Goal: Information Seeking & Learning: Learn about a topic

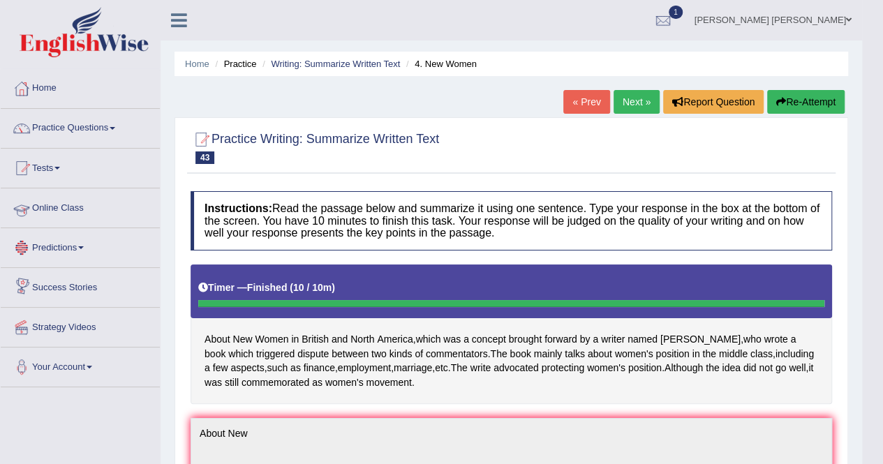
click at [52, 209] on link "Online Class" at bounding box center [80, 205] width 159 height 35
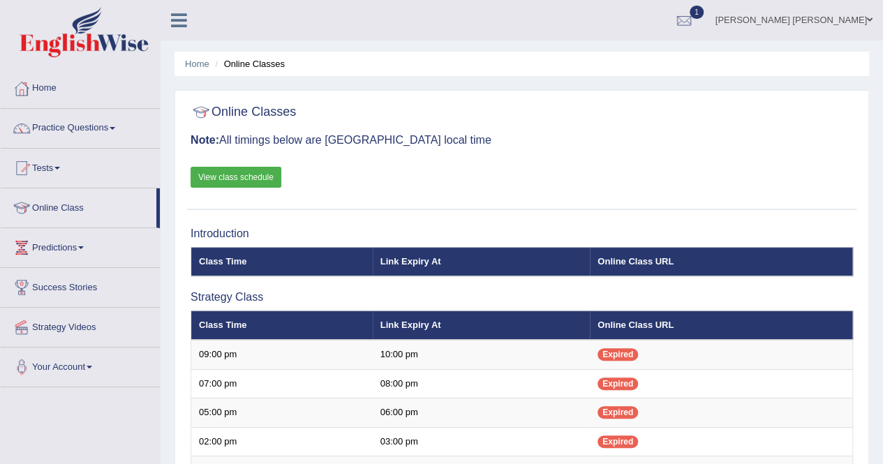
click at [247, 169] on link "View class schedule" at bounding box center [235, 177] width 91 height 21
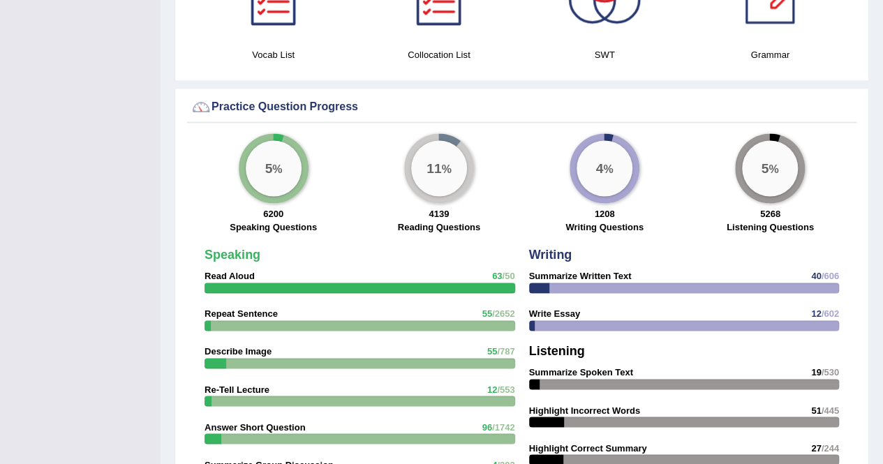
scroll to position [977, 0]
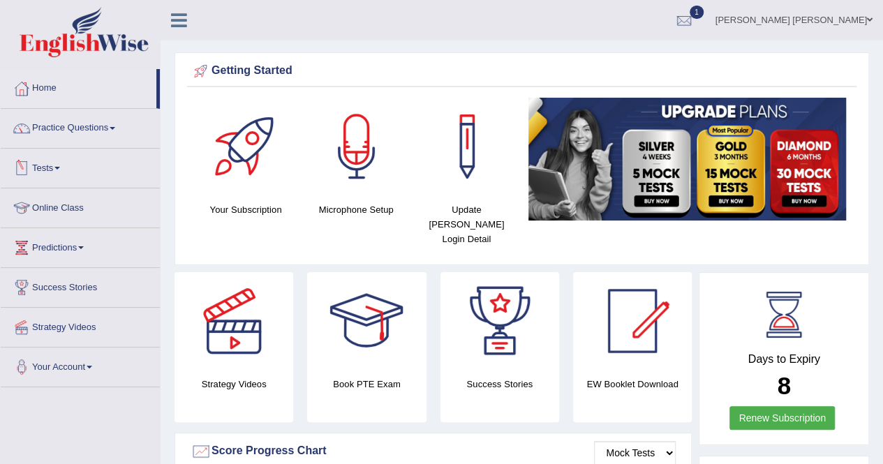
click at [60, 167] on span at bounding box center [57, 168] width 6 height 3
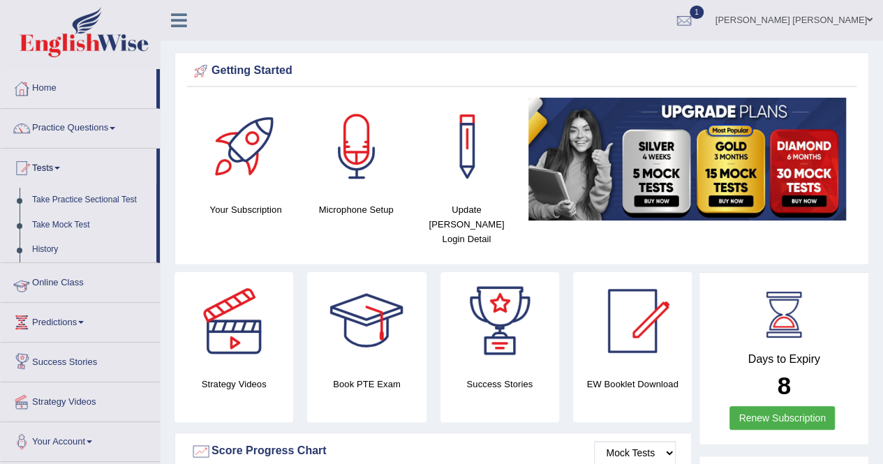
click at [75, 285] on link "Online Class" at bounding box center [80, 280] width 159 height 35
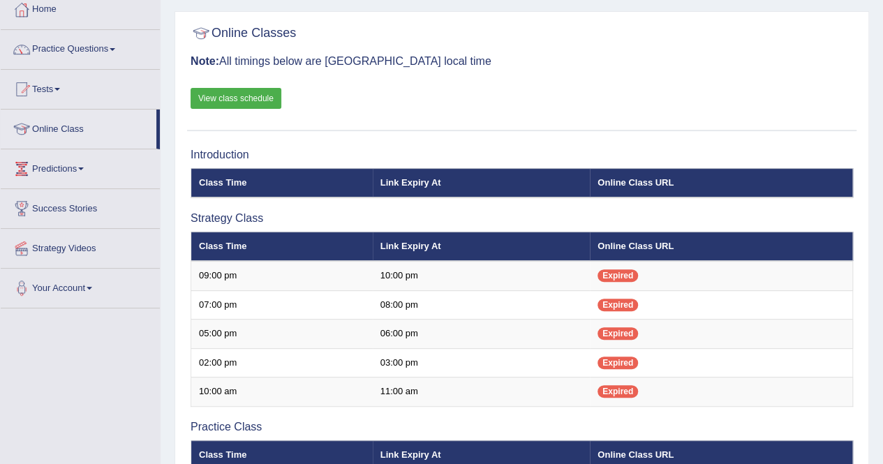
scroll to position [7, 0]
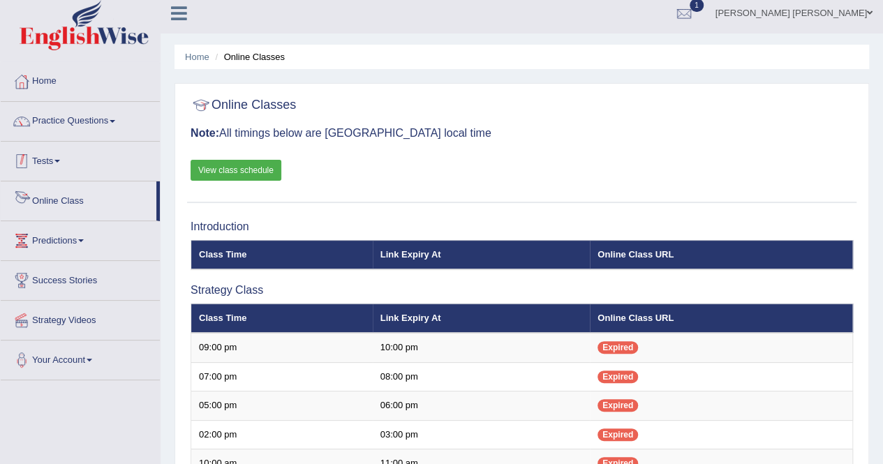
click at [63, 163] on link "Tests" at bounding box center [80, 159] width 159 height 35
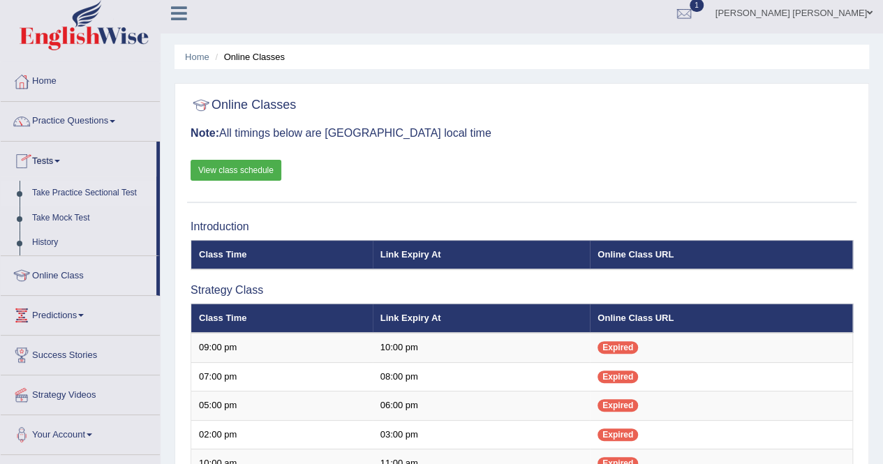
click at [63, 195] on link "Take Practice Sectional Test" at bounding box center [91, 193] width 130 height 25
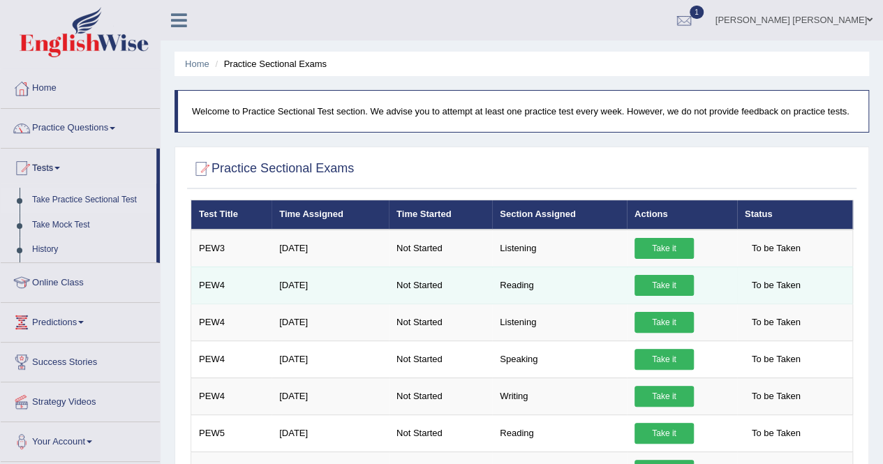
click at [643, 295] on link "Take it" at bounding box center [663, 285] width 59 height 21
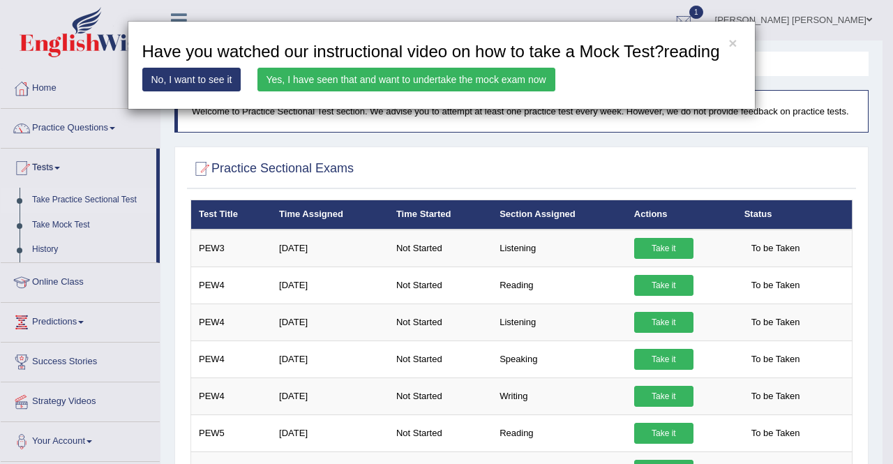
click at [186, 79] on link "No, I want to see it" at bounding box center [191, 80] width 99 height 24
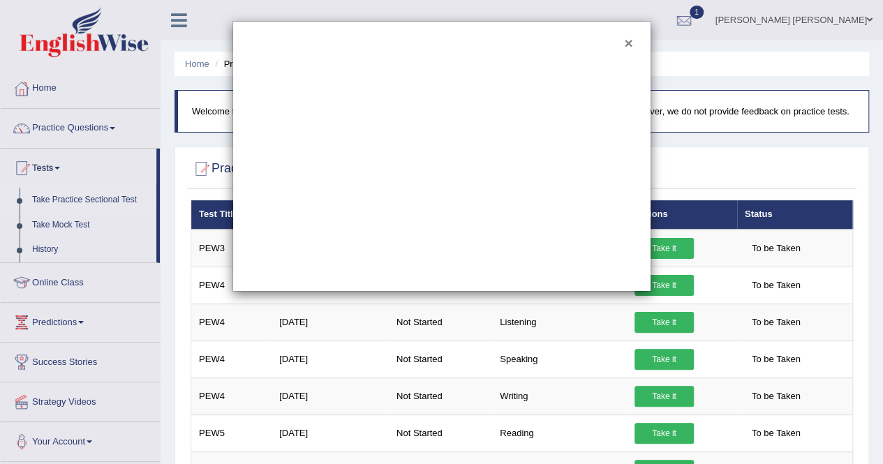
click at [625, 43] on button "×" at bounding box center [628, 43] width 8 height 15
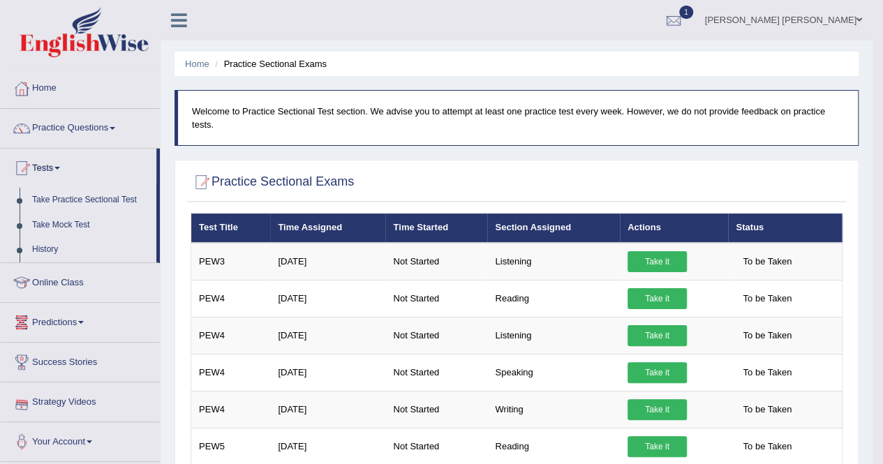
click at [68, 315] on link "Predictions" at bounding box center [80, 320] width 159 height 35
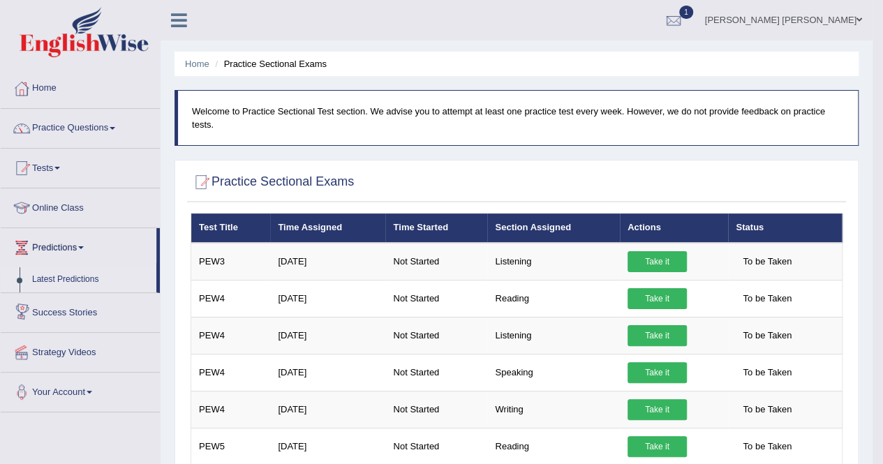
click at [60, 281] on link "Latest Predictions" at bounding box center [91, 279] width 130 height 25
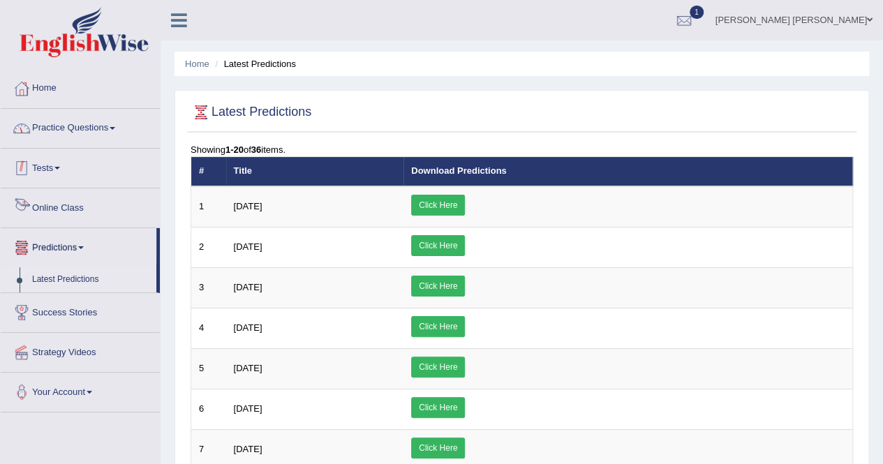
click at [61, 128] on link "Practice Questions" at bounding box center [80, 126] width 159 height 35
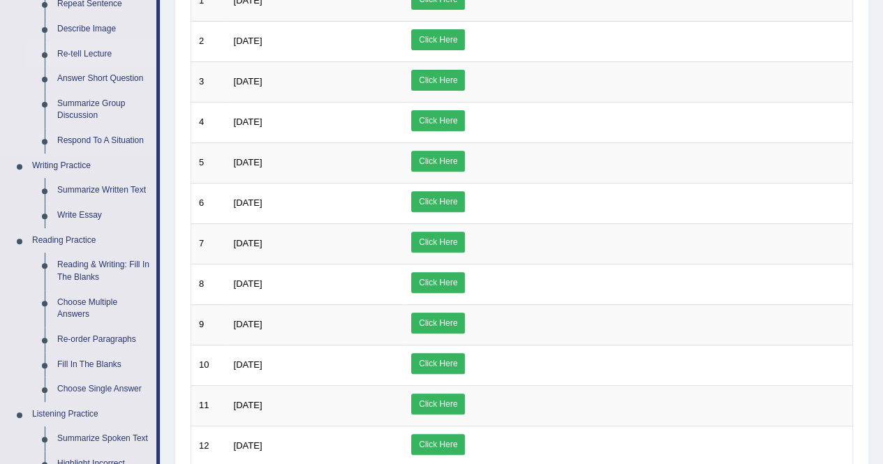
scroll to position [209, 0]
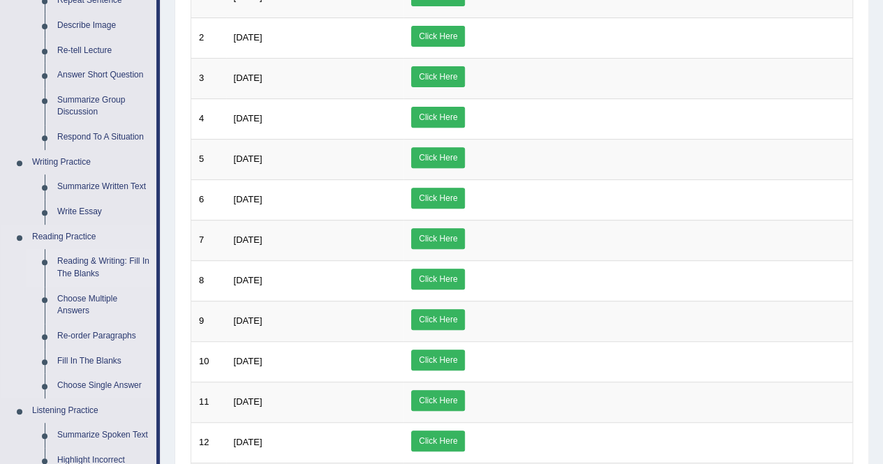
click at [98, 260] on link "Reading & Writing: Fill In The Blanks" at bounding box center [103, 267] width 105 height 37
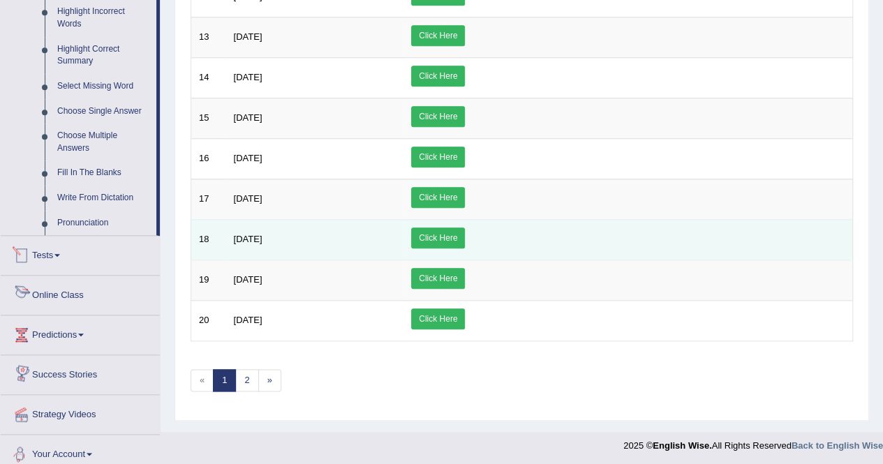
scroll to position [642, 0]
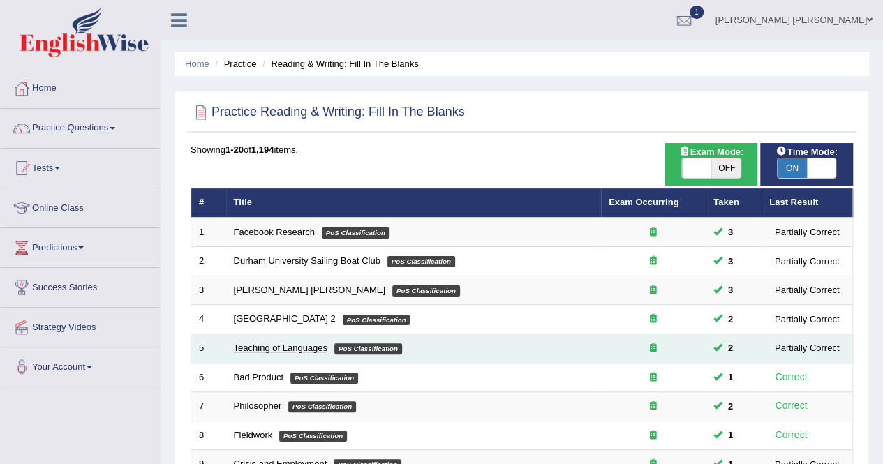
click at [312, 345] on link "Teaching of Languages" at bounding box center [280, 348] width 93 height 10
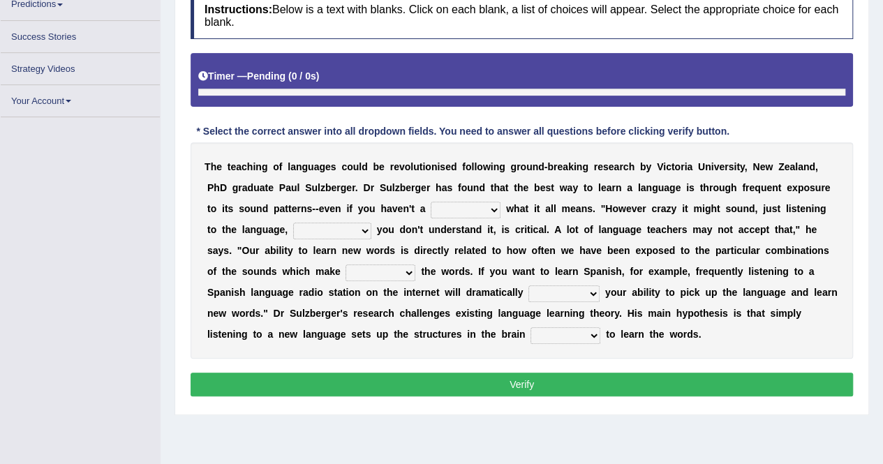
scroll to position [243, 0]
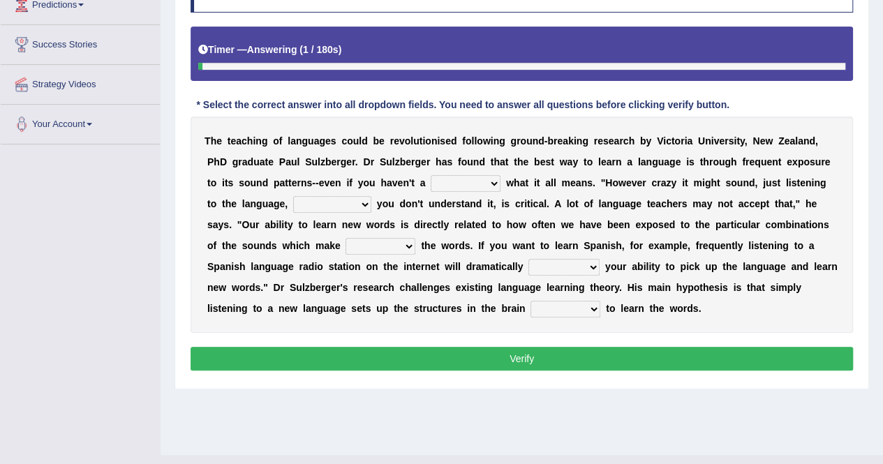
click at [430, 181] on select "dew claw clue due" at bounding box center [465, 183] width 70 height 17
click at [430, 178] on select "dew claw clue due" at bounding box center [465, 183] width 70 height 17
select select "clue"
click at [430, 175] on select "dew claw clue due" at bounding box center [465, 183] width 70 height 17
click at [293, 196] on select "but also all together even though if so" at bounding box center [332, 204] width 78 height 17
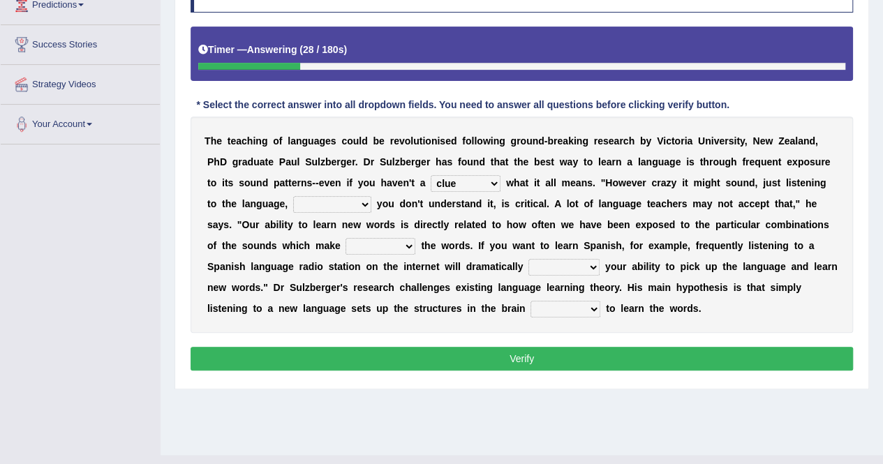
select select "even though"
click at [293, 196] on select "but also all together even though if so" at bounding box center [332, 204] width 78 height 17
click at [293, 204] on select "but also all together even though if so" at bounding box center [332, 204] width 78 height 17
click at [345, 245] on select "down up of on" at bounding box center [380, 246] width 70 height 17
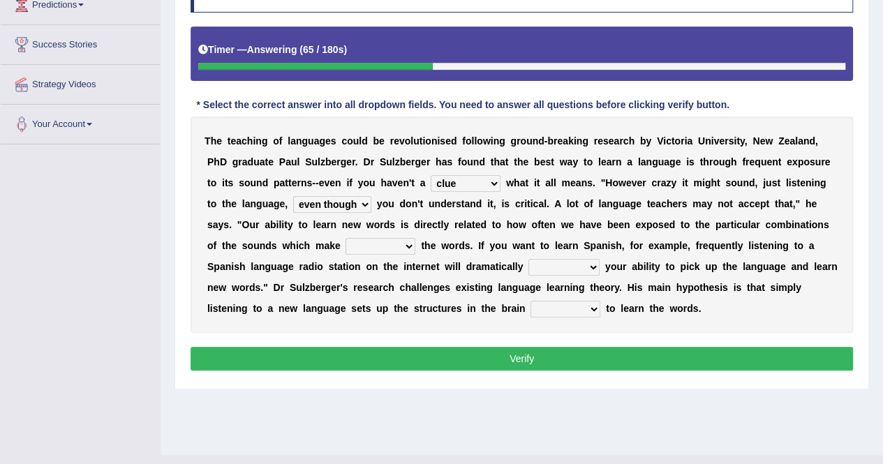
select select "up"
click at [345, 238] on select "down up of on" at bounding box center [380, 246] width 70 height 17
click at [528, 260] on select "evaluate exaggerate describe boost" at bounding box center [563, 267] width 71 height 17
select select "boost"
click at [528, 259] on select "evaluate exaggerate describe boost" at bounding box center [563, 267] width 71 height 17
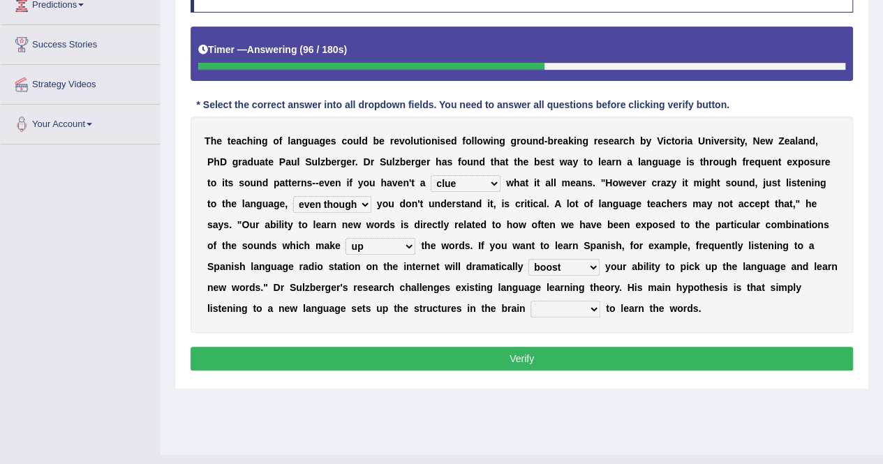
click at [530, 310] on select "requiring required directed to require" at bounding box center [565, 309] width 70 height 17
select select "required"
click at [530, 301] on select "requiring required directed to require" at bounding box center [565, 309] width 70 height 17
click at [443, 368] on button "Verify" at bounding box center [521, 359] width 662 height 24
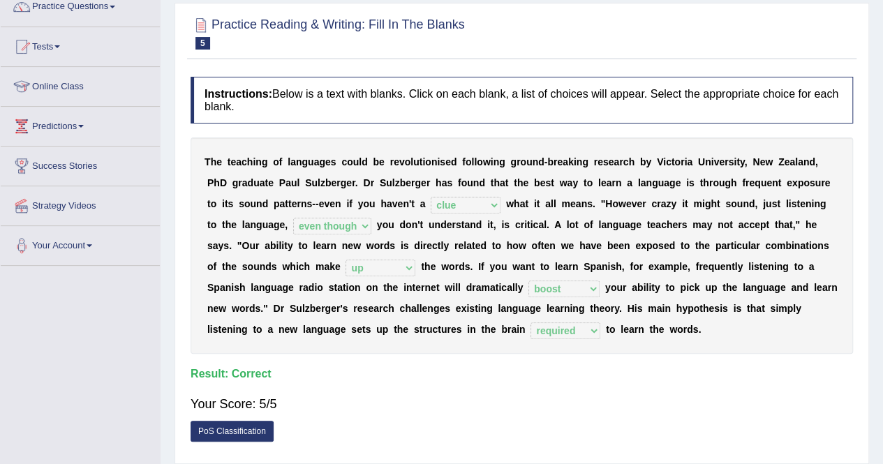
scroll to position [0, 0]
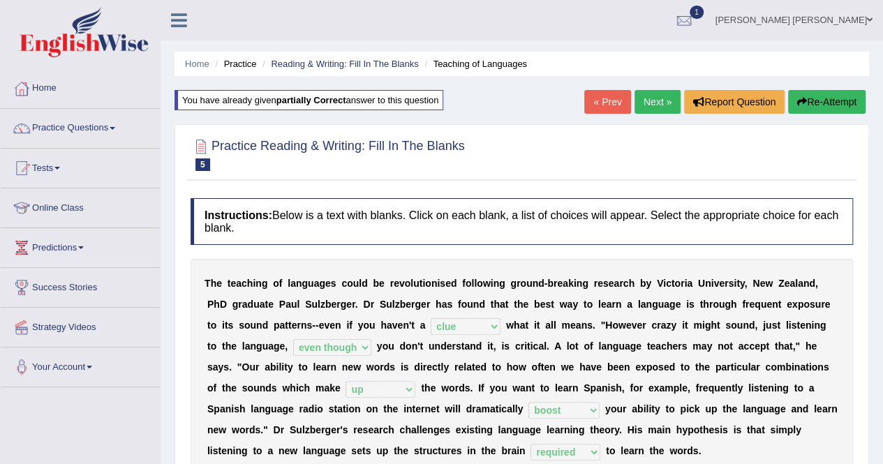
click at [649, 103] on link "Next »" at bounding box center [657, 102] width 46 height 24
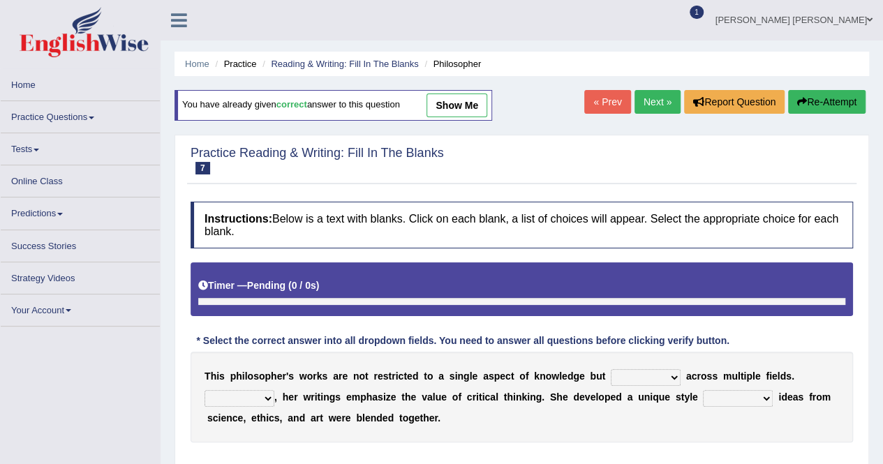
click at [646, 102] on link "Next »" at bounding box center [657, 102] width 46 height 24
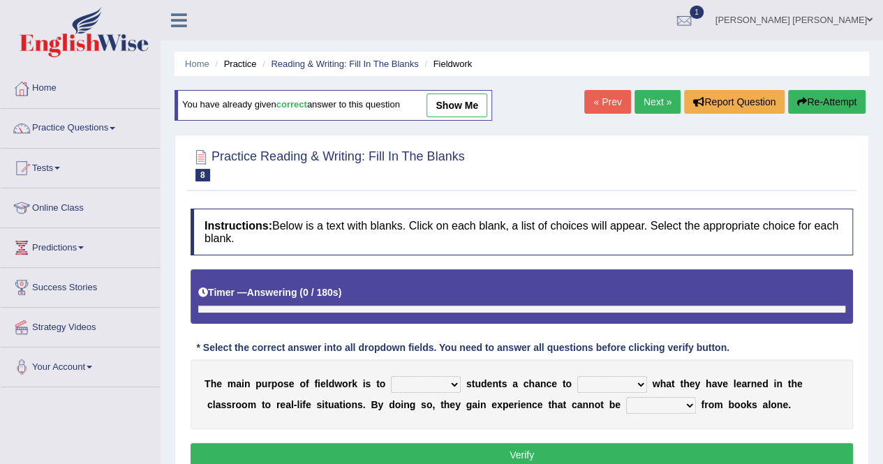
click at [646, 102] on link "Next »" at bounding box center [657, 102] width 46 height 24
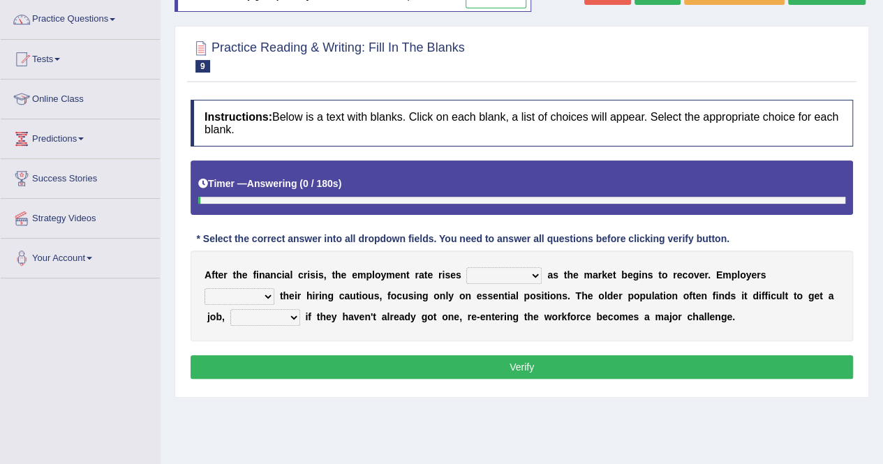
scroll to position [140, 0]
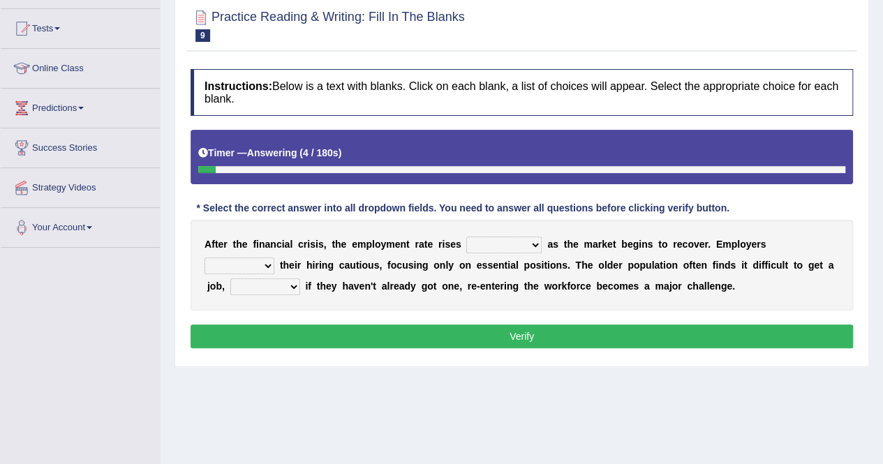
click at [469, 241] on select "normally conversely strenuously sharply" at bounding box center [503, 245] width 75 height 17
click at [274, 257] on select "keeping kept keep are kept" at bounding box center [239, 265] width 70 height 17
select select "kept"
click at [274, 257] on select "keeping kept keep are kept" at bounding box center [239, 265] width 70 height 17
click at [300, 278] on select "although while then because" at bounding box center [265, 286] width 70 height 17
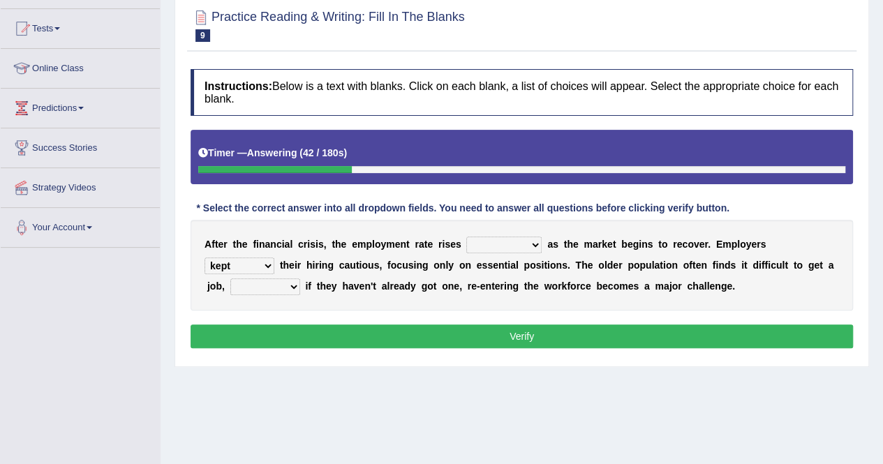
select select "although"
click at [300, 278] on select "although while then because" at bounding box center [265, 286] width 70 height 17
click at [488, 240] on select "normally conversely strenuously sharply" at bounding box center [503, 245] width 75 height 17
select select "sharply"
click at [466, 237] on select "normally conversely strenuously sharply" at bounding box center [503, 245] width 75 height 17
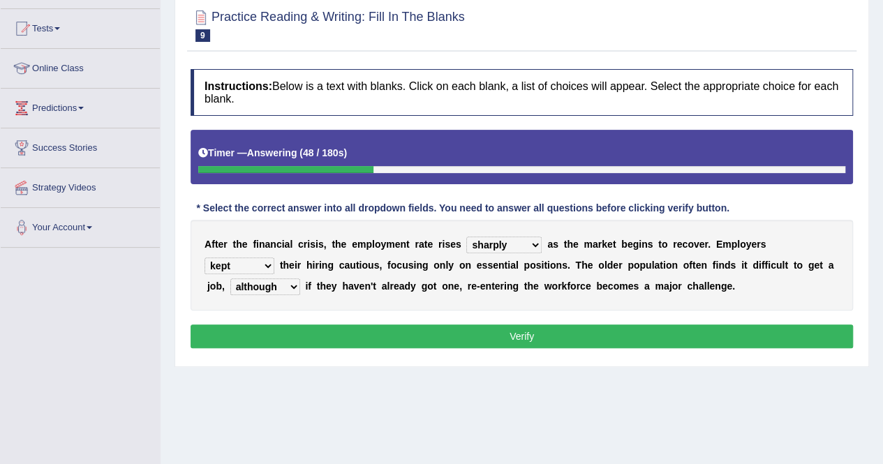
click at [493, 334] on button "Verify" at bounding box center [521, 336] width 662 height 24
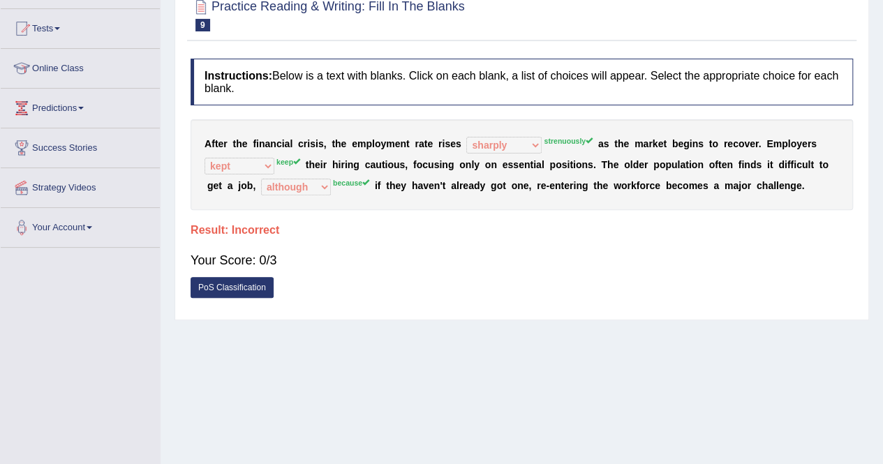
scroll to position [0, 0]
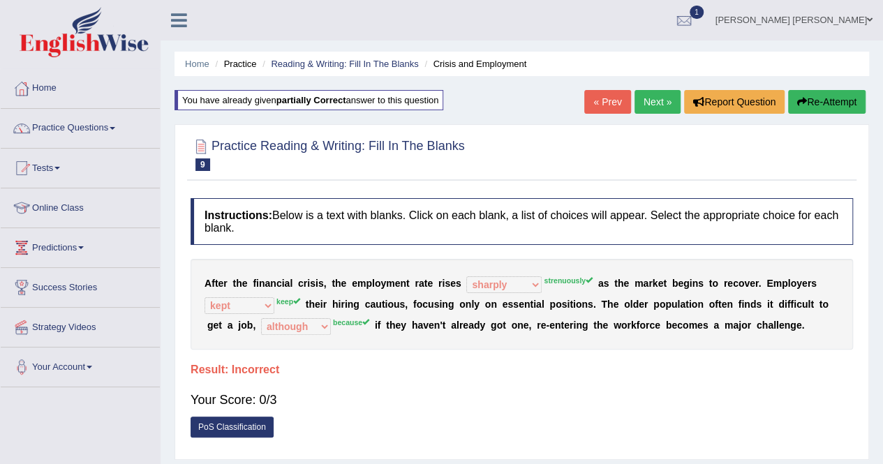
drag, startPoint x: 835, startPoint y: 100, endPoint x: 827, endPoint y: 100, distance: 7.7
click at [835, 100] on button "Re-Attempt" at bounding box center [826, 102] width 77 height 24
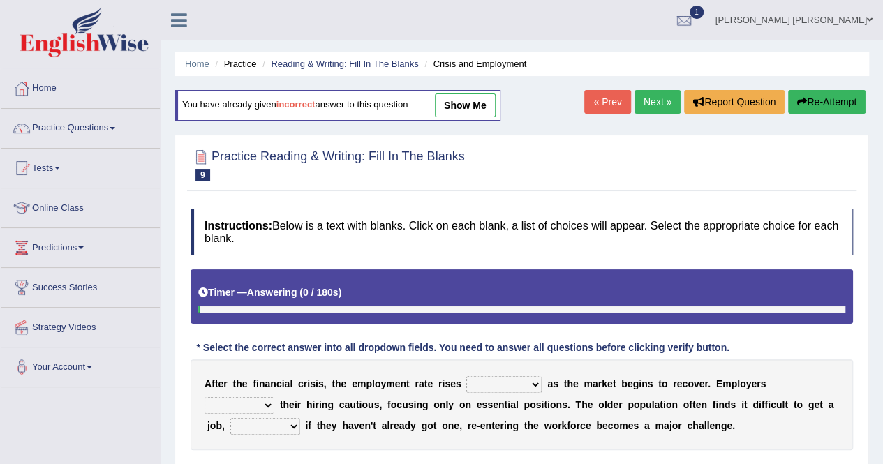
scroll to position [140, 0]
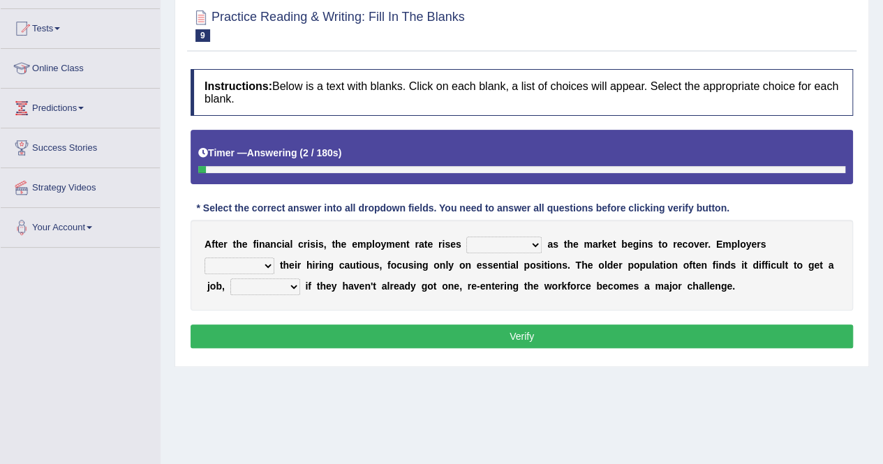
click at [477, 239] on select "normally conversely strenuously sharply" at bounding box center [503, 245] width 75 height 17
select select "strenuously"
click at [466, 237] on select "normally conversely strenuously sharply" at bounding box center [503, 245] width 75 height 17
click at [274, 257] on select "keeping kept keep are kept" at bounding box center [239, 265] width 70 height 17
select select "keep"
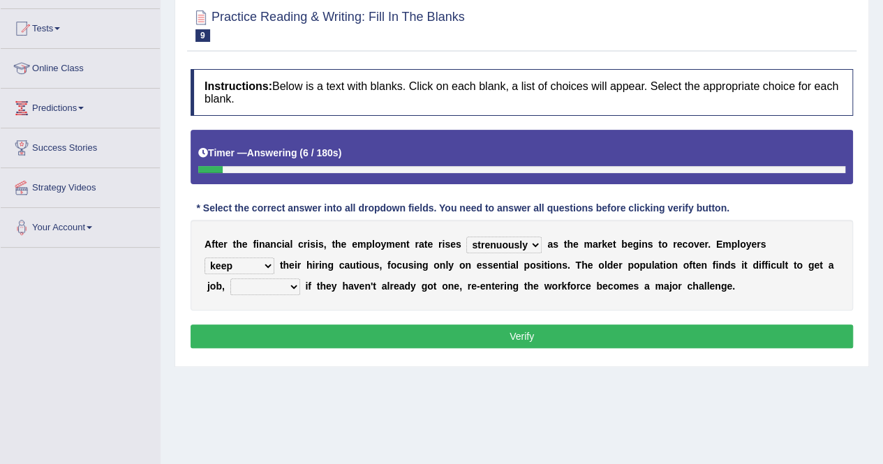
click at [274, 257] on select "keeping kept keep are kept" at bounding box center [239, 265] width 70 height 17
click at [300, 278] on select "although while then because" at bounding box center [265, 286] width 70 height 17
select select "because"
click at [300, 278] on select "although while then because" at bounding box center [265, 286] width 70 height 17
click at [598, 340] on button "Verify" at bounding box center [521, 336] width 662 height 24
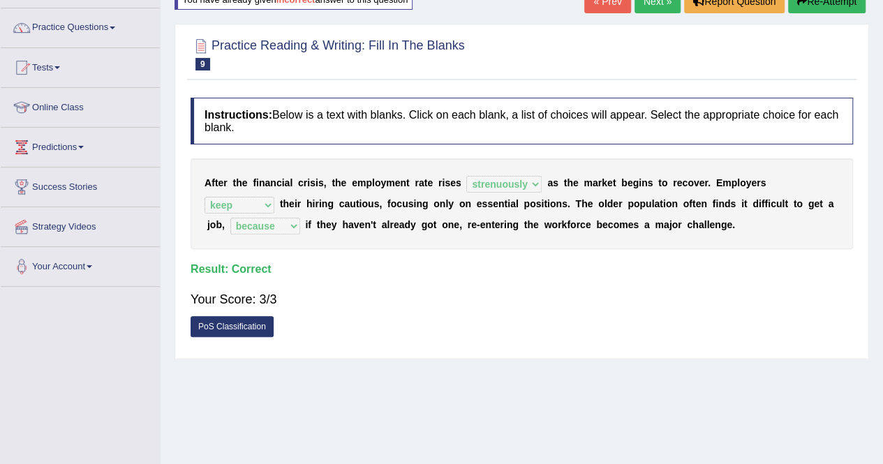
scroll to position [70, 0]
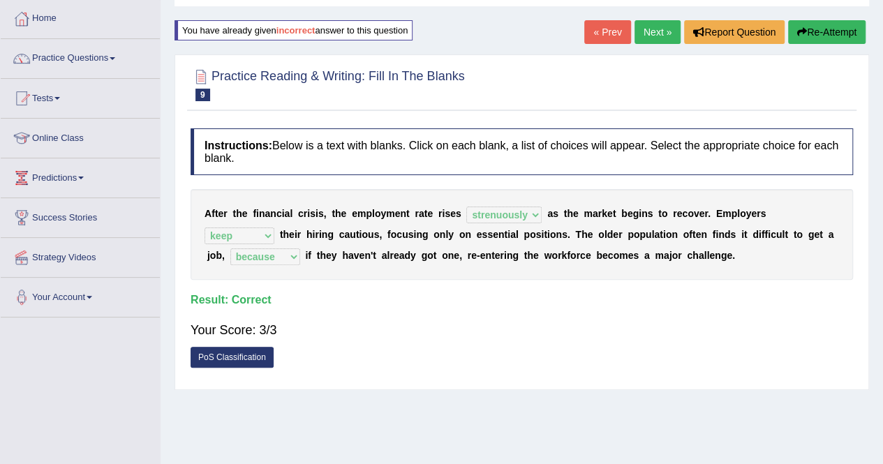
click at [652, 38] on link "Next »" at bounding box center [657, 32] width 46 height 24
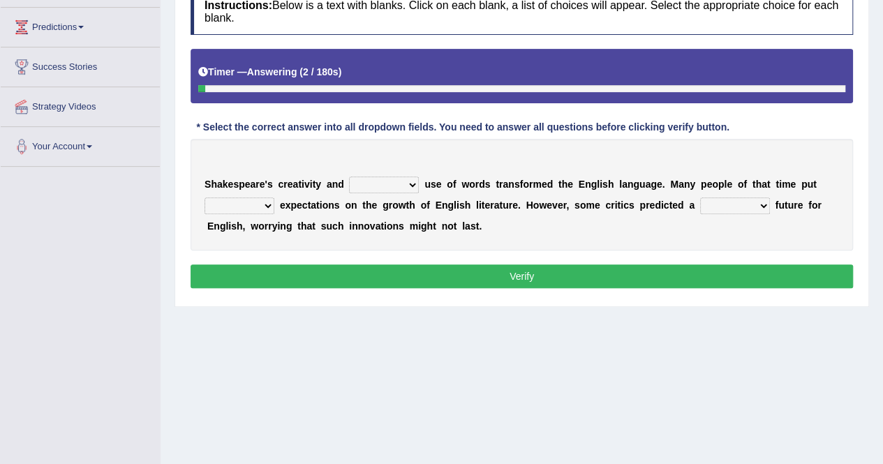
scroll to position [198, 0]
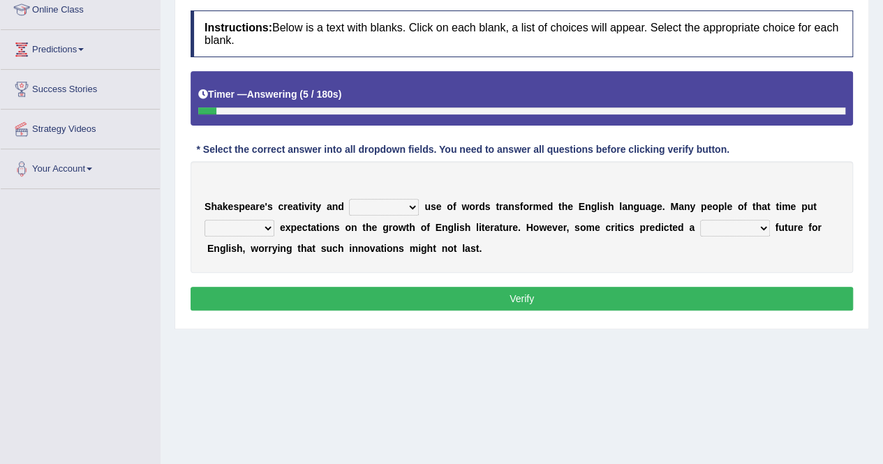
click at [377, 204] on select "idealized intensive fancied inventive" at bounding box center [384, 207] width 70 height 17
click at [552, 226] on b "v" at bounding box center [555, 227] width 6 height 11
click at [260, 229] on select "wide much high more" at bounding box center [239, 228] width 70 height 17
select select "high"
click at [204, 220] on select "wide much high more" at bounding box center [239, 228] width 70 height 17
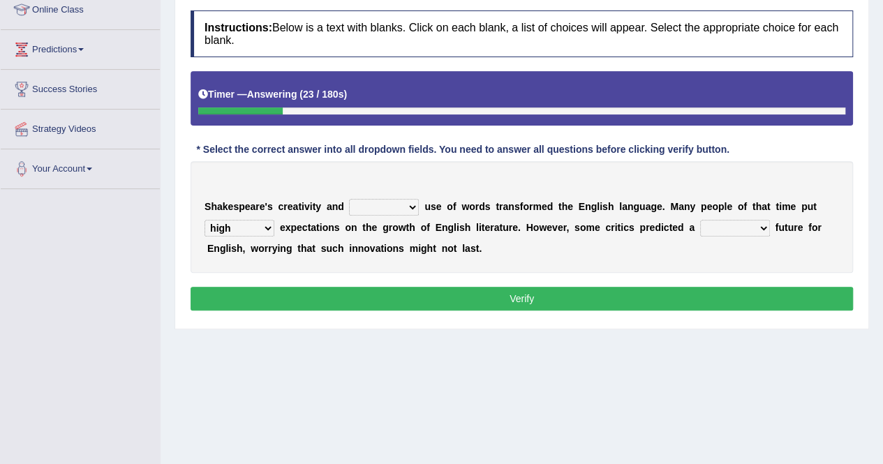
click at [700, 221] on select "monetary promising irresistible daunting" at bounding box center [735, 228] width 70 height 17
select select "promising"
click at [700, 220] on select "monetary promising irresistible daunting" at bounding box center [735, 228] width 70 height 17
click at [373, 200] on select "idealized intensive fancied inventive" at bounding box center [384, 207] width 70 height 17
select select "idealized"
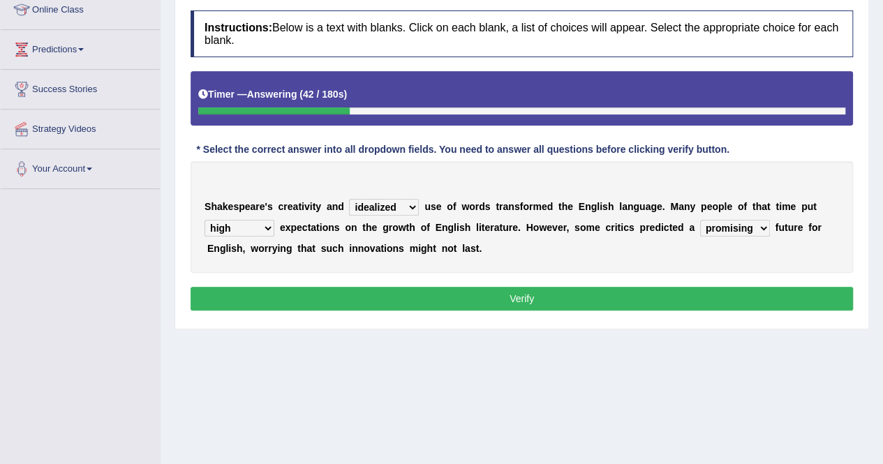
click at [349, 199] on select "idealized intensive fancied inventive" at bounding box center [384, 207] width 70 height 17
click at [384, 287] on button "Verify" at bounding box center [521, 299] width 662 height 24
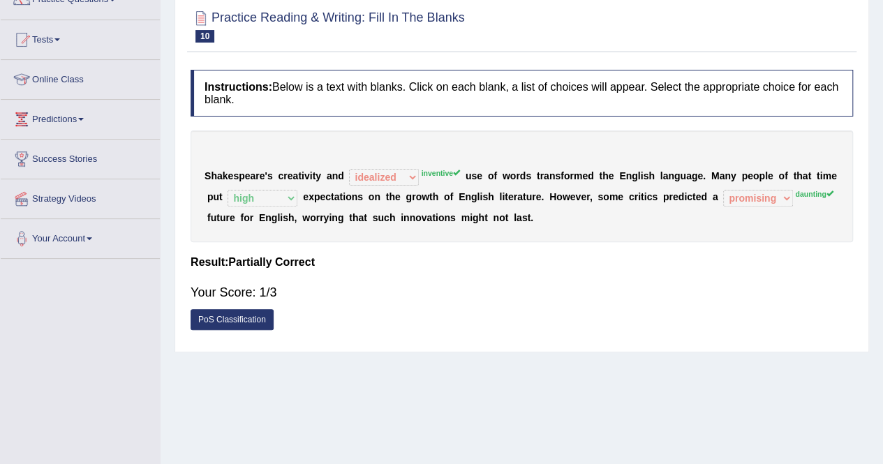
scroll to position [0, 0]
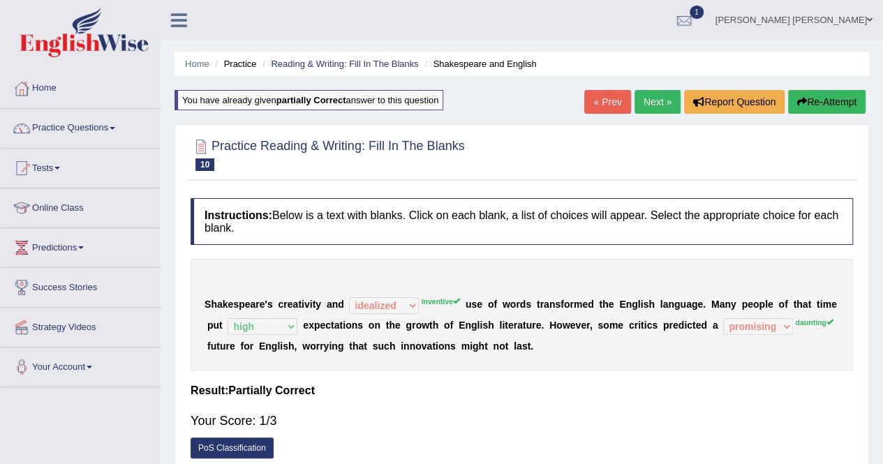
click at [829, 100] on button "Re-Attempt" at bounding box center [826, 102] width 77 height 24
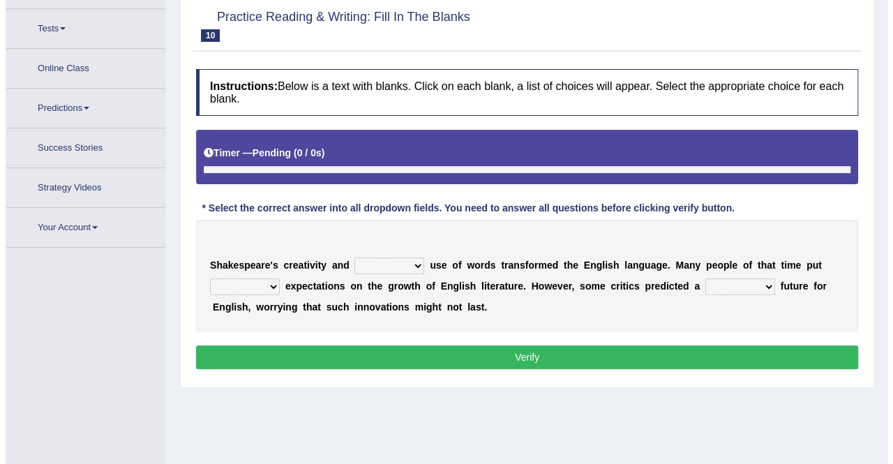
scroll to position [158, 0]
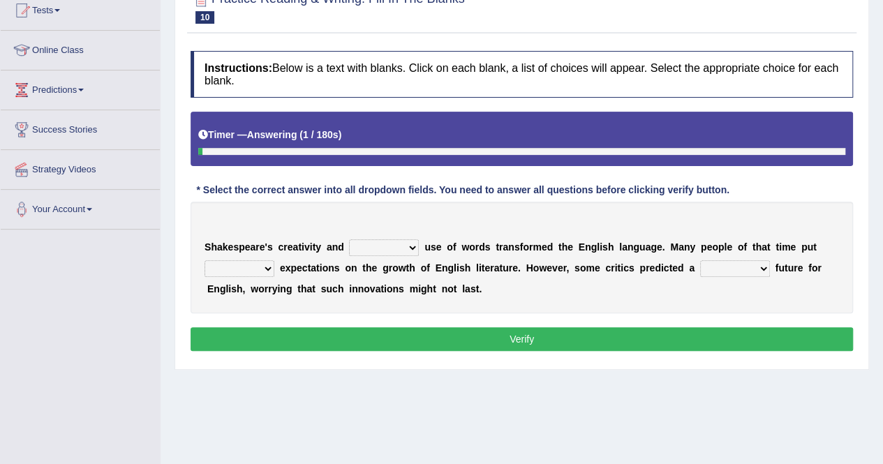
click at [367, 246] on select "idealized intensive fancied inventive" at bounding box center [384, 247] width 70 height 17
select select "inventive"
click at [349, 239] on select "idealized intensive fancied inventive" at bounding box center [384, 247] width 70 height 17
click at [257, 262] on select "wide much high more" at bounding box center [239, 268] width 70 height 17
select select "high"
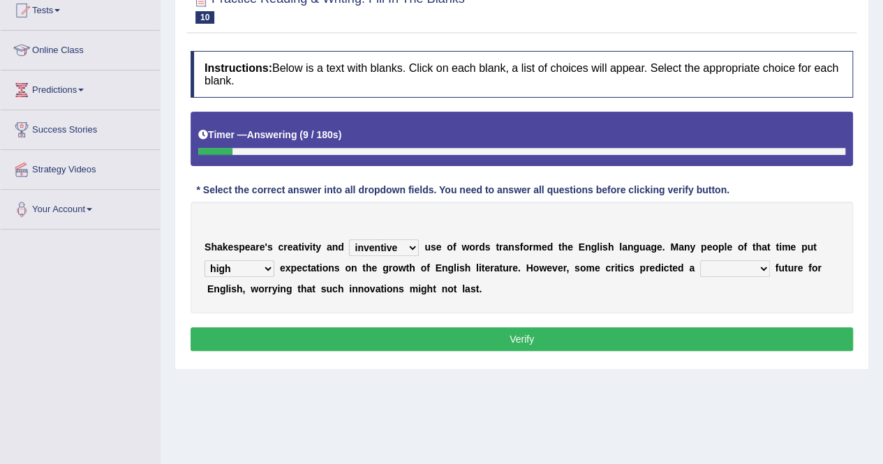
click at [204, 260] on select "wide much high more" at bounding box center [239, 268] width 70 height 17
click at [711, 264] on select "monetary promising irresistible daunting" at bounding box center [735, 268] width 70 height 17
select select "daunting"
click at [700, 260] on select "monetary promising irresistible daunting" at bounding box center [735, 268] width 70 height 17
click at [525, 338] on button "Verify" at bounding box center [521, 339] width 662 height 24
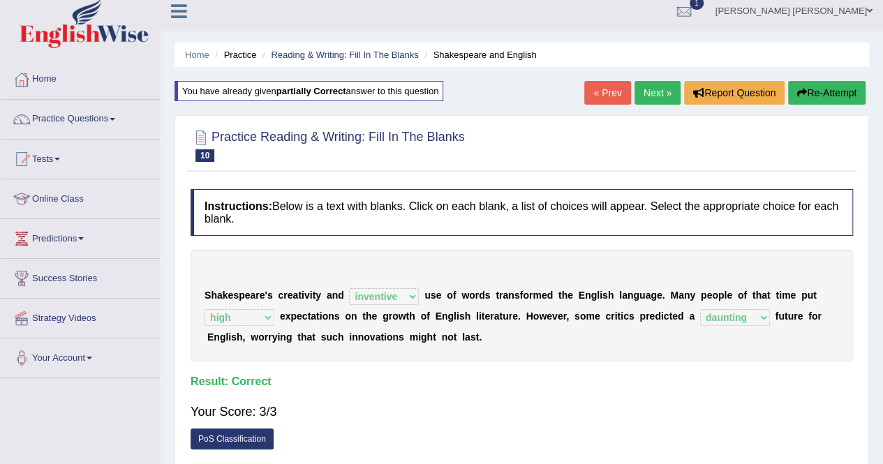
scroll to position [0, 0]
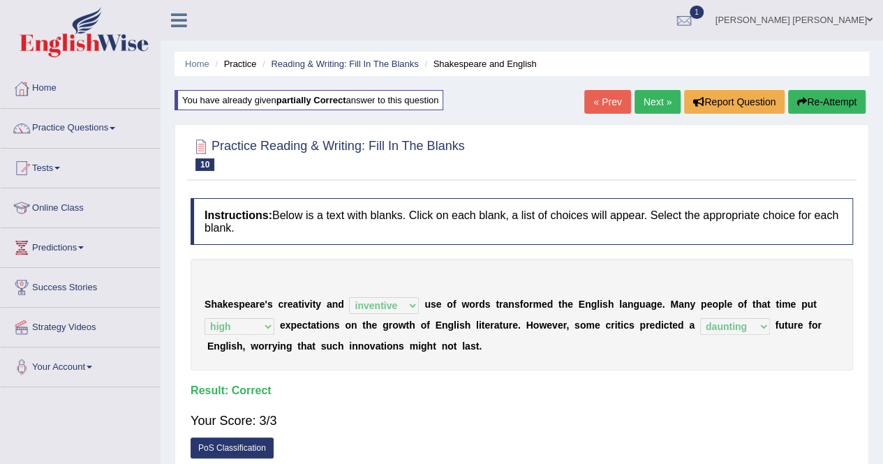
click at [657, 105] on link "Next »" at bounding box center [657, 102] width 46 height 24
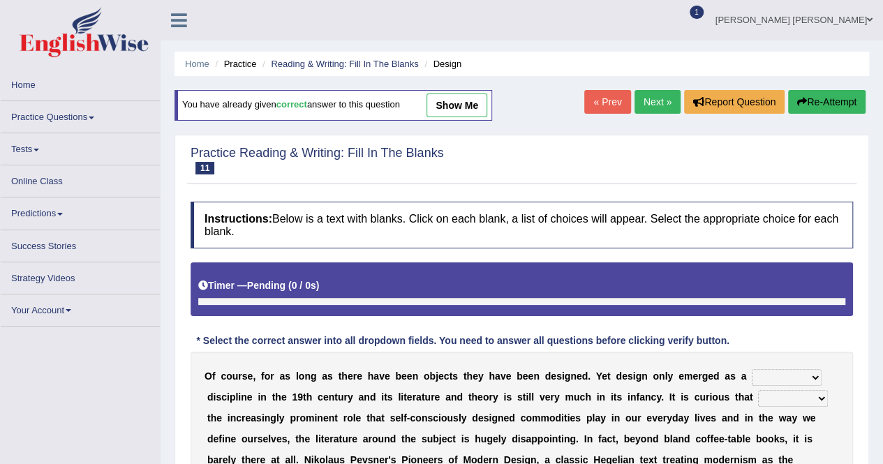
click at [647, 97] on link "Next »" at bounding box center [657, 102] width 46 height 24
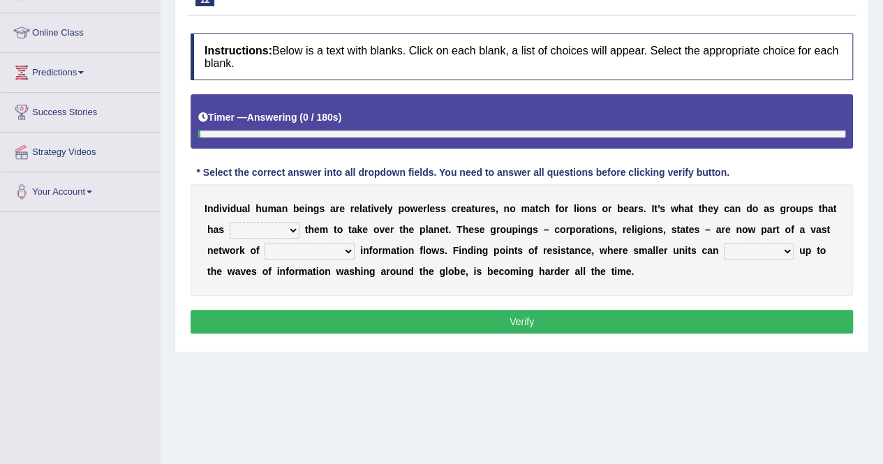
scroll to position [209, 0]
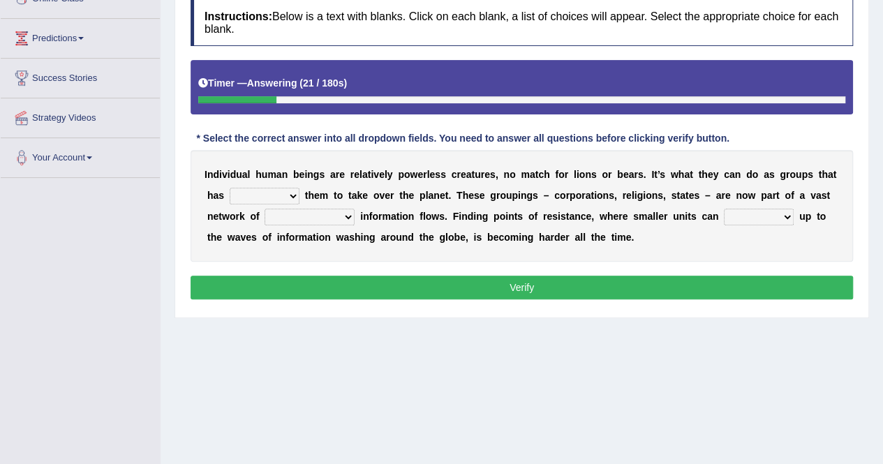
click at [262, 195] on select "enabled contended embodied conjured" at bounding box center [265, 196] width 70 height 17
select select "enabled"
click at [230, 188] on select "enabled contended embodied conjured" at bounding box center [265, 196] width 70 height 17
click at [277, 221] on select "interconnected overlapping fastened exploited" at bounding box center [309, 217] width 90 height 17
select select "fastened"
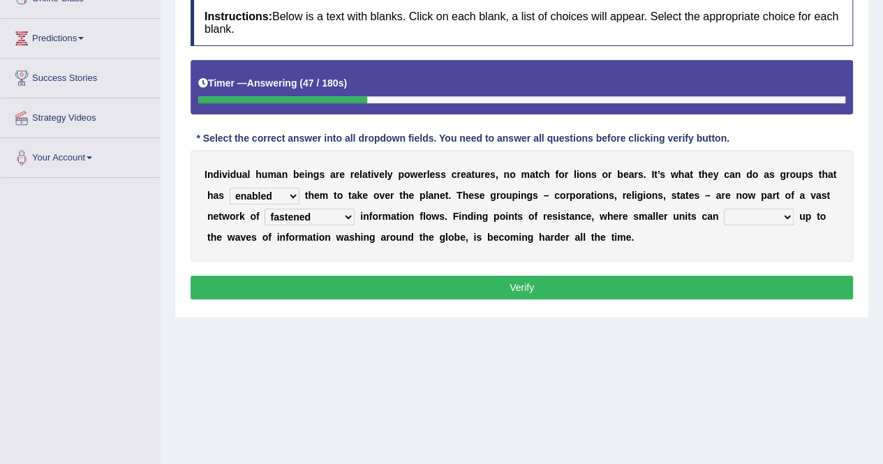
click at [264, 209] on select "interconnected overlapping fastened exploited" at bounding box center [309, 217] width 90 height 17
click at [455, 221] on div "I n d i v i d u a l h u m a n b e i n g s a r e r e l a t i v e l y p o w e r l…" at bounding box center [521, 206] width 662 height 112
click at [724, 213] on select "stand raise hail pump" at bounding box center [759, 217] width 70 height 17
select select "stand"
click at [724, 209] on select "stand raise hail pump" at bounding box center [759, 217] width 70 height 17
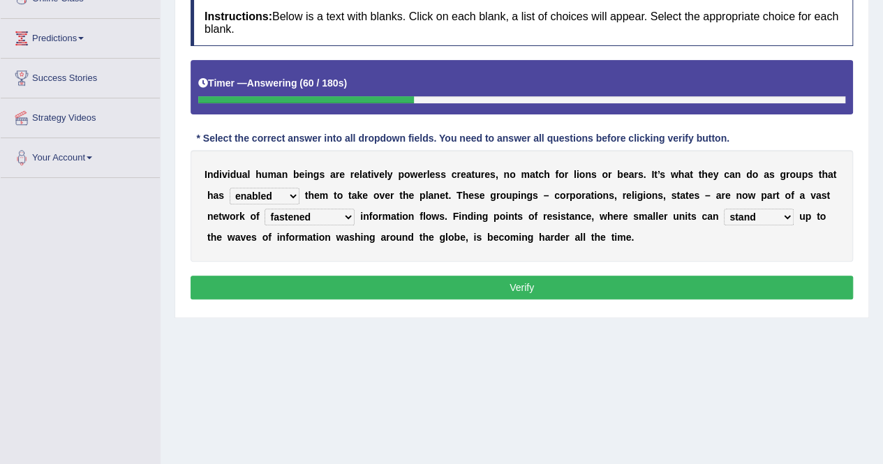
click at [647, 285] on button "Verify" at bounding box center [521, 288] width 662 height 24
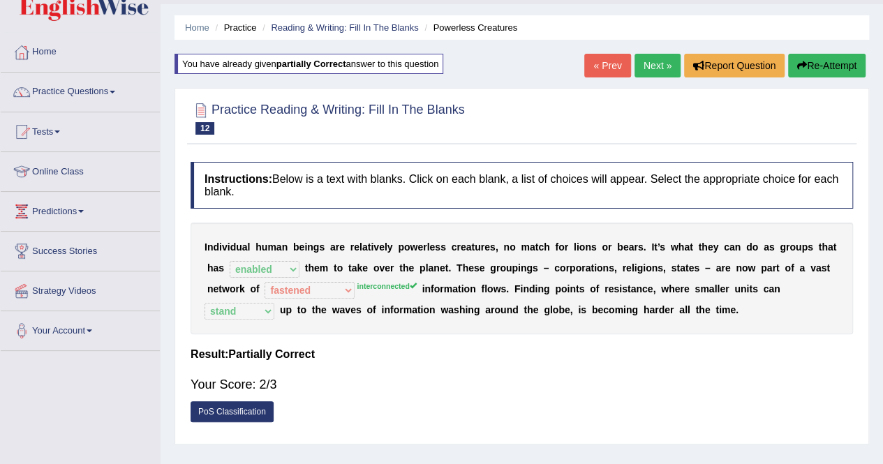
scroll to position [0, 0]
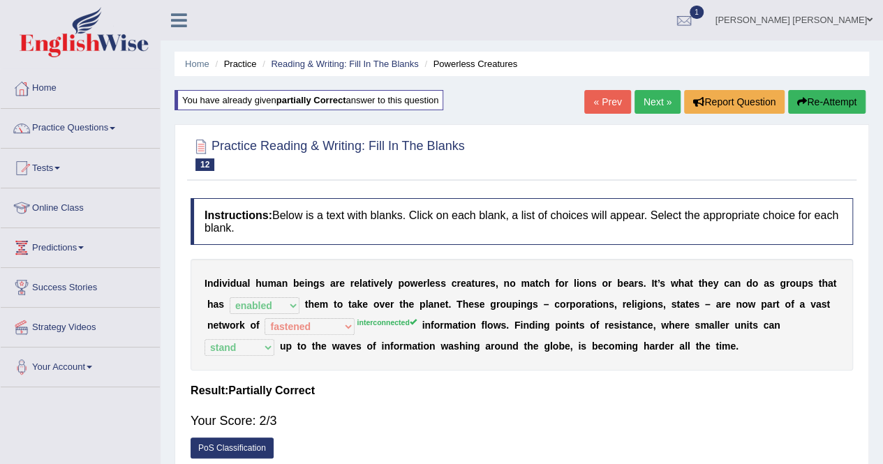
click at [827, 107] on button "Re-Attempt" at bounding box center [826, 102] width 77 height 24
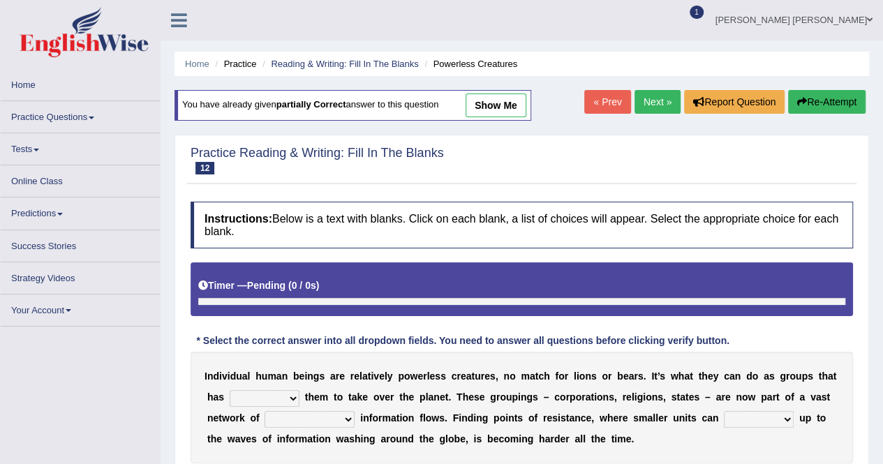
click at [257, 390] on select "enabled contended embodied conjured" at bounding box center [265, 398] width 70 height 17
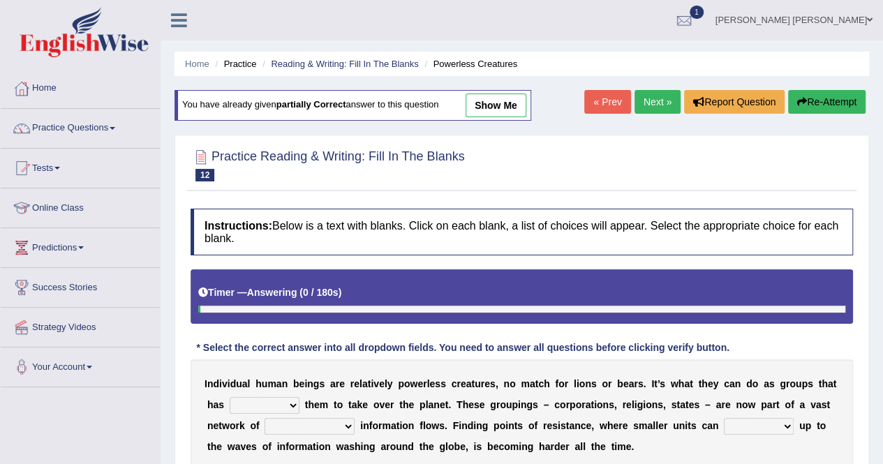
select select "enabled"
click at [230, 397] on select "enabled contended embodied conjured" at bounding box center [265, 405] width 70 height 17
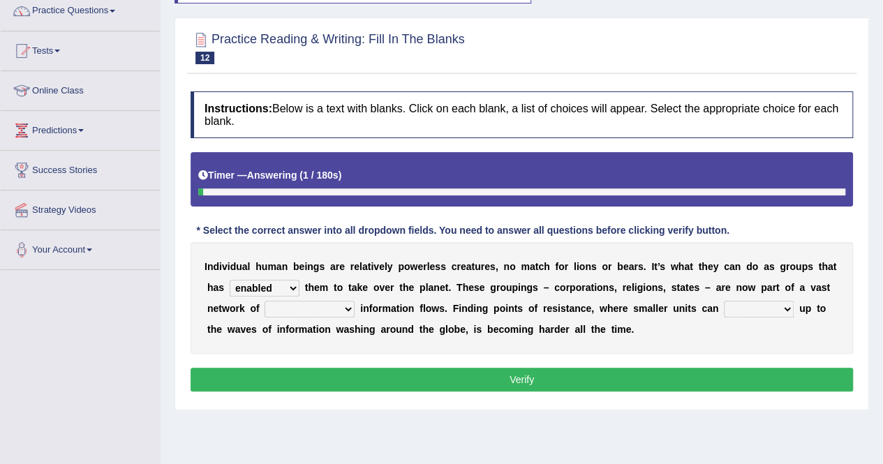
scroll to position [140, 0]
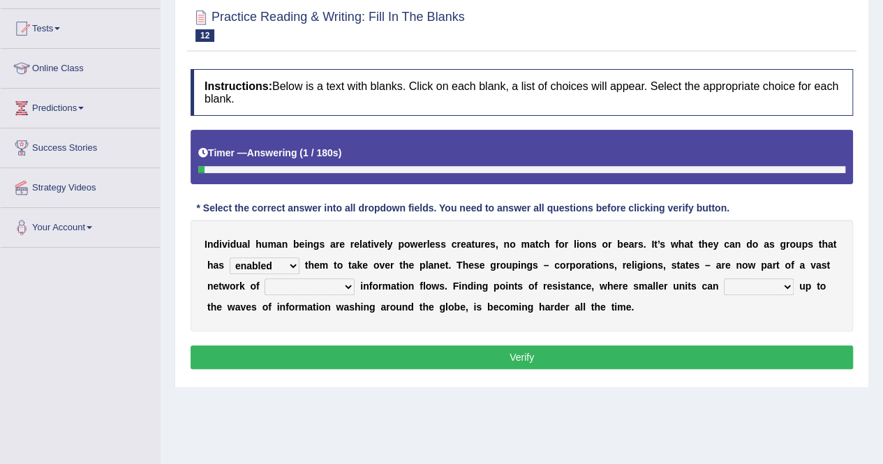
click at [264, 287] on select "interconnected overlapping fastened exploited" at bounding box center [309, 286] width 90 height 17
select select "interconnected"
click at [264, 278] on select "interconnected overlapping fastened exploited" at bounding box center [309, 286] width 90 height 17
click at [724, 288] on select "stand raise hail pump" at bounding box center [759, 286] width 70 height 17
select select "stand"
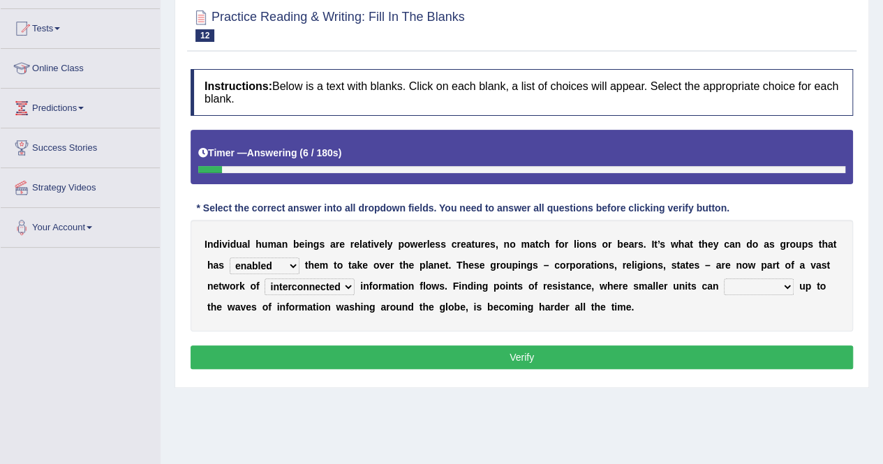
click at [724, 278] on select "stand raise hail pump" at bounding box center [759, 286] width 70 height 17
click at [555, 348] on button "Verify" at bounding box center [521, 357] width 662 height 24
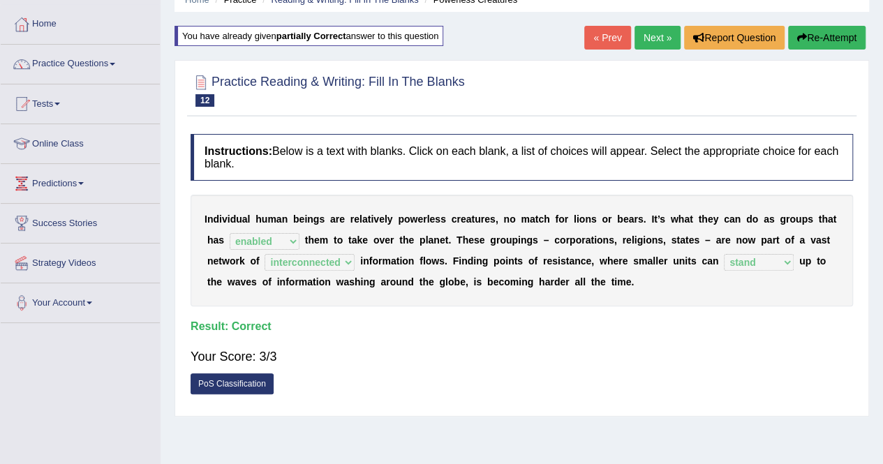
scroll to position [0, 0]
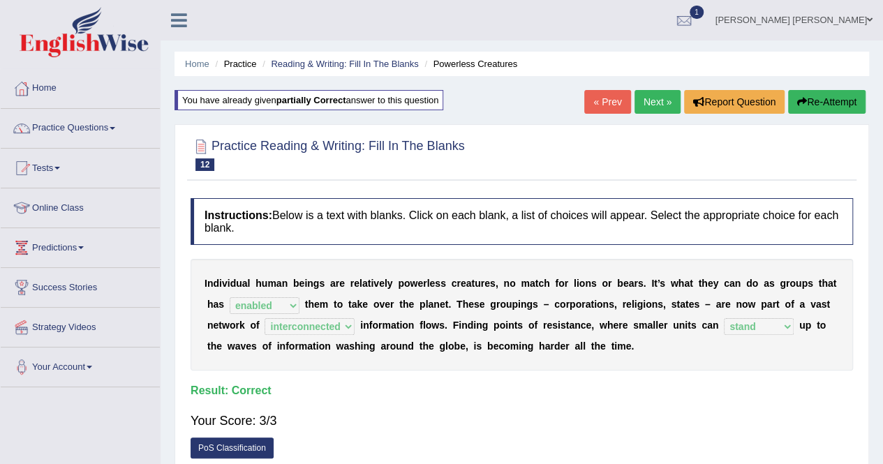
click at [666, 100] on link "Next »" at bounding box center [657, 102] width 46 height 24
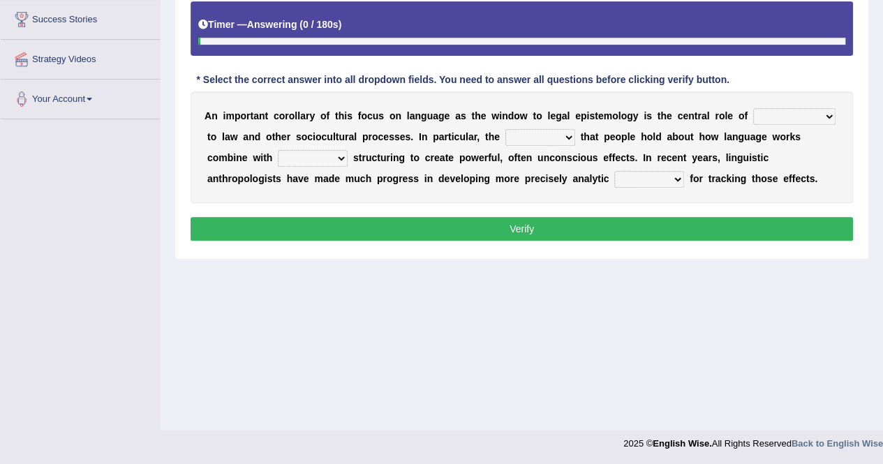
scroll to position [268, 0]
click at [758, 109] on select "discourse epoch dialect acquaintance" at bounding box center [794, 116] width 82 height 17
click at [629, 140] on b "e" at bounding box center [632, 136] width 6 height 11
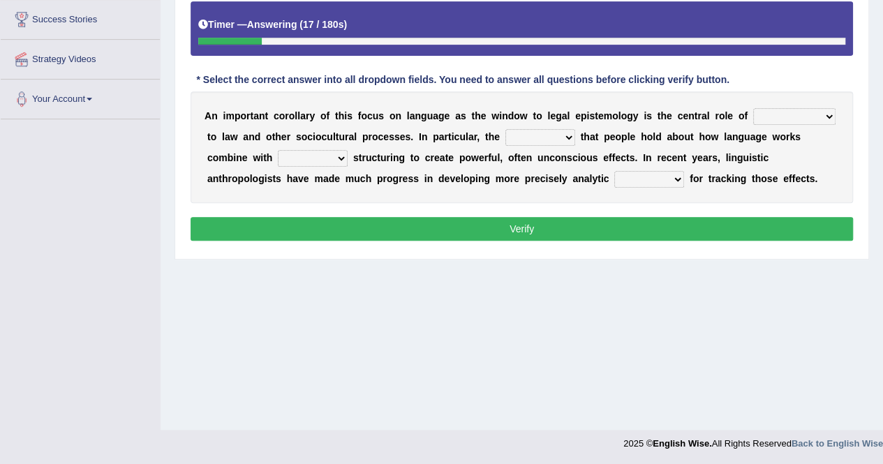
click at [505, 135] on select "deviation besmirch consent ideas" at bounding box center [540, 137] width 70 height 17
select select "consent"
click at [505, 129] on select "deviation besmirch consent ideas" at bounding box center [540, 137] width 70 height 17
click at [278, 155] on select "mandatory linguistic legitimate customary" at bounding box center [313, 158] width 70 height 17
select select "linguistic"
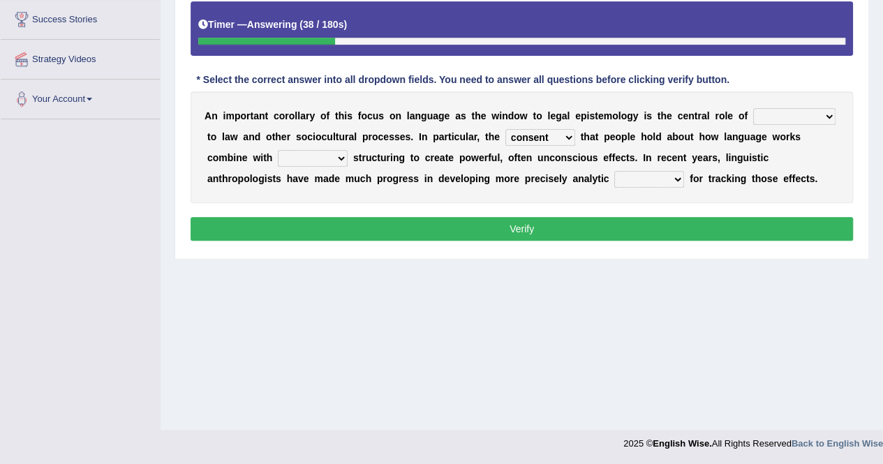
click at [278, 150] on select "mandatory linguistic legitimate customary" at bounding box center [313, 158] width 70 height 17
click at [614, 175] on select "tools appetite albums stroke" at bounding box center [649, 179] width 70 height 17
select select "tools"
click at [614, 171] on select "tools appetite albums stroke" at bounding box center [649, 179] width 70 height 17
click at [753, 110] on select "discourse epoch dialect acquaintance" at bounding box center [794, 116] width 82 height 17
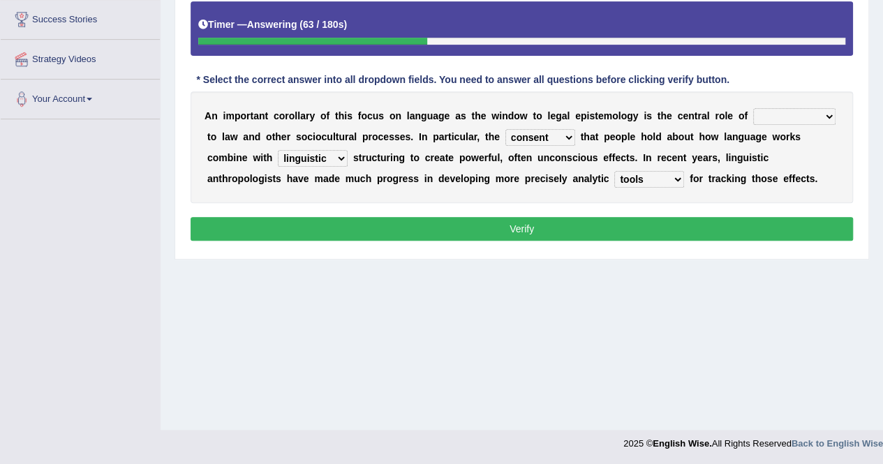
select select "dialect"
click at [753, 108] on select "discourse epoch dialect acquaintance" at bounding box center [794, 116] width 82 height 17
click at [717, 224] on button "Verify" at bounding box center [521, 229] width 662 height 24
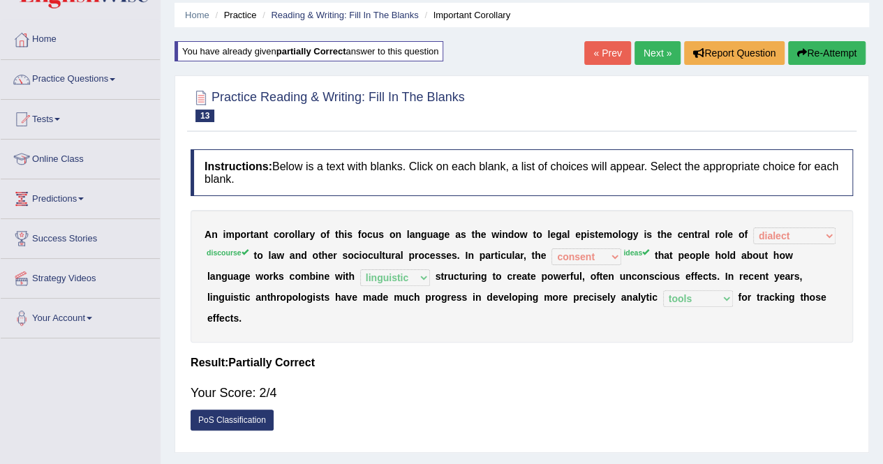
scroll to position [0, 0]
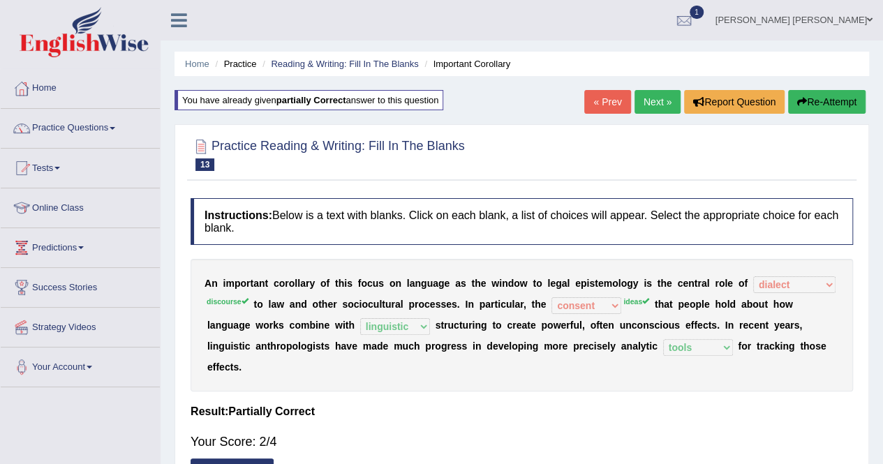
click at [815, 105] on button "Re-Attempt" at bounding box center [826, 102] width 77 height 24
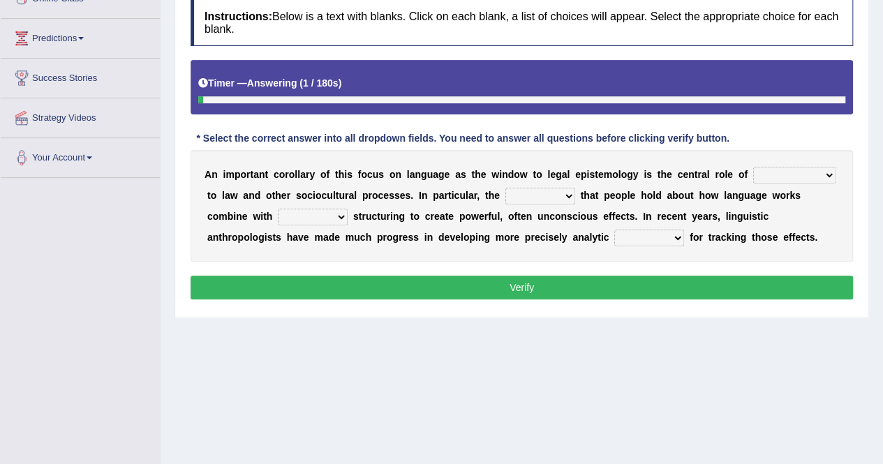
click at [765, 174] on select "discourse epoch dialect acquaintance" at bounding box center [794, 175] width 82 height 17
select select "discourse"
click at [753, 167] on select "discourse epoch dialect acquaintance" at bounding box center [794, 175] width 82 height 17
click at [505, 199] on select "deviation besmirch consent ideas" at bounding box center [540, 196] width 70 height 17
select select "ideas"
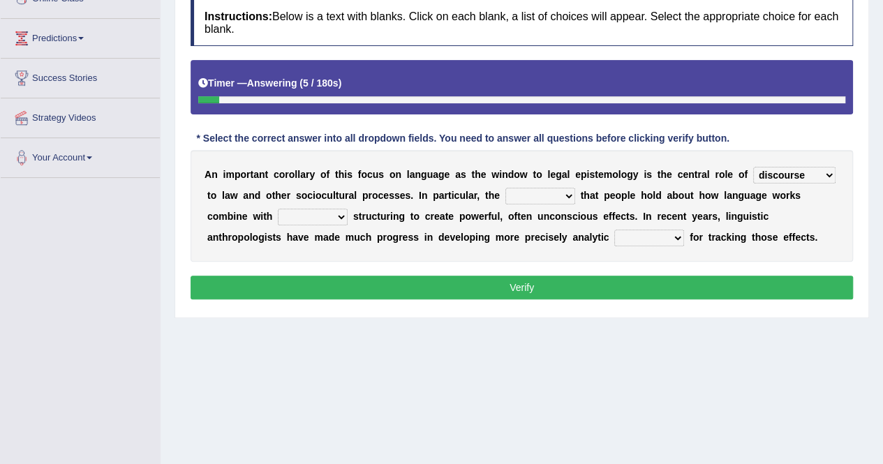
click at [505, 188] on select "deviation besmirch consent ideas" at bounding box center [540, 196] width 70 height 17
click at [278, 218] on select "mandatory linguistic legitimate customary" at bounding box center [313, 217] width 70 height 17
select select "linguistic"
click at [278, 209] on select "mandatory linguistic legitimate customary" at bounding box center [313, 217] width 70 height 17
click at [614, 234] on select "tools appetite albums stroke" at bounding box center [649, 238] width 70 height 17
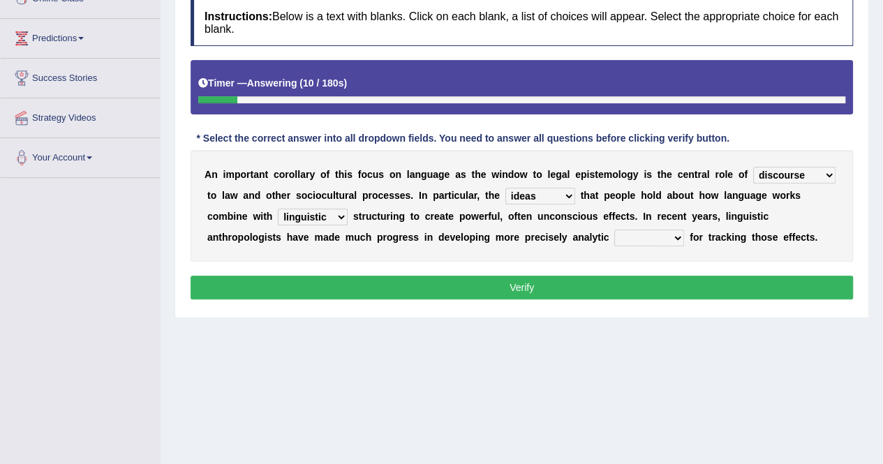
select select "tools"
click at [614, 230] on select "tools appetite albums stroke" at bounding box center [649, 238] width 70 height 17
click at [458, 283] on button "Verify" at bounding box center [521, 288] width 662 height 24
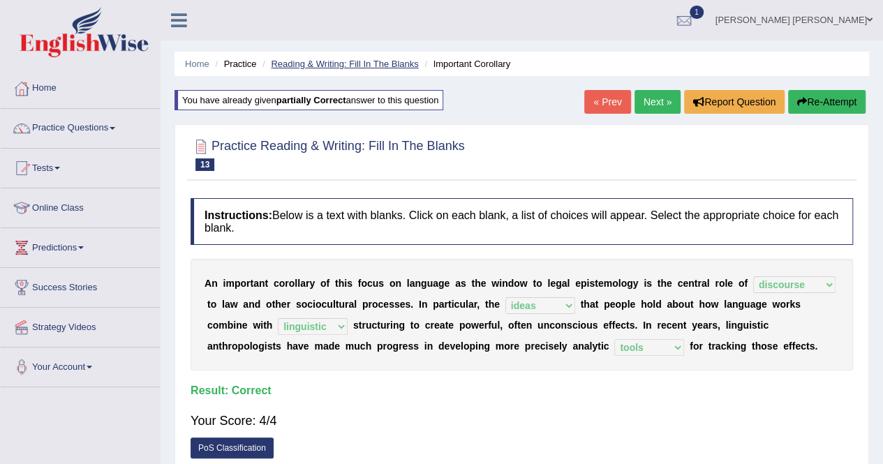
click at [363, 61] on link "Reading & Writing: Fill In The Blanks" at bounding box center [344, 64] width 147 height 10
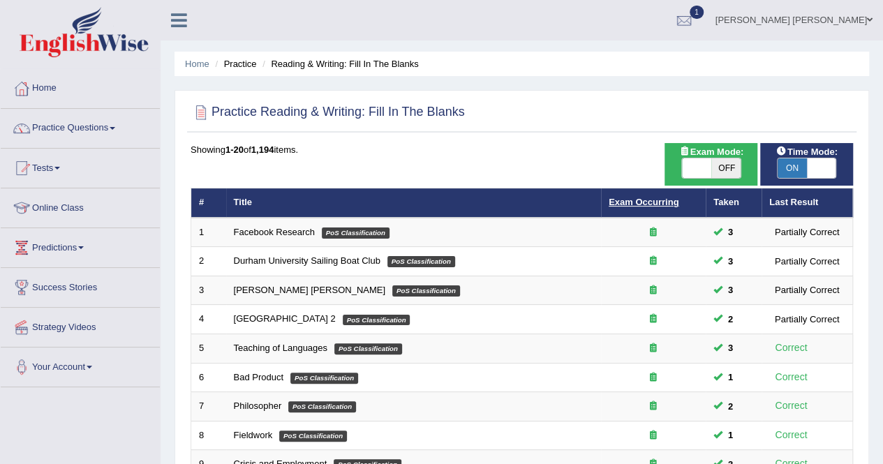
click at [656, 203] on link "Exam Occurring" at bounding box center [643, 202] width 70 height 10
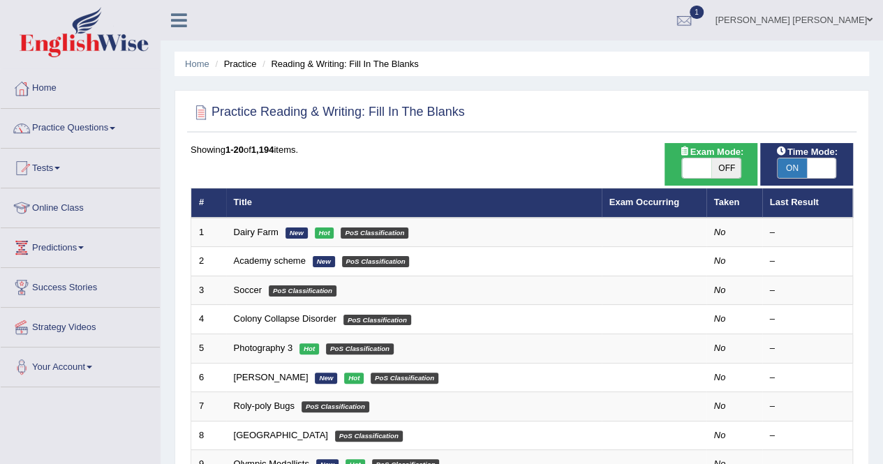
click at [656, 203] on link "Exam Occurring" at bounding box center [644, 202] width 70 height 10
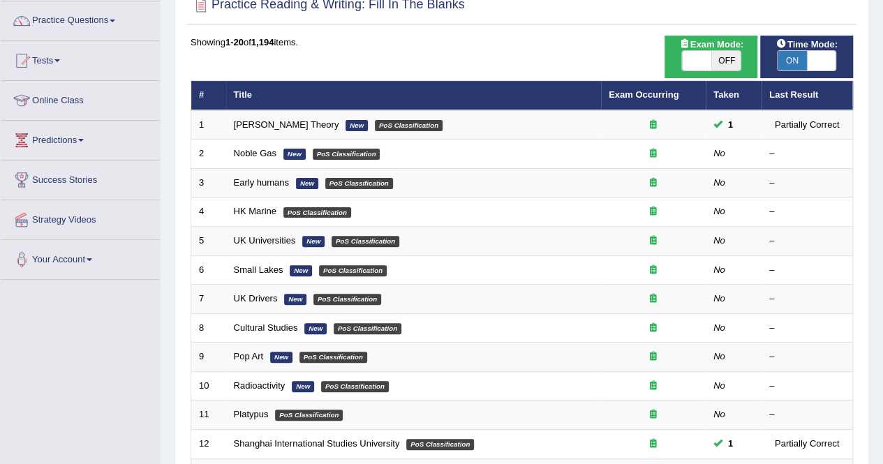
scroll to position [140, 0]
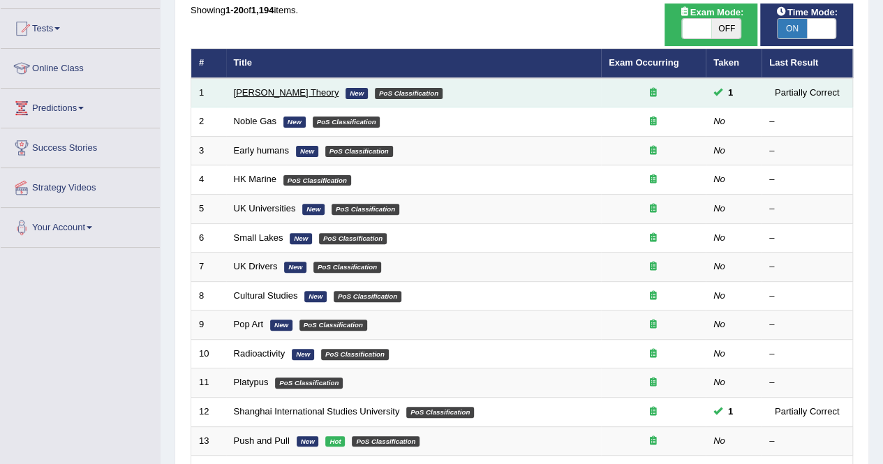
click at [254, 89] on link "[PERSON_NAME] Theory" at bounding box center [286, 92] width 105 height 10
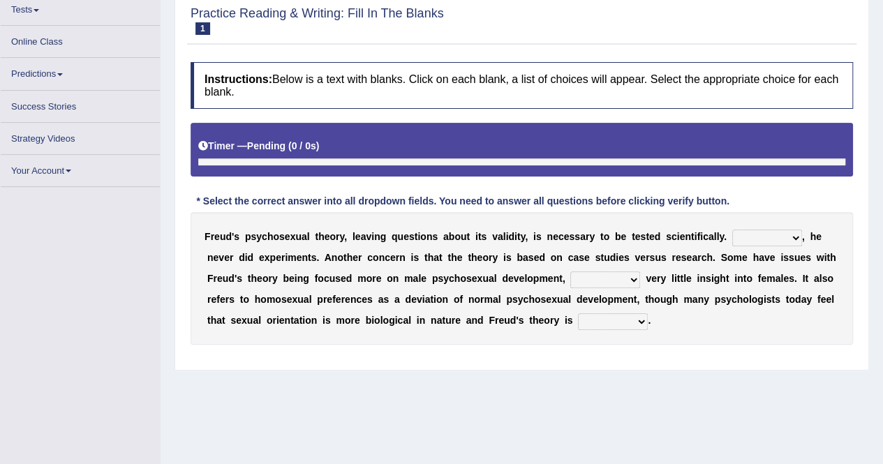
scroll to position [158, 0]
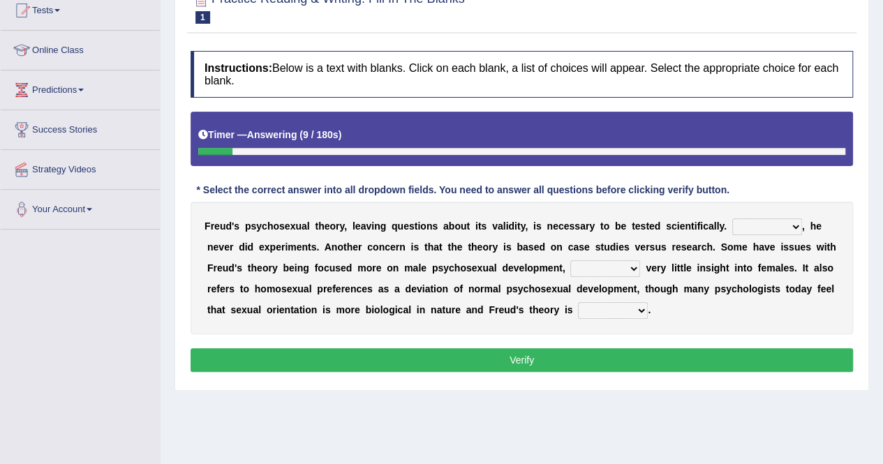
click at [752, 228] on select "Whatever Therefore However Besides" at bounding box center [767, 226] width 70 height 17
select select "However"
click at [732, 218] on select "Whatever Therefore However Besides" at bounding box center [767, 226] width 70 height 17
click at [570, 266] on select "offers offering offered offer" at bounding box center [605, 268] width 70 height 17
select select "offered"
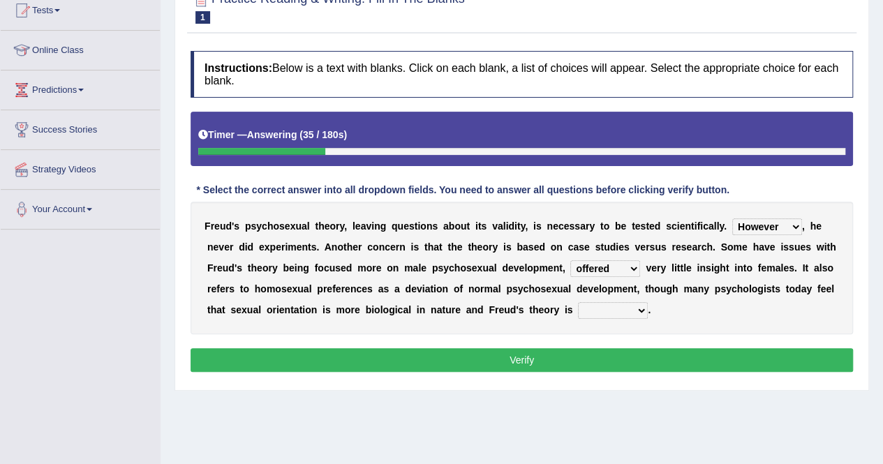
click at [570, 260] on select "offers offering offered offer" at bounding box center [605, 268] width 70 height 17
click at [578, 310] on select "one-sided right wrong prolific" at bounding box center [613, 310] width 70 height 17
select select "one-sided"
click at [578, 302] on select "one-sided right wrong prolific" at bounding box center [613, 310] width 70 height 17
click at [447, 356] on button "Verify" at bounding box center [521, 360] width 662 height 24
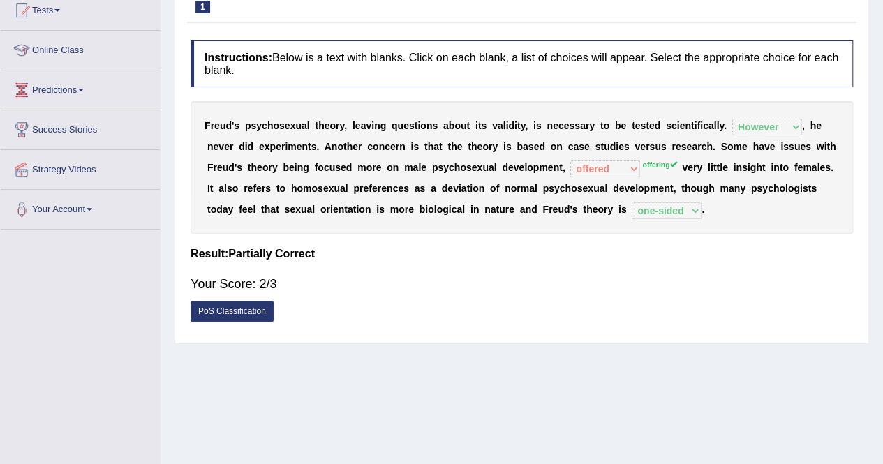
scroll to position [88, 0]
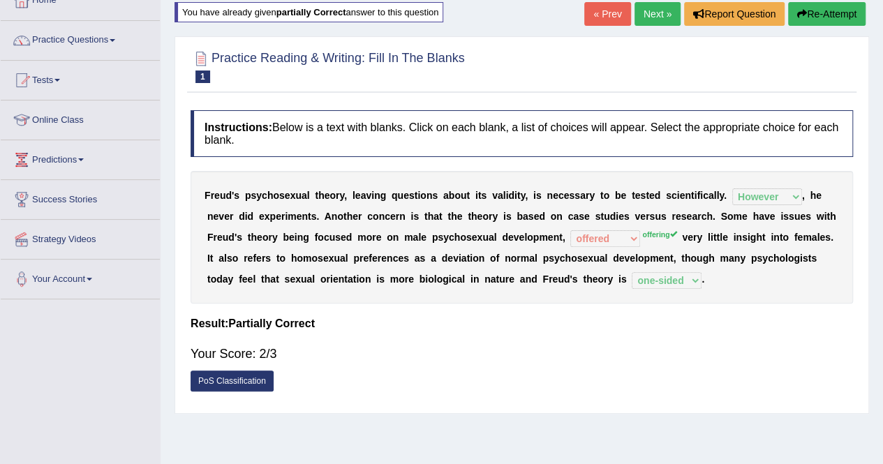
click at [841, 5] on button "Re-Attempt" at bounding box center [826, 14] width 77 height 24
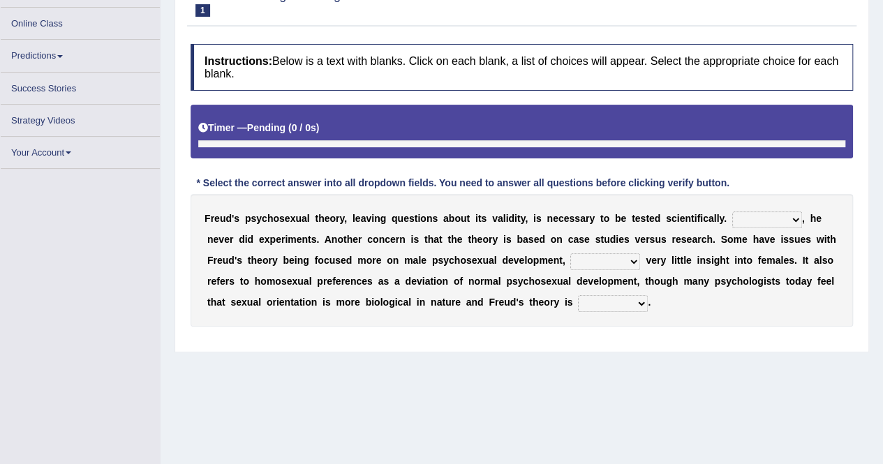
click at [732, 218] on select "Whatever Therefore However Besides" at bounding box center [767, 219] width 70 height 17
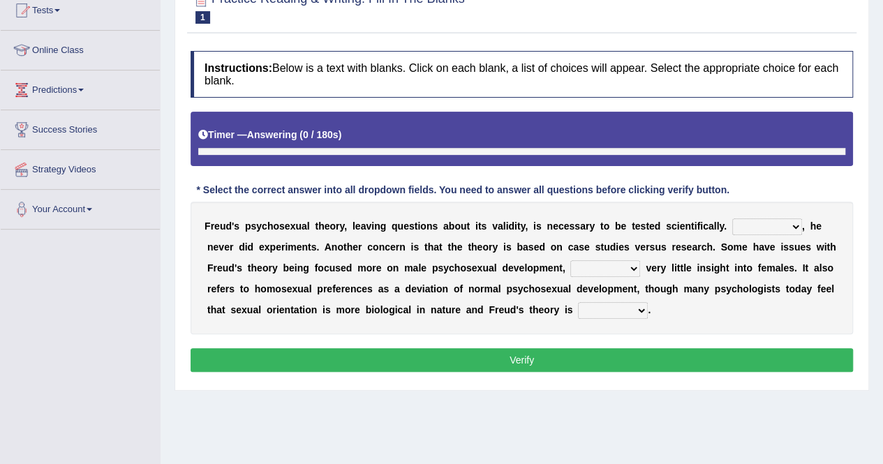
scroll to position [173, 0]
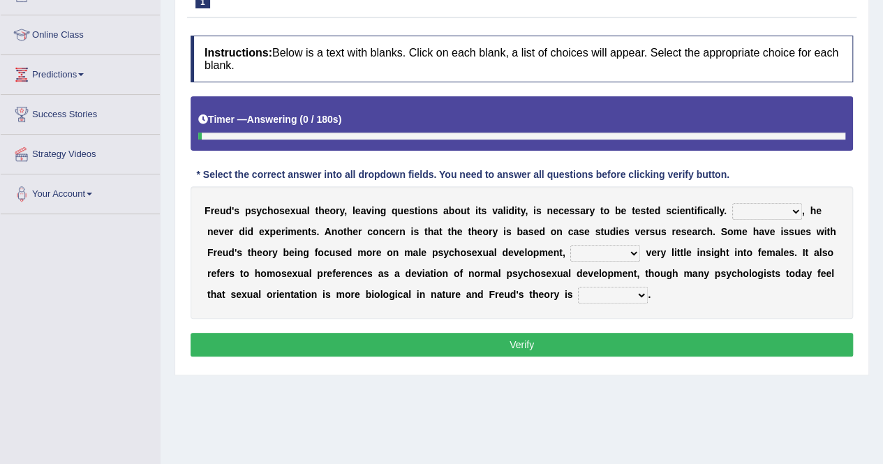
select select "However"
click at [732, 203] on select "Whatever Therefore However Besides" at bounding box center [767, 211] width 70 height 17
click at [570, 253] on select "offers offering offered offer" at bounding box center [605, 253] width 70 height 17
select select "offering"
click at [570, 245] on select "offers offering offered offer" at bounding box center [605, 253] width 70 height 17
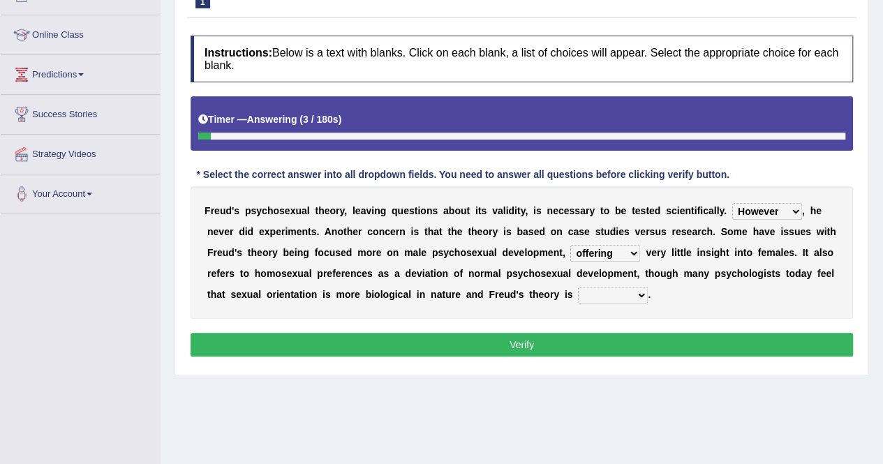
click at [578, 298] on select "one-sided right wrong prolific" at bounding box center [613, 295] width 70 height 17
select select "one-sided"
click at [578, 287] on select "one-sided right wrong prolific" at bounding box center [613, 295] width 70 height 17
click at [469, 343] on button "Verify" at bounding box center [521, 345] width 662 height 24
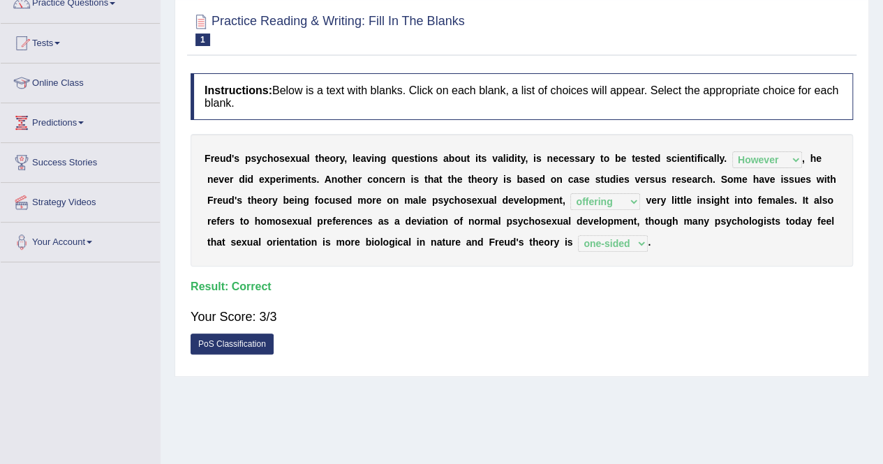
scroll to position [103, 0]
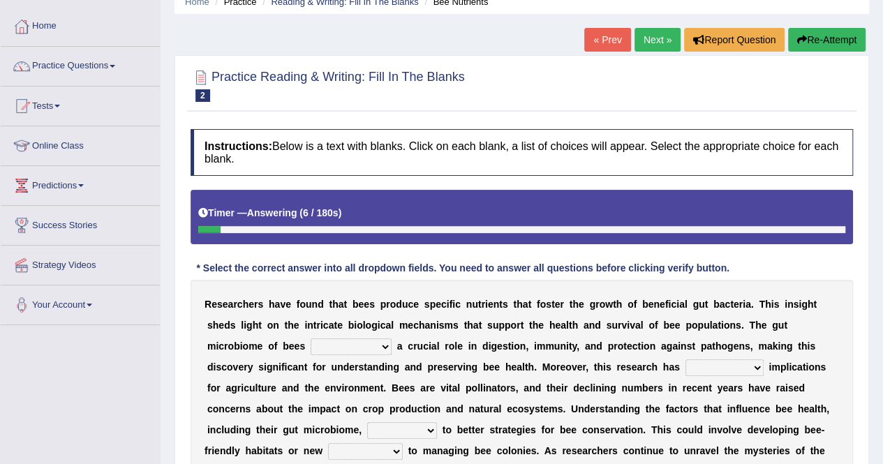
scroll to position [209, 0]
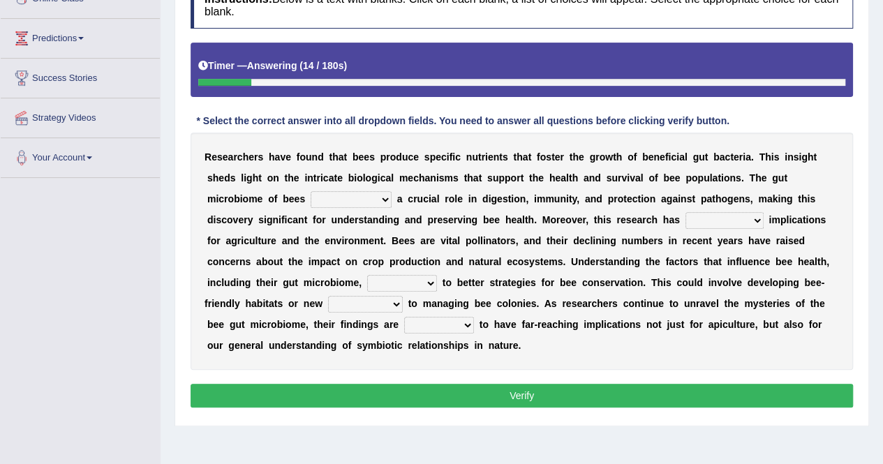
click at [310, 200] on select "exists suspends plays recommends" at bounding box center [350, 199] width 81 height 17
select select "plays"
click at [310, 191] on select "exists suspends plays recommends" at bounding box center [350, 199] width 81 height 17
click at [685, 213] on select "broader lengthy approximate intrinsic" at bounding box center [724, 220] width 78 height 17
click at [685, 220] on select "broader lengthy approximate intrinsic" at bounding box center [724, 220] width 78 height 17
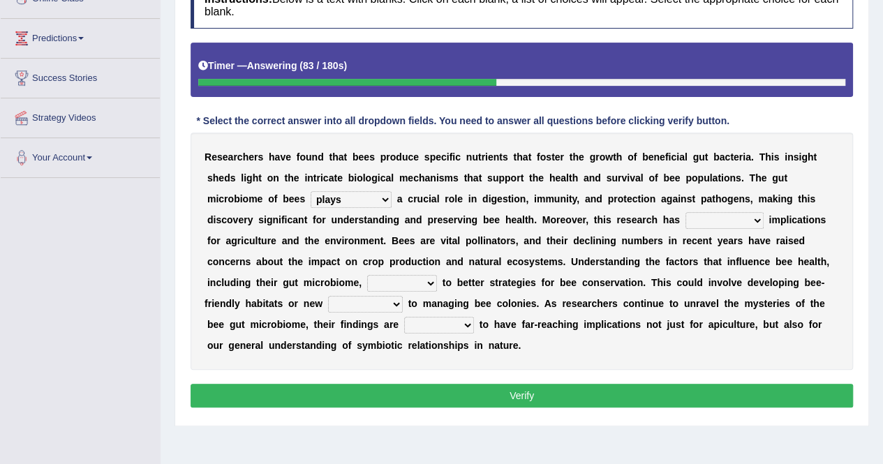
select select "broader"
click at [685, 212] on select "broader lengthy approximate intrinsic" at bounding box center [724, 220] width 78 height 17
click at [367, 288] on select "could leas have led which lead leading" at bounding box center [402, 283] width 70 height 17
select select "have led"
click at [367, 275] on select "could leas have led which lead leading" at bounding box center [402, 283] width 70 height 17
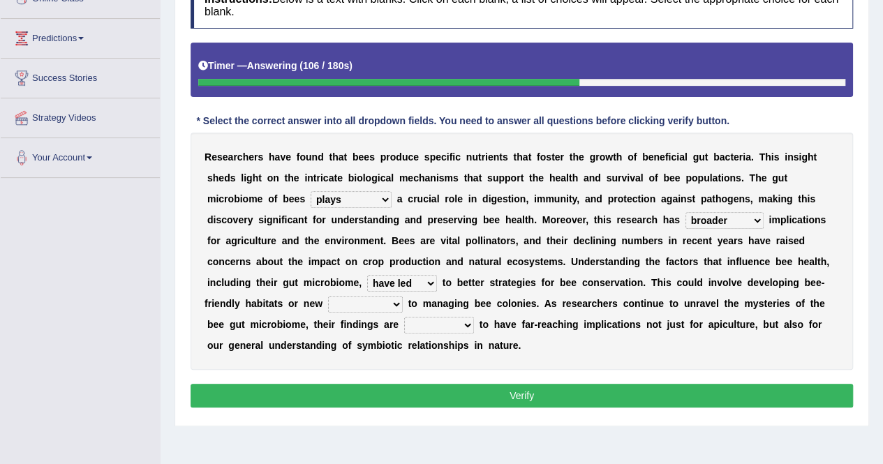
click at [403, 296] on select "phenomena approaches traditions themes" at bounding box center [365, 304] width 75 height 17
select select "approaches"
click at [403, 296] on select "phenomena approaches traditions themes" at bounding box center [365, 304] width 75 height 17
click at [404, 322] on select "hopeful neutral liable likely" at bounding box center [439, 325] width 70 height 17
select select "hopeful"
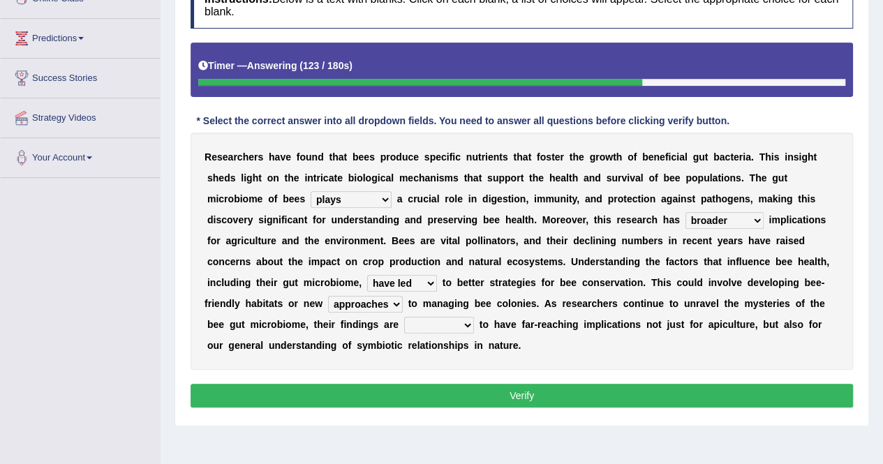
click at [404, 317] on select "hopeful neutral liable likely" at bounding box center [439, 325] width 70 height 17
click at [450, 393] on button "Verify" at bounding box center [521, 396] width 662 height 24
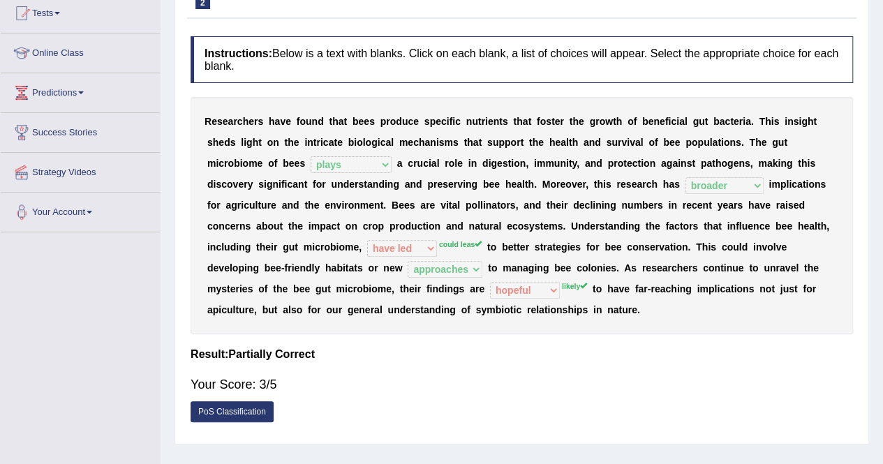
scroll to position [0, 0]
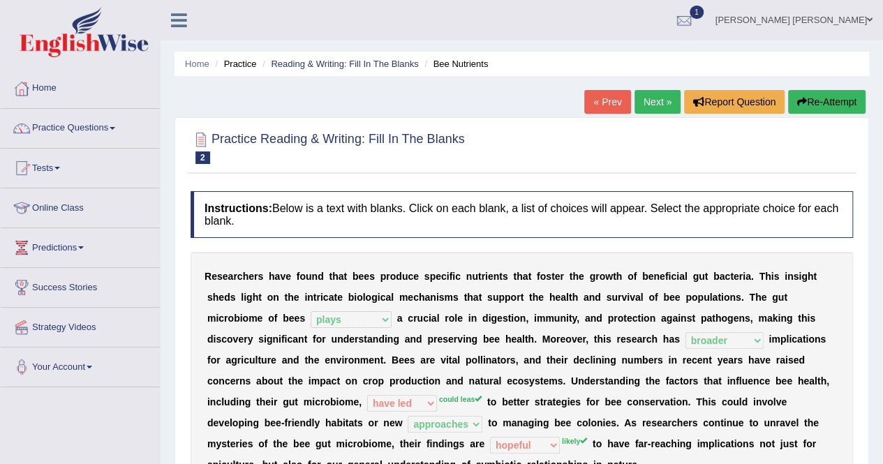
click at [811, 107] on button "Re-Attempt" at bounding box center [826, 102] width 77 height 24
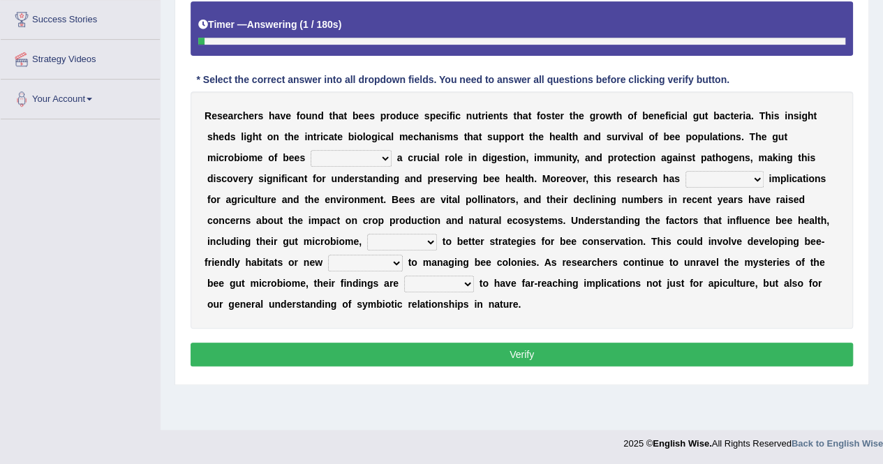
click at [310, 155] on select "exists suspends plays recommends" at bounding box center [350, 158] width 81 height 17
select select "plays"
click at [310, 150] on select "exists suspends plays recommends" at bounding box center [350, 158] width 81 height 17
click at [685, 171] on select "broader lengthy approximate intrinsic" at bounding box center [724, 179] width 78 height 17
select select "broader"
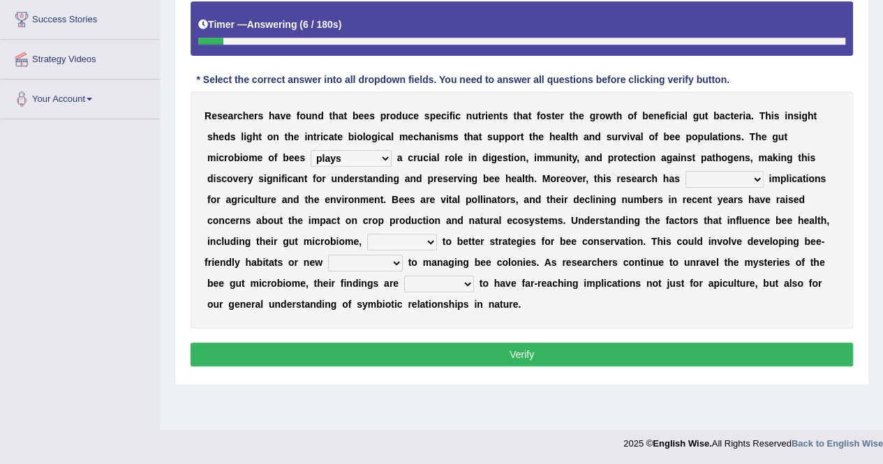
click at [685, 171] on select "broader lengthy approximate intrinsic" at bounding box center [724, 179] width 78 height 17
click at [367, 235] on select "could leas have led which lead leading" at bounding box center [402, 242] width 70 height 17
select select "could leas"
click at [367, 234] on select "could leas have led which lead leading" at bounding box center [402, 242] width 70 height 17
click at [403, 255] on select "phenomena approaches traditions themes" at bounding box center [365, 263] width 75 height 17
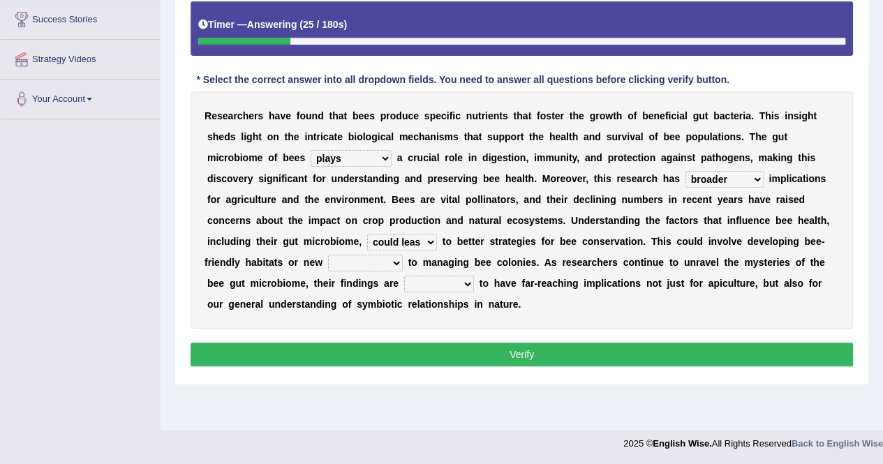
select select "approaches"
click at [403, 255] on select "phenomena approaches traditions themes" at bounding box center [365, 263] width 75 height 17
click at [404, 284] on select "hopeful neutral liable likely" at bounding box center [439, 284] width 70 height 17
select select "liable"
click at [404, 276] on select "hopeful neutral liable likely" at bounding box center [439, 284] width 70 height 17
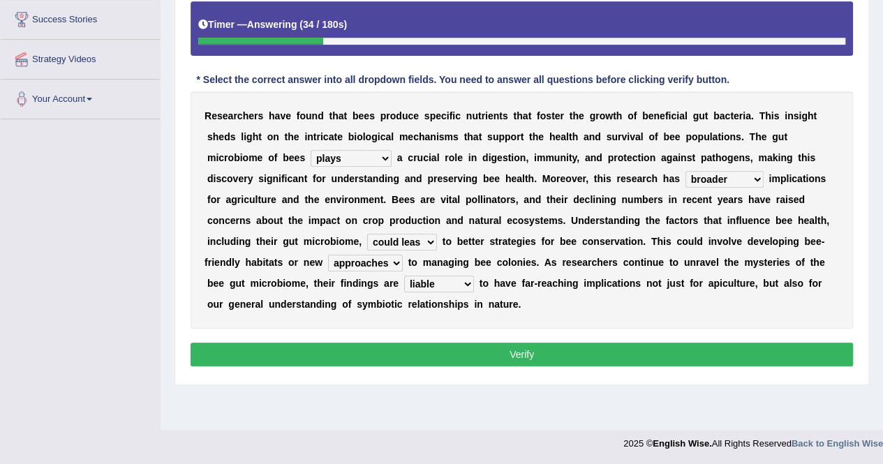
click at [297, 354] on button "Verify" at bounding box center [521, 355] width 662 height 24
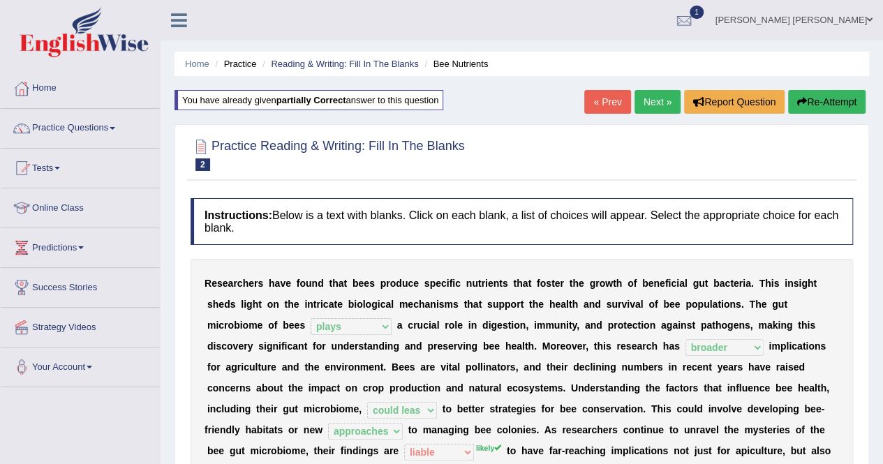
click at [648, 103] on link "Next »" at bounding box center [657, 102] width 46 height 24
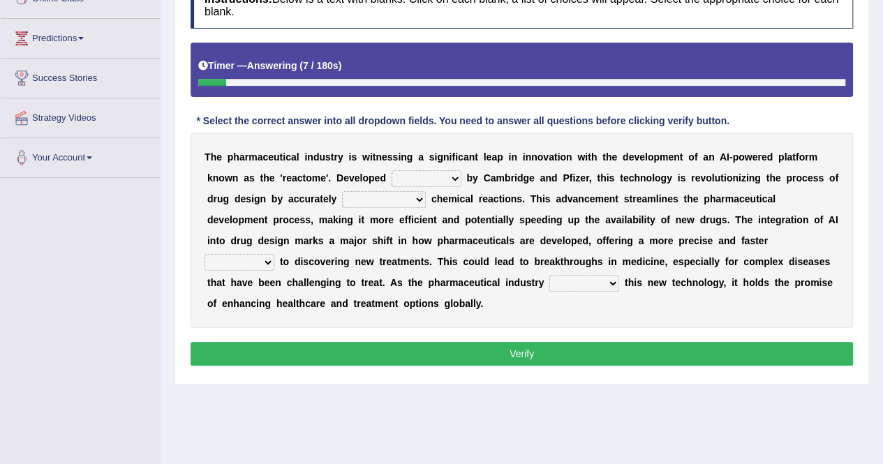
click at [391, 182] on select "hardly jointly patiently regularly" at bounding box center [426, 178] width 70 height 17
select select "jointly"
click at [391, 170] on select "hardly jointly patiently regularly" at bounding box center [426, 178] width 70 height 17
click at [342, 199] on select "predicting predicts prediction of has predicted" at bounding box center [384, 199] width 84 height 17
select select "predicting"
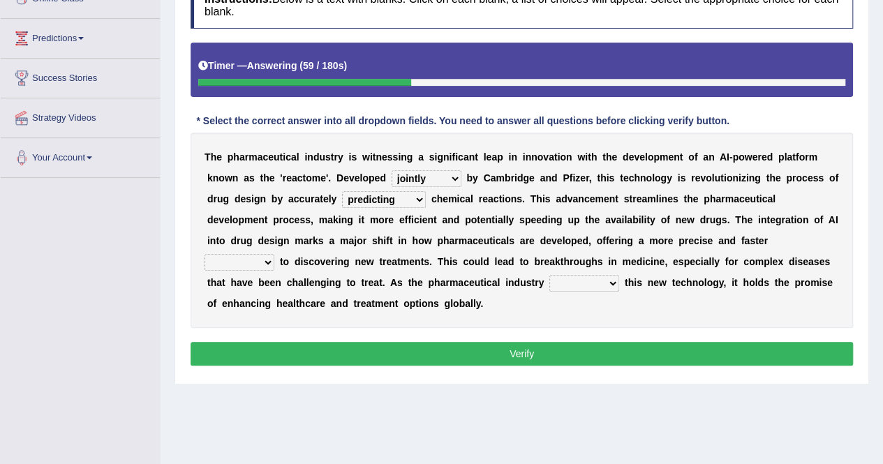
click at [342, 191] on select "predicting predicts prediction of has predicted" at bounding box center [384, 199] width 84 height 17
click at [274, 254] on select "departure deviation route advance" at bounding box center [239, 262] width 70 height 17
click at [314, 256] on b "c" at bounding box center [311, 261] width 6 height 11
click at [274, 254] on select "departure deviation route advance" at bounding box center [239, 262] width 70 height 17
select select "route"
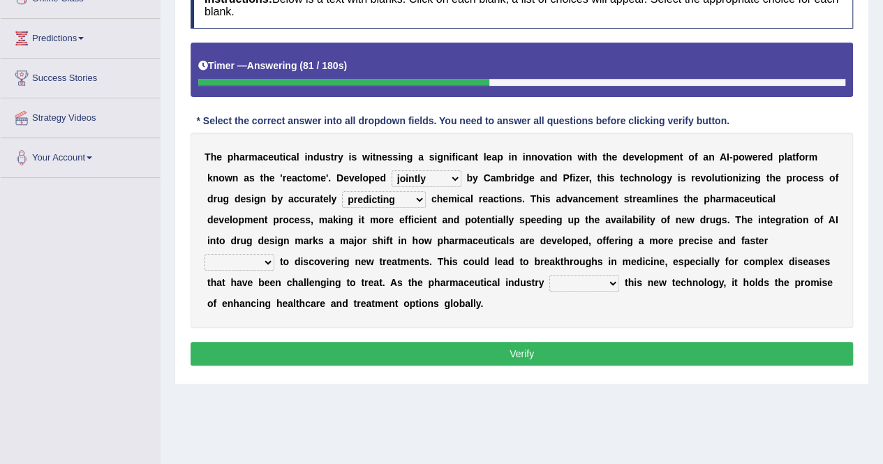
click at [274, 254] on select "departure deviation route advance" at bounding box center [239, 262] width 70 height 17
click at [549, 279] on select "frames mimics previews embraces" at bounding box center [584, 283] width 70 height 17
select select "embraces"
click at [549, 275] on select "frames mimics previews embraces" at bounding box center [584, 283] width 70 height 17
click at [331, 342] on button "Verify" at bounding box center [521, 354] width 662 height 24
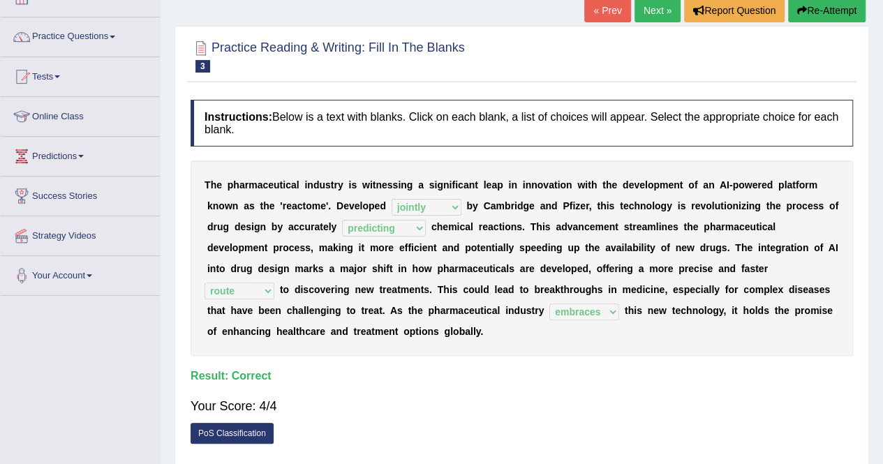
scroll to position [70, 0]
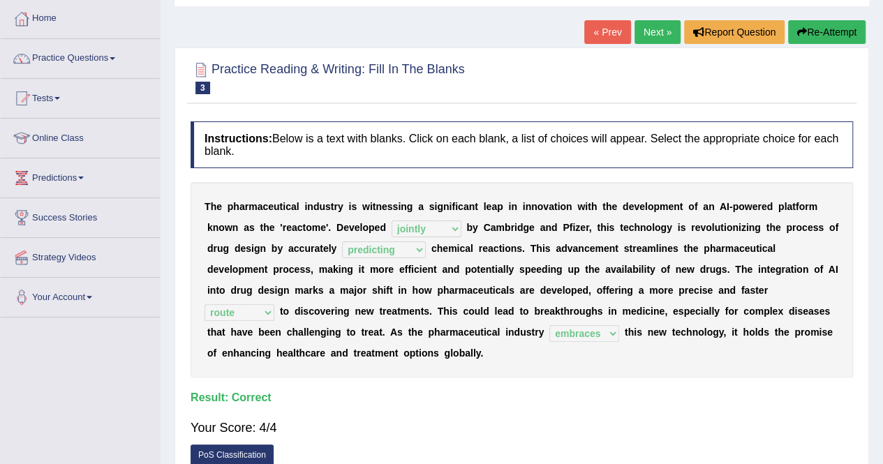
click at [636, 29] on link "Next »" at bounding box center [657, 32] width 46 height 24
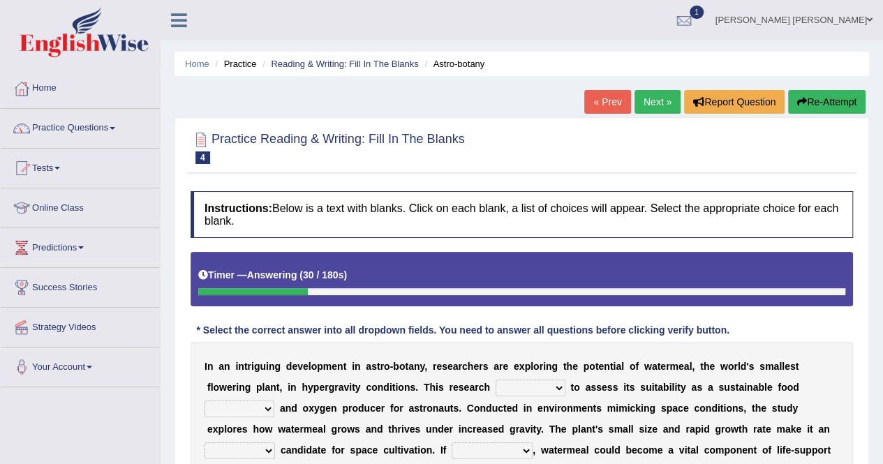
click at [495, 388] on select "enters fits works aims" at bounding box center [530, 388] width 70 height 17
select select "aims"
click at [495, 380] on select "enters fits works aims" at bounding box center [530, 388] width 70 height 17
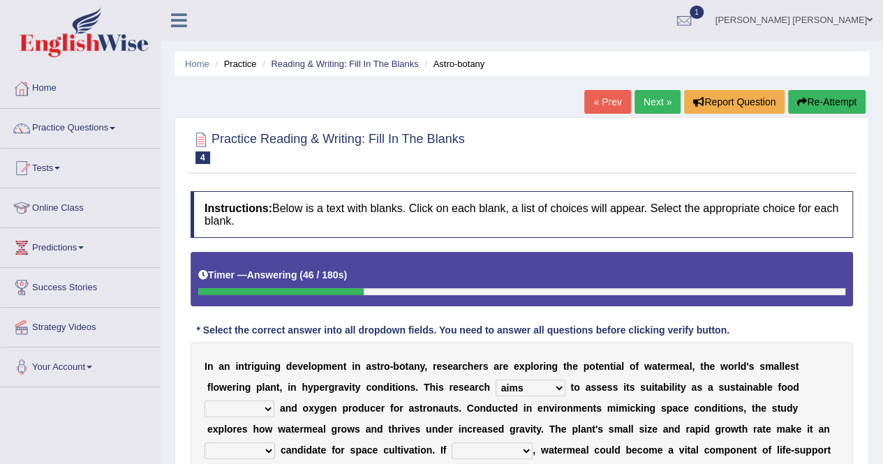
click at [274, 400] on select "root source process cause" at bounding box center [239, 408] width 70 height 17
click at [495, 384] on select "enters fits works aims" at bounding box center [530, 388] width 70 height 17
click at [274, 400] on select "root source process cause" at bounding box center [239, 408] width 70 height 17
select select "source"
click at [274, 400] on select "root source process cause" at bounding box center [239, 408] width 70 height 17
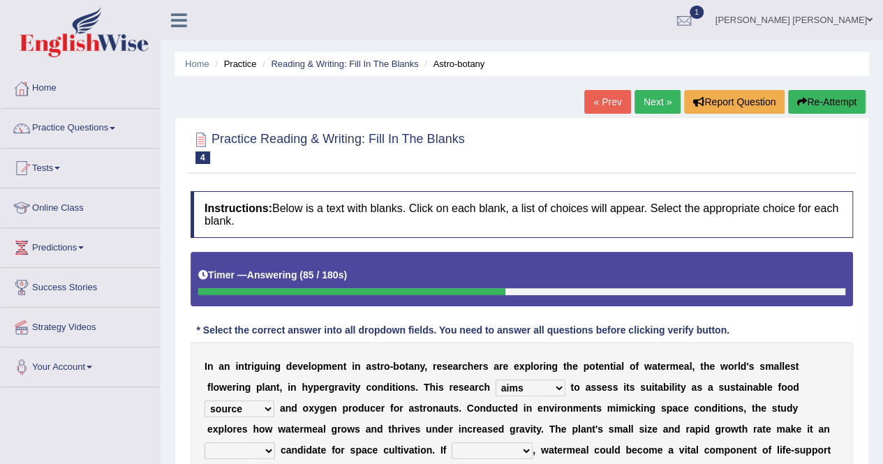
click at [495, 382] on select "enters fits works aims" at bounding box center [530, 388] width 70 height 17
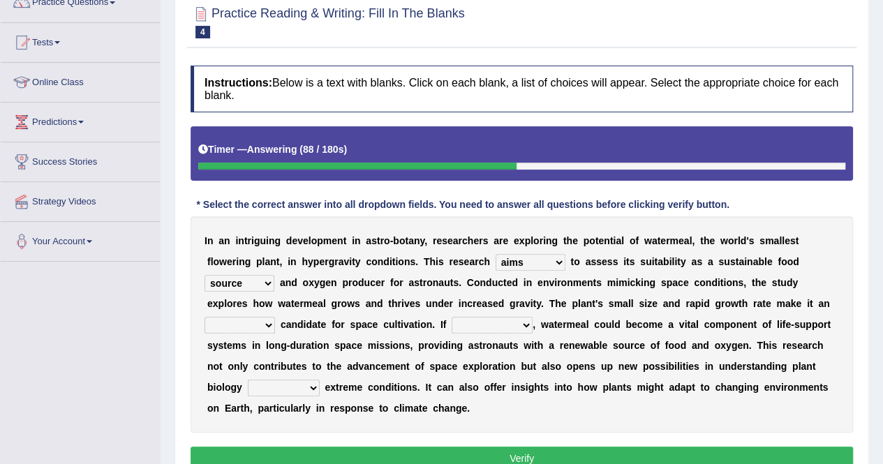
scroll to position [140, 0]
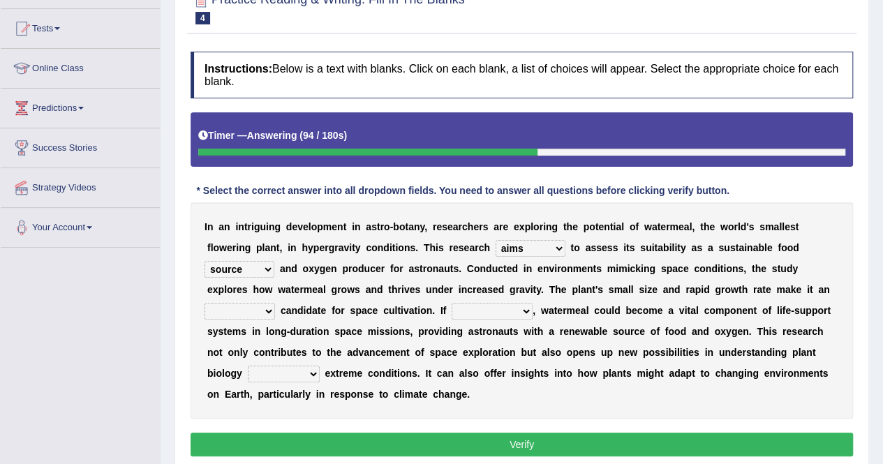
click at [275, 303] on select "ideal articulate exhaustive absolute" at bounding box center [239, 311] width 70 height 17
select select "ideal"
click at [275, 303] on select "ideal articulate exhaustive absolute" at bounding box center [239, 311] width 70 height 17
click at [451, 313] on select "successful is successful is succeeded succeeds" at bounding box center [491, 311] width 81 height 17
select select "is successful"
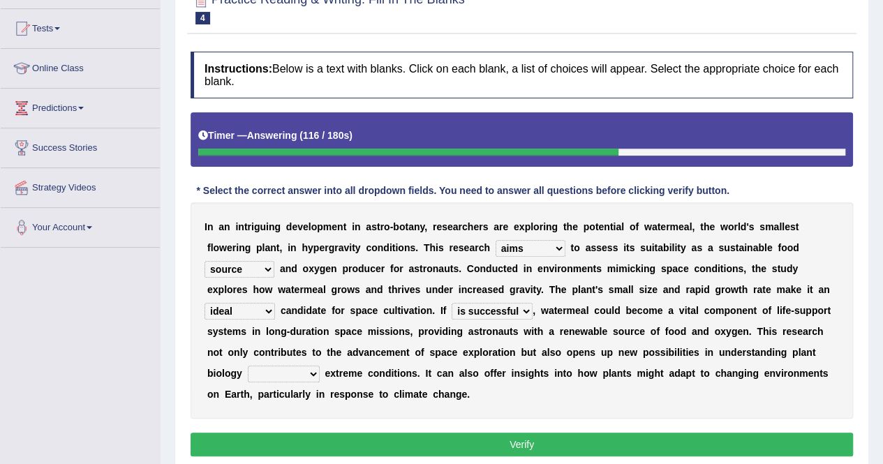
click at [451, 303] on select "successful is successful is succeeded succeeds" at bounding box center [491, 311] width 81 height 17
click at [320, 366] on select "beyond within throughout under" at bounding box center [284, 374] width 72 height 17
select select "under"
click at [320, 366] on select "beyond within throughout under" at bounding box center [284, 374] width 72 height 17
click at [578, 433] on button "Verify" at bounding box center [521, 445] width 662 height 24
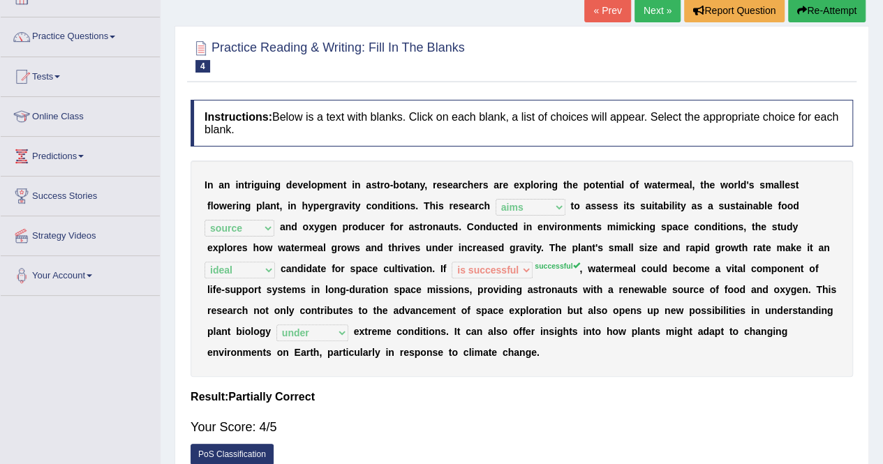
scroll to position [70, 0]
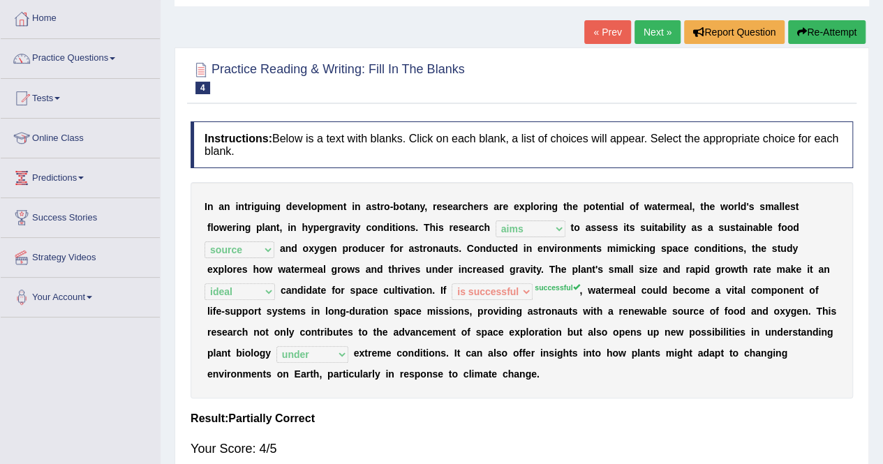
click at [654, 27] on link "Next »" at bounding box center [657, 32] width 46 height 24
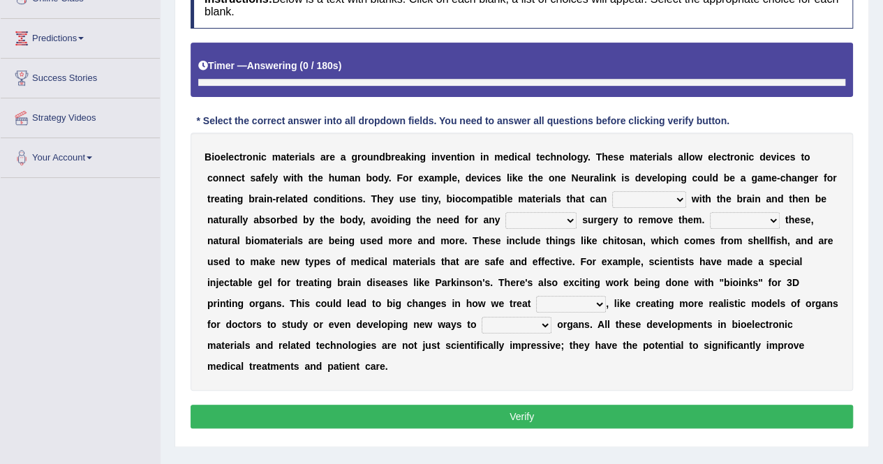
scroll to position [243, 0]
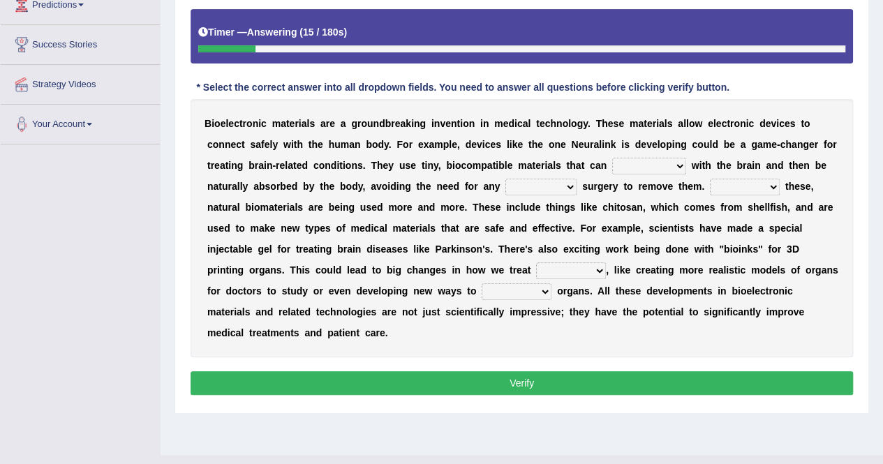
click at [612, 163] on select "unite interact accompany compute" at bounding box center [649, 166] width 74 height 17
select select "compute"
click at [612, 158] on select "unite interact accompany compute" at bounding box center [649, 166] width 74 height 17
click at [505, 185] on select "final passive additional misleading" at bounding box center [540, 187] width 71 height 17
select select "additional"
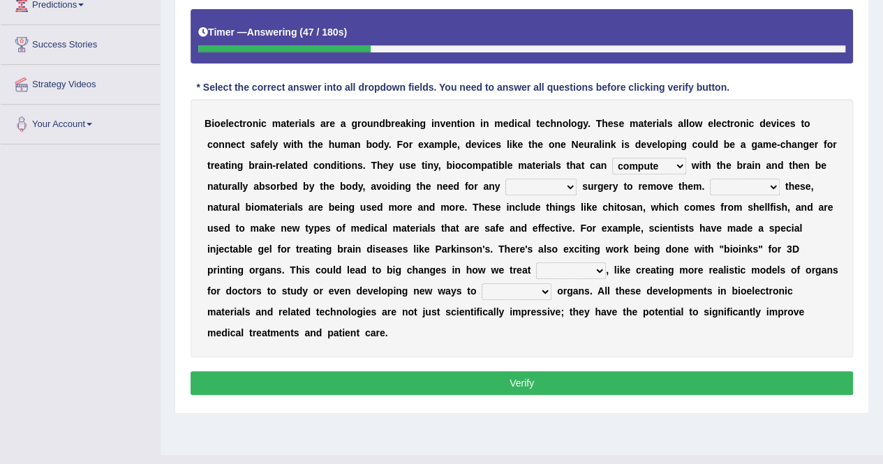
click at [505, 179] on select "final passive additional misleading" at bounding box center [540, 187] width 71 height 17
click at [612, 166] on select "unite interact accompany compute" at bounding box center [649, 166] width 74 height 17
select select "accompany"
click at [612, 158] on select "unite interact accompany compute" at bounding box center [649, 166] width 74 height 17
click at [710, 185] on select "Beside Alongside Together Since" at bounding box center [745, 187] width 70 height 17
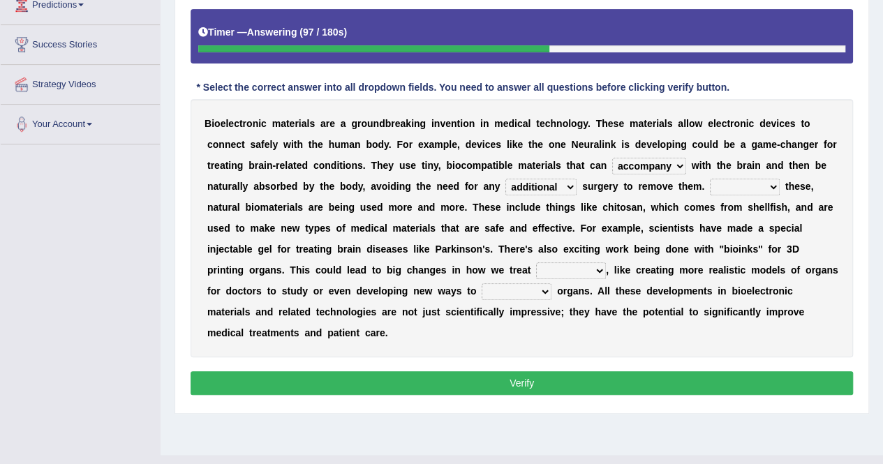
select select "Beside"
click at [710, 179] on select "Beside Alongside Together Since" at bounding box center [745, 187] width 70 height 17
click at [536, 269] on select "audience surgeries specialists patients" at bounding box center [571, 270] width 70 height 17
select select "patients"
click at [536, 262] on select "audience surgeries specialists patients" at bounding box center [571, 270] width 70 height 17
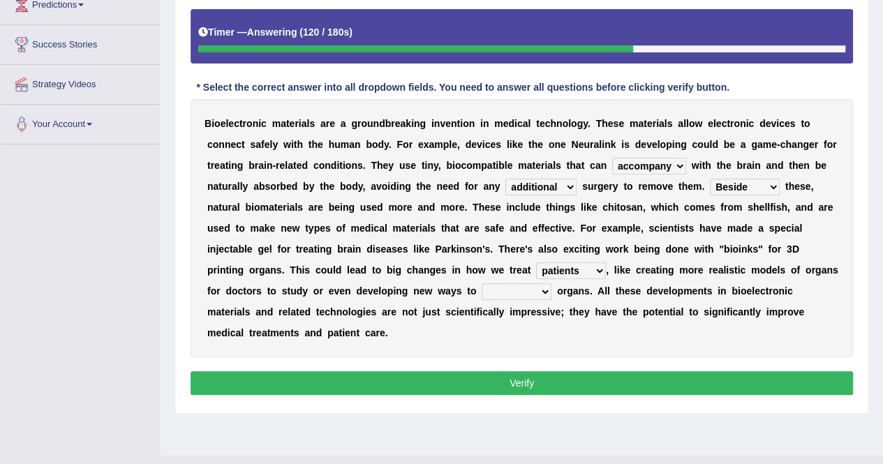
click at [481, 288] on select "distribute anticipate transplant levy" at bounding box center [516, 291] width 70 height 17
select select "transplant"
click at [481, 283] on select "distribute anticipate transplant levy" at bounding box center [516, 291] width 70 height 17
click at [412, 371] on button "Verify" at bounding box center [521, 383] width 662 height 24
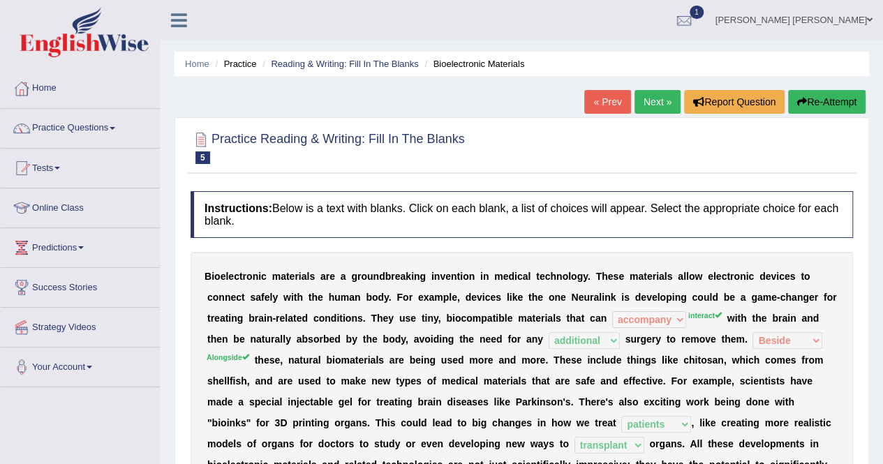
scroll to position [0, 0]
click at [815, 97] on button "Re-Attempt" at bounding box center [826, 102] width 77 height 24
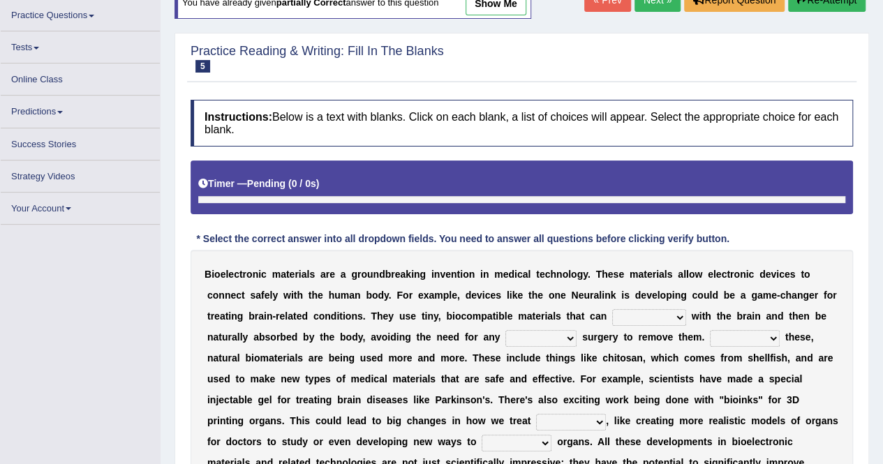
scroll to position [140, 0]
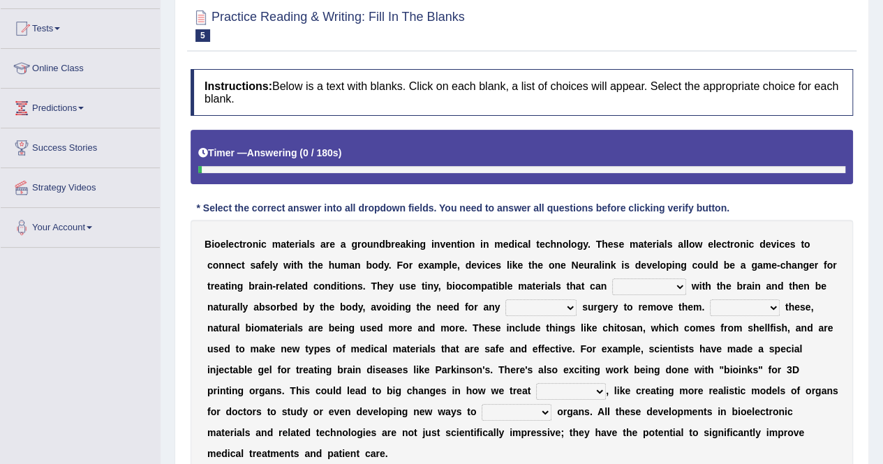
click at [612, 283] on select "unite interact accompany compute" at bounding box center [649, 286] width 74 height 17
select select "interact"
click at [612, 278] on select "unite interact accompany compute" at bounding box center [649, 286] width 74 height 17
click at [710, 309] on select "Beside Alongside Together Since" at bounding box center [745, 307] width 70 height 17
select select "Alongside"
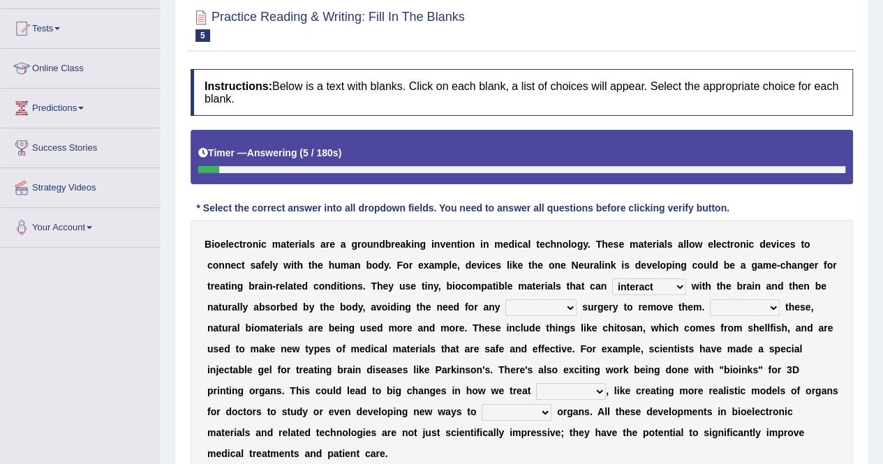
click at [710, 299] on select "Beside Alongside Together Since" at bounding box center [745, 307] width 70 height 17
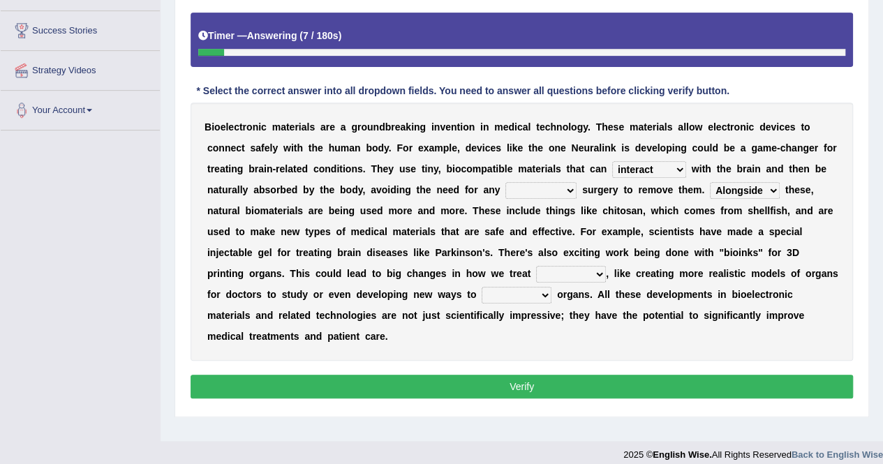
scroll to position [268, 0]
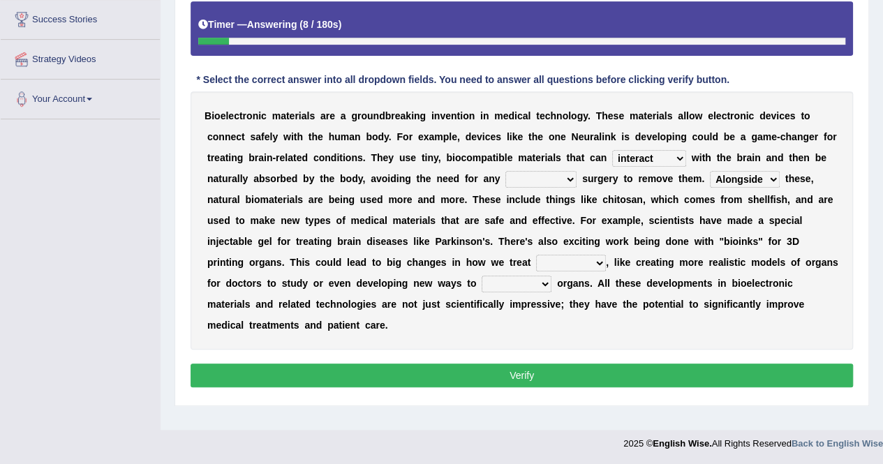
click at [536, 256] on select "audience surgeries specialists patients" at bounding box center [571, 263] width 70 height 17
select select "patients"
click at [536, 255] on select "audience surgeries specialists patients" at bounding box center [571, 263] width 70 height 17
click at [481, 280] on select "distribute anticipate transplant levy" at bounding box center [516, 284] width 70 height 17
select select "transplant"
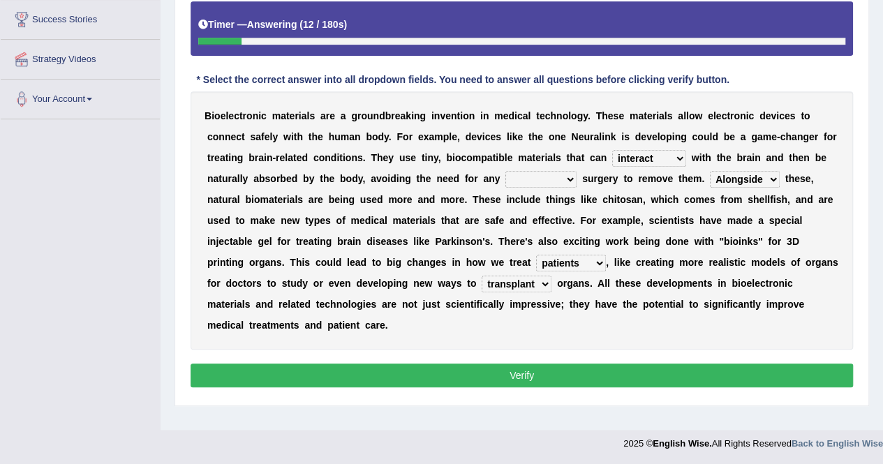
click at [481, 276] on select "distribute anticipate transplant levy" at bounding box center [516, 284] width 70 height 17
click at [339, 363] on button "Verify" at bounding box center [521, 375] width 662 height 24
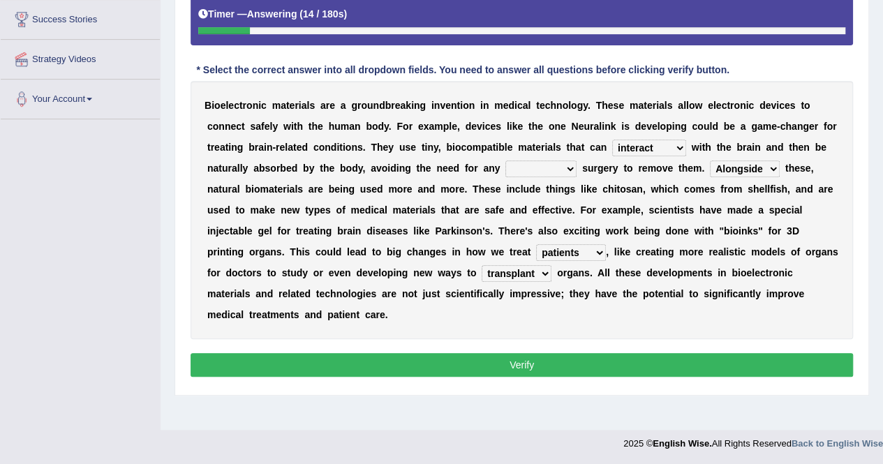
click at [413, 175] on div "B i o e l e c t r o n i c m a t e r i a l s a r e a g r o u n d b r e a k i n g…" at bounding box center [521, 210] width 662 height 258
click at [505, 168] on select "final passive additional misleading" at bounding box center [540, 168] width 71 height 17
select select "additional"
click at [505, 160] on select "final passive additional misleading" at bounding box center [540, 168] width 71 height 17
click at [490, 353] on button "Verify" at bounding box center [521, 365] width 662 height 24
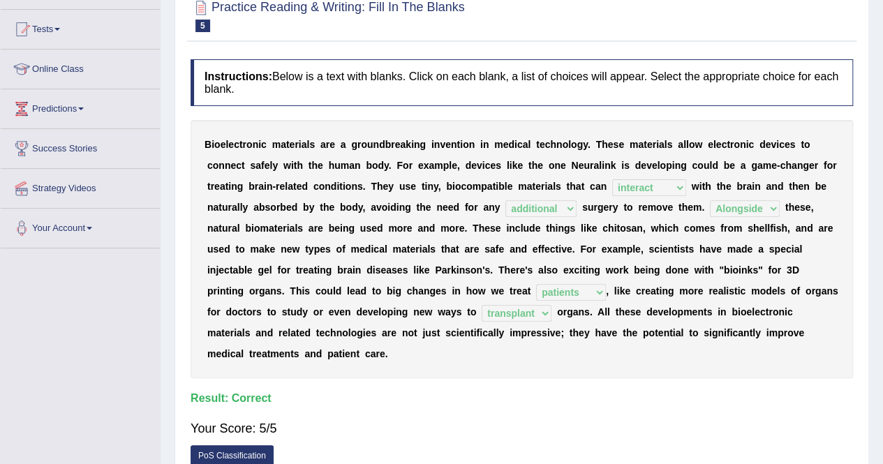
scroll to position [59, 0]
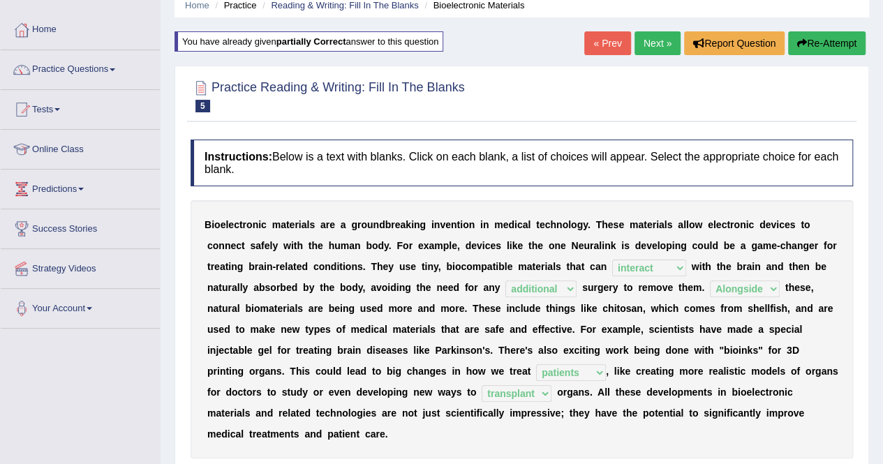
click at [648, 44] on link "Next »" at bounding box center [657, 43] width 46 height 24
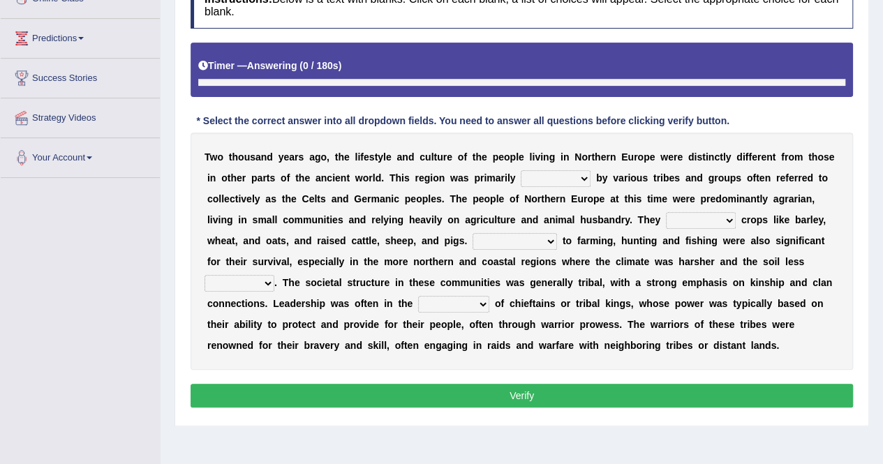
scroll to position [243, 0]
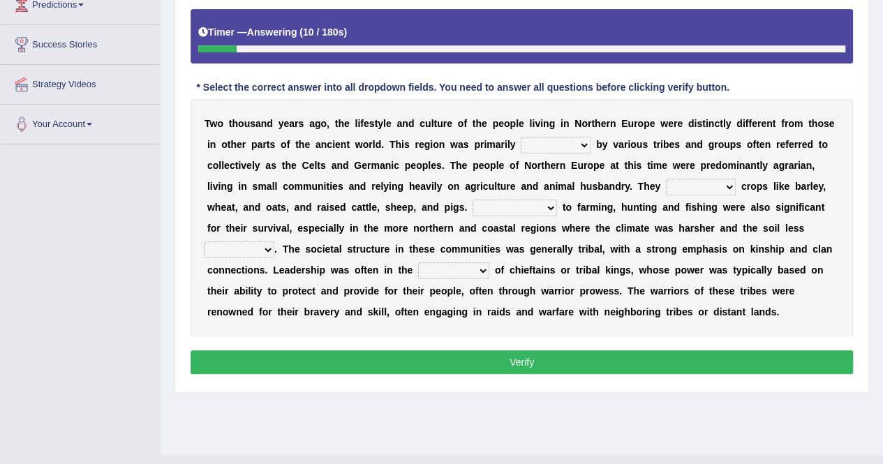
click at [520, 145] on select "entitled marketed estimated inhabited" at bounding box center [555, 145] width 70 height 17
select select "inhabited"
click at [520, 137] on select "entitled marketed estimated inhabited" at bounding box center [555, 145] width 70 height 17
click at [666, 186] on select "processed cultivated traversed imported" at bounding box center [701, 187] width 70 height 17
click at [721, 252] on b "s" at bounding box center [724, 248] width 6 height 11
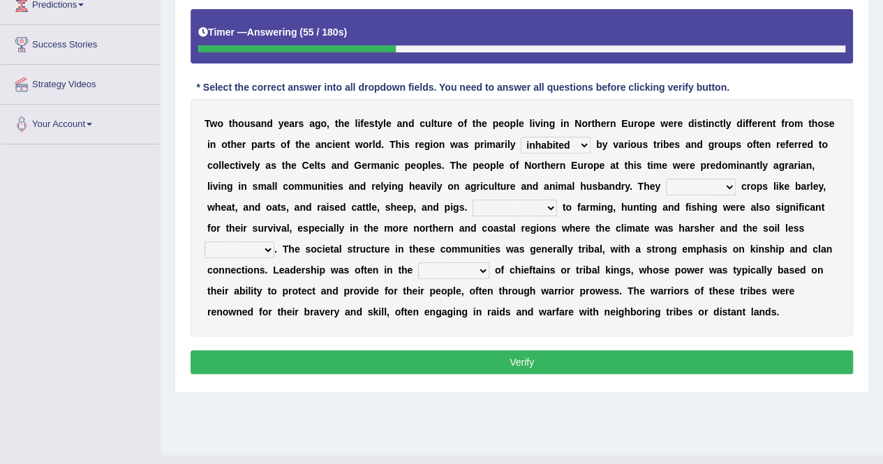
click at [472, 210] on select "In addition Consequently As well Furthermore" at bounding box center [514, 208] width 84 height 17
click at [231, 264] on b "n" at bounding box center [228, 269] width 6 height 11
click at [666, 181] on select "processed cultivated traversed imported" at bounding box center [701, 187] width 70 height 17
select select "processed"
click at [666, 179] on select "processed cultivated traversed imported" at bounding box center [701, 187] width 70 height 17
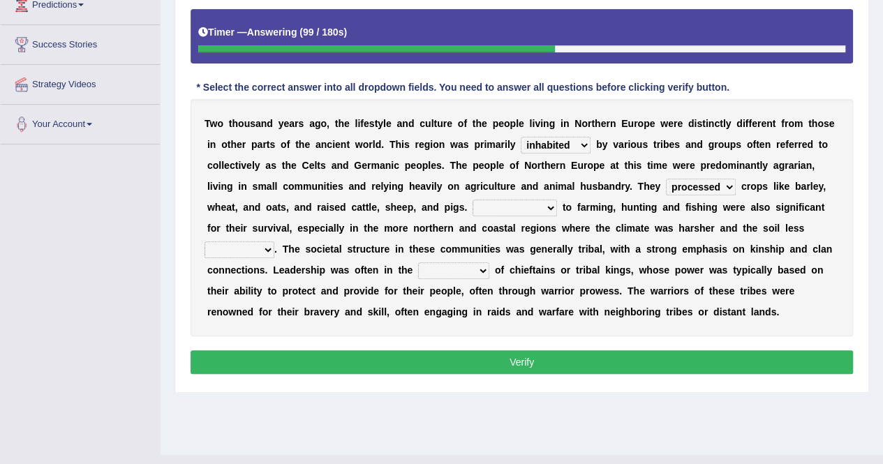
click at [472, 200] on select "In addition Consequently As well Furthermore" at bounding box center [514, 208] width 84 height 17
select select "In addition"
click at [472, 200] on select "In addition Consequently As well Furthermore" at bounding box center [514, 208] width 84 height 17
click at [274, 241] on select "fertile rural navigable expansive" at bounding box center [239, 249] width 70 height 17
select select "fertile"
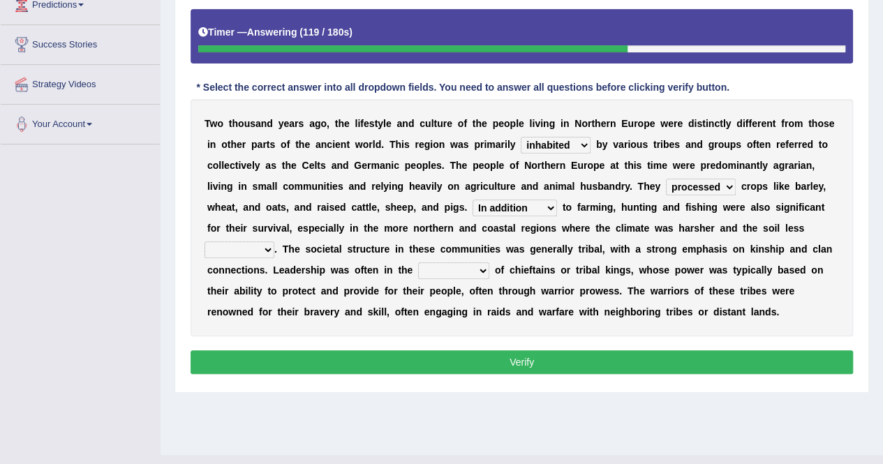
click at [274, 241] on select "fertile rural navigable expansive" at bounding box center [239, 249] width 70 height 17
click at [666, 188] on select "processed cultivated traversed imported" at bounding box center [701, 187] width 70 height 17
select select "imported"
click at [666, 179] on select "processed cultivated traversed imported" at bounding box center [701, 187] width 70 height 17
click at [418, 271] on select "acquisition plans ambition hands" at bounding box center [453, 270] width 71 height 17
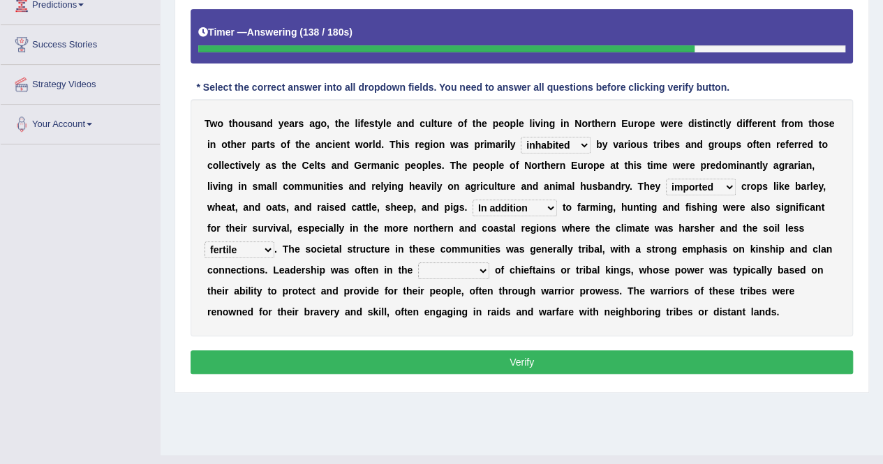
select select "hands"
click at [418, 262] on select "acquisition plans ambition hands" at bounding box center [453, 270] width 71 height 17
click at [272, 359] on button "Verify" at bounding box center [521, 362] width 662 height 24
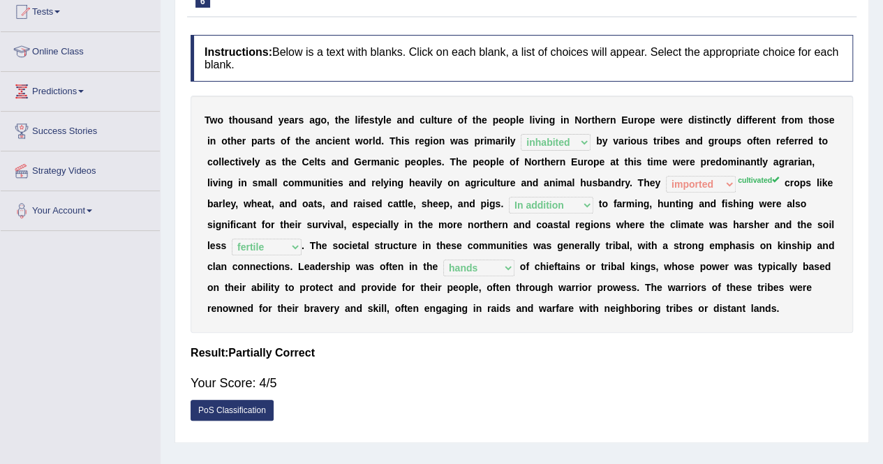
scroll to position [0, 0]
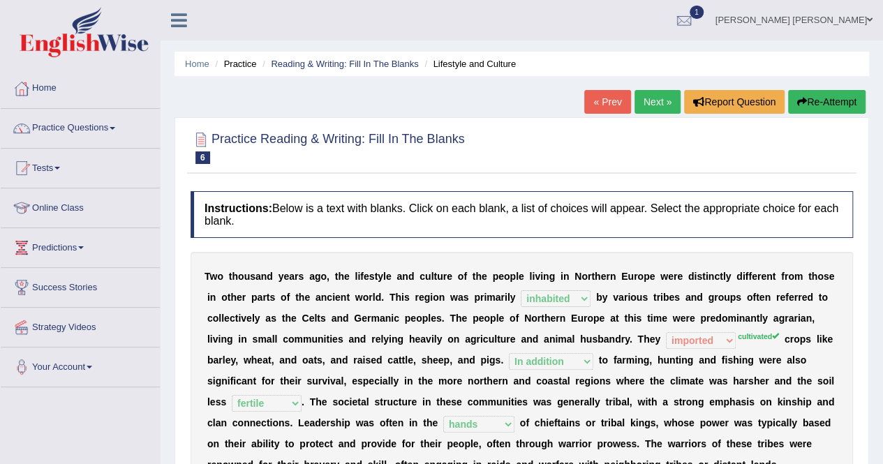
click at [826, 107] on button "Re-Attempt" at bounding box center [826, 102] width 77 height 24
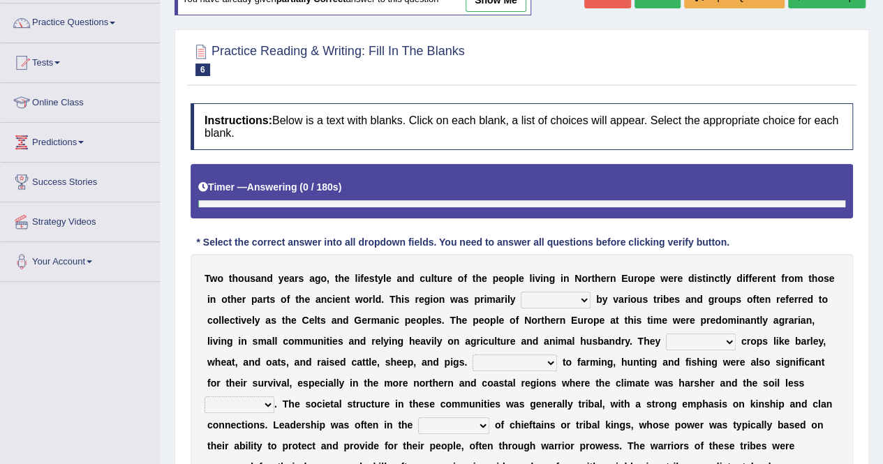
scroll to position [140, 0]
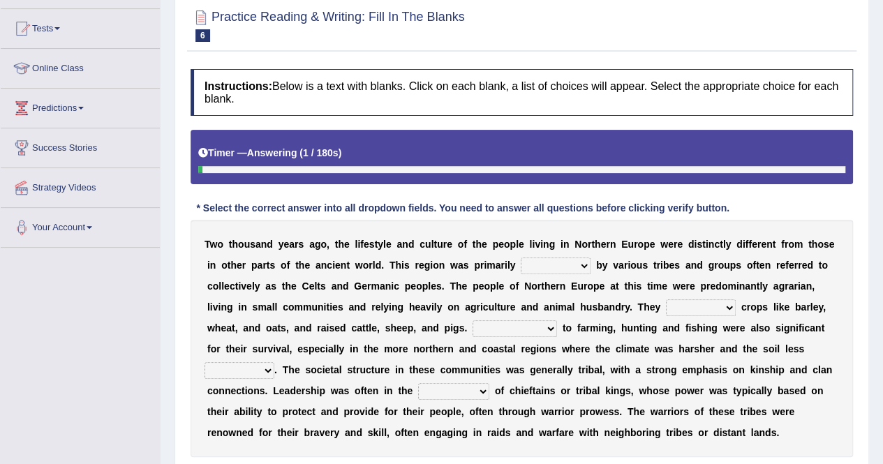
click at [520, 271] on select "entitled marketed estimated inhabited" at bounding box center [555, 265] width 70 height 17
select select "inhabited"
click at [520, 257] on select "entitled marketed estimated inhabited" at bounding box center [555, 265] width 70 height 17
click at [666, 301] on select "processed cultivated traversed imported" at bounding box center [701, 307] width 70 height 17
select select "cultivated"
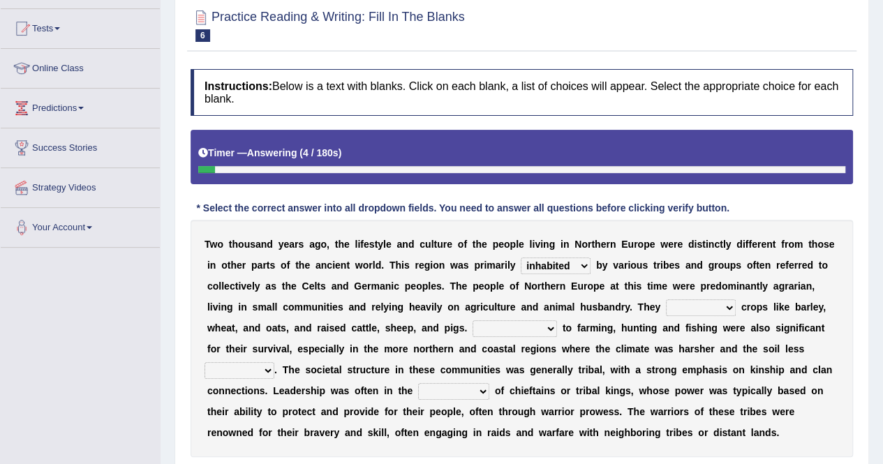
click at [666, 299] on select "processed cultivated traversed imported" at bounding box center [701, 307] width 70 height 17
click at [472, 327] on select "In addition Consequently As well Furthermore" at bounding box center [514, 328] width 84 height 17
select select "In addition"
click at [472, 320] on select "In addition Consequently As well Furthermore" at bounding box center [514, 328] width 84 height 17
click at [274, 362] on select "fertile rural navigable expansive" at bounding box center [239, 370] width 70 height 17
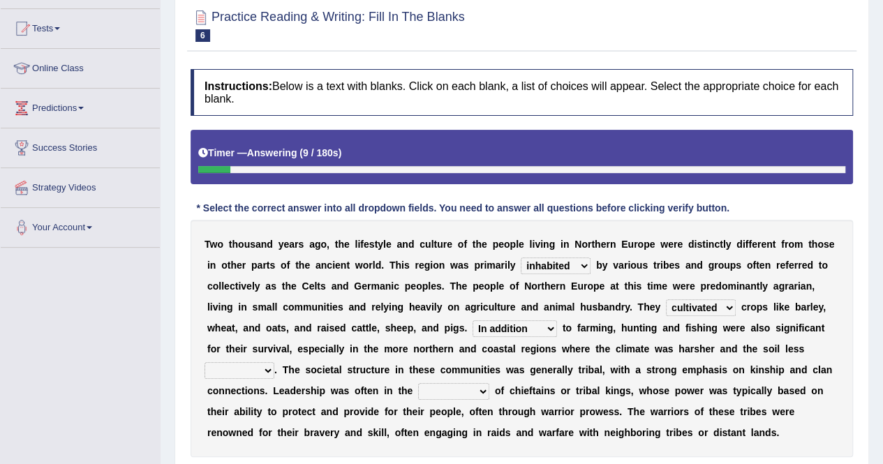
select select "fertile"
click at [274, 362] on select "fertile rural navigable expansive" at bounding box center [239, 370] width 70 height 17
click at [418, 387] on select "acquisition plans ambition hands" at bounding box center [453, 391] width 71 height 17
select select "hands"
click at [418, 383] on select "acquisition plans ambition hands" at bounding box center [453, 391] width 71 height 17
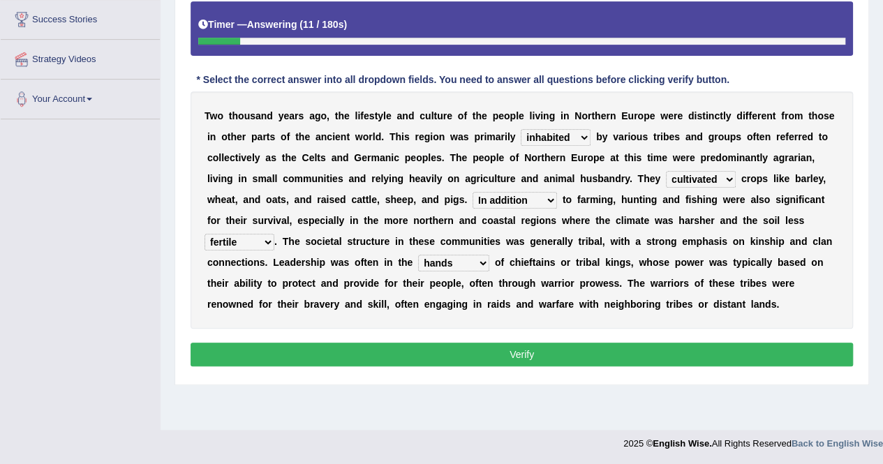
scroll to position [268, 0]
click at [382, 348] on button "Verify" at bounding box center [521, 355] width 662 height 24
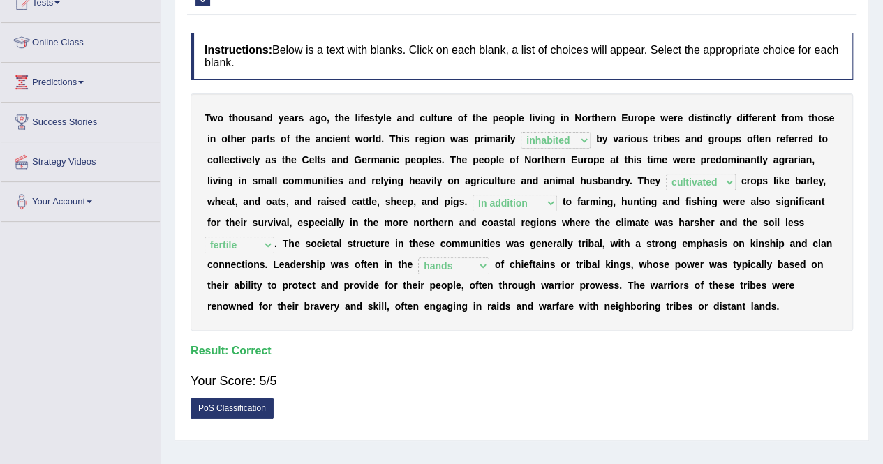
scroll to position [0, 0]
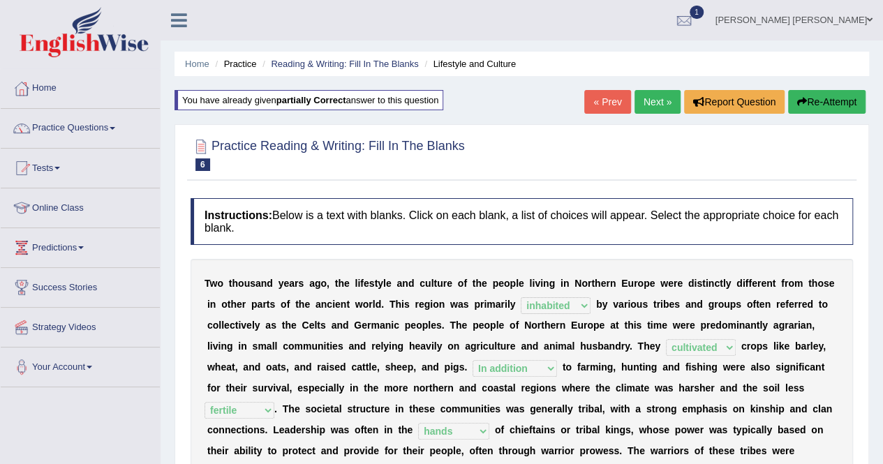
click at [654, 105] on link "Next »" at bounding box center [657, 102] width 46 height 24
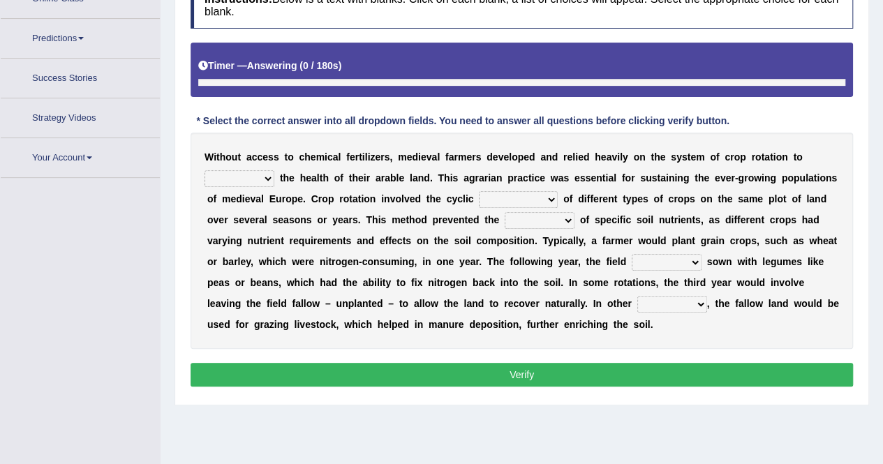
scroll to position [243, 0]
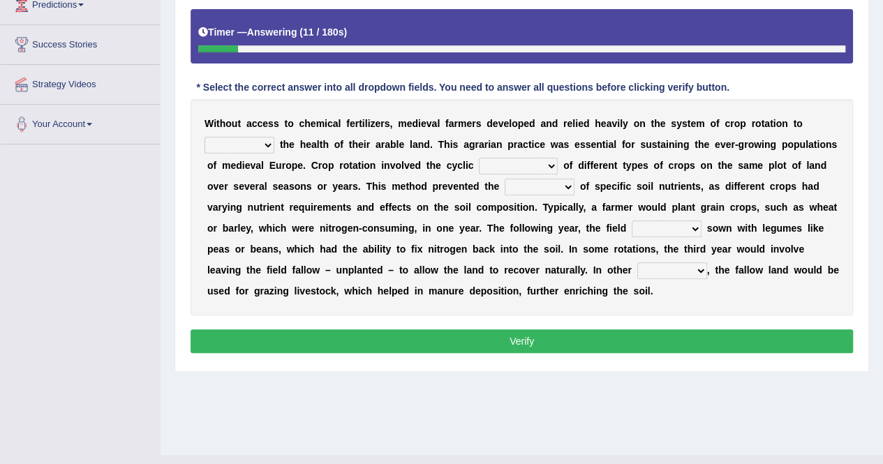
click at [257, 143] on select "dictate construct commit preserve" at bounding box center [239, 145] width 70 height 17
select select "preserve"
click at [204, 137] on select "dictate construct commit preserve" at bounding box center [239, 145] width 70 height 17
click at [487, 163] on select "erosion cultivation revision manufacture" at bounding box center [518, 166] width 79 height 17
select select "cultivation"
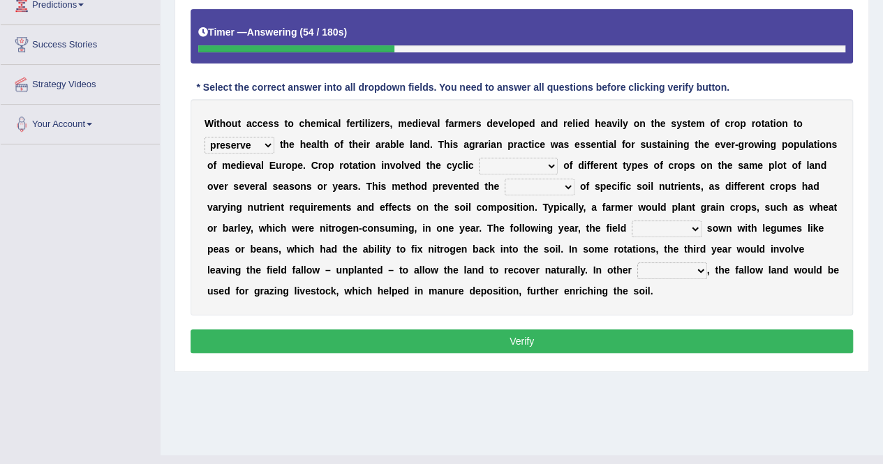
click at [479, 158] on select "erosion cultivation revision manufacture" at bounding box center [518, 166] width 79 height 17
click at [504, 186] on select "discovery mortality saturation depletion" at bounding box center [539, 187] width 70 height 17
click at [499, 225] on b "e" at bounding box center [502, 228] width 6 height 11
click at [504, 186] on select "discovery mortality saturation depletion" at bounding box center [539, 187] width 70 height 17
click at [750, 248] on b "u" at bounding box center [753, 248] width 6 height 11
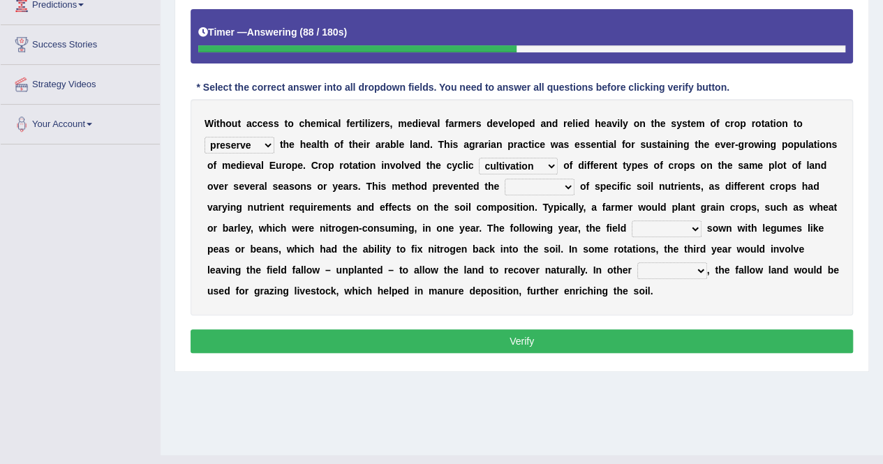
click at [631, 228] on select "would had been had would be" at bounding box center [666, 228] width 70 height 17
select select "would be"
click at [631, 220] on select "would had been had would be" at bounding box center [666, 228] width 70 height 17
click at [637, 269] on select "results points aspects cases" at bounding box center [672, 270] width 70 height 17
select select "cases"
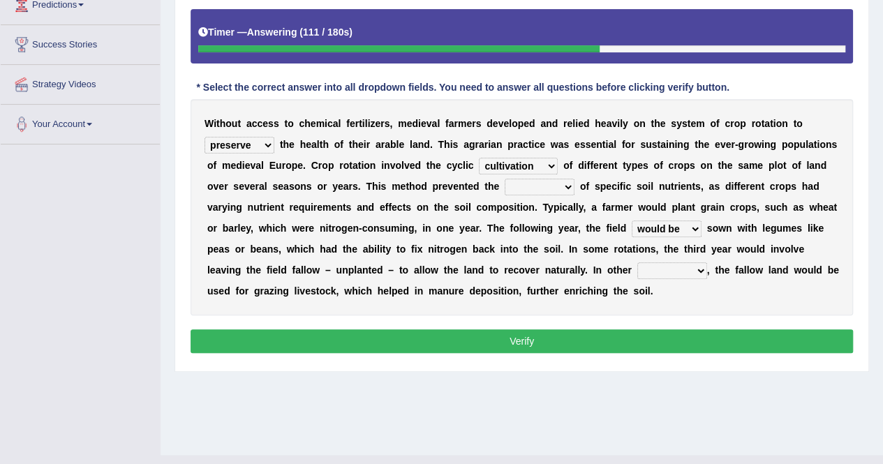
click at [637, 262] on select "results points aspects cases" at bounding box center [672, 270] width 70 height 17
click at [504, 188] on select "discovery mortality saturation depletion" at bounding box center [539, 187] width 70 height 17
select select "saturation"
click at [504, 179] on select "discovery mortality saturation depletion" at bounding box center [539, 187] width 70 height 17
click at [497, 334] on button "Verify" at bounding box center [521, 341] width 662 height 24
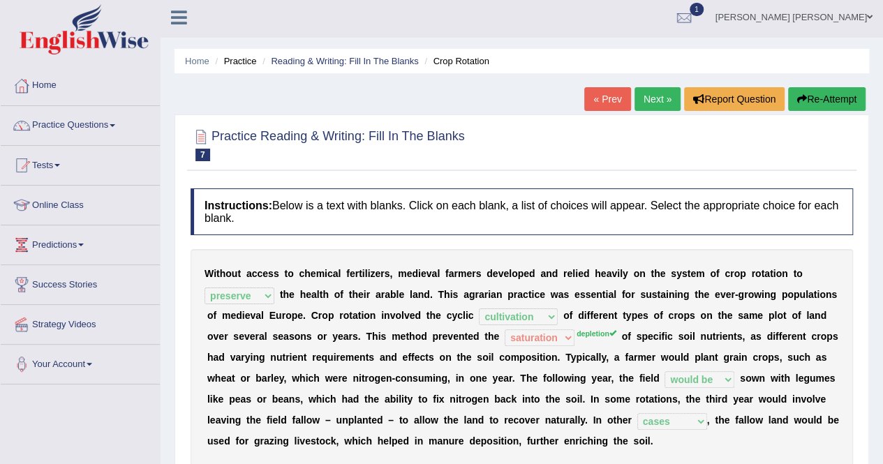
scroll to position [0, 0]
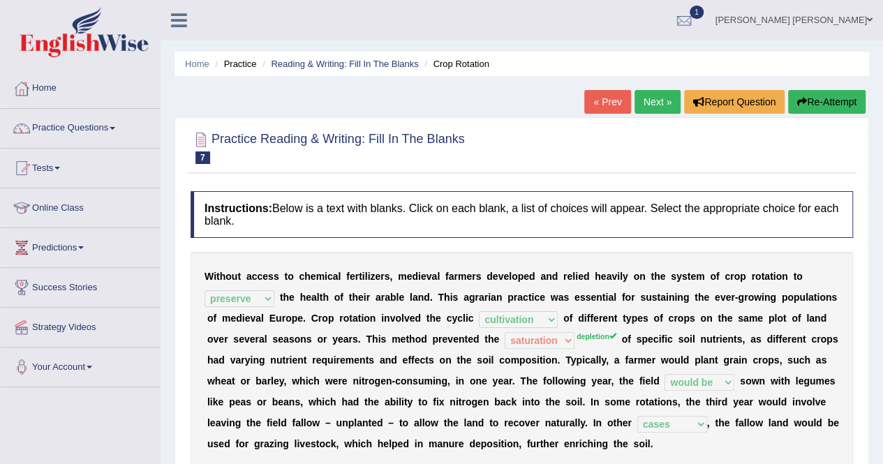
click at [661, 98] on link "Next »" at bounding box center [657, 102] width 46 height 24
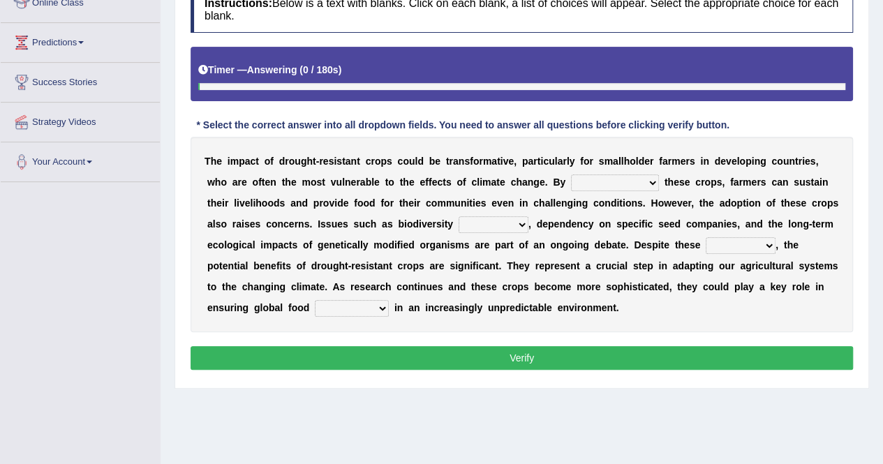
scroll to position [209, 0]
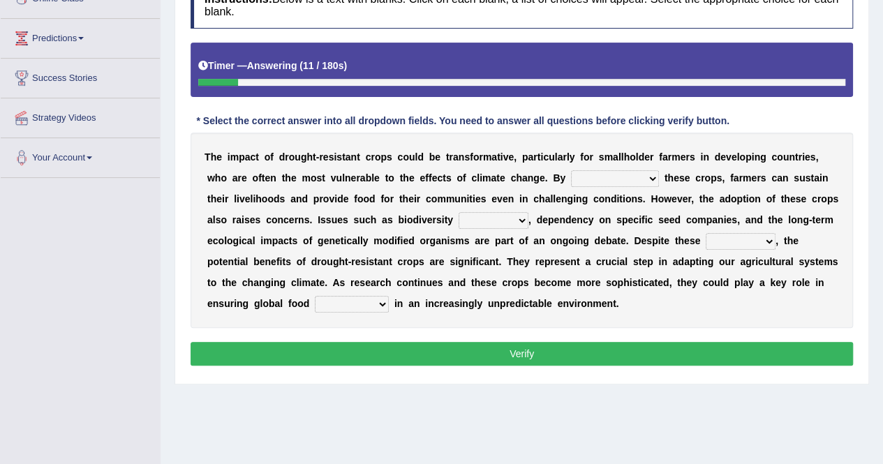
click at [577, 168] on div "T h e i m p a c t o f d r o u g h t - r e s i s t a n t c r o p s c o u l d b e…" at bounding box center [521, 230] width 662 height 195
click at [571, 175] on select "resurrecting demonstrating cultivating devastating" at bounding box center [615, 178] width 88 height 17
select select "cultivating"
click at [571, 170] on select "resurrecting demonstrating cultivating devastating" at bounding box center [615, 178] width 88 height 17
click at [458, 223] on select "loss conflict shift draft" at bounding box center [493, 220] width 70 height 17
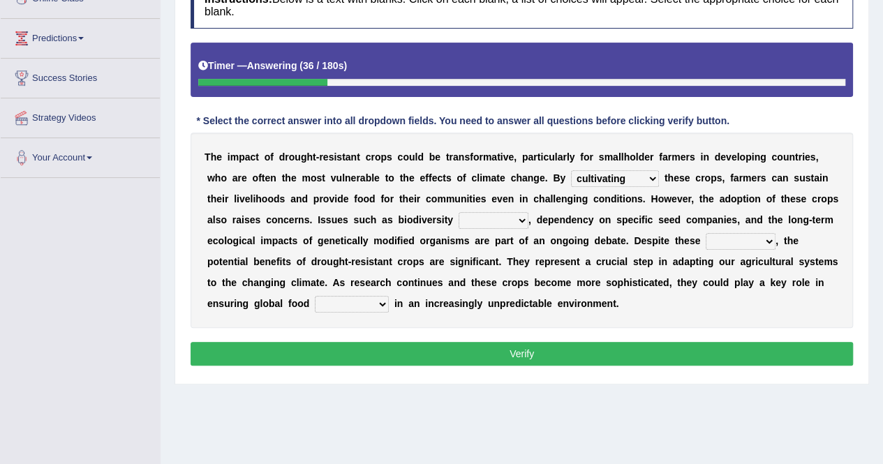
select select "shift"
click at [458, 212] on select "loss conflict shift draft" at bounding box center [493, 220] width 70 height 17
click at [705, 243] on select "concerns facilities editions fees" at bounding box center [740, 241] width 70 height 17
click at [705, 233] on select "concerns facilities editions fees" at bounding box center [740, 241] width 70 height 17
click at [705, 237] on select "concerns facilities editions fees" at bounding box center [740, 241] width 70 height 17
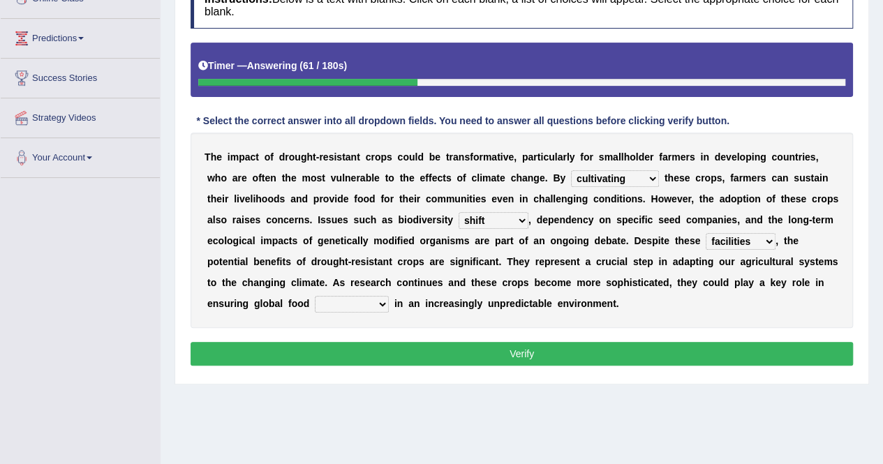
select select "concerns"
click at [705, 233] on select "concerns facilities editions fees" at bounding box center [740, 241] width 70 height 17
click at [389, 296] on select "security inevitability support emergence" at bounding box center [352, 304] width 74 height 17
select select "inevitability"
click at [389, 296] on select "security inevitability support emergence" at bounding box center [352, 304] width 74 height 17
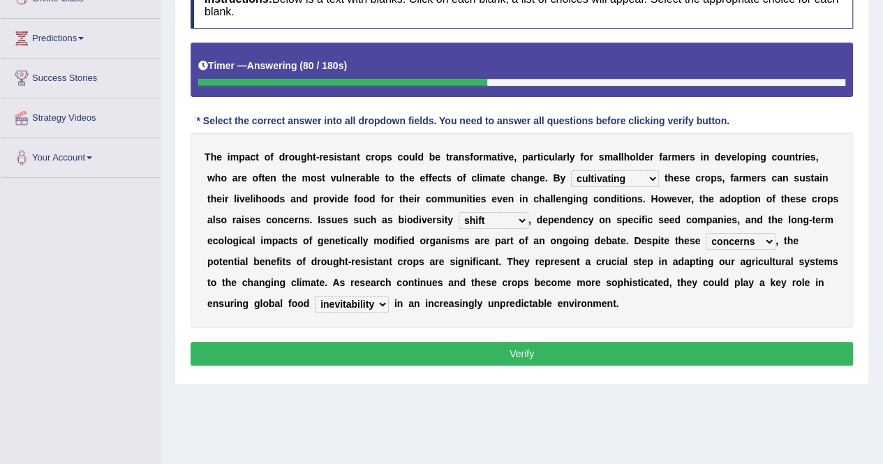
click at [741, 352] on button "Verify" at bounding box center [521, 354] width 662 height 24
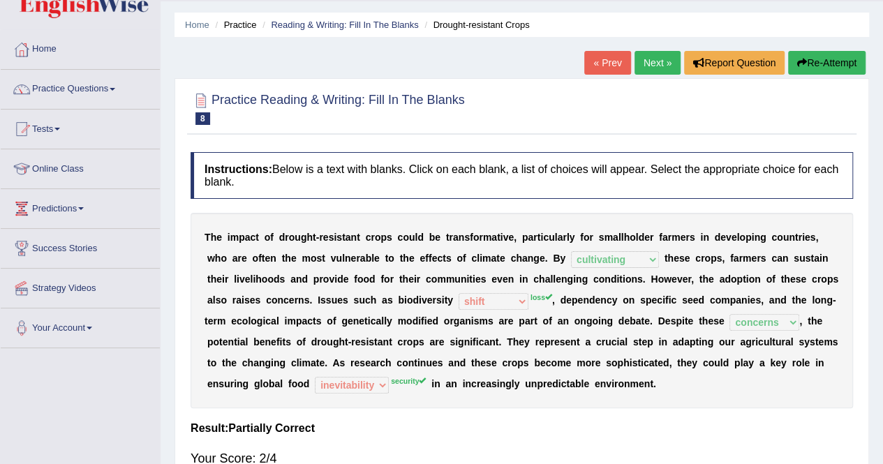
scroll to position [0, 0]
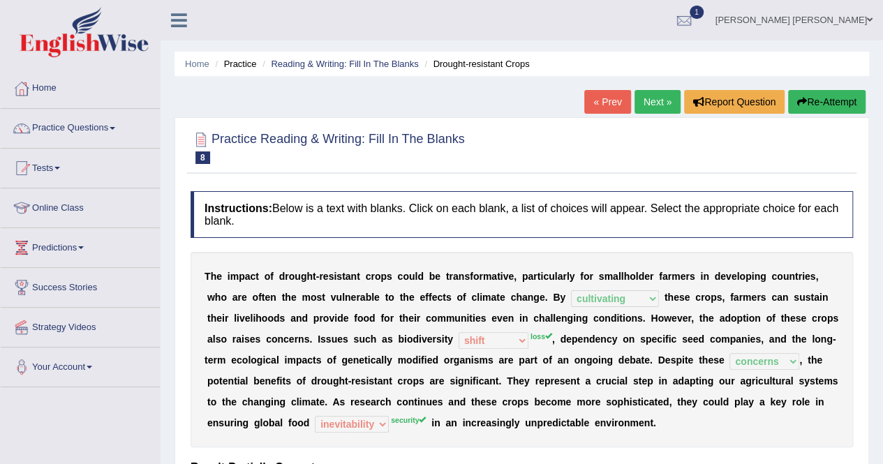
click at [815, 99] on button "Re-Attempt" at bounding box center [826, 102] width 77 height 24
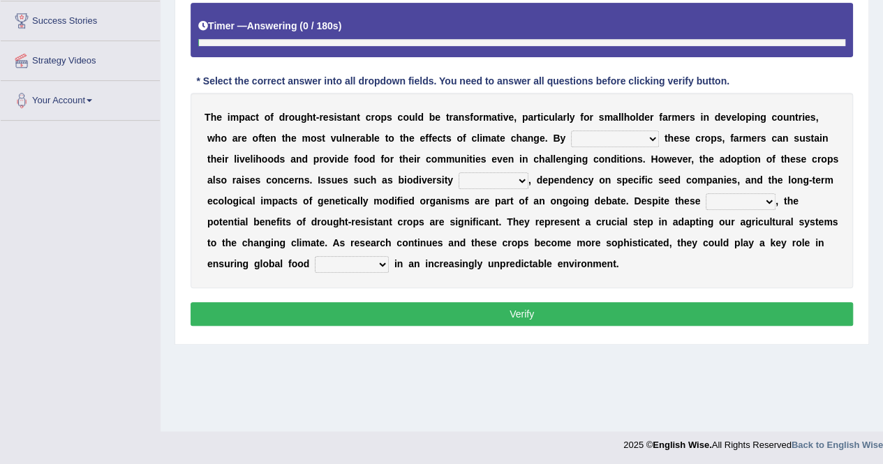
scroll to position [268, 0]
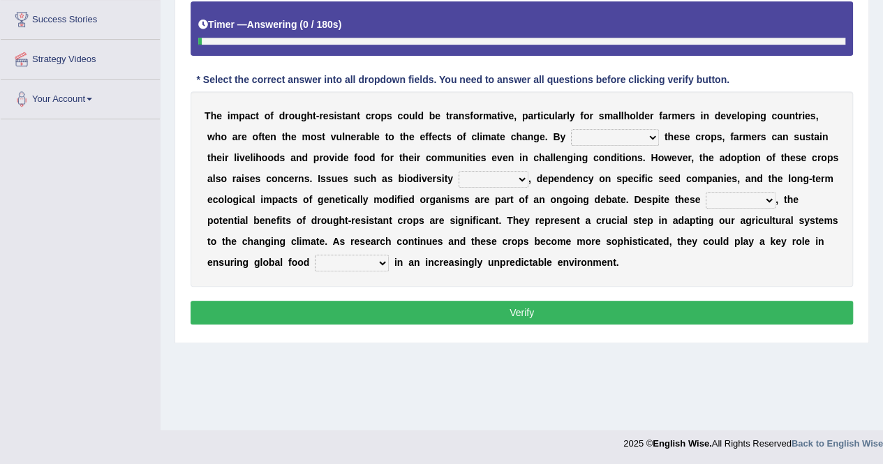
click at [571, 129] on select "resurrecting demonstrating cultivating devastating" at bounding box center [615, 137] width 88 height 17
select select "cultivating"
click at [571, 129] on select "resurrecting demonstrating cultivating devastating" at bounding box center [615, 137] width 88 height 17
click at [458, 179] on select "loss conflict shift draft" at bounding box center [493, 179] width 70 height 17
select select "loss"
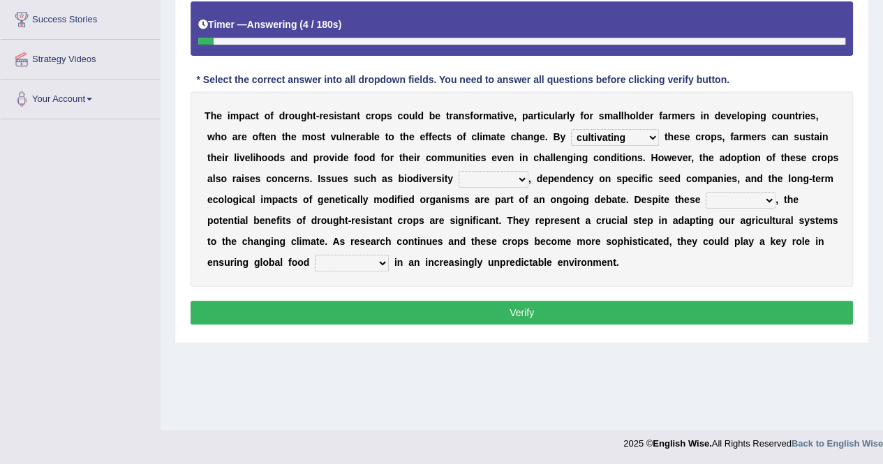
click at [458, 171] on select "loss conflict shift draft" at bounding box center [493, 179] width 70 height 17
click at [705, 193] on select "concerns facilities editions fees" at bounding box center [740, 200] width 70 height 17
select select "concerns"
click at [705, 192] on select "concerns facilities editions fees" at bounding box center [740, 200] width 70 height 17
click at [414, 257] on b "a" at bounding box center [411, 262] width 6 height 11
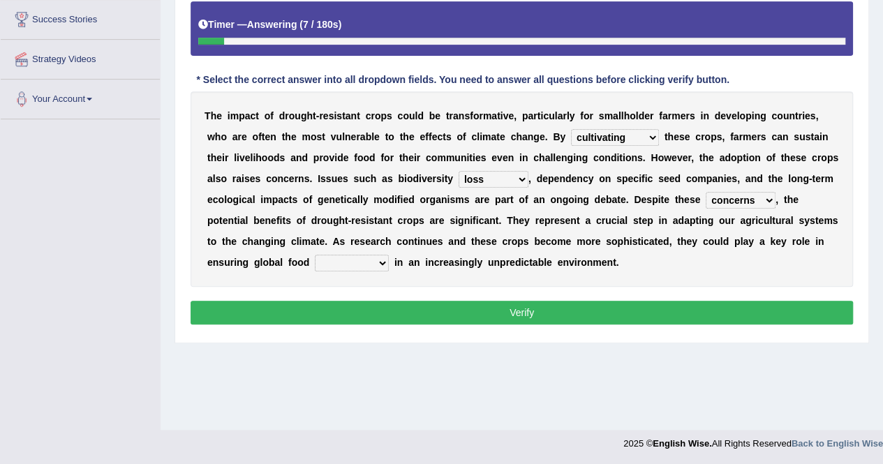
click at [394, 257] on b at bounding box center [392, 262] width 6 height 11
click at [389, 255] on select "security inevitability support emergence" at bounding box center [352, 263] width 74 height 17
select select "security"
click at [389, 255] on select "security inevitability support emergence" at bounding box center [352, 263] width 74 height 17
click at [454, 319] on button "Verify" at bounding box center [521, 313] width 662 height 24
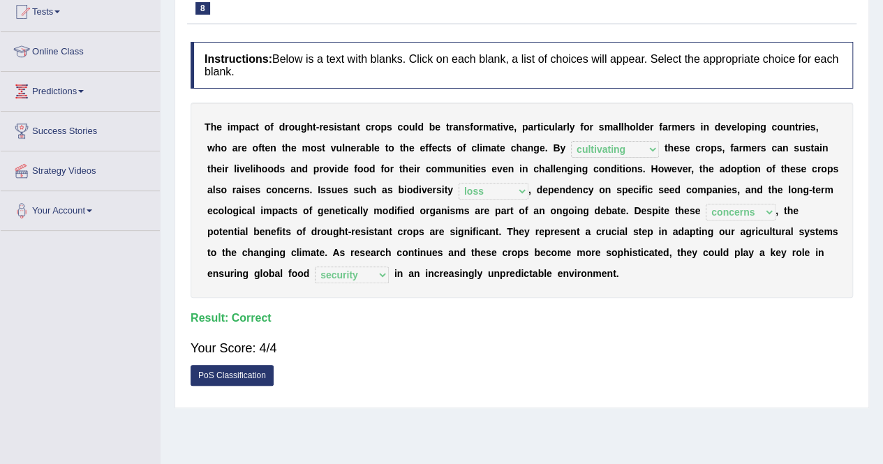
scroll to position [59, 0]
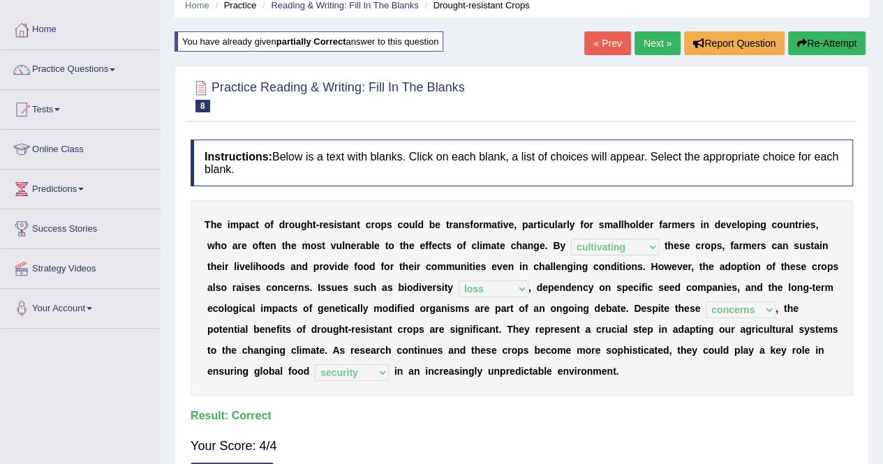
click at [660, 43] on link "Next »" at bounding box center [657, 43] width 46 height 24
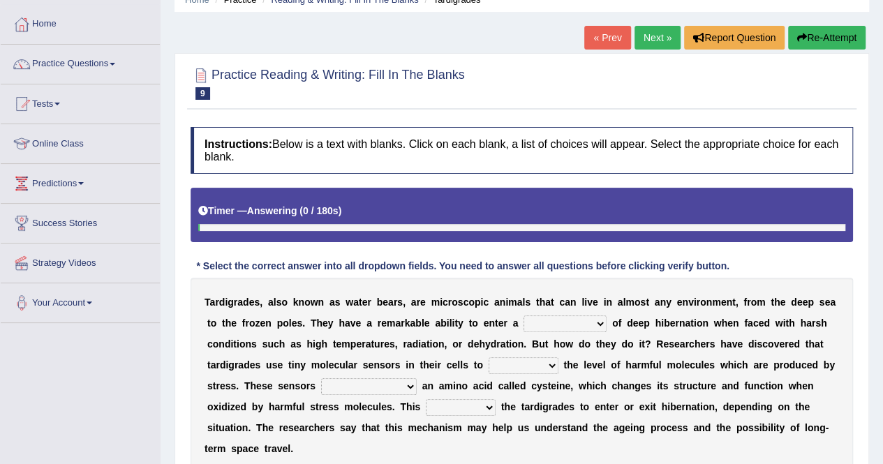
scroll to position [268, 0]
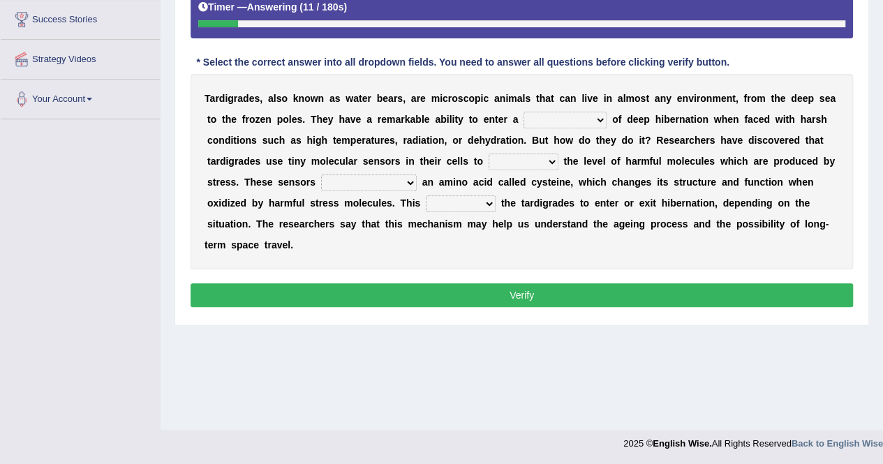
click at [523, 114] on select "path circumstance state condition" at bounding box center [564, 120] width 83 height 17
click at [557, 200] on b "d" at bounding box center [560, 202] width 6 height 11
click at [488, 163] on select "detect amplify disable introduce" at bounding box center [523, 161] width 70 height 17
select select "detect"
click at [488, 153] on select "detect amplify disable introduce" at bounding box center [523, 161] width 70 height 17
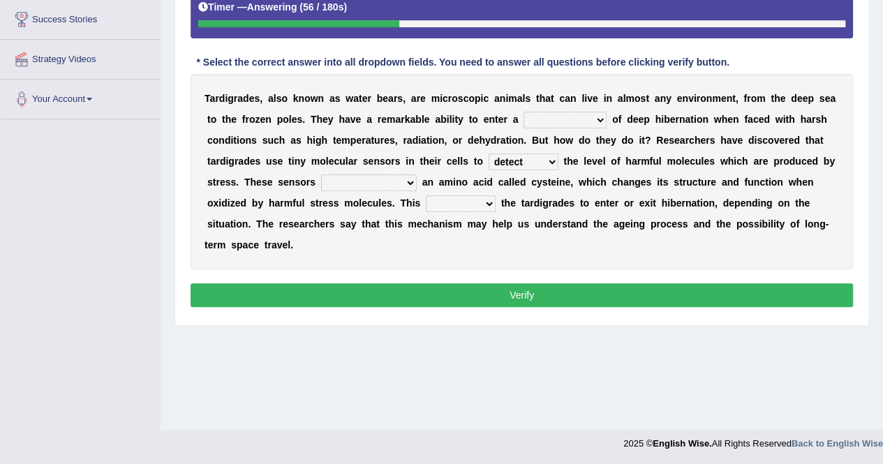
click at [321, 183] on select "made have been made are made of made in" at bounding box center [369, 182] width 96 height 17
select select "made"
click at [321, 174] on select "made have been made are made of made in" at bounding box center [369, 182] width 96 height 17
click at [426, 198] on select "signals infers sustains identifies" at bounding box center [461, 203] width 70 height 17
select select "signals"
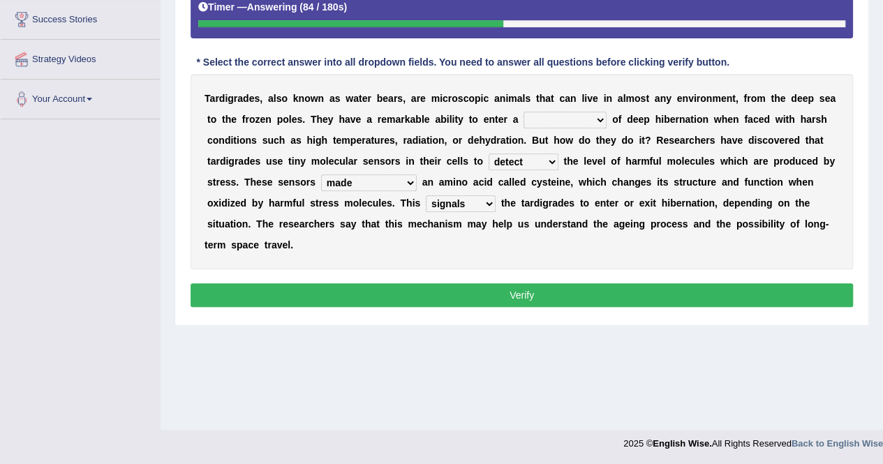
click at [426, 195] on select "signals infers sustains identifies" at bounding box center [461, 203] width 70 height 17
click at [523, 117] on select "path circumstance state condition" at bounding box center [564, 120] width 83 height 17
select select "state"
click at [523, 112] on select "path circumstance state condition" at bounding box center [564, 120] width 83 height 17
click at [516, 283] on button "Verify" at bounding box center [521, 295] width 662 height 24
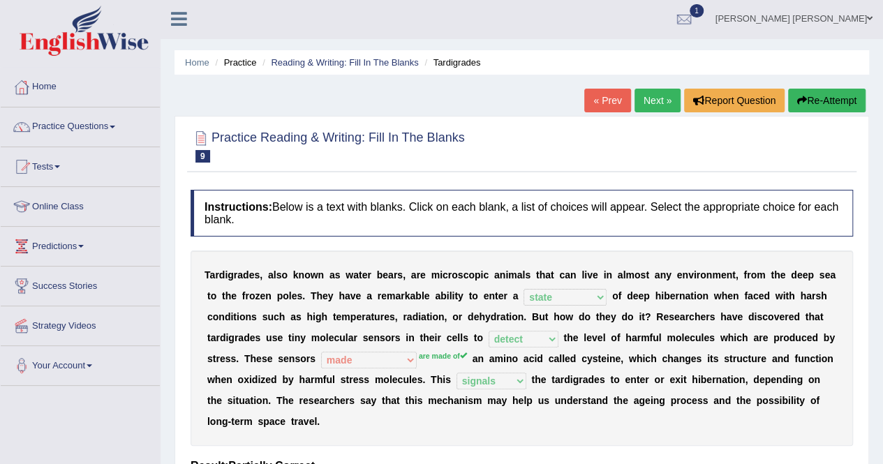
scroll to position [0, 0]
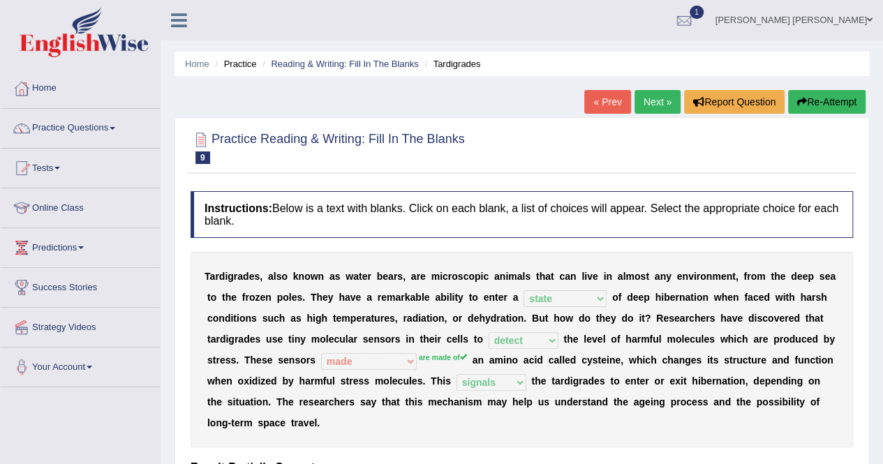
click at [835, 98] on button "Re-Attempt" at bounding box center [826, 102] width 77 height 24
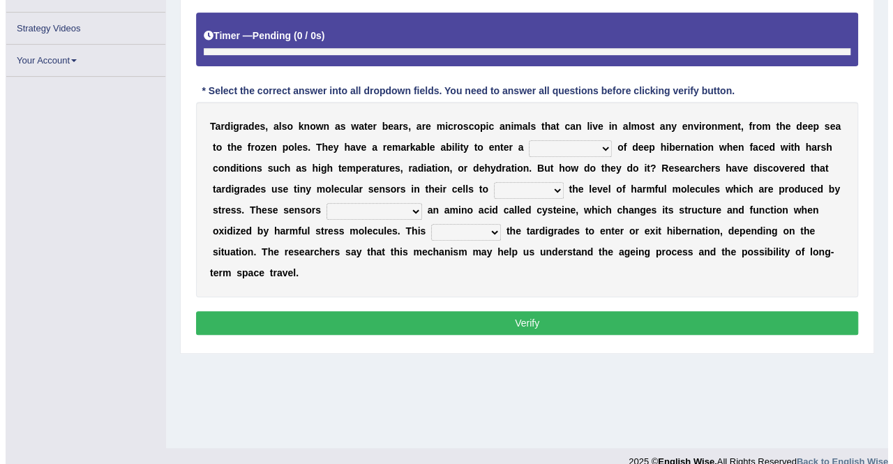
scroll to position [268, 0]
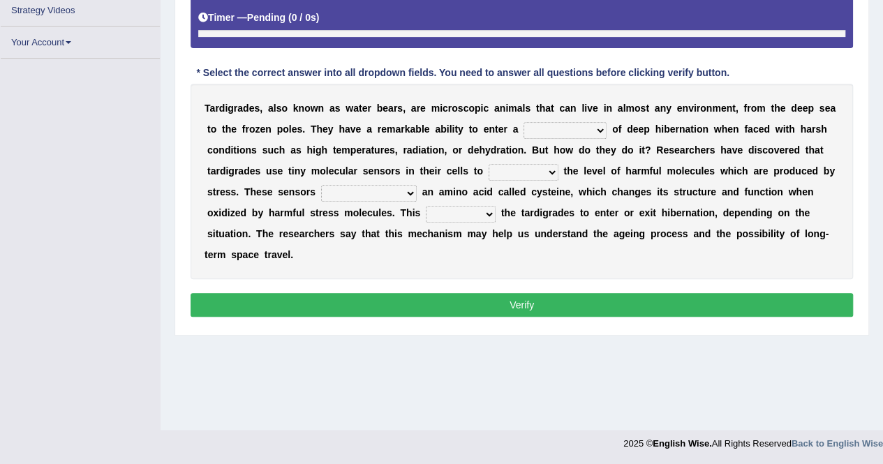
click at [523, 129] on select "path circumstance state condition" at bounding box center [564, 130] width 83 height 17
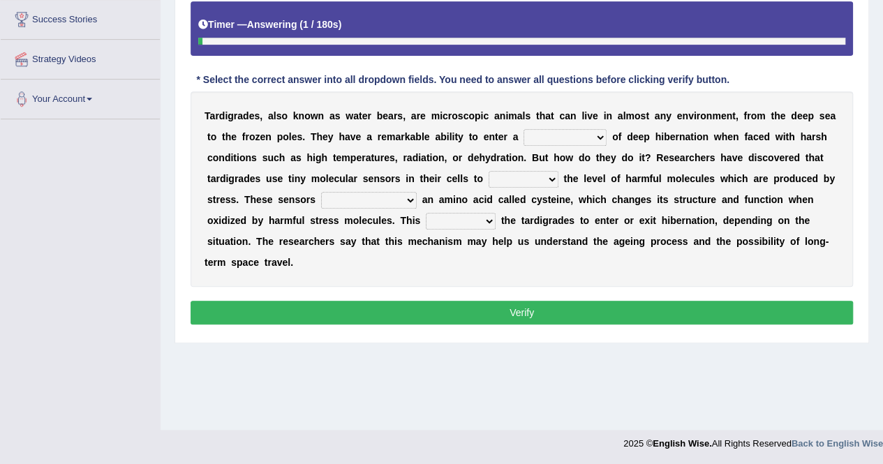
select select "state"
click at [523, 129] on select "path circumstance state condition" at bounding box center [564, 137] width 83 height 17
click at [488, 179] on select "detect amplify disable introduce" at bounding box center [523, 179] width 70 height 17
select select "detect"
click at [488, 171] on select "detect amplify disable introduce" at bounding box center [523, 179] width 70 height 17
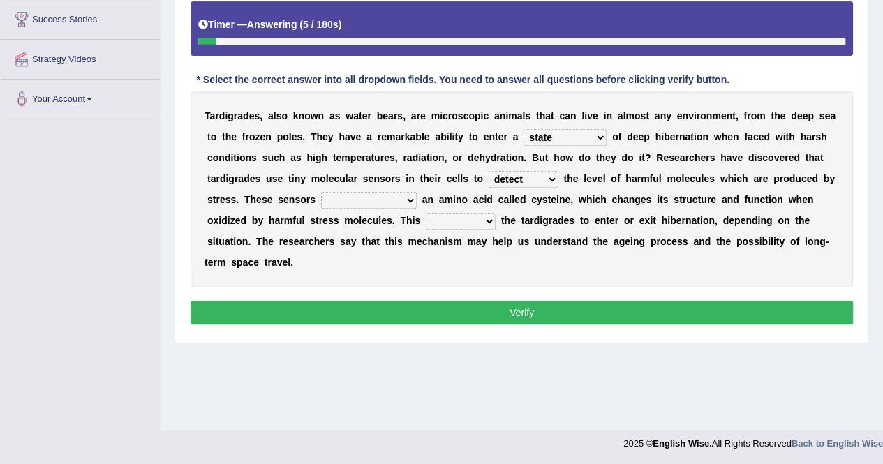
click at [321, 206] on select "made have been made are made of made in" at bounding box center [369, 200] width 96 height 17
select select "are made of"
click at [321, 192] on select "made have been made are made of made in" at bounding box center [369, 200] width 96 height 17
click at [426, 222] on select "signals infers sustains identifies" at bounding box center [461, 221] width 70 height 17
select select "signals"
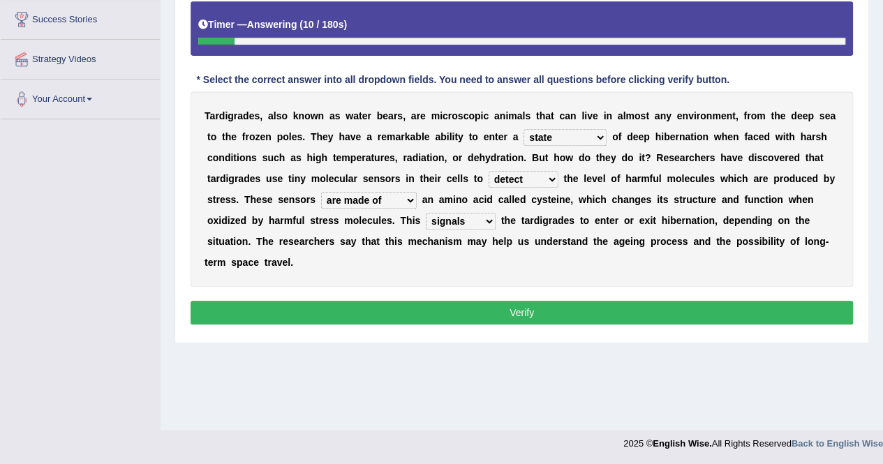
click at [426, 213] on select "signals infers sustains identifies" at bounding box center [461, 221] width 70 height 17
click at [412, 301] on button "Verify" at bounding box center [521, 313] width 662 height 24
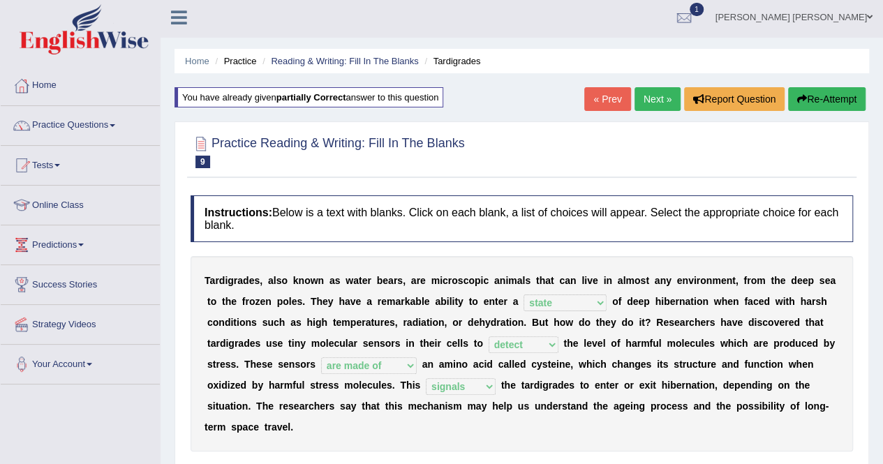
scroll to position [0, 0]
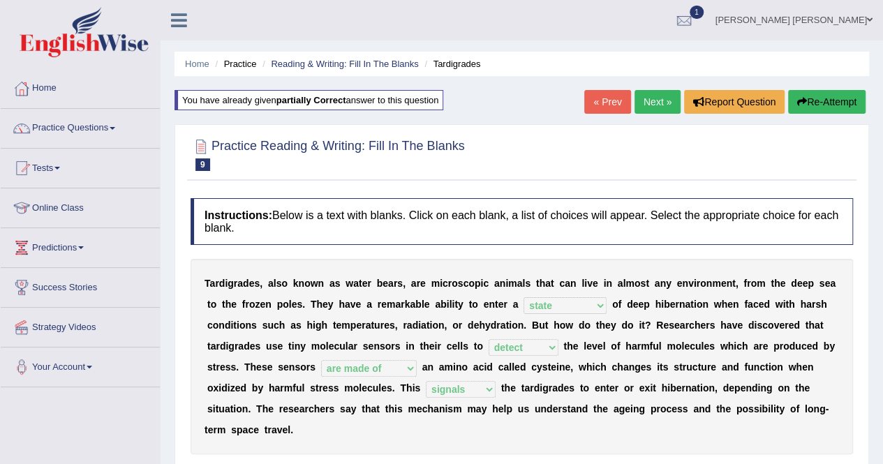
click at [649, 107] on link "Next »" at bounding box center [657, 102] width 46 height 24
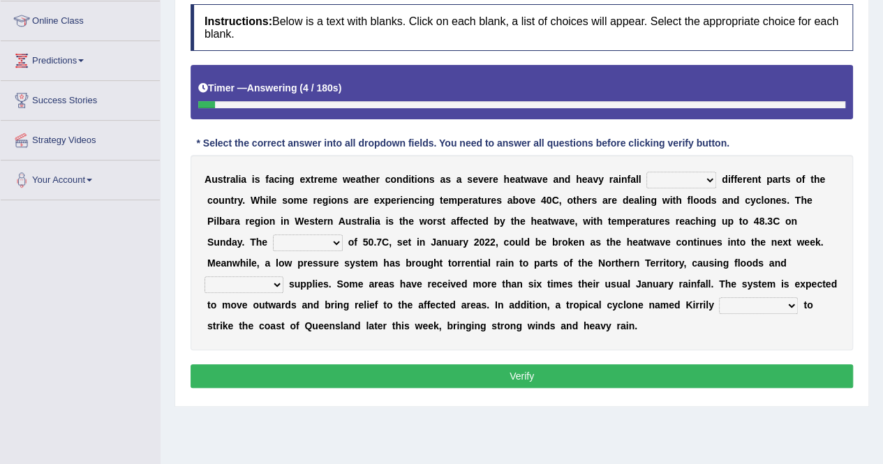
scroll to position [209, 0]
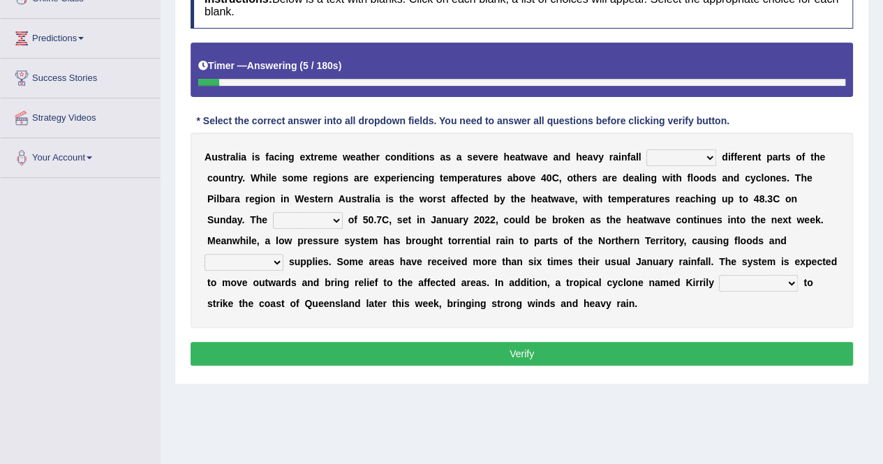
click at [646, 154] on select "hit ceased overruled pushed" at bounding box center [681, 157] width 70 height 17
select select "hit"
click at [646, 149] on select "hit ceased overruled pushed" at bounding box center [681, 157] width 70 height 17
click at [343, 212] on select "point frustration record limit" at bounding box center [308, 220] width 70 height 17
select select "record"
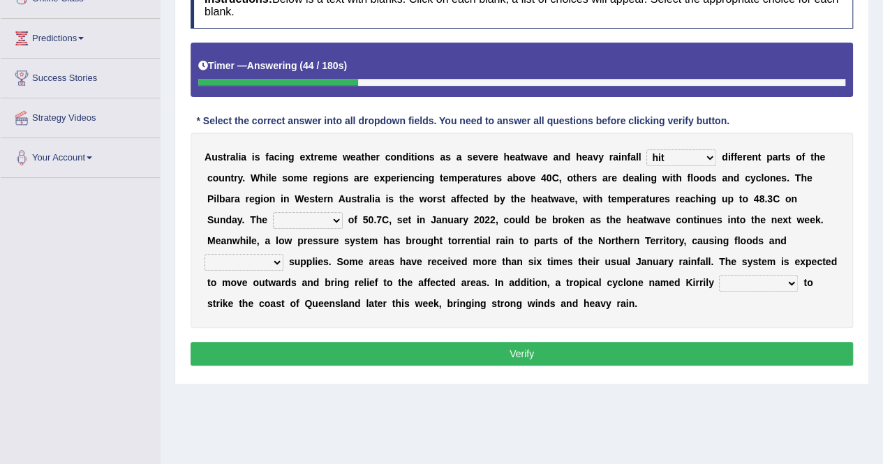
click at [343, 212] on select "point frustration record limit" at bounding box center [308, 220] width 70 height 17
click at [283, 254] on select "squandering projecting expanding disrupting" at bounding box center [243, 262] width 79 height 17
select select "disrupting"
click at [283, 254] on select "squandering projecting expanding disrupting" at bounding box center [243, 262] width 79 height 17
click at [719, 277] on select "forecast that forecast will forecast is forecast" at bounding box center [758, 283] width 79 height 17
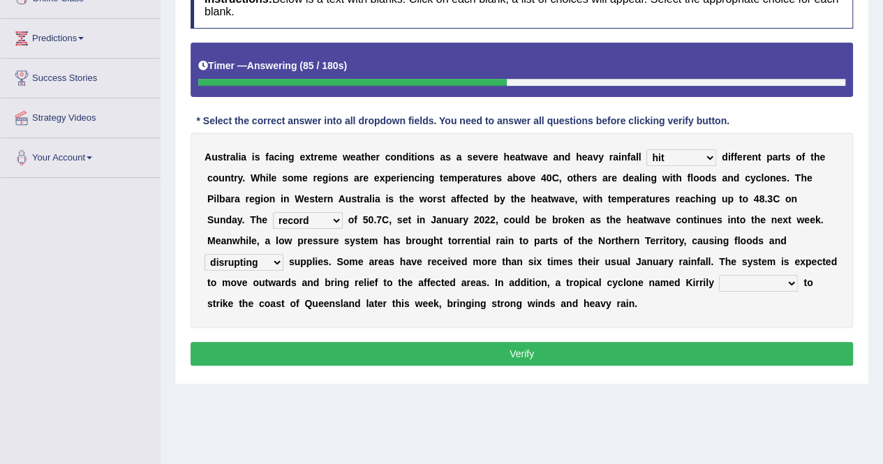
select select "is forecast"
click at [719, 275] on select "forecast that forecast will forecast is forecast" at bounding box center [758, 283] width 79 height 17
click at [462, 347] on button "Verify" at bounding box center [521, 354] width 662 height 24
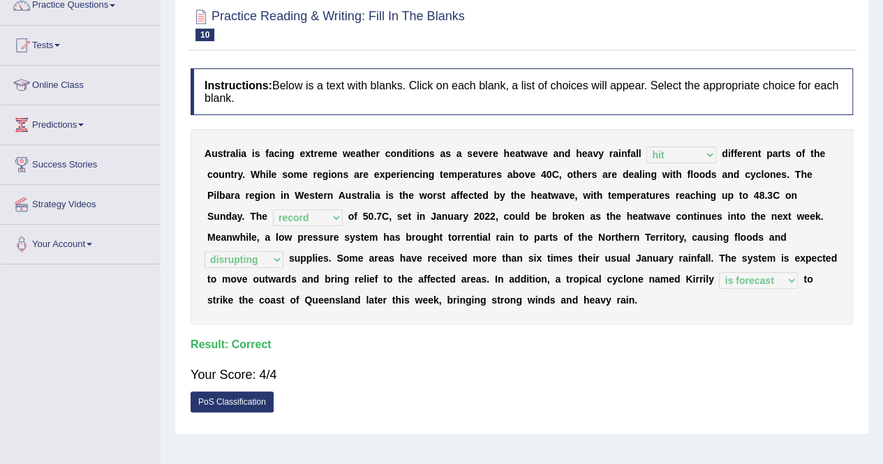
scroll to position [70, 0]
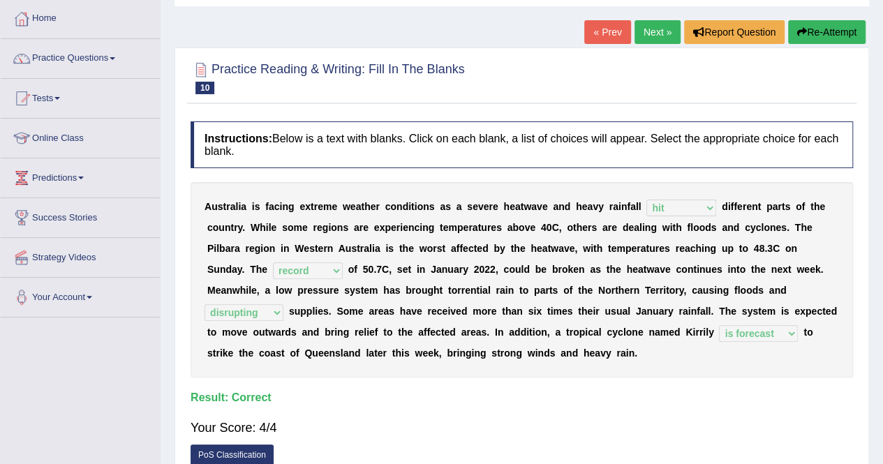
click at [659, 20] on link "Next »" at bounding box center [657, 32] width 46 height 24
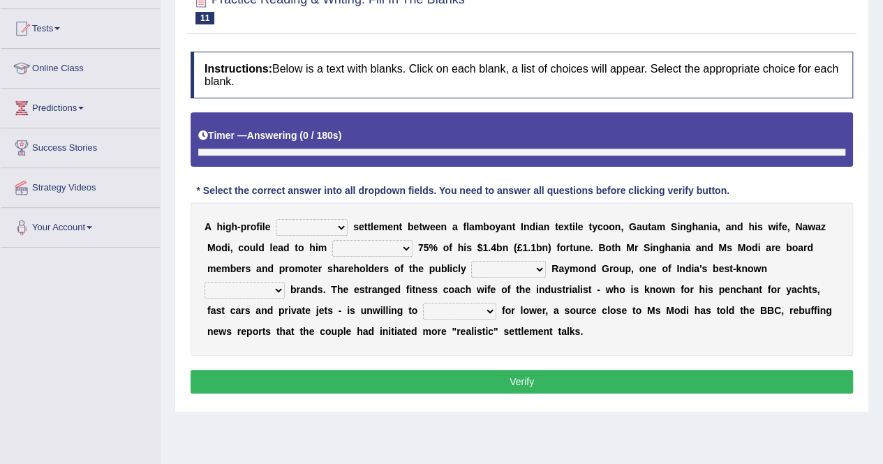
scroll to position [158, 0]
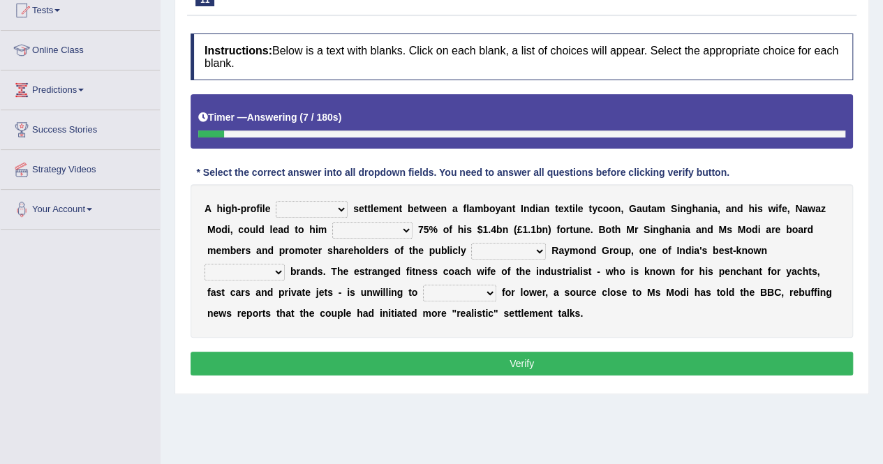
click at [291, 208] on select "separation parting divorce dissolution" at bounding box center [312, 209] width 72 height 17
click at [756, 162] on div "Instructions: Below is a text with blanks. Click on each blank, a list of choic…" at bounding box center [521, 207] width 669 height 360
click at [341, 231] on select "yielding forfeiting surrendering waiving" at bounding box center [372, 230] width 80 height 17
select select "forfeiting"
click at [332, 222] on select "yielding forfeiting surrendering waiving" at bounding box center [372, 230] width 80 height 17
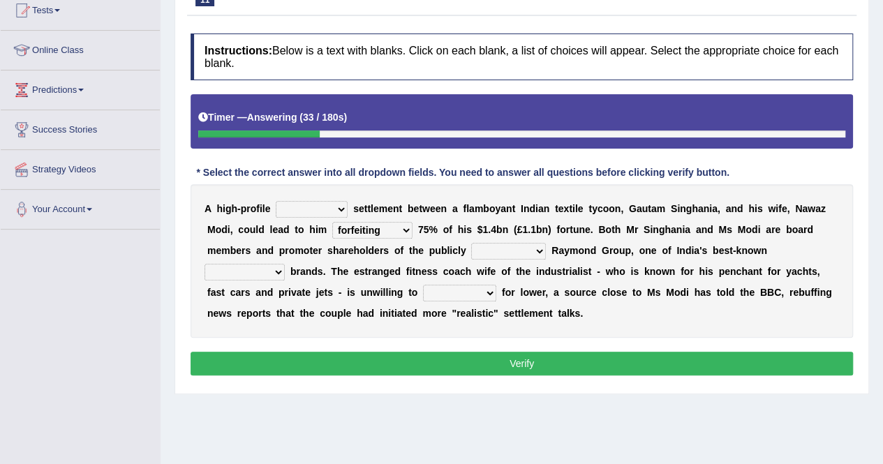
click at [309, 206] on select "separation parting divorce dissolution" at bounding box center [312, 209] width 72 height 17
click at [544, 275] on b "d" at bounding box center [547, 271] width 6 height 11
click at [304, 201] on select "separation parting divorce dissolution" at bounding box center [312, 209] width 72 height 17
select select "separation"
click at [276, 201] on select "separation parting divorce dissolution" at bounding box center [312, 209] width 72 height 17
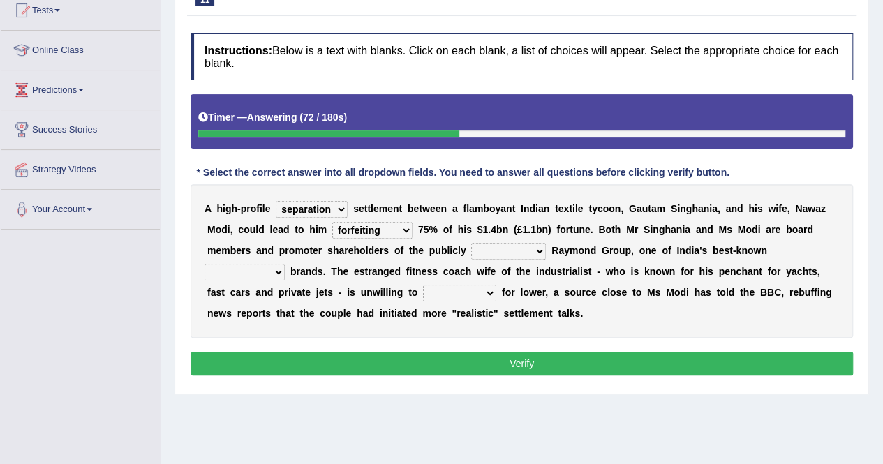
click at [471, 249] on select "listed grouped registered categorised" at bounding box center [508, 251] width 75 height 17
select select "listed"
click at [471, 243] on select "listed grouped registered categorised" at bounding box center [508, 251] width 75 height 17
click at [285, 264] on select "conventional client consumer user" at bounding box center [244, 272] width 80 height 17
click at [457, 303] on div "A h i g h - p r o f i l e separation parting divorce dissolution s e t t l e m …" at bounding box center [521, 260] width 662 height 153
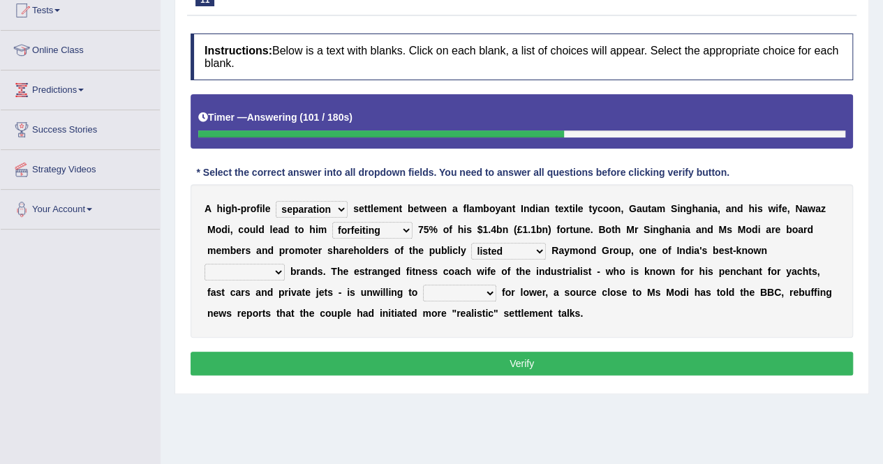
click at [423, 290] on select "understand solve decide settle" at bounding box center [459, 293] width 73 height 17
select select "settle"
click at [423, 285] on select "understand solve decide settle" at bounding box center [459, 293] width 73 height 17
click at [285, 264] on select "conventional client consumer user" at bounding box center [244, 272] width 80 height 17
select select "consumer"
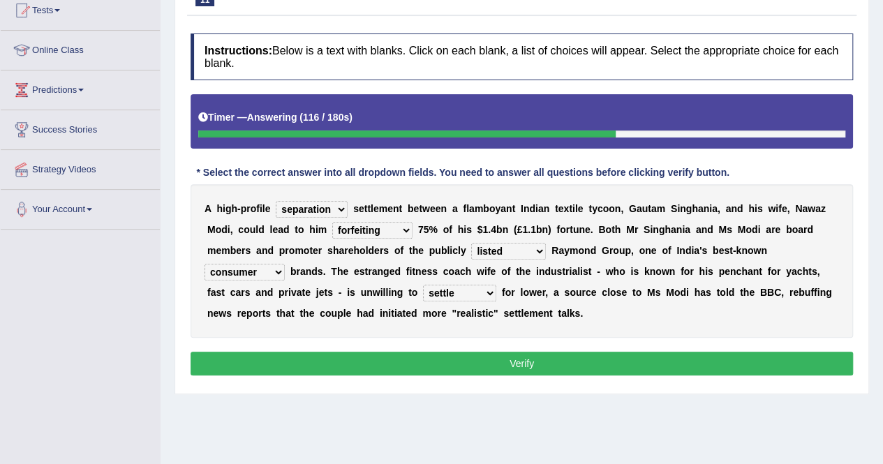
click at [285, 264] on select "conventional client consumer user" at bounding box center [244, 272] width 80 height 17
click at [599, 368] on button "Verify" at bounding box center [521, 364] width 662 height 24
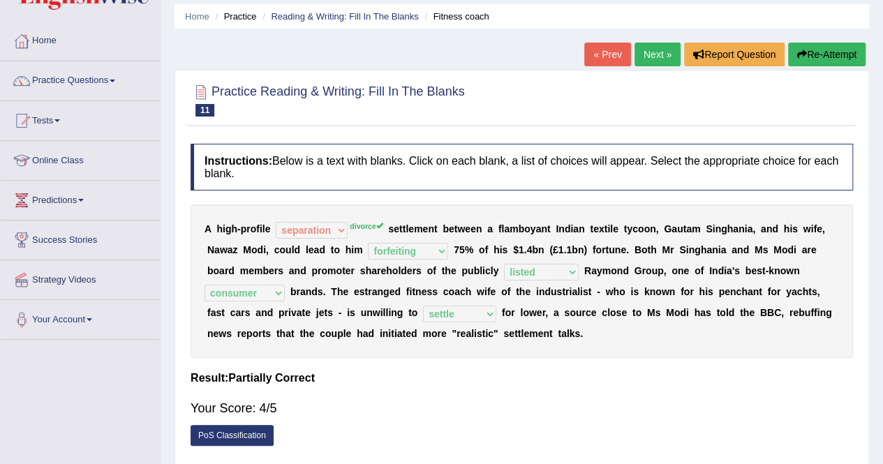
scroll to position [70, 0]
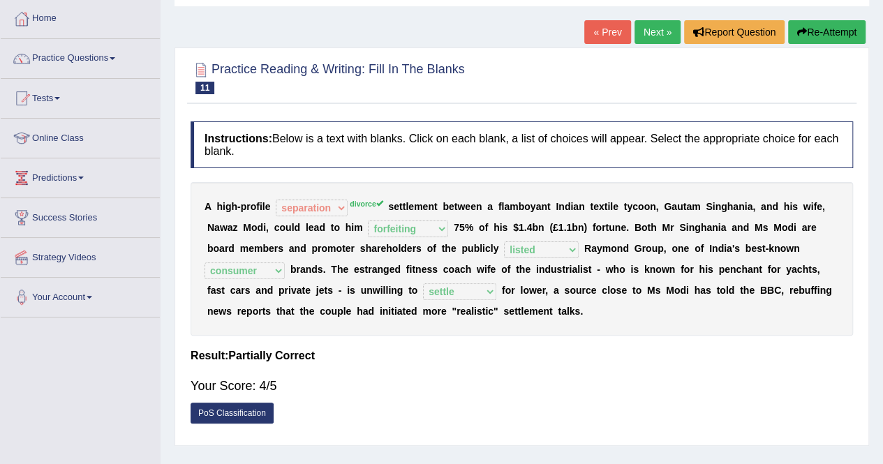
click at [833, 36] on button "Re-Attempt" at bounding box center [826, 32] width 77 height 24
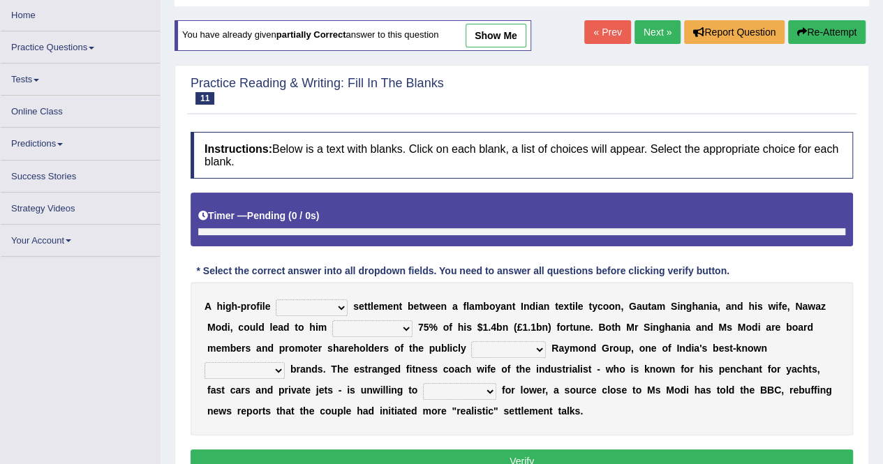
select select "parting"
click at [276, 304] on select "separation parting divorce dissolution" at bounding box center [312, 307] width 72 height 17
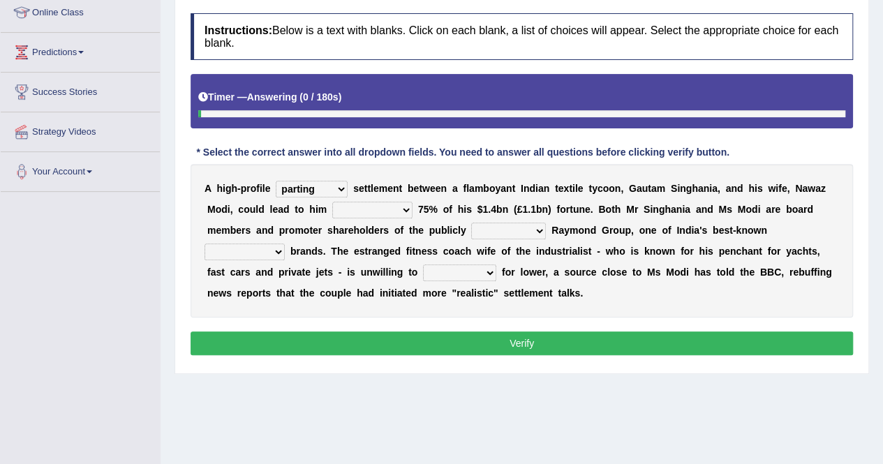
scroll to position [209, 0]
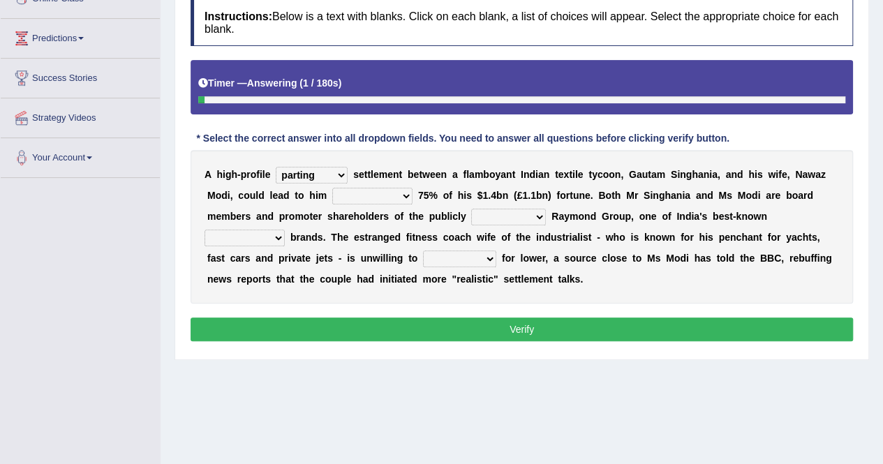
click at [346, 193] on select "yielding forfeiting surrendering waiving" at bounding box center [372, 196] width 80 height 17
select select "forfeiting"
click at [332, 188] on select "yielding forfeiting surrendering waiving" at bounding box center [372, 196] width 80 height 17
click at [471, 216] on select "listed grouped registered categorised" at bounding box center [508, 217] width 75 height 17
select select "listed"
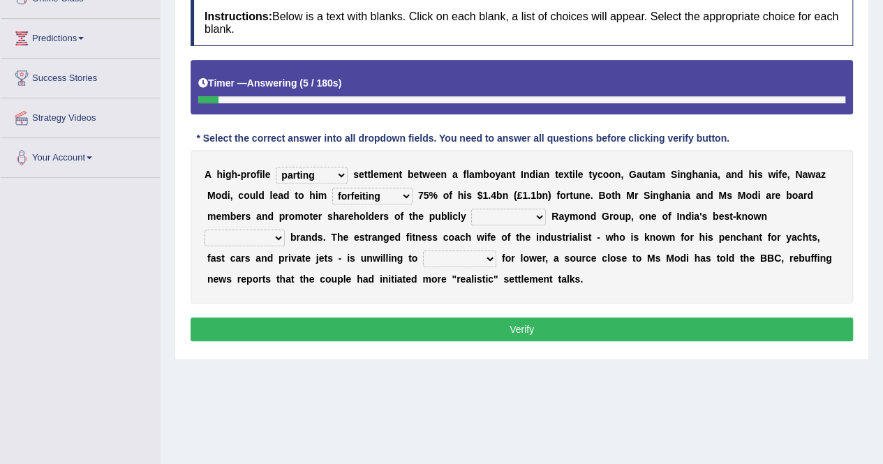
click at [471, 209] on select "listed grouped registered categorised" at bounding box center [508, 217] width 75 height 17
click at [285, 230] on select "conventional client consumer user" at bounding box center [244, 238] width 80 height 17
select select "consumer"
click at [285, 230] on select "conventional client consumer user" at bounding box center [244, 238] width 80 height 17
click at [423, 253] on select "understand solve decide settle" at bounding box center [459, 258] width 73 height 17
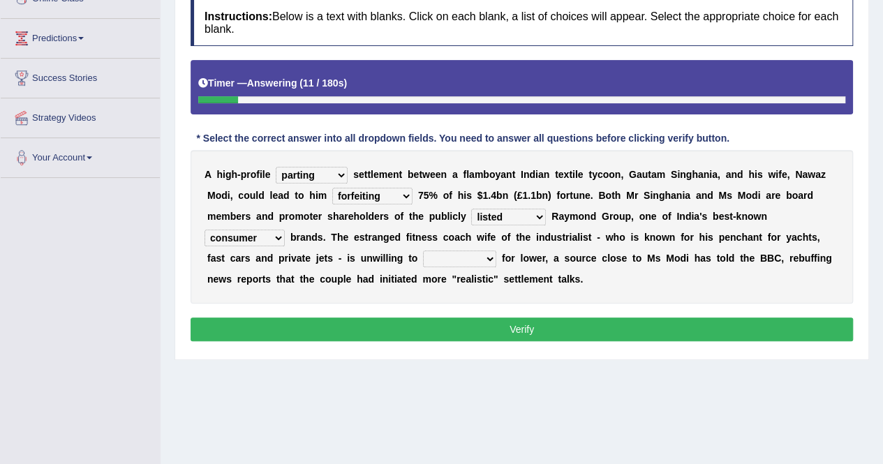
select select "settle"
click at [423, 250] on select "understand solve decide settle" at bounding box center [459, 258] width 73 height 17
click at [295, 313] on div "Instructions: Below is a text with blanks. Click on each blank, a list of choic…" at bounding box center [521, 172] width 669 height 360
click at [296, 317] on button "Verify" at bounding box center [521, 329] width 662 height 24
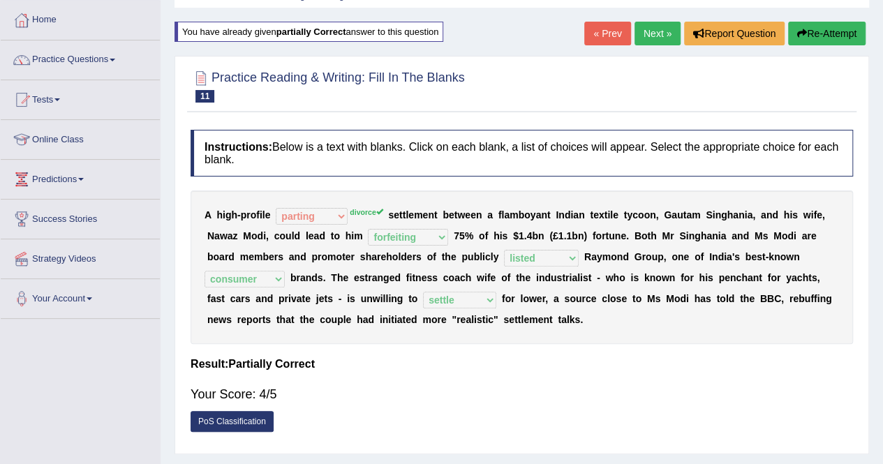
scroll to position [0, 0]
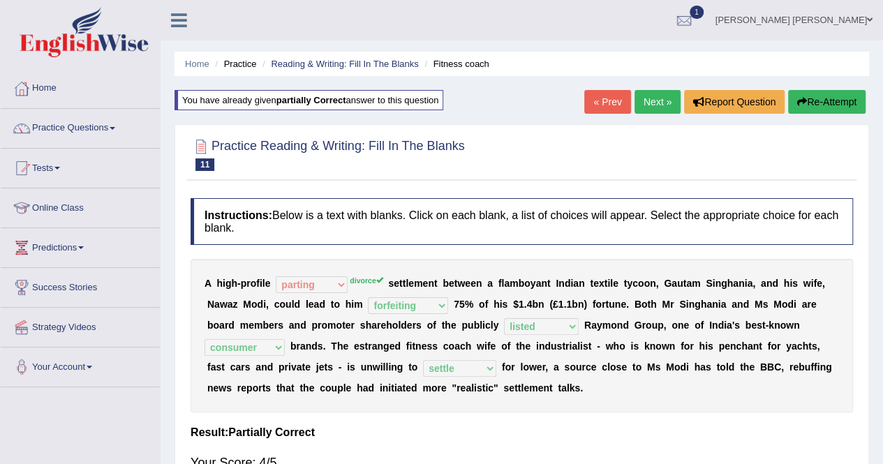
click at [659, 100] on link "Next »" at bounding box center [657, 102] width 46 height 24
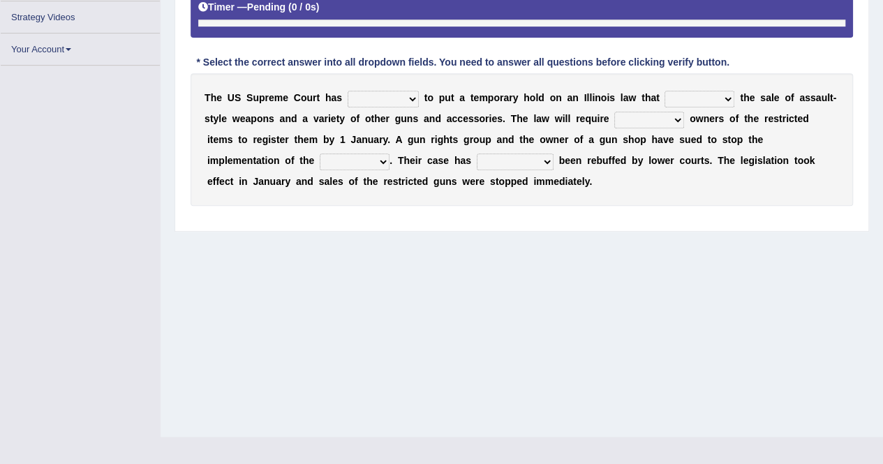
scroll to position [268, 0]
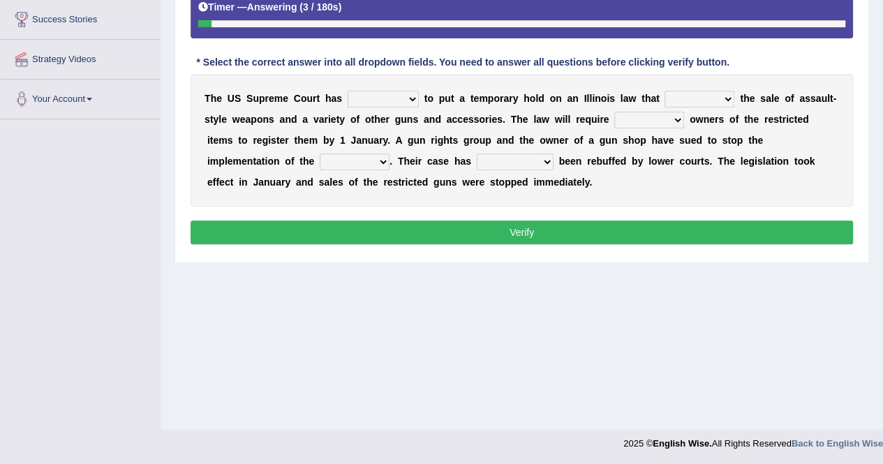
click at [399, 98] on select "declined fell off wanted descended" at bounding box center [382, 99] width 71 height 17
click at [605, 135] on b "u" at bounding box center [608, 140] width 6 height 11
click at [664, 97] on select "quashes censured bans blockage" at bounding box center [699, 99] width 70 height 17
click at [429, 114] on b "n" at bounding box center [432, 119] width 6 height 11
click at [390, 95] on select "declined fell off wanted descended" at bounding box center [382, 99] width 71 height 17
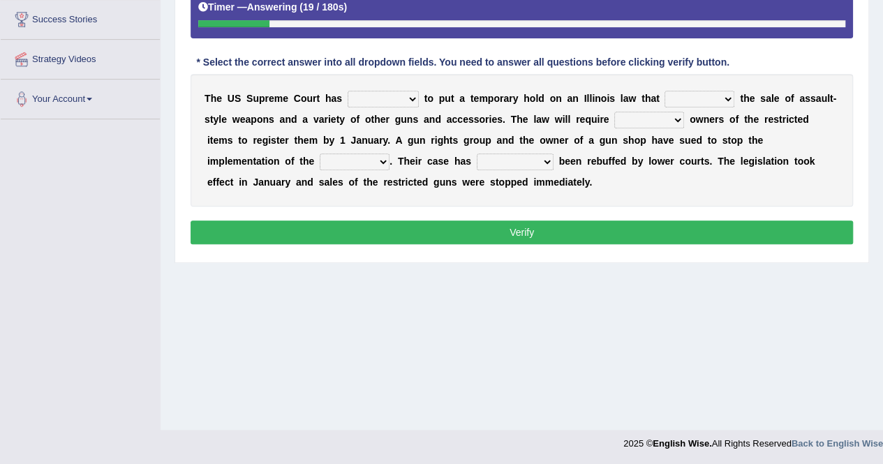
select select "declined"
click at [347, 91] on select "declined fell off wanted descended" at bounding box center [382, 99] width 71 height 17
click at [664, 96] on select "quashes censured bans blockage" at bounding box center [699, 99] width 70 height 17
select select "bans"
click at [664, 91] on select "quashes censured bans blockage" at bounding box center [699, 99] width 70 height 17
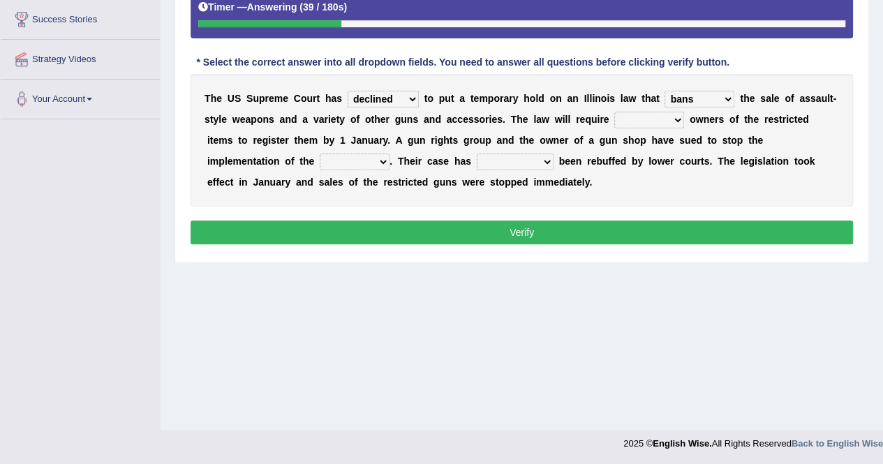
click at [614, 114] on select "functional existing subsisting ongoing" at bounding box center [649, 120] width 70 height 17
select select "existing"
click at [614, 112] on select "functional existing subsisting ongoing" at bounding box center [649, 120] width 70 height 17
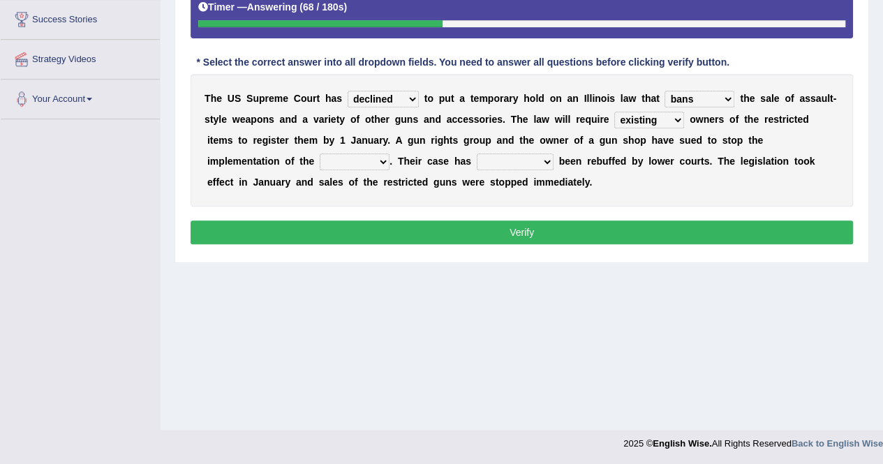
click at [389, 153] on select "act scheme decree law" at bounding box center [355, 161] width 70 height 17
select select "law"
click at [389, 153] on select "act scheme decree law" at bounding box center [355, 161] width 70 height 17
click at [477, 159] on select "consisted consistently consistant constraint" at bounding box center [515, 161] width 77 height 17
select select "consistently"
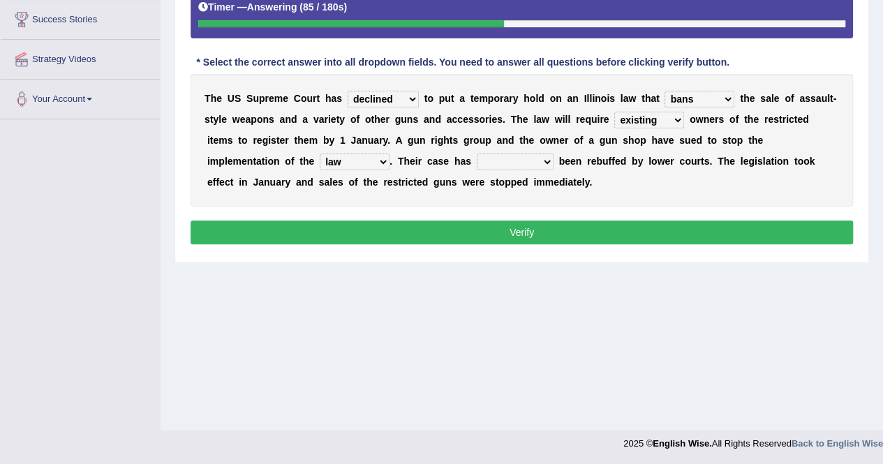
click at [477, 153] on select "consisted consistently consistant constraint" at bounding box center [515, 161] width 77 height 17
click at [357, 225] on button "Verify" at bounding box center [521, 232] width 662 height 24
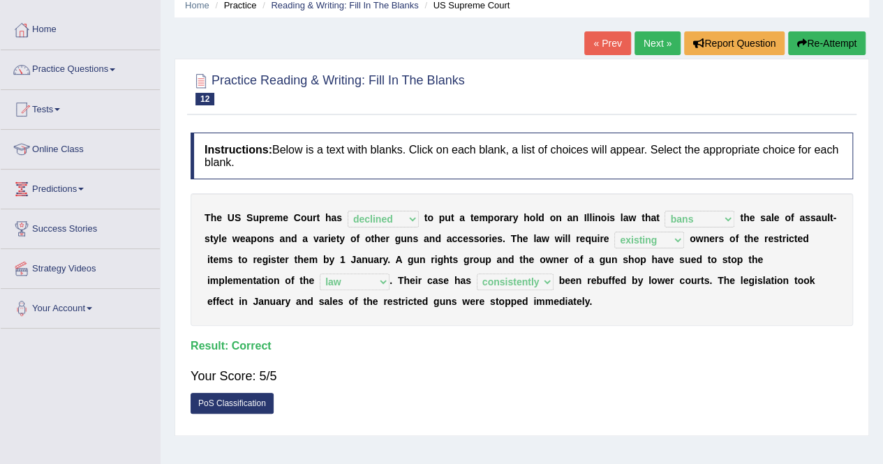
scroll to position [0, 0]
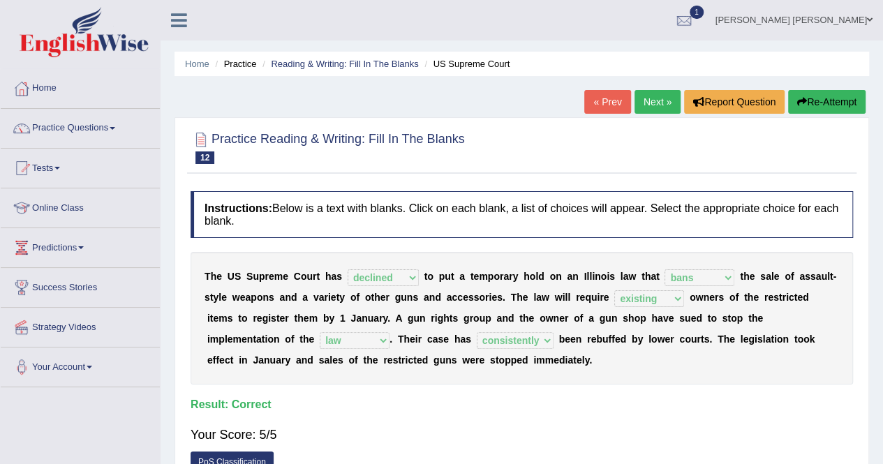
click at [652, 103] on link "Next »" at bounding box center [657, 102] width 46 height 24
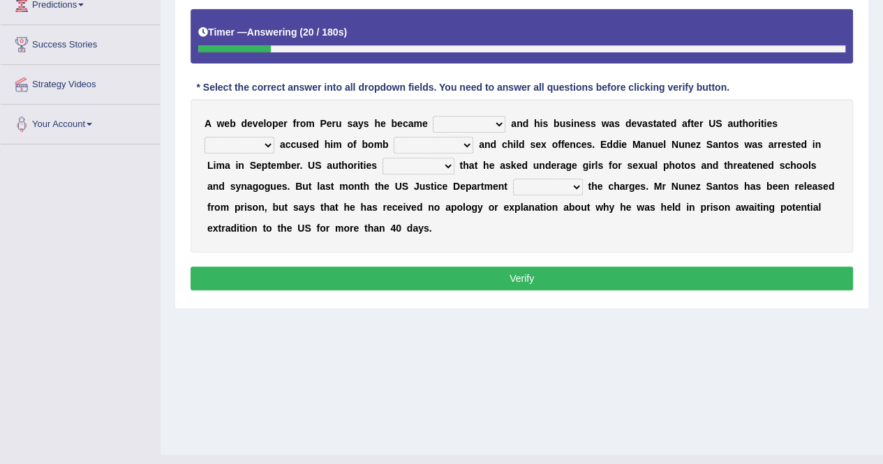
drag, startPoint x: 426, startPoint y: 122, endPoint x: 458, endPoint y: 181, distance: 66.8
click at [458, 181] on div "A w e b d e v e l o p e r f r o m P e r u s a y s h e b e c a m e disturbed dis…" at bounding box center [521, 175] width 662 height 153
select select "distorted"
click at [433, 116] on select "disturbed distorted detrimental depressed" at bounding box center [469, 124] width 73 height 17
click at [274, 137] on select "properly faithfully inaptly wrongly" at bounding box center [239, 145] width 70 height 17
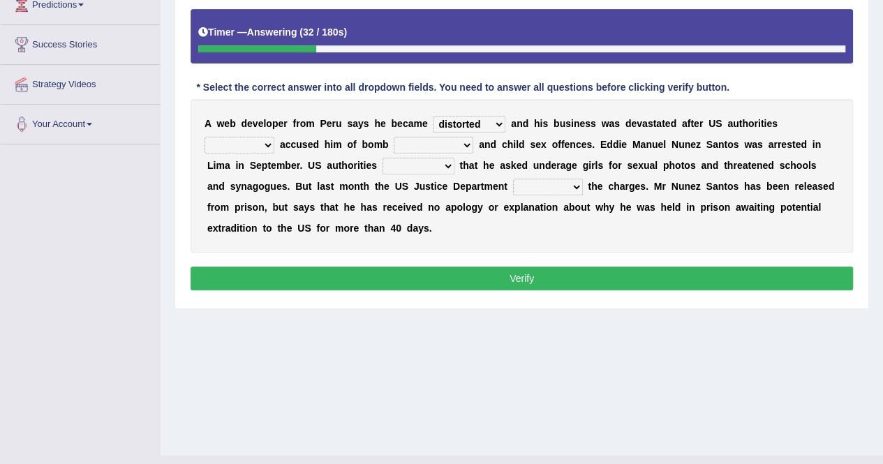
select select "wrongly"
click at [274, 137] on select "properly faithfully inaptly wrongly" at bounding box center [239, 145] width 70 height 17
click at [393, 144] on select "devastations threats calls warnings" at bounding box center [433, 145] width 80 height 17
select select "threats"
click at [393, 137] on select "devastations threats calls warnings" at bounding box center [433, 145] width 80 height 17
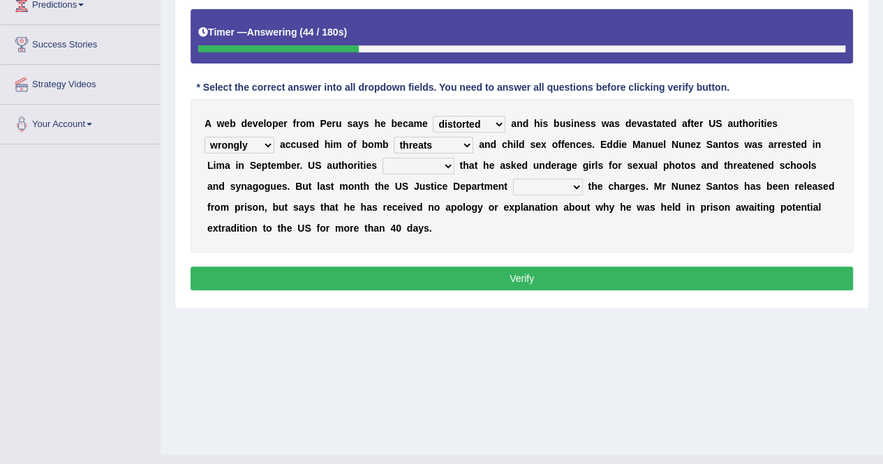
click at [419, 172] on div "A w e b d e v e l o p e r f r o m P e r u s a y s h e b e c a m e disturbed dis…" at bounding box center [521, 175] width 662 height 153
click at [382, 162] on select "proclaimed blamed claimed brained" at bounding box center [418, 166] width 72 height 17
select select "claimed"
click at [382, 158] on select "proclaimed blamed claimed brained" at bounding box center [418, 166] width 72 height 17
click at [513, 184] on select "dropped tumbled slipped sank" at bounding box center [548, 187] width 70 height 17
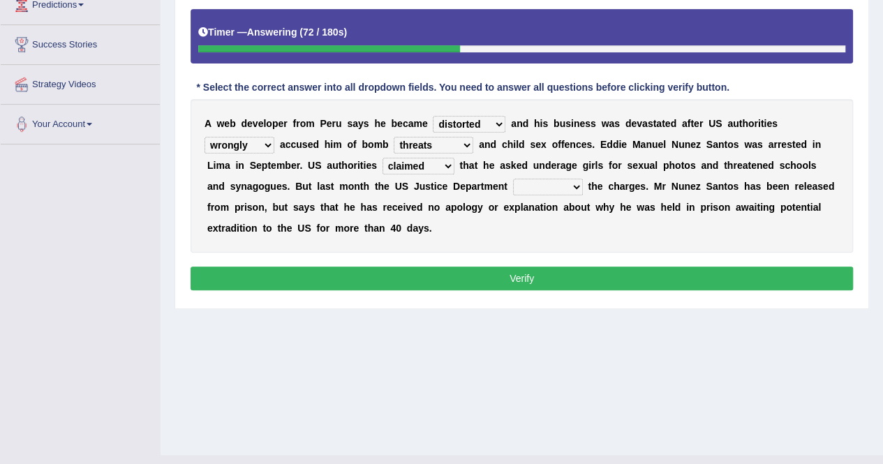
select select "dropped"
click at [513, 179] on select "dropped tumbled slipped sank" at bounding box center [548, 187] width 70 height 17
click at [463, 267] on button "Verify" at bounding box center [521, 279] width 662 height 24
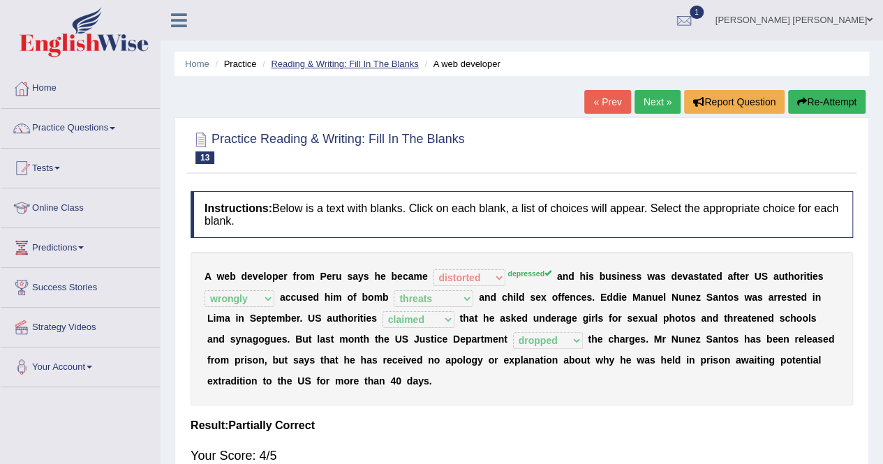
click at [345, 59] on link "Reading & Writing: Fill In The Blanks" at bounding box center [344, 64] width 147 height 10
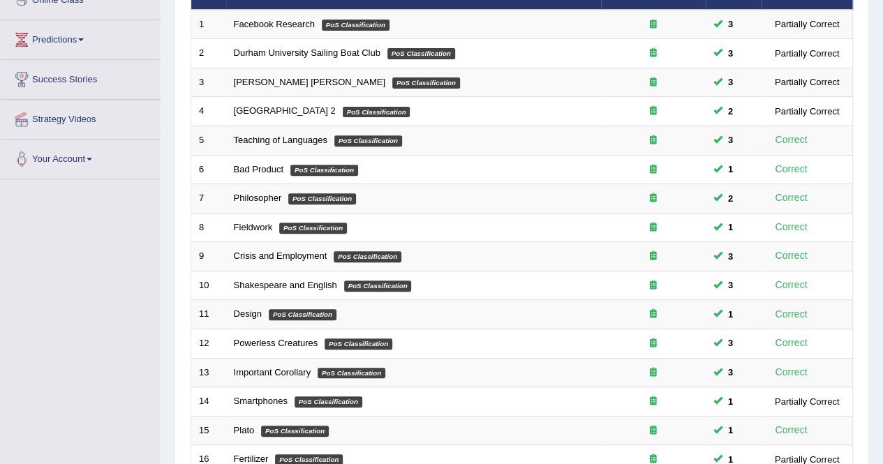
scroll to position [70, 0]
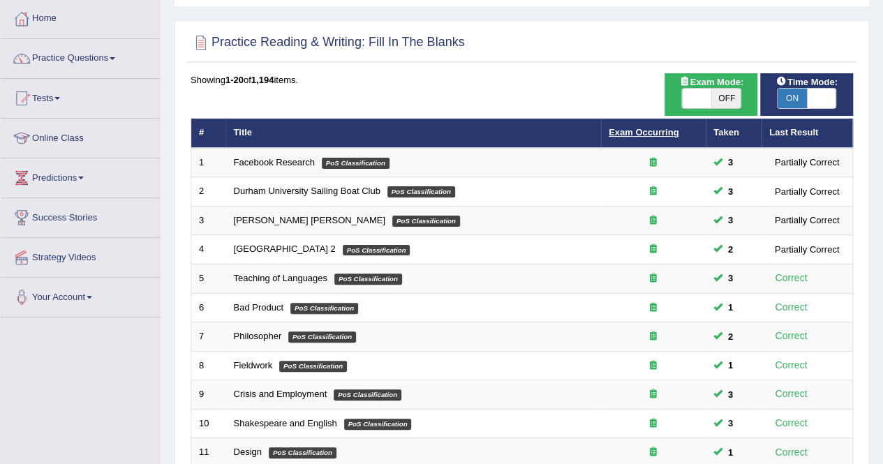
click at [648, 132] on link "Exam Occurring" at bounding box center [643, 132] width 70 height 10
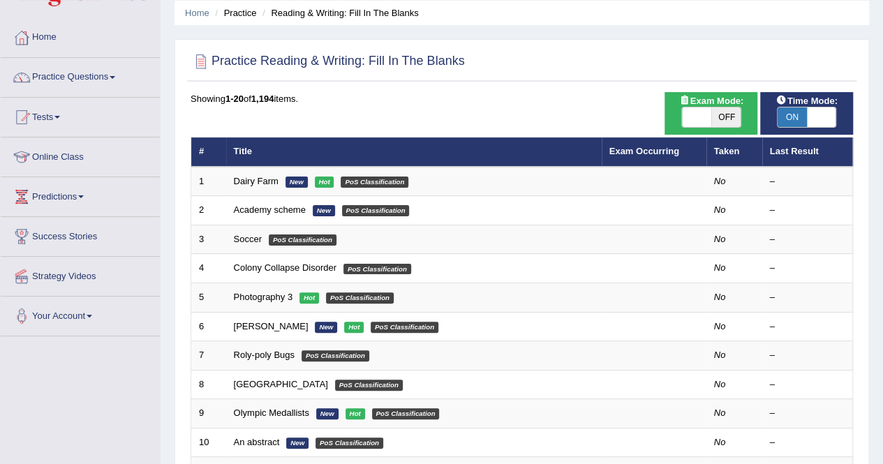
scroll to position [70, 0]
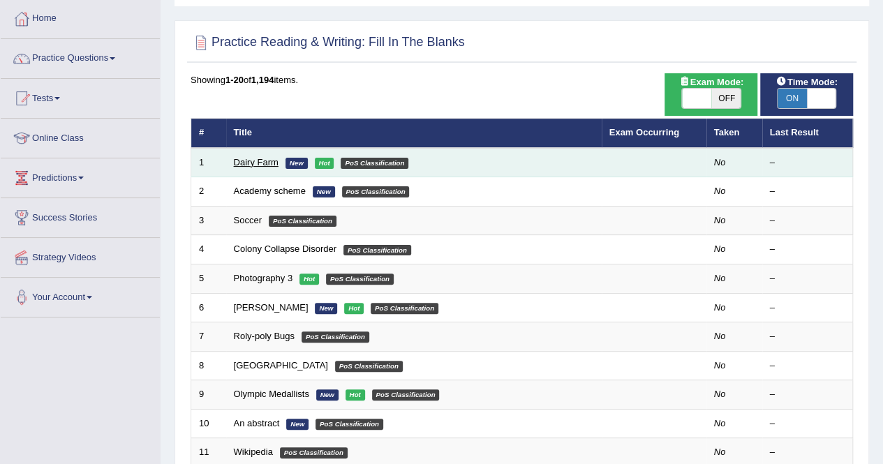
click at [253, 158] on link "Dairy Farm" at bounding box center [256, 162] width 45 height 10
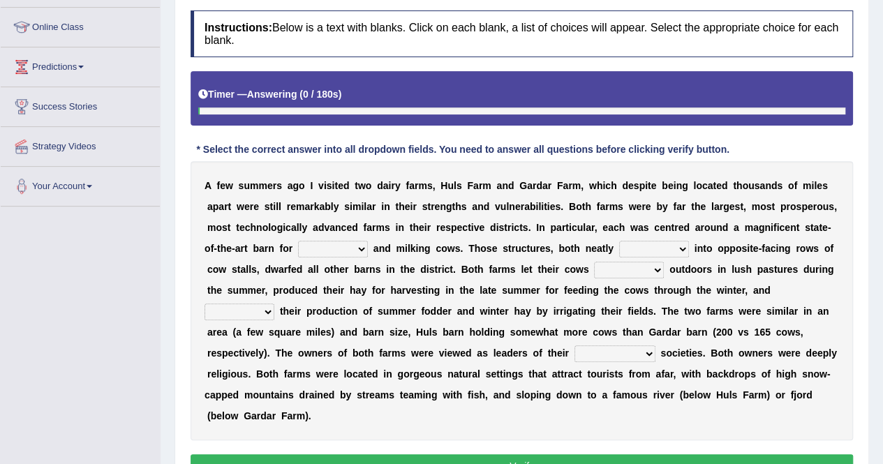
scroll to position [209, 0]
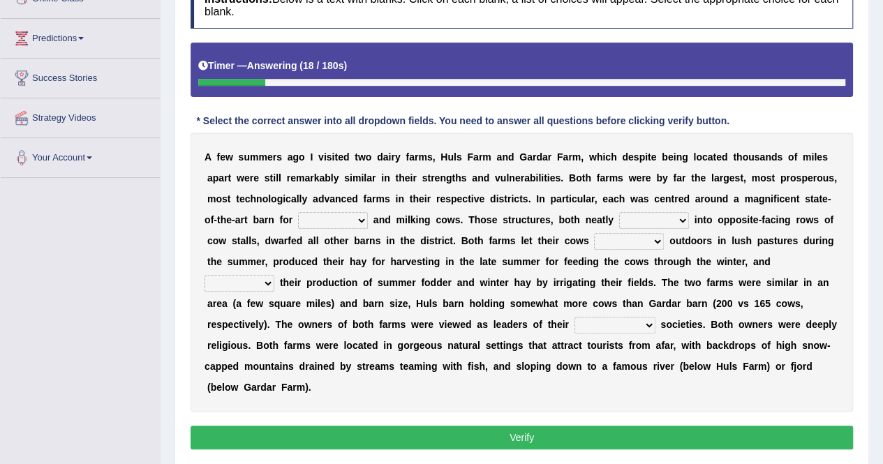
click at [298, 215] on select "bringing saving releasing sheltering" at bounding box center [333, 220] width 70 height 17
select select "sheltering"
click at [298, 212] on select "bringing saving releasing sheltering" at bounding box center [333, 220] width 70 height 17
click at [298, 218] on select "bringing saving releasing sheltering" at bounding box center [333, 220] width 70 height 17
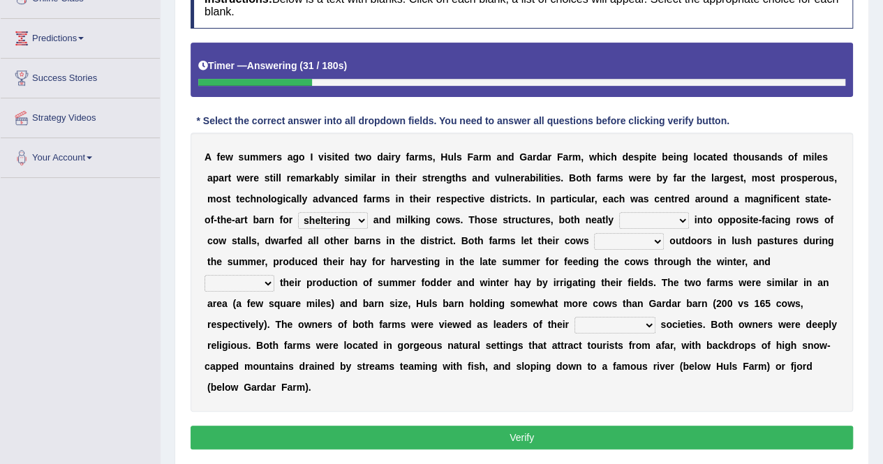
click at [298, 218] on select "bringing saving releasing sheltering" at bounding box center [333, 220] width 70 height 17
click at [619, 223] on select "breaked shattered stripped divided" at bounding box center [654, 220] width 70 height 17
select select "divided"
click at [619, 212] on select "breaked shattered stripped divided" at bounding box center [654, 220] width 70 height 17
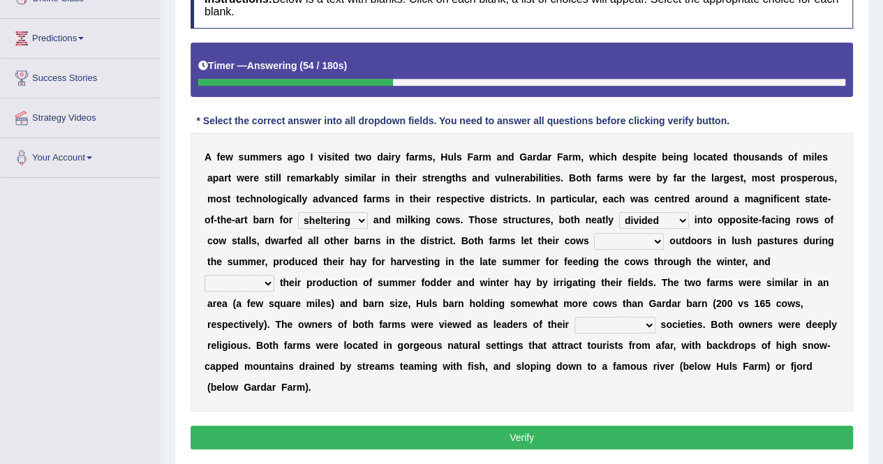
click at [594, 241] on select "rear shatter gather graze" at bounding box center [629, 241] width 70 height 17
select select "graze"
click at [594, 233] on select "rear shatter gather graze" at bounding box center [629, 241] width 70 height 17
click at [594, 243] on select "rear shatter gather graze" at bounding box center [629, 241] width 70 height 17
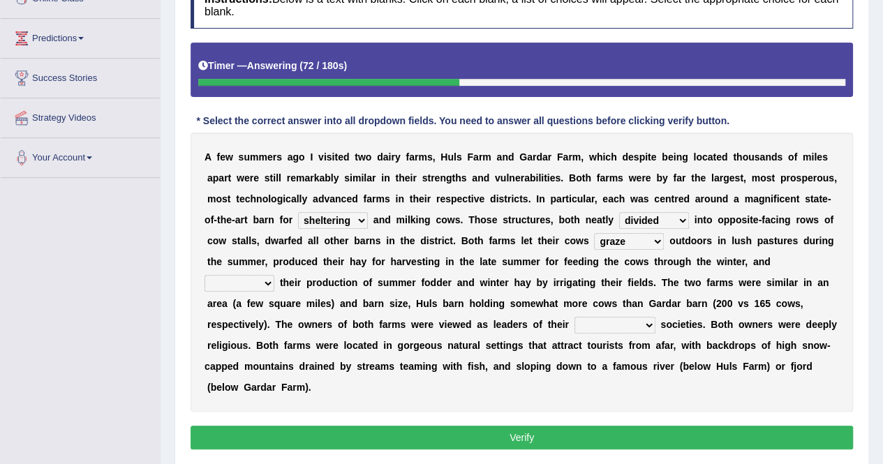
click at [274, 275] on select "fluctuated decreased upsurged increased" at bounding box center [239, 283] width 70 height 17
click at [768, 232] on div "A f e w s u m m e r s a g o I v i s i t e d t w o d a i r y f a r m s , H u l s…" at bounding box center [521, 272] width 662 height 279
click at [274, 275] on select "fluctuated decreased upsurged increased" at bounding box center [239, 283] width 70 height 17
select select "decreased"
click at [274, 275] on select "fluctuated decreased upsurged increased" at bounding box center [239, 283] width 70 height 17
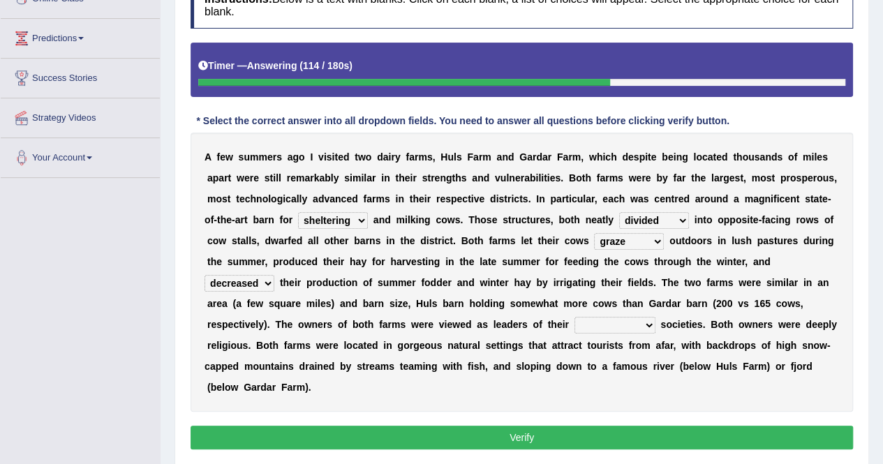
click at [574, 317] on select "perspective respective retrospective prospective" at bounding box center [614, 325] width 81 height 17
select select "respective"
click at [574, 317] on select "perspective respective retrospective prospective" at bounding box center [614, 325] width 81 height 17
click at [382, 426] on button "Verify" at bounding box center [521, 438] width 662 height 24
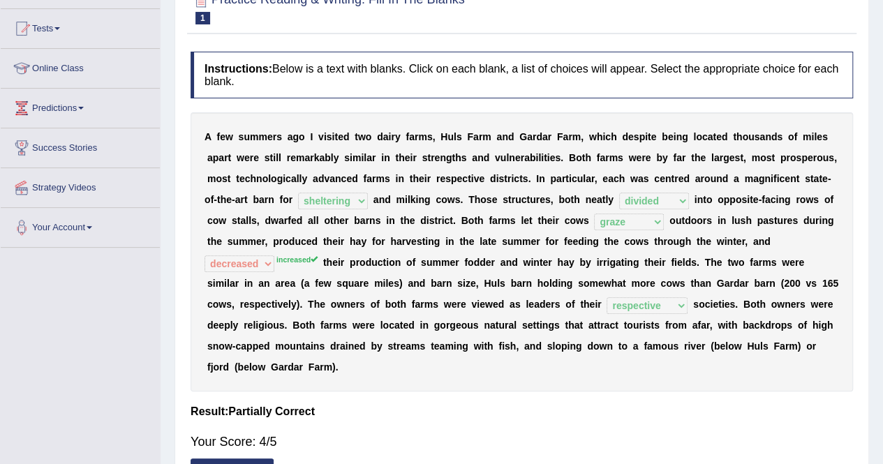
scroll to position [70, 0]
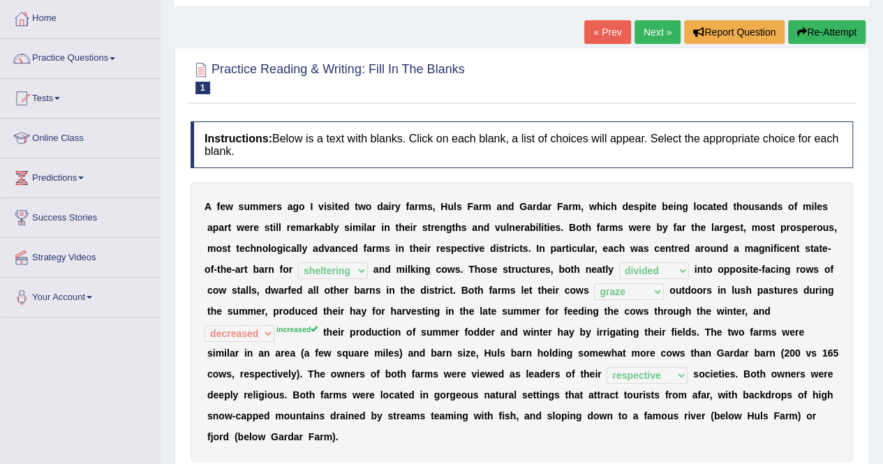
click at [645, 39] on link "Next »" at bounding box center [657, 32] width 46 height 24
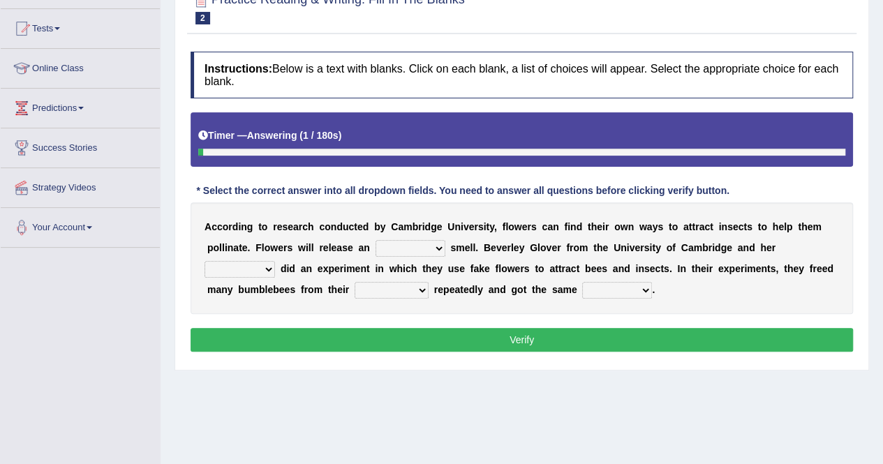
scroll to position [70, 0]
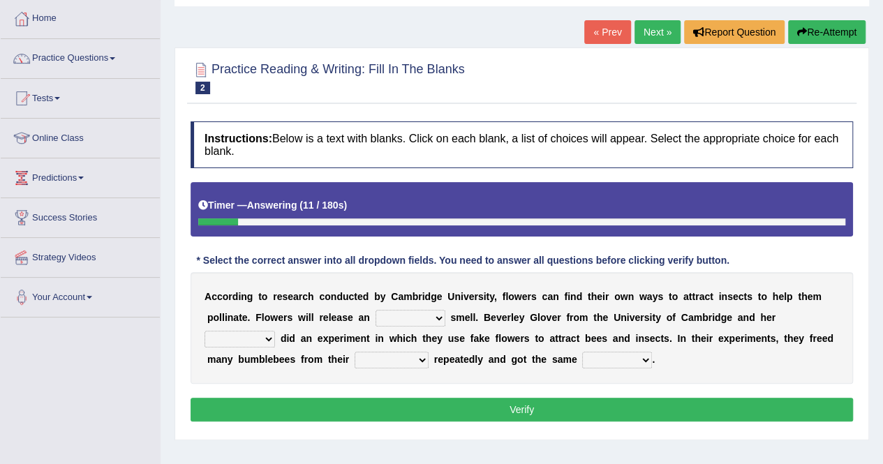
click at [375, 313] on select "great irresistible foul injestive" at bounding box center [410, 318] width 70 height 17
click at [650, 342] on b "e" at bounding box center [653, 338] width 6 height 11
click at [275, 331] on select "colleagues friends mates known" at bounding box center [239, 339] width 70 height 17
select select "colleagues"
click at [275, 331] on select "colleagues friends mates known" at bounding box center [239, 339] width 70 height 17
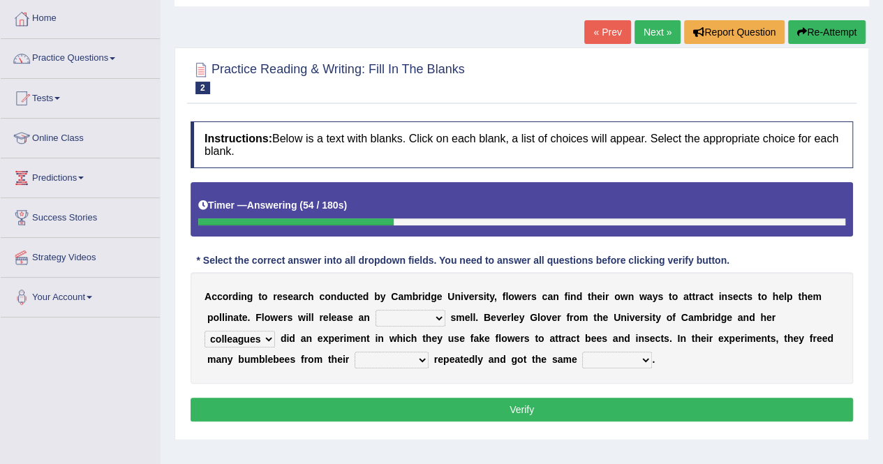
click at [354, 359] on select "break possession revert origins" at bounding box center [391, 360] width 74 height 17
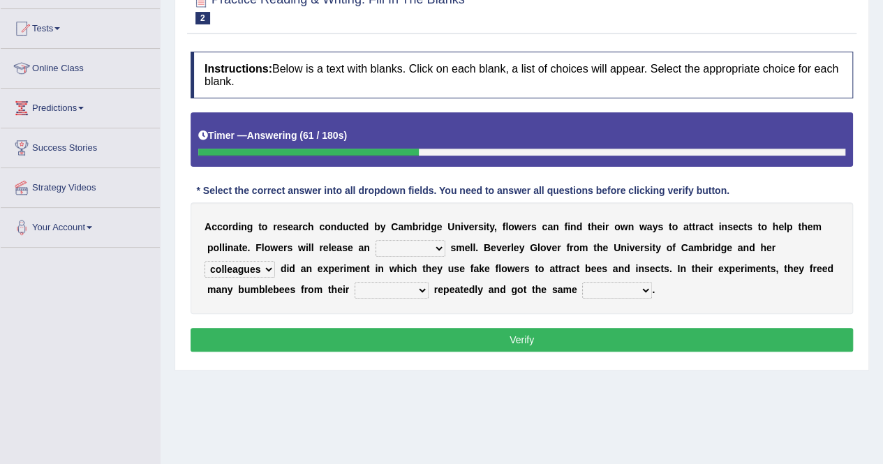
click at [354, 285] on select "break possession revert origins" at bounding box center [391, 290] width 74 height 17
click at [582, 294] on select "aspects impacts results suspects" at bounding box center [617, 290] width 70 height 17
select select "results"
click at [582, 282] on select "aspects impacts results suspects" at bounding box center [617, 290] width 70 height 17
click at [375, 249] on select "great irresistible foul injestive" at bounding box center [410, 248] width 70 height 17
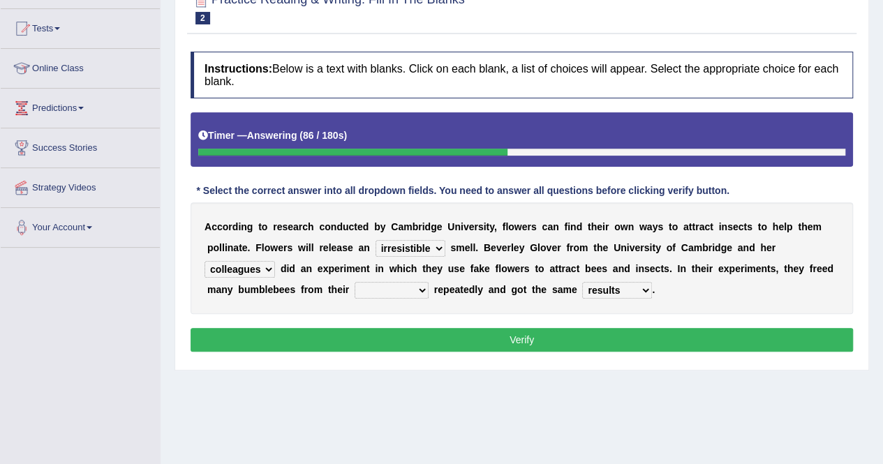
click at [375, 240] on select "great irresistible foul injestive" at bounding box center [410, 248] width 70 height 17
click at [375, 246] on select "great irresistible foul injestive" at bounding box center [410, 248] width 70 height 17
select select "great"
click at [375, 240] on select "great irresistible foul injestive" at bounding box center [410, 248] width 70 height 17
click at [275, 261] on select "colleagues friends mates known" at bounding box center [239, 269] width 70 height 17
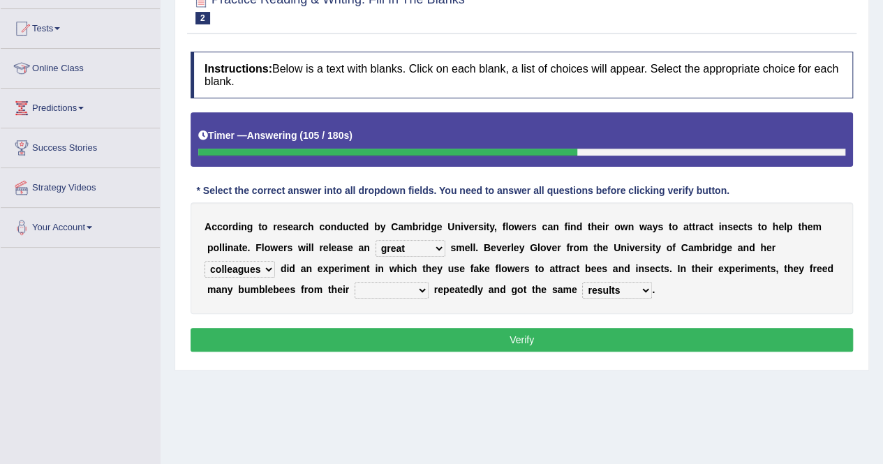
click at [621, 284] on div "A c c o r d i n g t o r e s e a r c h c o n d u c t e d b y C a m b r i d g e U…" at bounding box center [521, 258] width 662 height 112
click at [252, 277] on div "A c c o r d i n g t o r e s e a r c h c o n d u c t e d b y C a m b r i d g e U…" at bounding box center [521, 258] width 662 height 112
click at [354, 285] on select "break possession revert origins" at bounding box center [391, 290] width 74 height 17
select select "origins"
click at [354, 282] on select "break possession revert origins" at bounding box center [391, 290] width 74 height 17
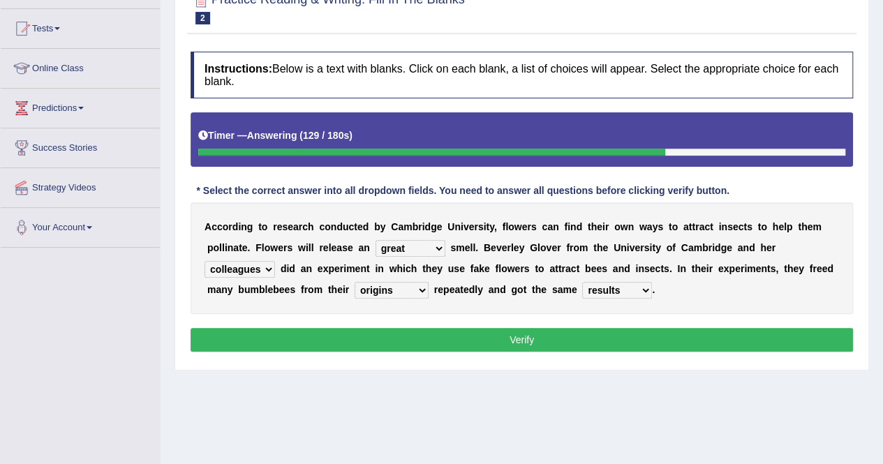
click at [322, 337] on button "Verify" at bounding box center [521, 340] width 662 height 24
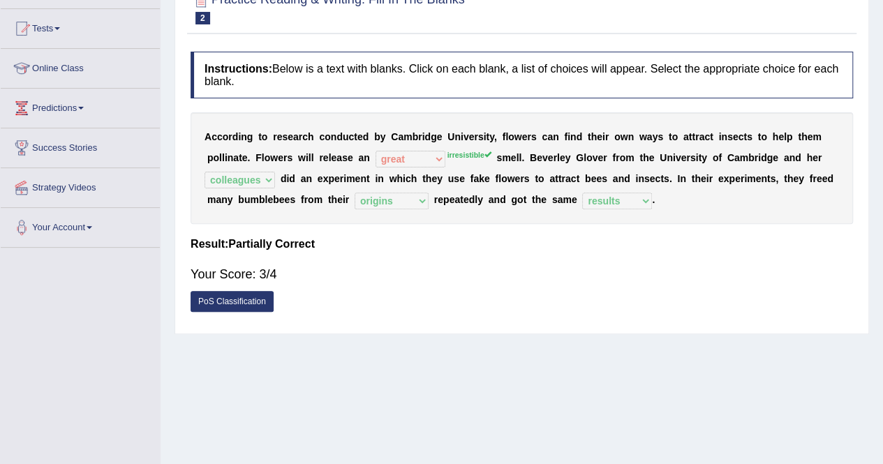
scroll to position [0, 0]
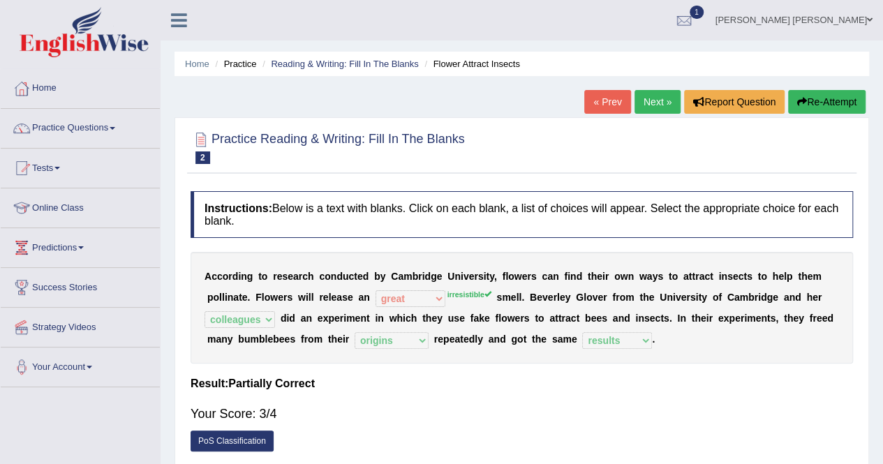
click at [652, 98] on link "Next »" at bounding box center [657, 102] width 46 height 24
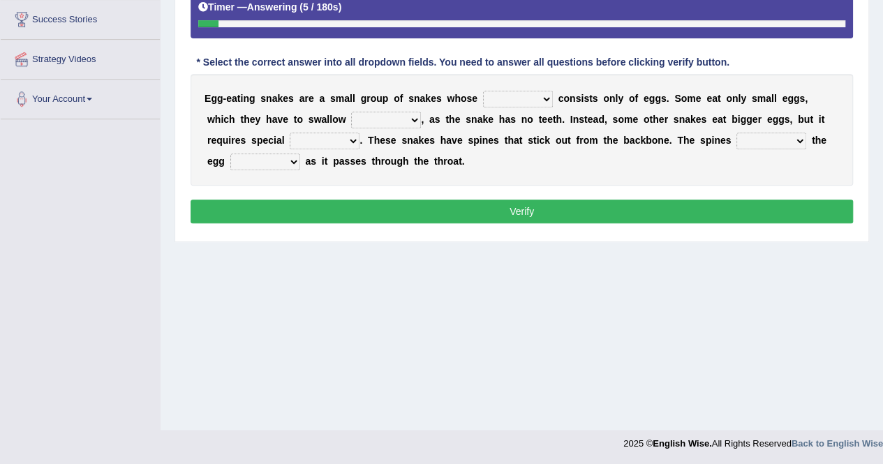
click at [510, 100] on select "food diet meals serves" at bounding box center [518, 99] width 70 height 17
click at [659, 116] on b "e" at bounding box center [662, 119] width 6 height 11
click at [351, 117] on select "whole hole full complete" at bounding box center [386, 120] width 70 height 17
select select "whole"
click at [351, 112] on select "whole hole full complete" at bounding box center [386, 120] width 70 height 17
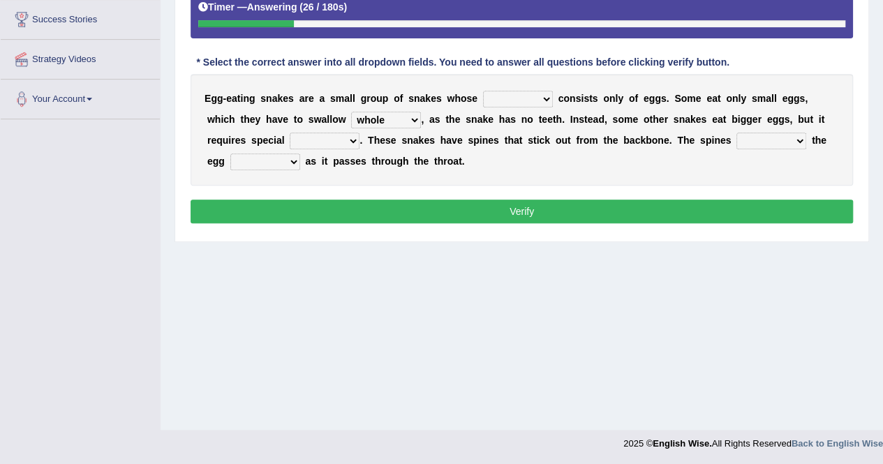
click at [550, 142] on b at bounding box center [553, 140] width 6 height 11
click at [290, 141] on select "effects prospects refines treatment" at bounding box center [325, 141] width 70 height 17
click at [426, 151] on div "E g g - e a t i n g s n a k e s a r e a s m a l l g r o u p o f s n a k e s w h…" at bounding box center [521, 130] width 662 height 112
click at [290, 142] on select "effects prospects refines treatment" at bounding box center [325, 141] width 70 height 17
click at [736, 139] on select "breaks supports rages crack" at bounding box center [771, 141] width 70 height 17
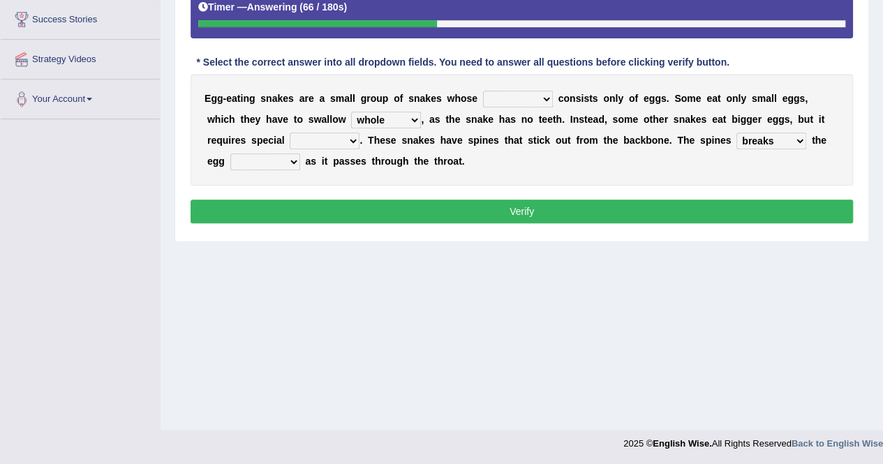
click at [736, 133] on select "breaks supports rages crack" at bounding box center [771, 141] width 70 height 17
click at [300, 153] on select "takes open brings close" at bounding box center [265, 161] width 70 height 17
click at [736, 144] on select "breaks supports rages crack" at bounding box center [771, 141] width 70 height 17
click at [300, 153] on select "takes open brings close" at bounding box center [265, 161] width 70 height 17
click at [736, 143] on select "breaks supports rages crack" at bounding box center [771, 141] width 70 height 17
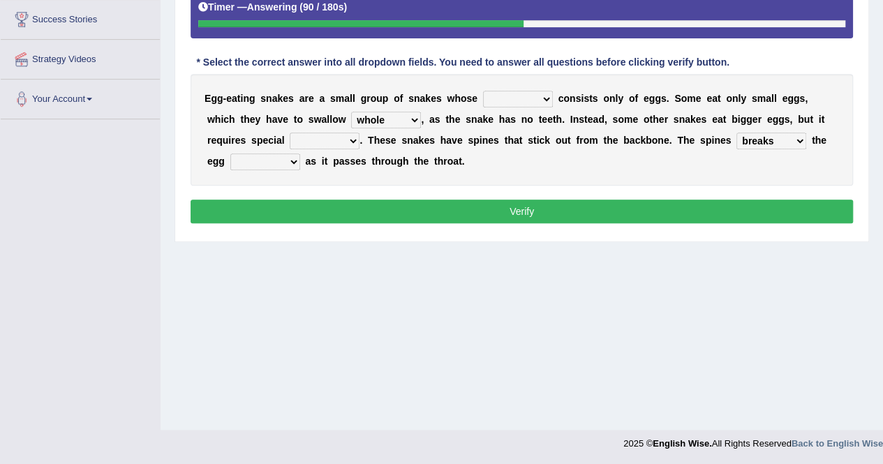
select select "supports"
click at [736, 133] on select "breaks supports rages crack" at bounding box center [771, 141] width 70 height 17
click at [300, 153] on select "takes open brings close" at bounding box center [265, 161] width 70 height 17
select select "takes"
click at [300, 153] on select "takes open brings close" at bounding box center [265, 161] width 70 height 17
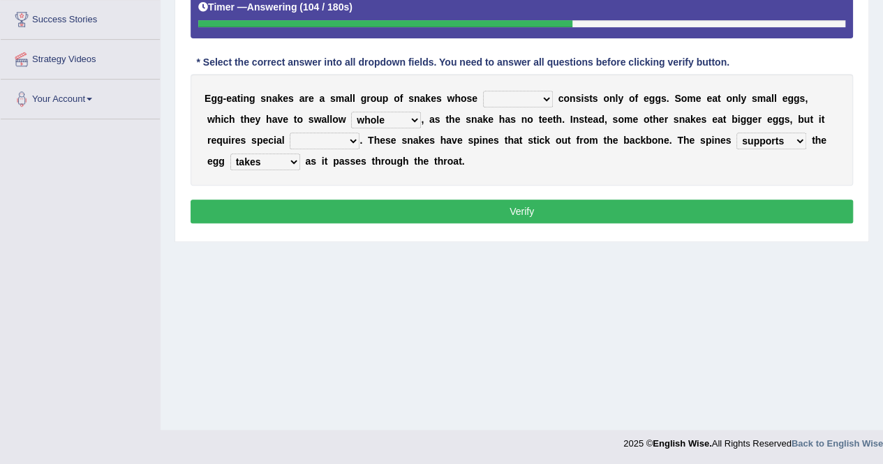
click at [736, 146] on select "breaks supports rages crack" at bounding box center [771, 141] width 70 height 17
select select "crack"
click at [736, 133] on select "breaks supports rages crack" at bounding box center [771, 141] width 70 height 17
click at [300, 153] on select "takes open brings close" at bounding box center [265, 161] width 70 height 17
click at [736, 139] on select "breaks supports rages crack" at bounding box center [771, 141] width 70 height 17
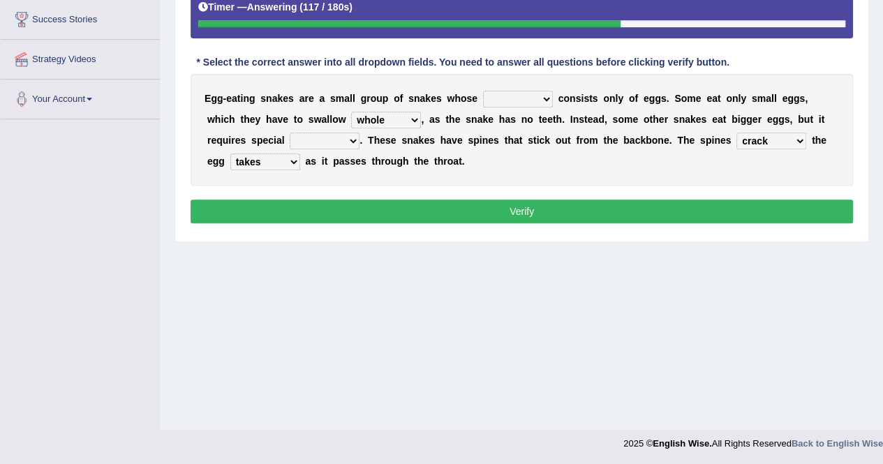
click at [518, 107] on div "E g g - e a t i n g s n a k e s a r e a s m a l l g r o u p o f s n a k e s w h…" at bounding box center [521, 130] width 662 height 112
click at [518, 96] on select "food diet meals serves" at bounding box center [518, 99] width 70 height 17
select select "food"
click at [483, 91] on select "food diet meals serves" at bounding box center [518, 99] width 70 height 17
click at [290, 138] on select "effects prospects refines treatment" at bounding box center [325, 141] width 70 height 17
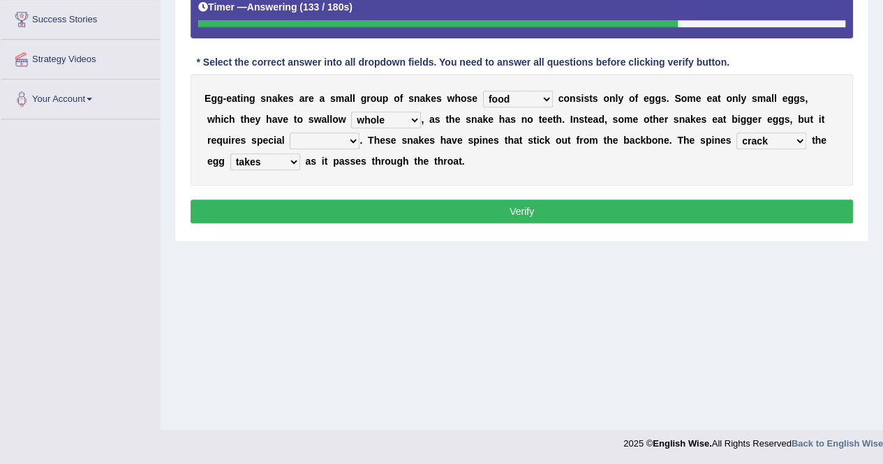
select select "treatment"
click at [290, 133] on select "effects prospects refines treatment" at bounding box center [325, 141] width 70 height 17
click at [736, 139] on select "breaks supports rages crack" at bounding box center [771, 141] width 70 height 17
click at [736, 133] on select "breaks supports rages crack" at bounding box center [771, 141] width 70 height 17
click at [300, 153] on select "takes open brings close" at bounding box center [265, 161] width 70 height 17
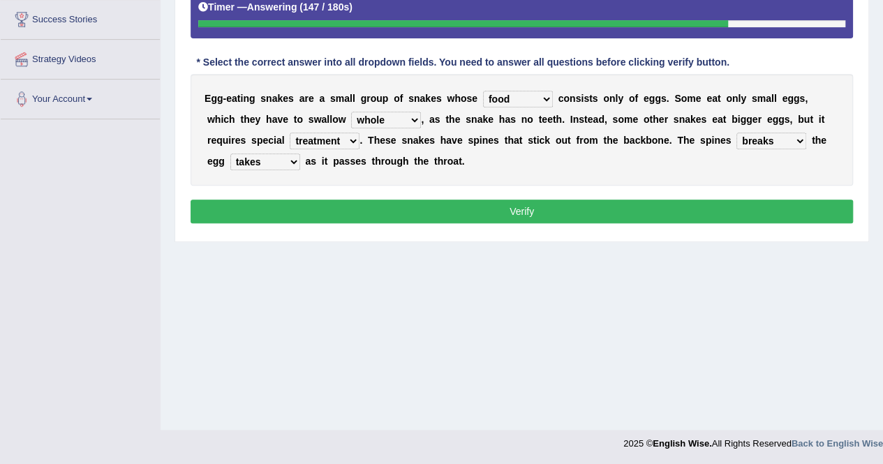
click at [657, 128] on div "E g g - e a t i n g s n a k e s a r e a s m a l l g r o u p o f s n a k e s w h…" at bounding box center [521, 130] width 662 height 112
click at [736, 136] on select "breaks supports rages crack" at bounding box center [771, 141] width 70 height 17
click at [300, 153] on select "takes open brings close" at bounding box center [265, 161] width 70 height 17
click at [665, 128] on div "E g g - e a t i n g s n a k e s a r e a s m a l l g r o u p o f s n a k e s w h…" at bounding box center [521, 130] width 662 height 112
click at [736, 137] on select "breaks supports rages crack" at bounding box center [771, 141] width 70 height 17
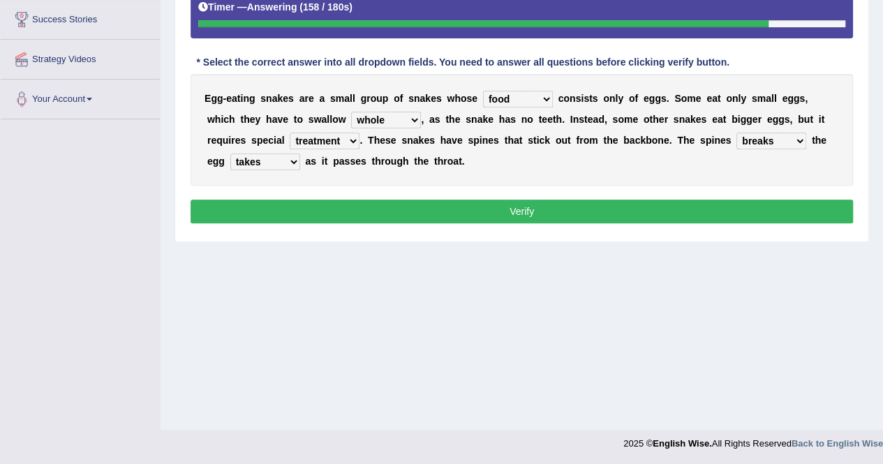
select select "supports"
click at [736, 133] on select "breaks supports rages crack" at bounding box center [771, 141] width 70 height 17
click at [733, 210] on button "Verify" at bounding box center [521, 212] width 662 height 24
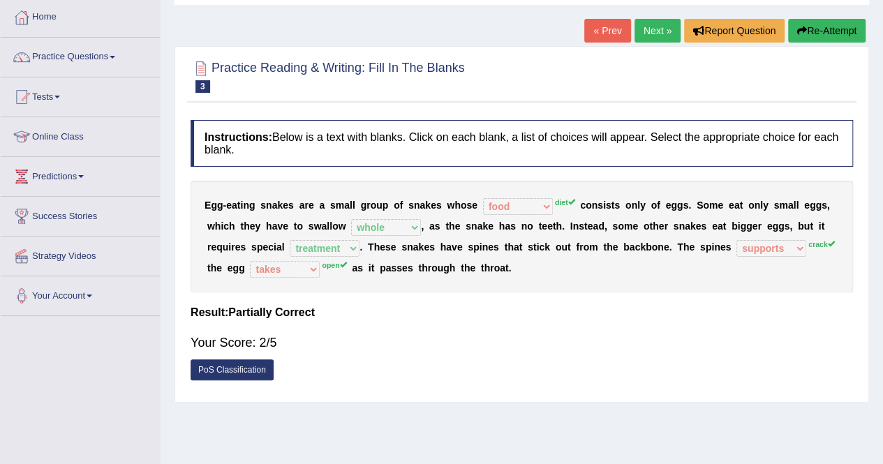
scroll to position [59, 0]
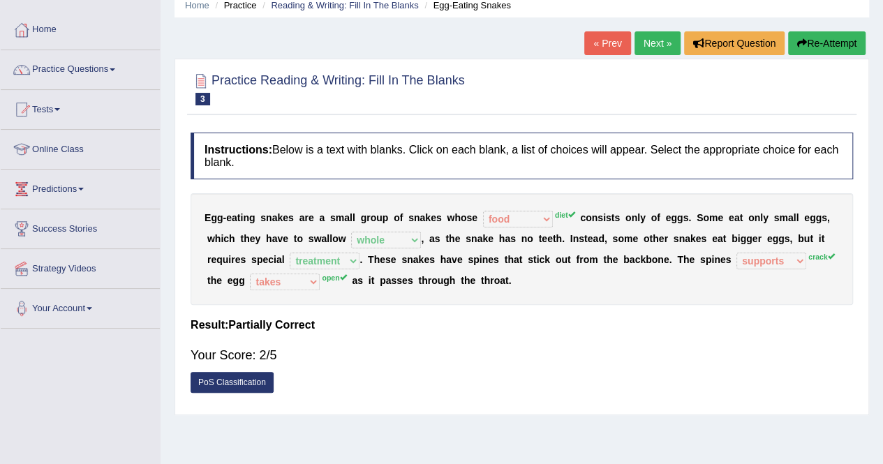
click at [661, 34] on link "Next »" at bounding box center [657, 43] width 46 height 24
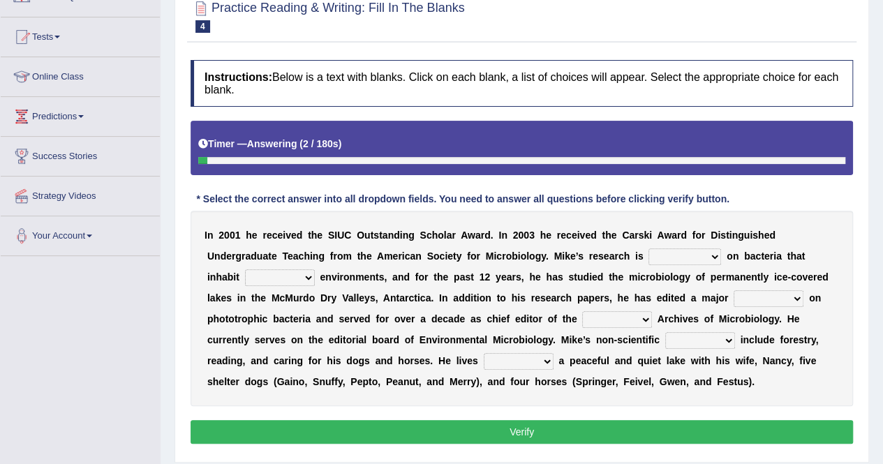
scroll to position [268, 0]
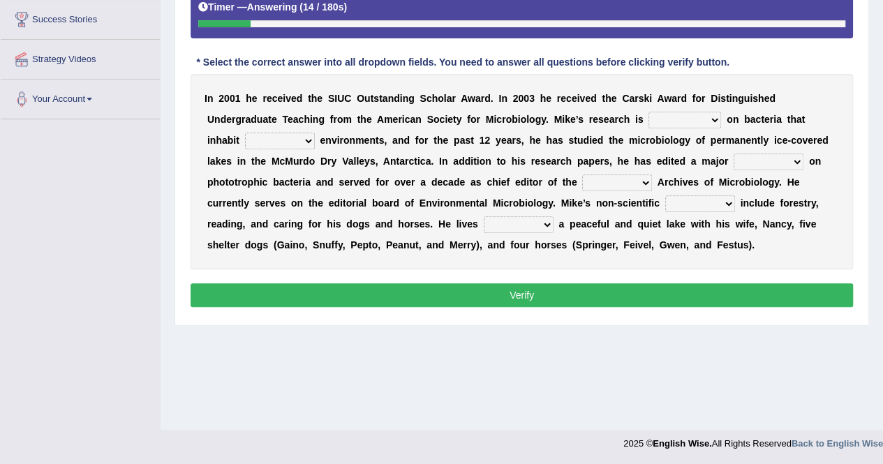
click at [648, 112] on select "relaxed focused aggregated accessed" at bounding box center [684, 120] width 73 height 17
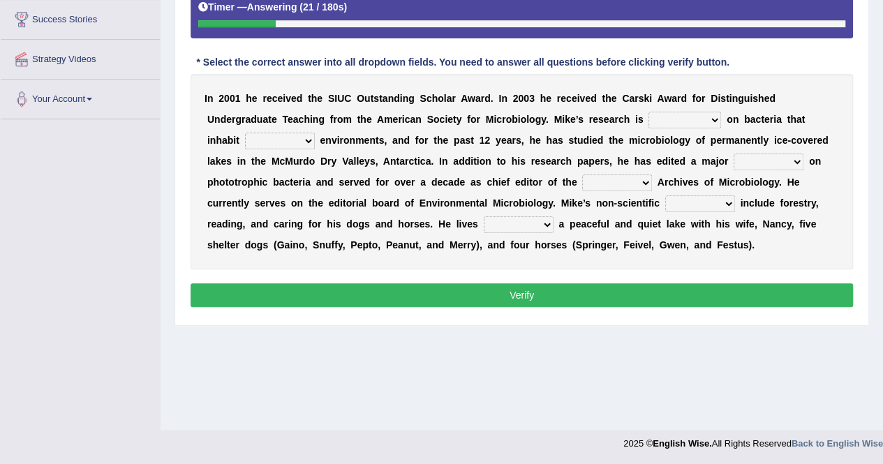
select select "focused"
click at [648, 112] on select "relaxed focused aggregated accessed" at bounding box center [684, 120] width 73 height 17
click at [315, 133] on select "reached extended extreme remained" at bounding box center [280, 141] width 70 height 17
select select "extreme"
click at [315, 133] on select "reached extended extreme remained" at bounding box center [280, 141] width 70 height 17
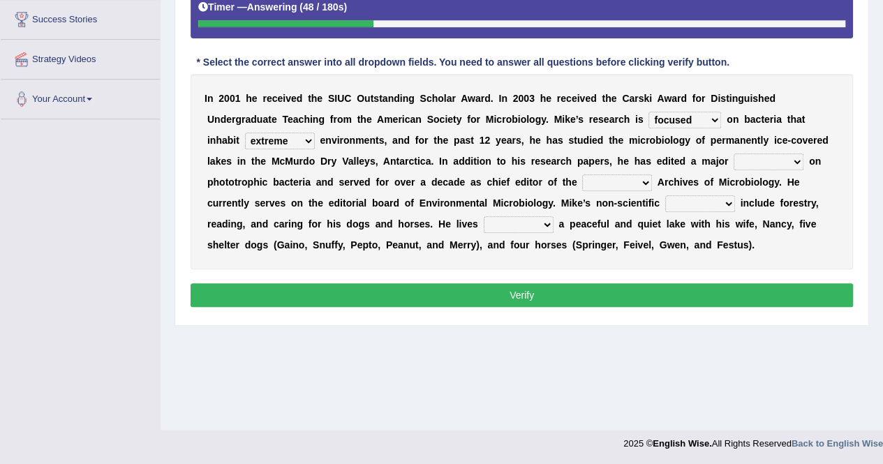
click at [733, 160] on select "treatise reprise disguides disguised" at bounding box center [768, 161] width 70 height 17
click at [582, 184] on select "present exclusive journal general" at bounding box center [617, 182] width 70 height 17
select select "journal"
click at [582, 174] on select "present exclusive journal general" at bounding box center [617, 182] width 70 height 17
click at [483, 224] on select "behind beyond backs besides" at bounding box center [518, 224] width 70 height 17
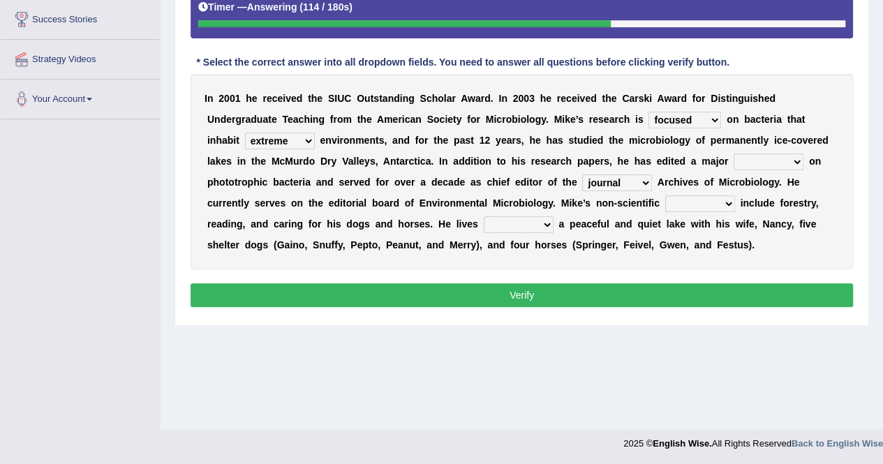
select select "behind"
click at [483, 216] on select "behind beyond backs besides" at bounding box center [518, 224] width 70 height 17
click at [733, 156] on select "treatise reprise disguides disguised" at bounding box center [768, 161] width 70 height 17
click at [733, 153] on select "treatise reprise disguides disguised" at bounding box center [768, 161] width 70 height 17
click at [733, 165] on select "treatise reprise disguides disguised" at bounding box center [768, 161] width 70 height 17
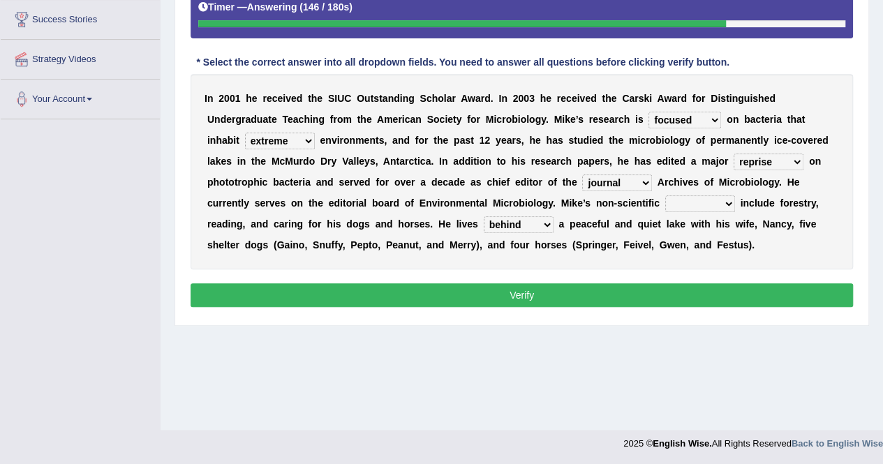
select select "treatise"
click at [733, 153] on select "treatise reprise disguides disguised" at bounding box center [768, 161] width 70 height 17
click at [665, 205] on select "impacts interests influence injects" at bounding box center [700, 203] width 70 height 17
select select "impacts"
click at [665, 195] on select "impacts interests influence injects" at bounding box center [700, 203] width 70 height 17
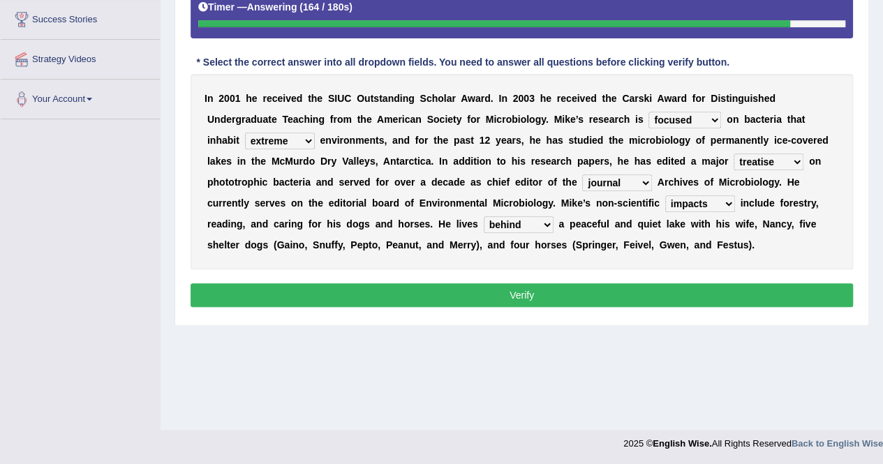
click at [527, 295] on button "Verify" at bounding box center [521, 295] width 662 height 24
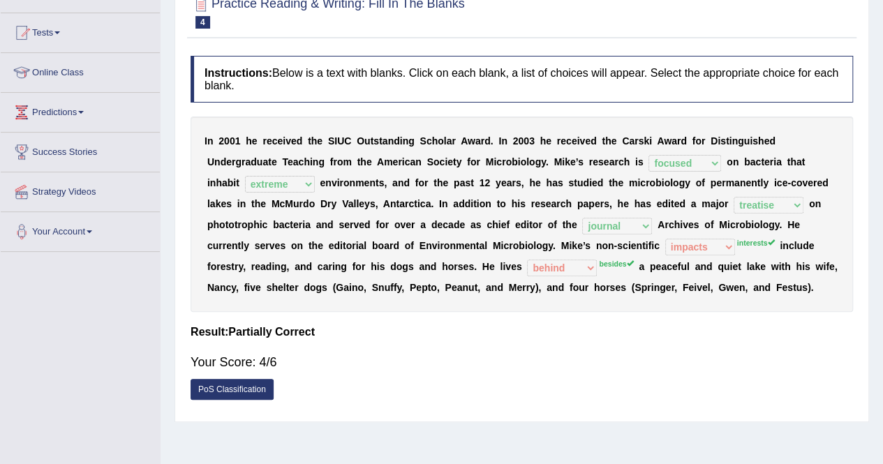
scroll to position [0, 0]
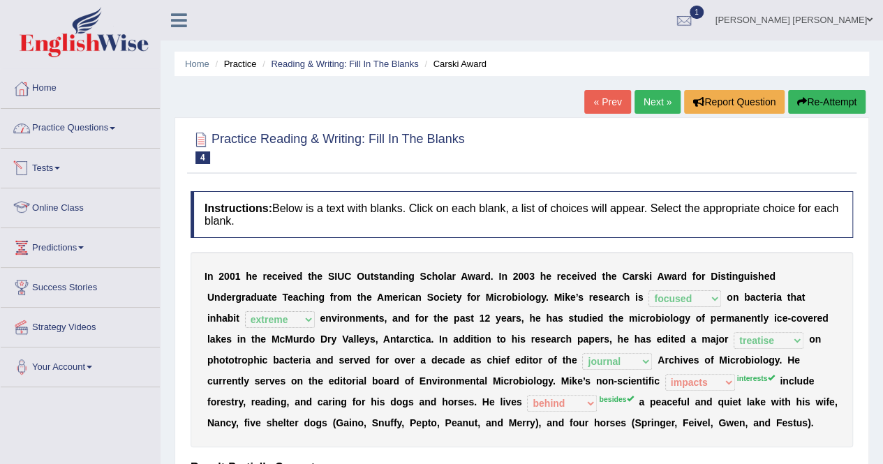
click at [61, 170] on link "Tests" at bounding box center [80, 166] width 159 height 35
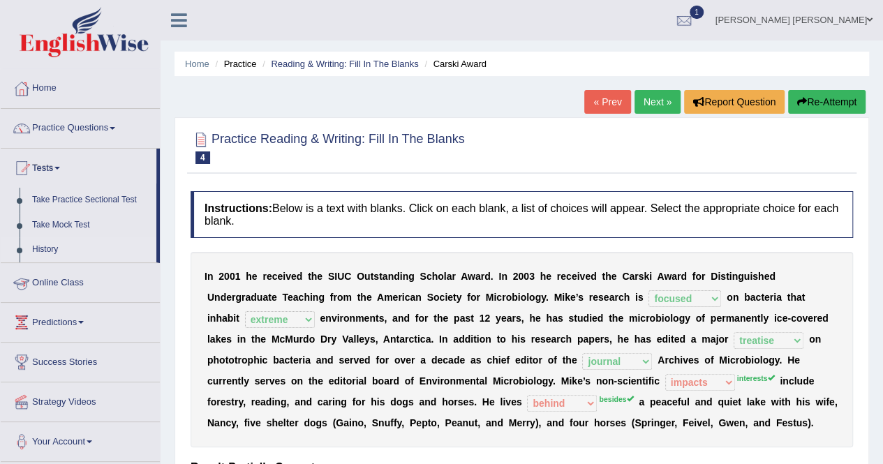
click at [42, 245] on link "History" at bounding box center [91, 249] width 130 height 25
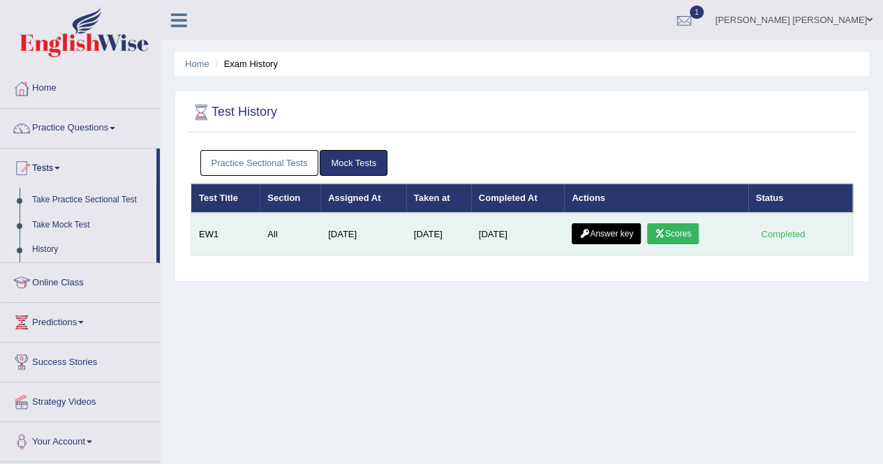
click at [612, 231] on link "Answer key" at bounding box center [605, 233] width 69 height 21
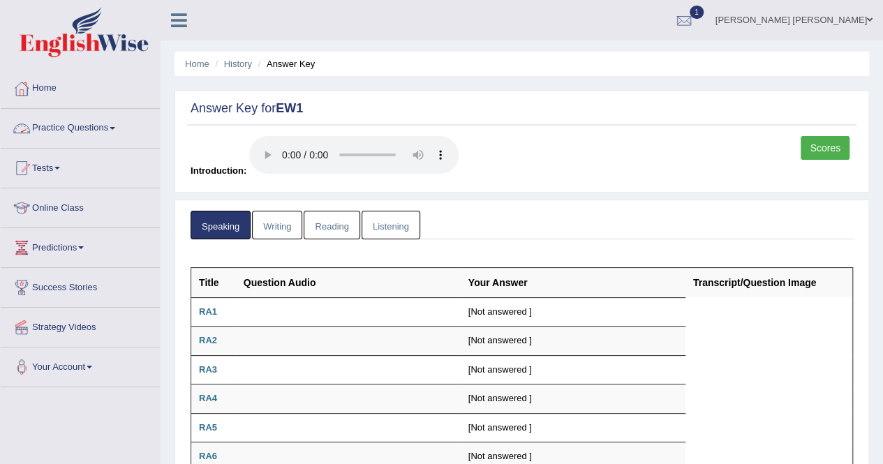
click at [111, 117] on link "Practice Questions" at bounding box center [80, 126] width 159 height 35
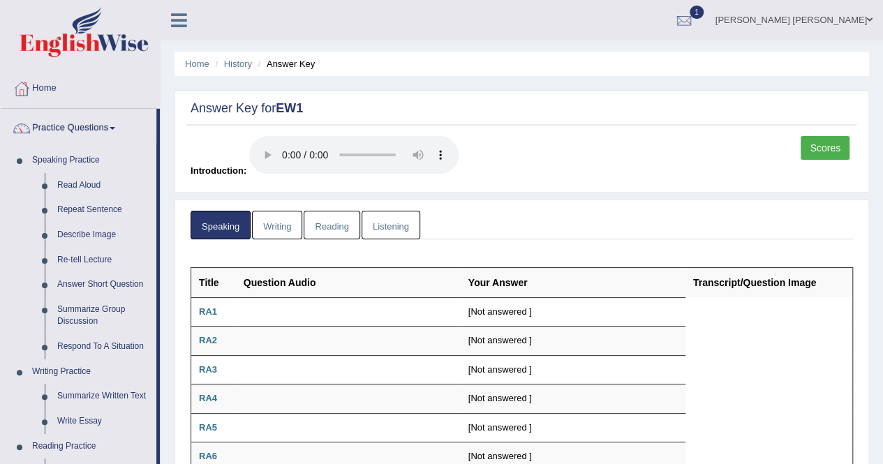
click at [290, 226] on link "Writing" at bounding box center [277, 225] width 50 height 29
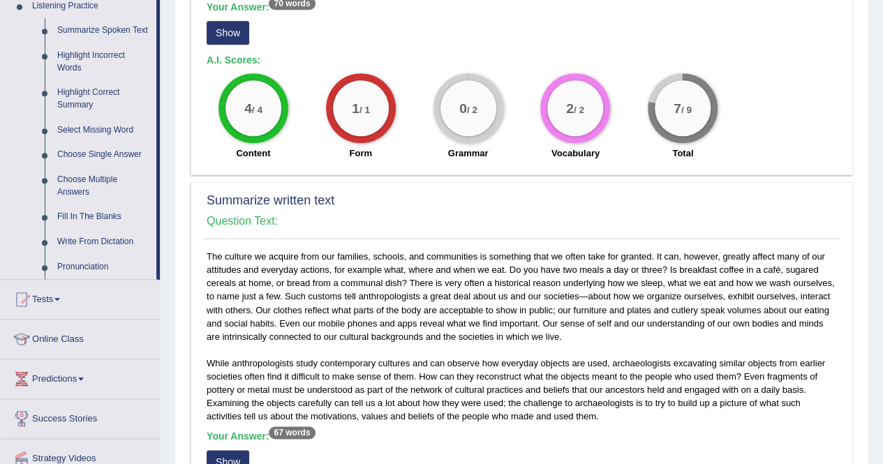
scroll to position [126, 0]
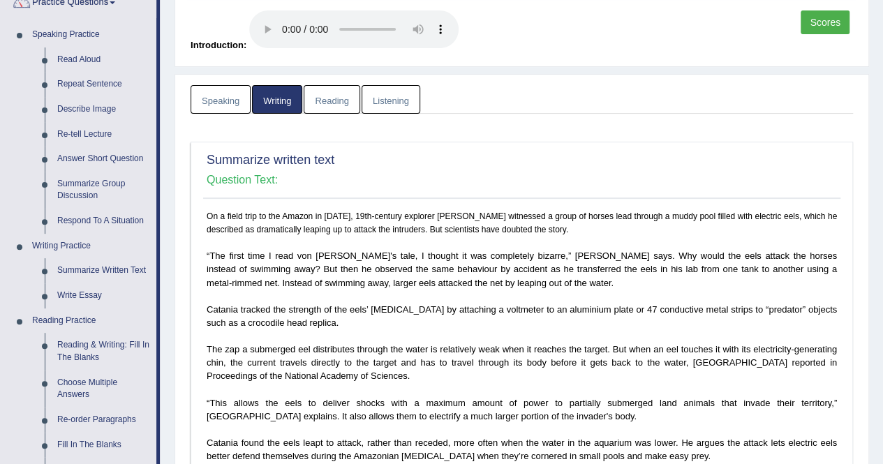
click at [320, 107] on link "Reading" at bounding box center [331, 99] width 56 height 29
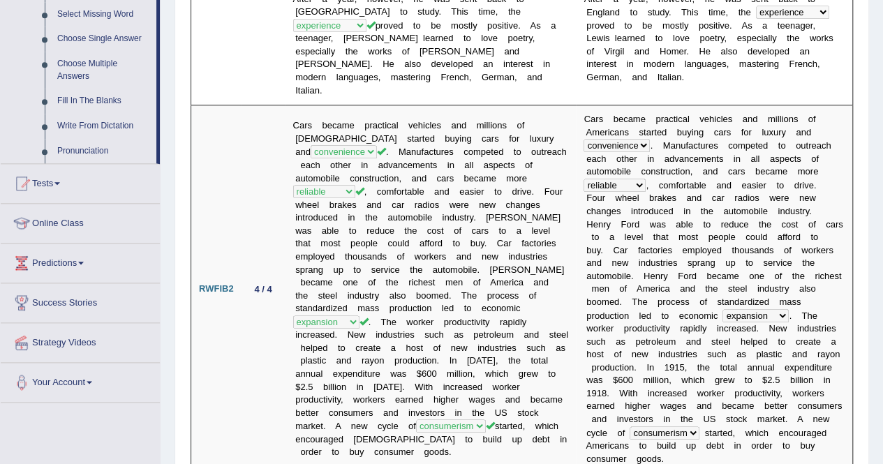
scroll to position [0, 0]
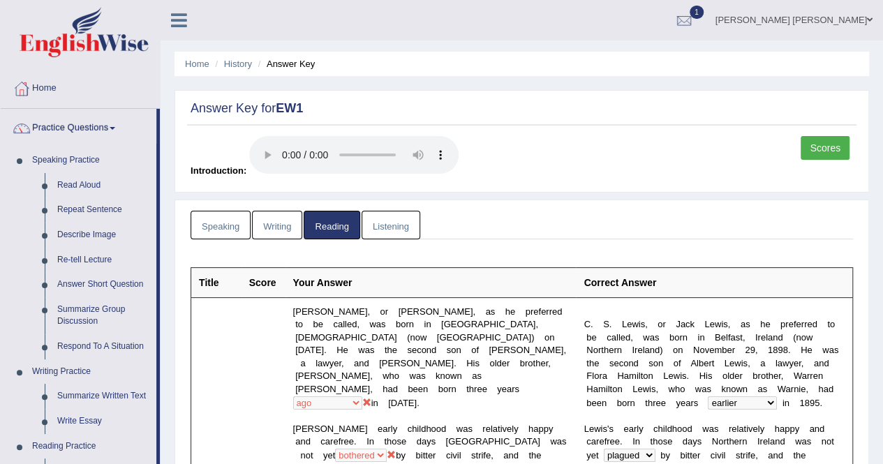
click at [385, 221] on link "Listening" at bounding box center [390, 225] width 59 height 29
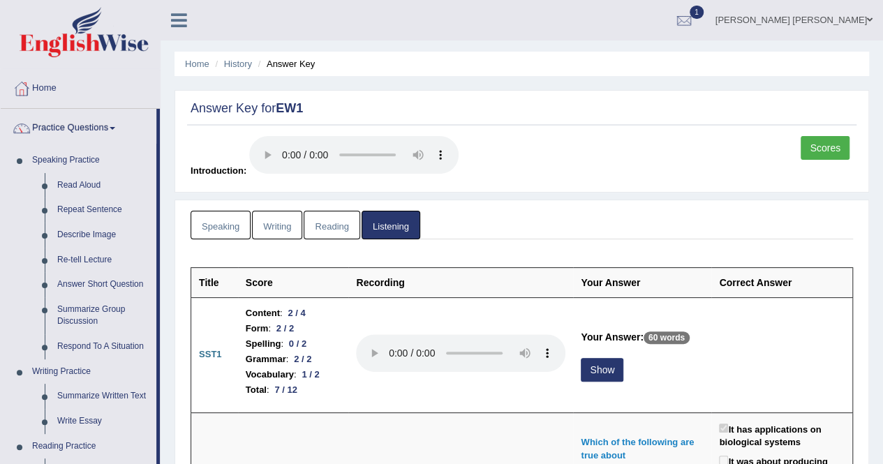
drag, startPoint x: 223, startPoint y: 224, endPoint x: 209, endPoint y: 227, distance: 14.4
click at [223, 224] on link "Speaking" at bounding box center [220, 225] width 60 height 29
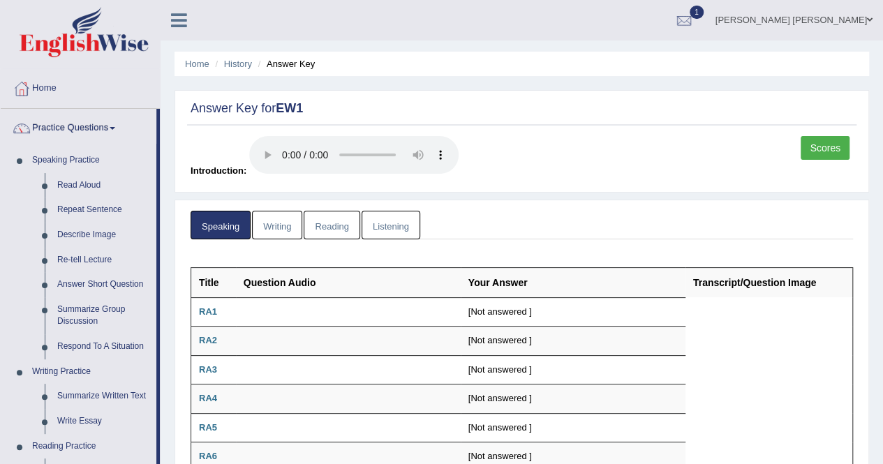
click at [815, 151] on link "Scores" at bounding box center [824, 148] width 49 height 24
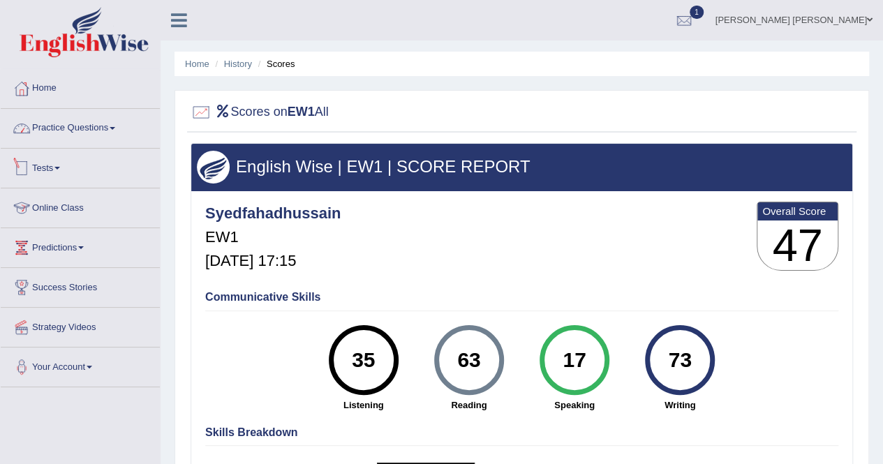
click at [63, 127] on link "Practice Questions" at bounding box center [80, 126] width 159 height 35
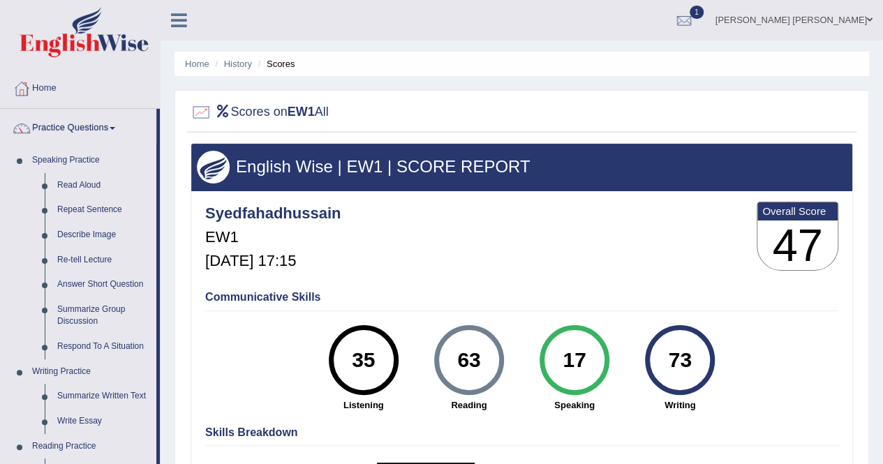
click at [85, 121] on link "Practice Questions" at bounding box center [79, 126] width 156 height 35
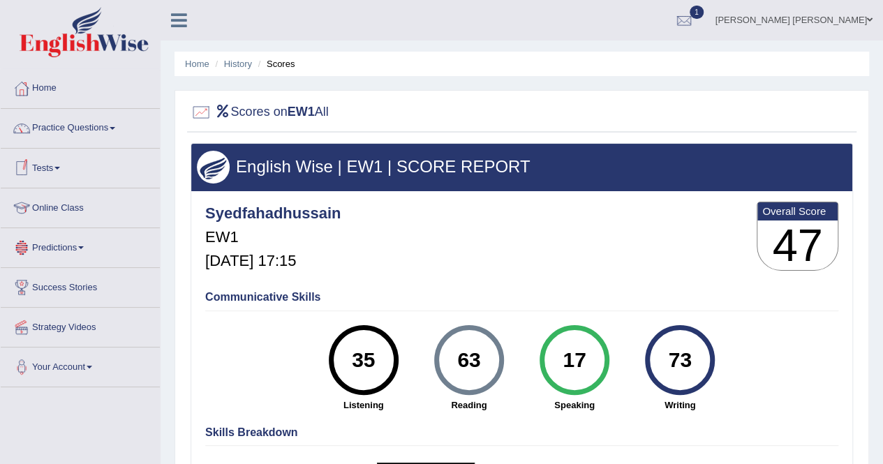
click at [59, 157] on link "Tests" at bounding box center [80, 166] width 159 height 35
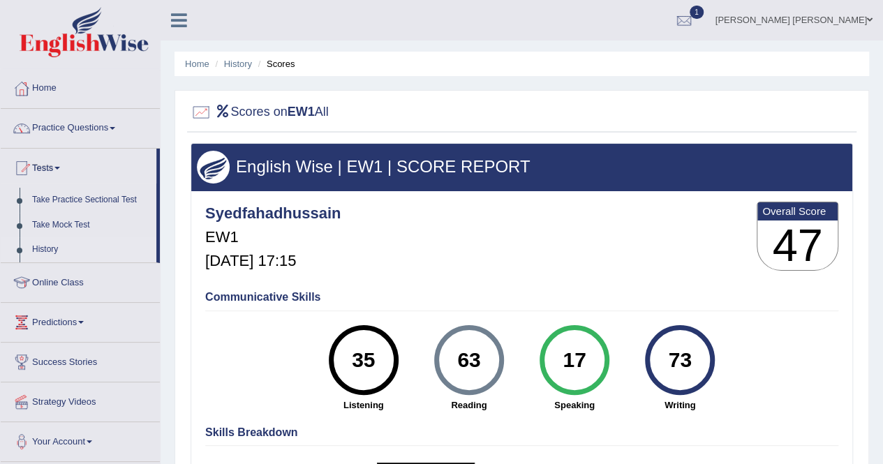
click at [50, 245] on link "History" at bounding box center [91, 249] width 130 height 25
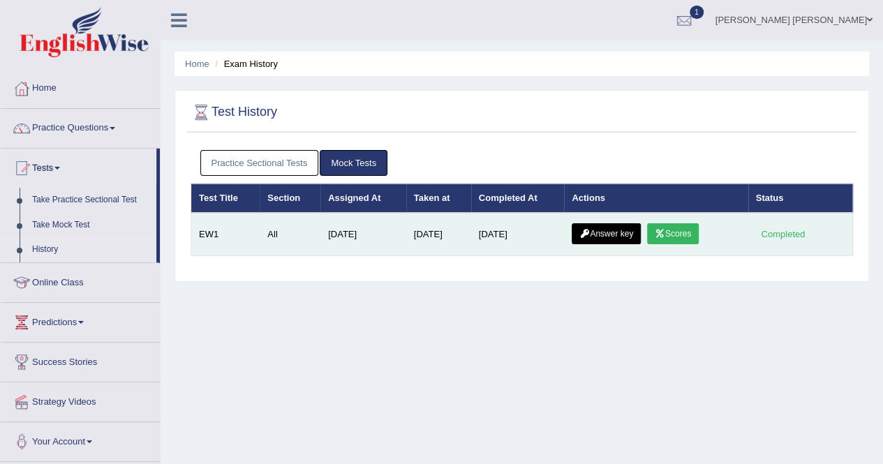
click at [613, 236] on link "Answer key" at bounding box center [605, 233] width 69 height 21
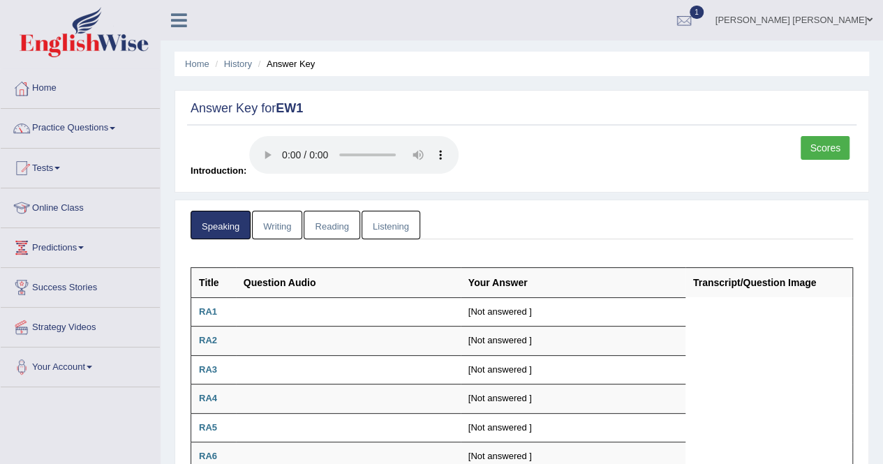
click at [387, 221] on link "Listening" at bounding box center [390, 225] width 59 height 29
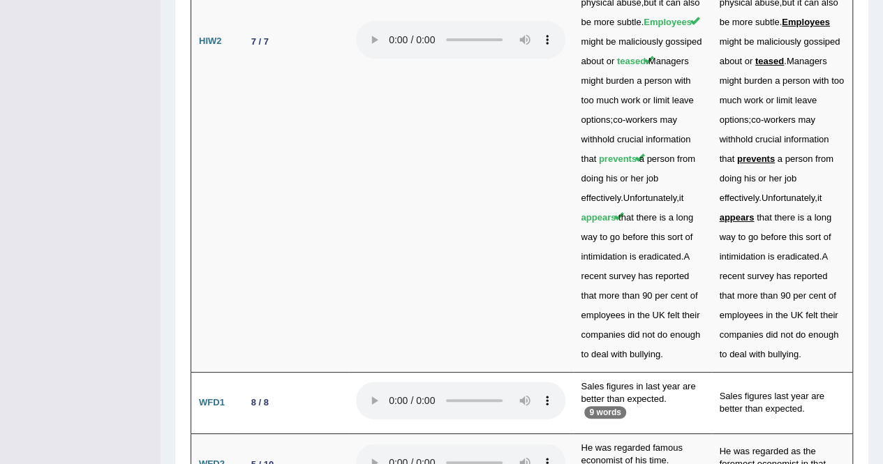
scroll to position [5323, 0]
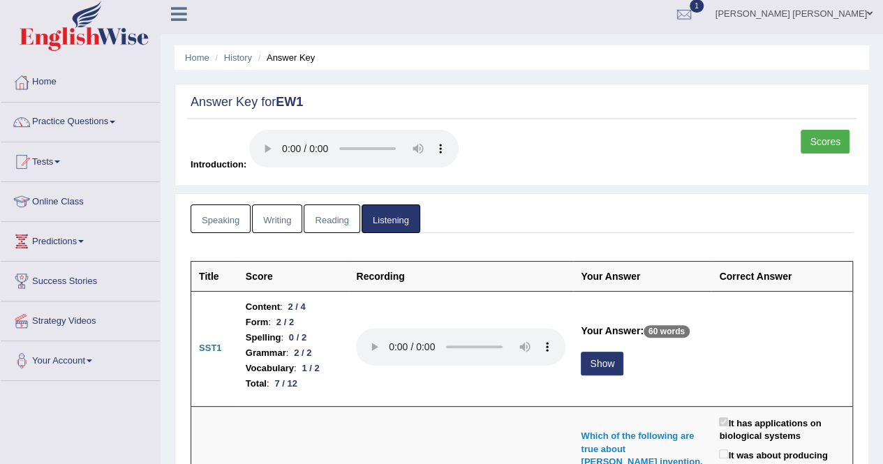
scroll to position [0, 0]
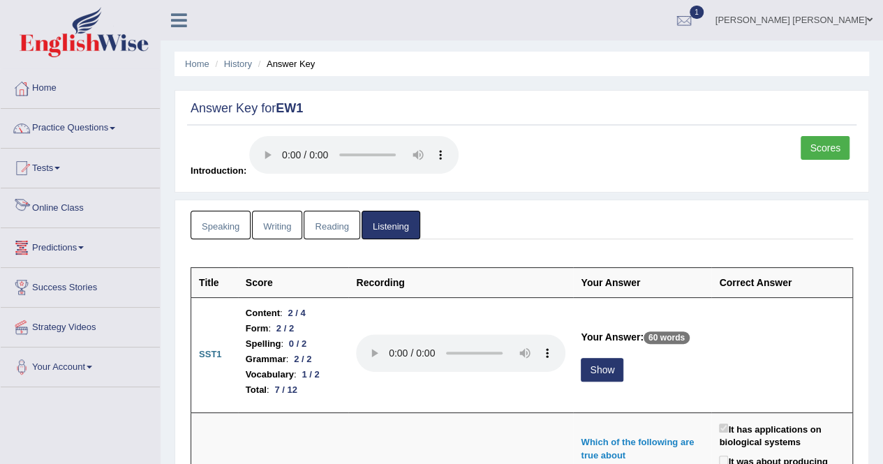
drag, startPoint x: 205, startPoint y: 226, endPoint x: 253, endPoint y: 226, distance: 47.4
click at [205, 226] on link "Speaking" at bounding box center [220, 225] width 60 height 29
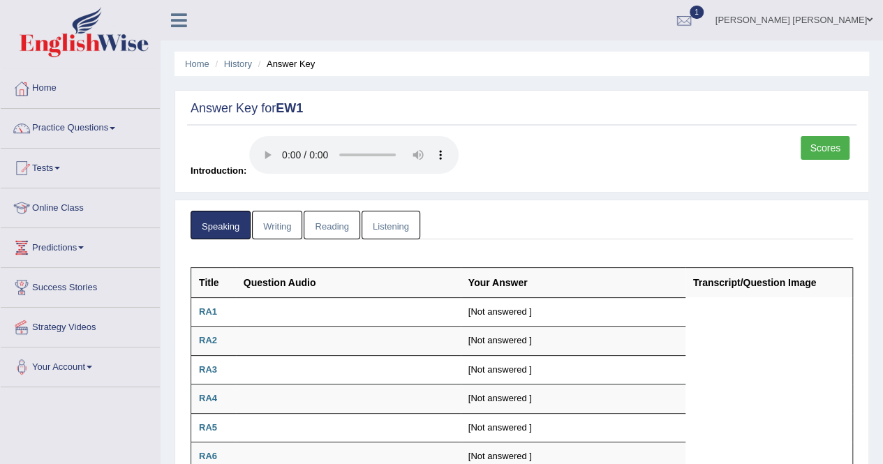
click at [820, 151] on link "Scores" at bounding box center [824, 148] width 49 height 24
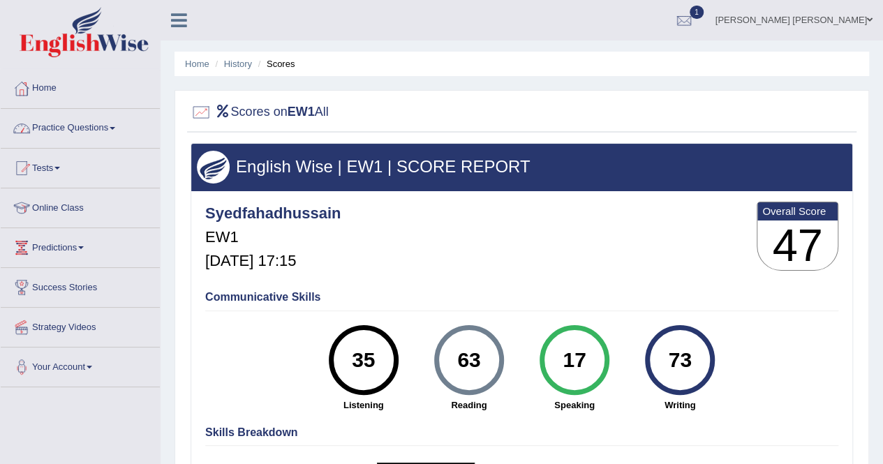
click at [80, 126] on link "Practice Questions" at bounding box center [80, 126] width 159 height 35
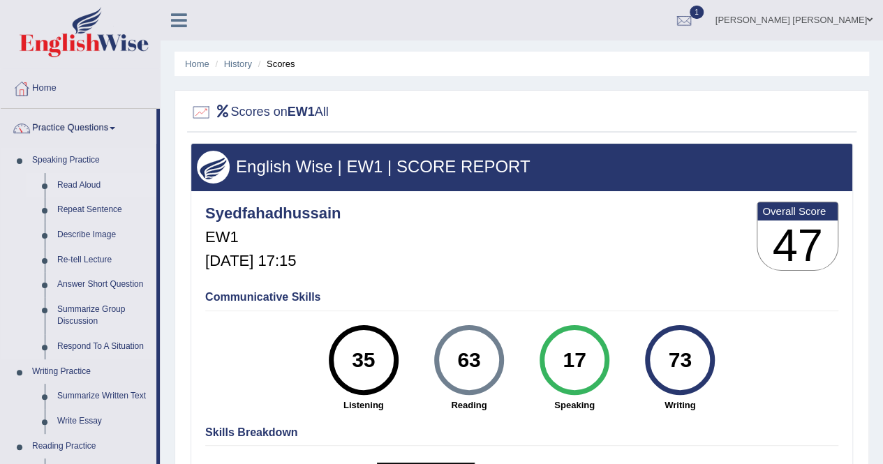
click at [81, 179] on link "Read Aloud" at bounding box center [103, 185] width 105 height 25
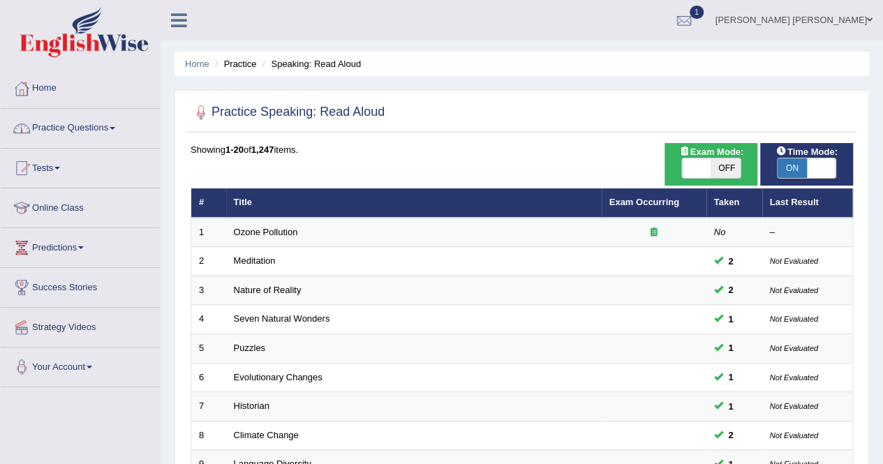
click at [83, 117] on link "Practice Questions" at bounding box center [80, 126] width 159 height 35
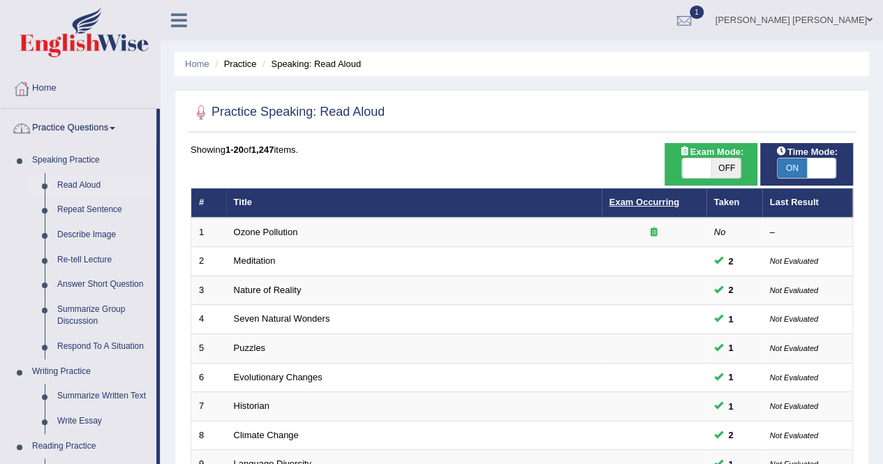
click at [645, 202] on link "Exam Occurring" at bounding box center [644, 202] width 70 height 10
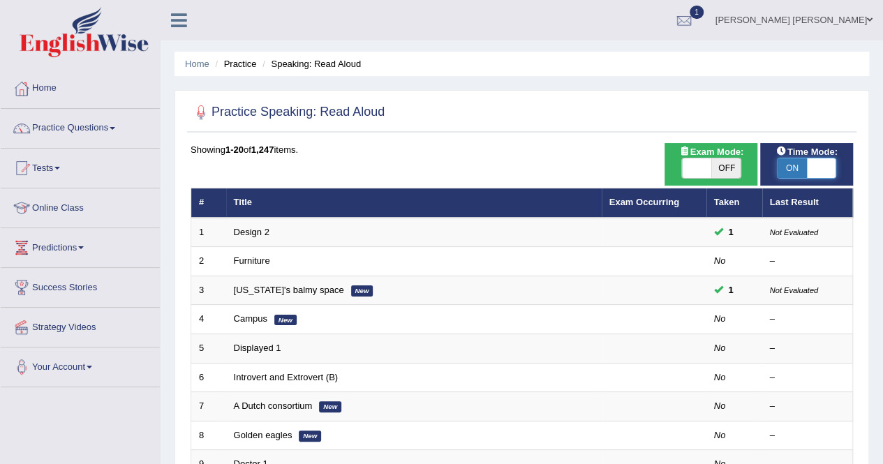
click at [812, 164] on span at bounding box center [821, 168] width 29 height 20
checkbox input "false"
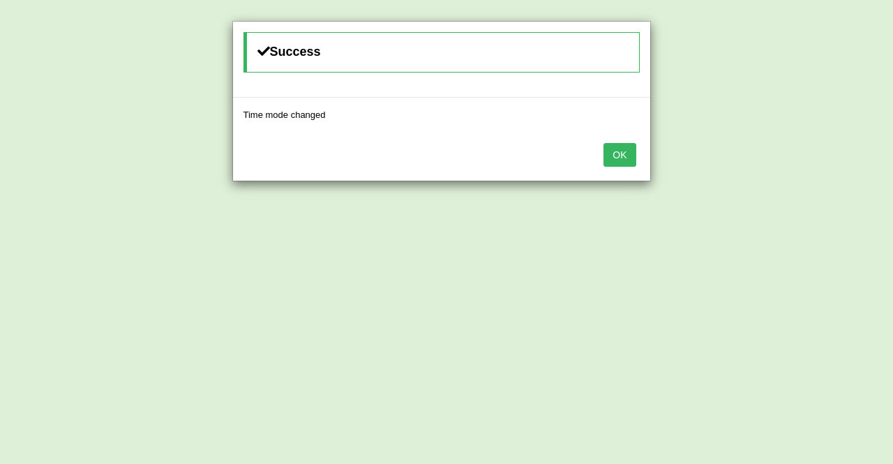
click at [629, 158] on button "OK" at bounding box center [620, 155] width 32 height 24
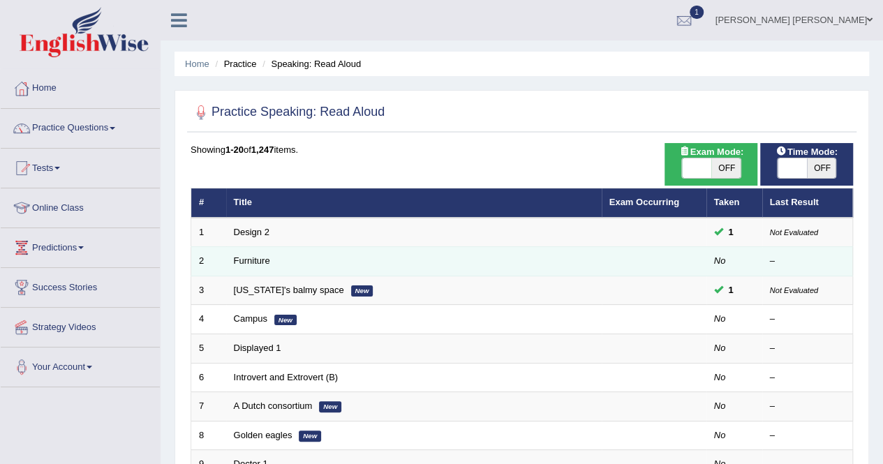
scroll to position [70, 0]
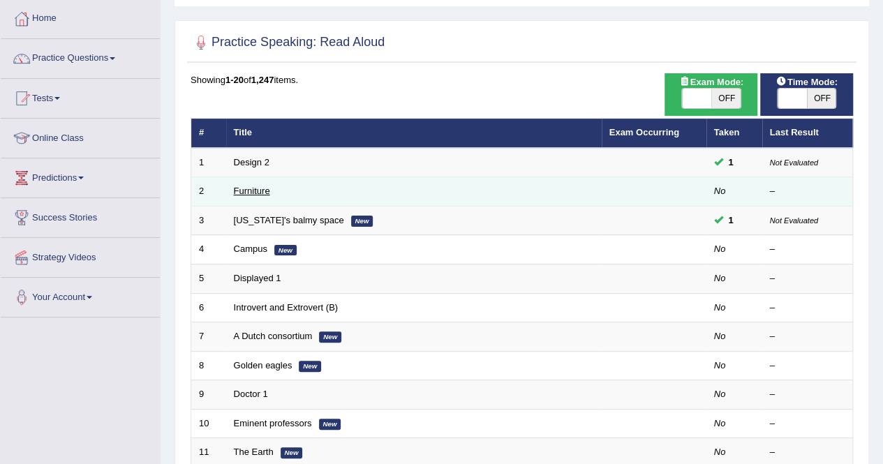
click at [250, 186] on link "Furniture" at bounding box center [252, 191] width 36 height 10
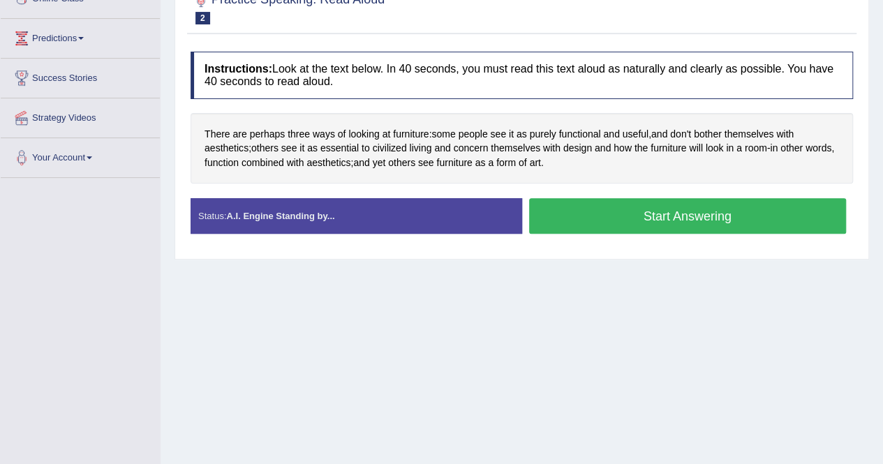
scroll to position [70, 0]
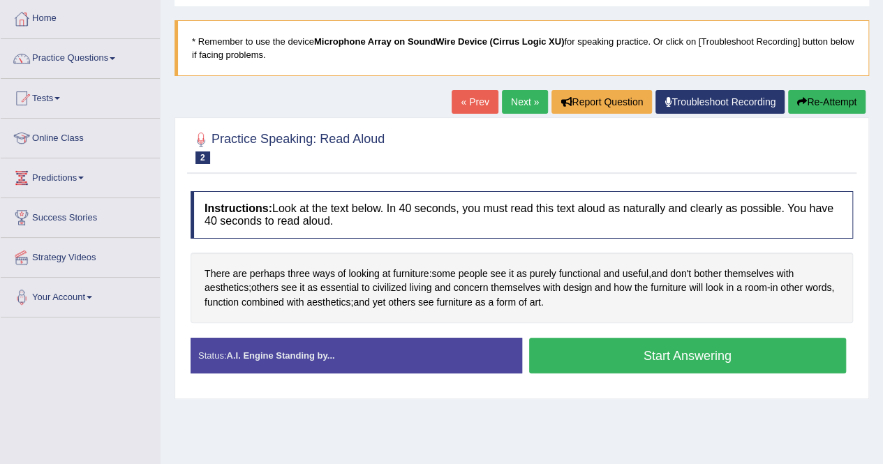
click at [608, 354] on button "Start Answering" at bounding box center [687, 356] width 317 height 36
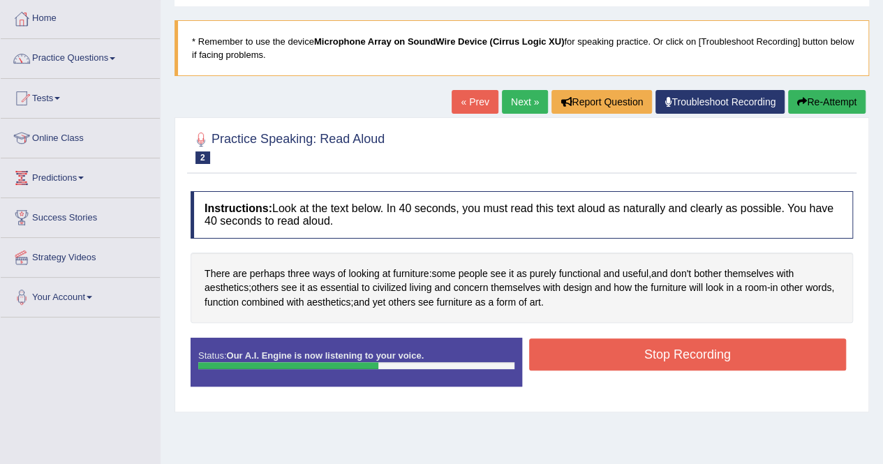
click at [691, 352] on button "Stop Recording" at bounding box center [687, 354] width 317 height 32
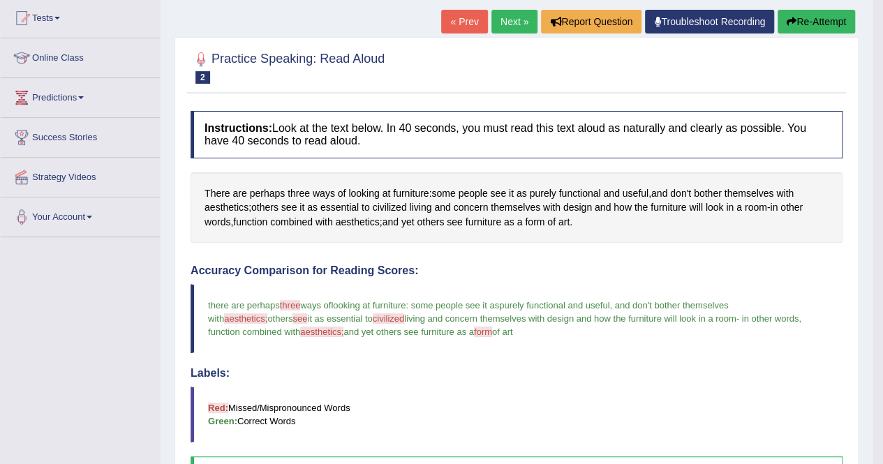
scroll to position [140, 0]
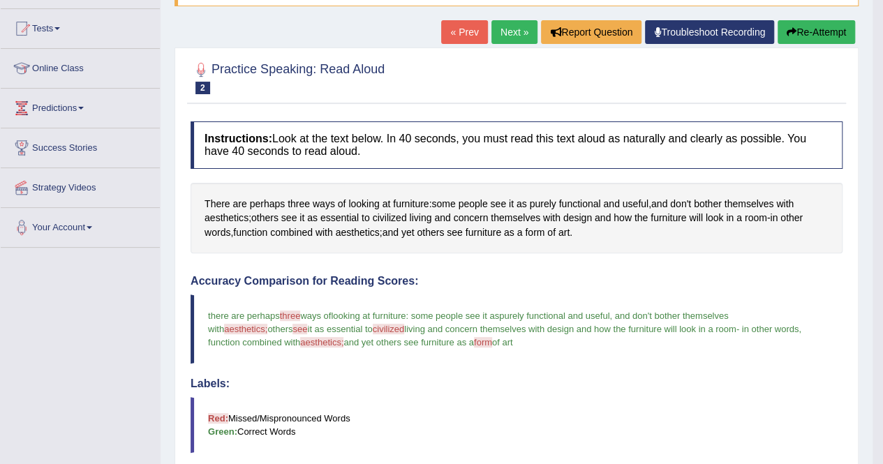
click at [504, 40] on link "Next »" at bounding box center [514, 32] width 46 height 24
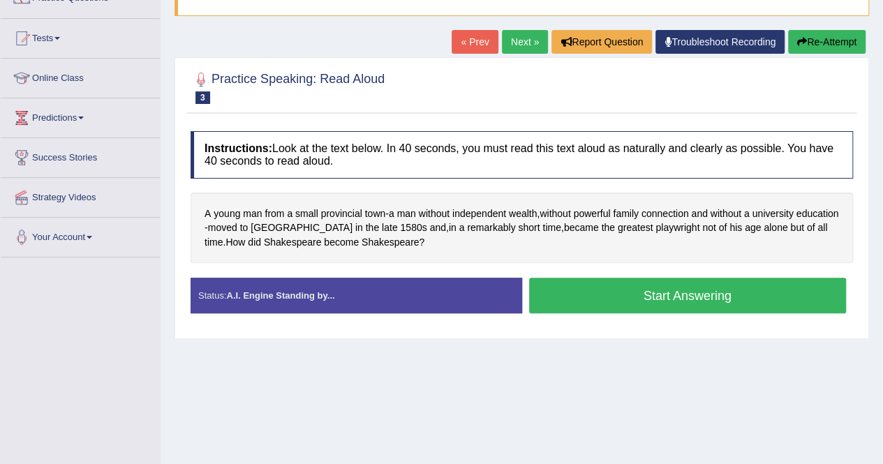
scroll to position [140, 0]
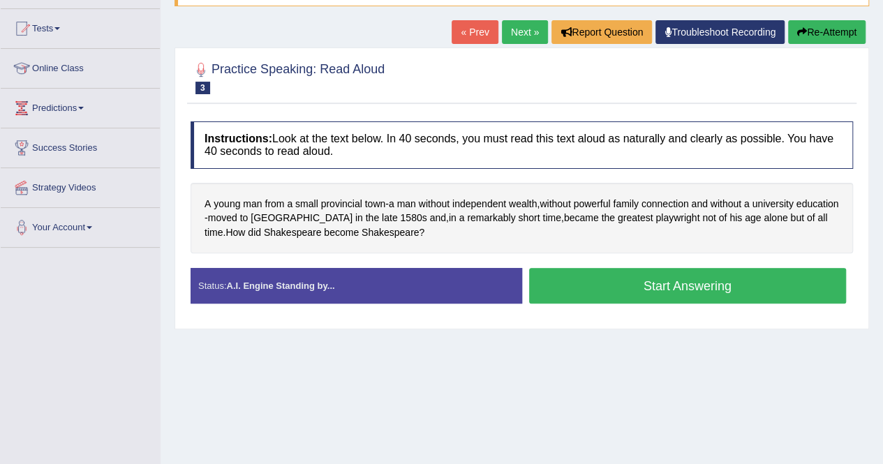
click at [664, 288] on button "Start Answering" at bounding box center [687, 286] width 317 height 36
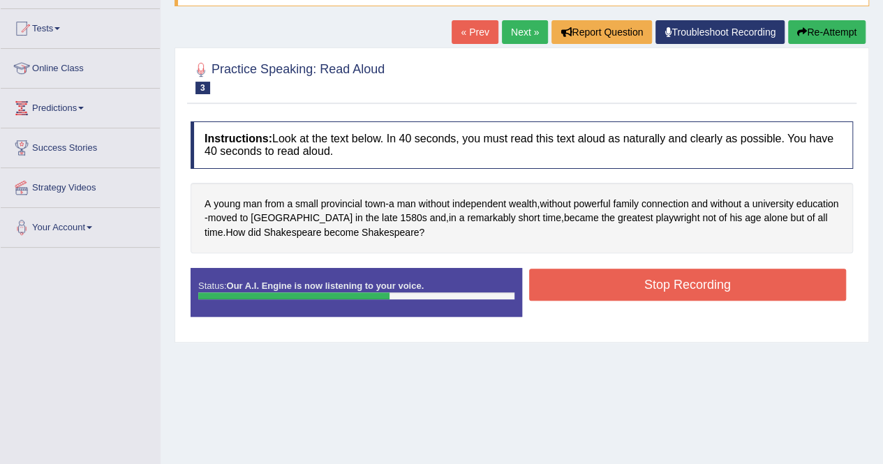
click at [692, 283] on button "Stop Recording" at bounding box center [687, 285] width 317 height 32
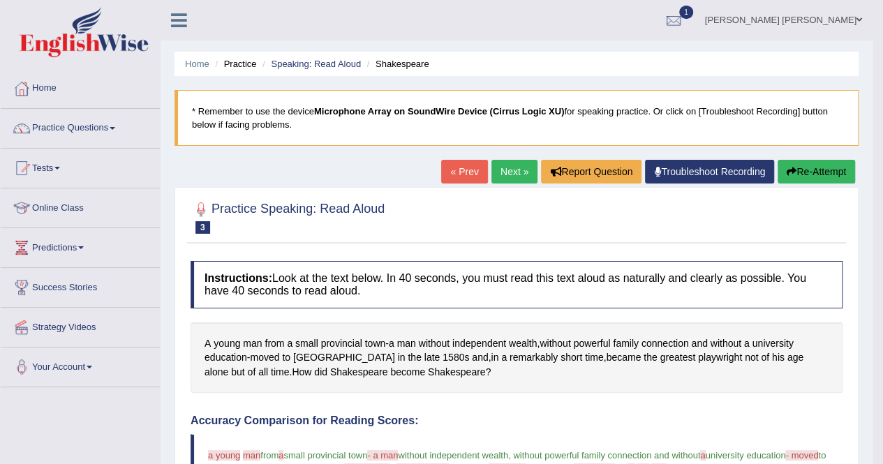
scroll to position [0, 0]
click at [520, 166] on link "Next »" at bounding box center [514, 172] width 46 height 24
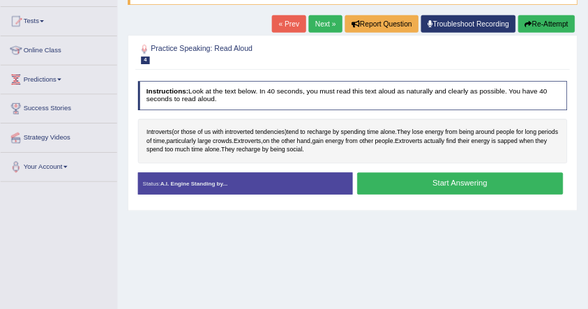
scroll to position [140, 0]
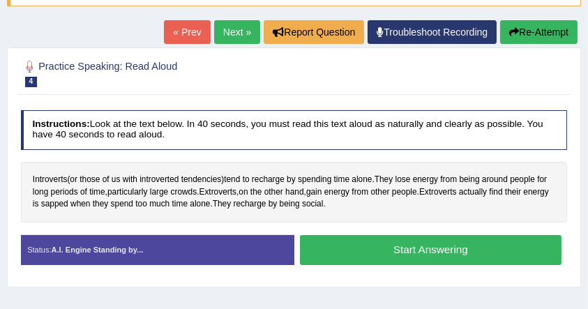
drag, startPoint x: 892, startPoint y: 10, endPoint x: 350, endPoint y: 280, distance: 605.6
click at [350, 280] on div "Practice Speaking: Read Aloud 4 Introverts vs Extroverts 1 Instructions: Look a…" at bounding box center [294, 167] width 574 height 240
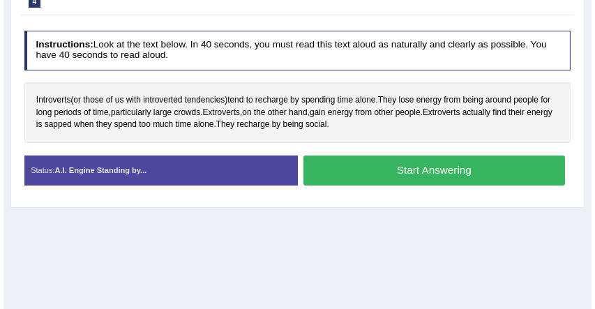
scroll to position [230, 0]
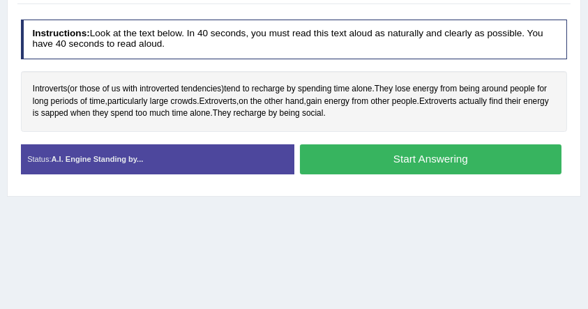
click at [411, 159] on button "Start Answering" at bounding box center [431, 159] width 262 height 30
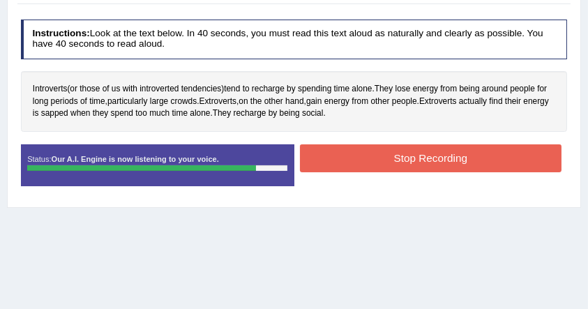
click at [405, 160] on button "Stop Recording" at bounding box center [431, 157] width 262 height 27
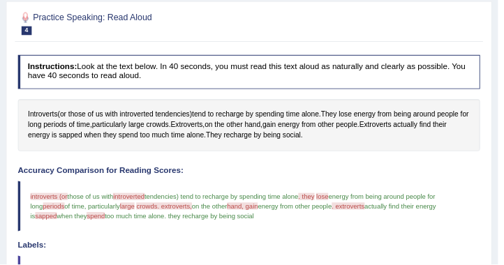
scroll to position [184, 0]
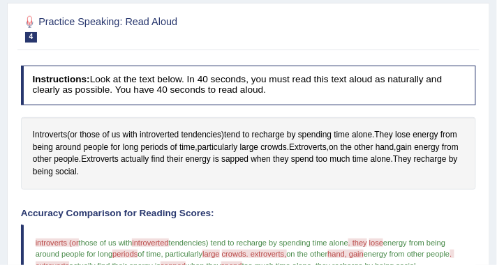
drag, startPoint x: 513, startPoint y: 1, endPoint x: 311, endPoint y: 187, distance: 275.0
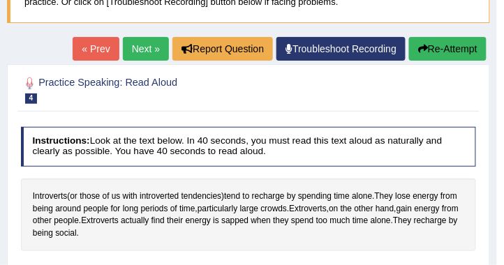
scroll to position [104, 0]
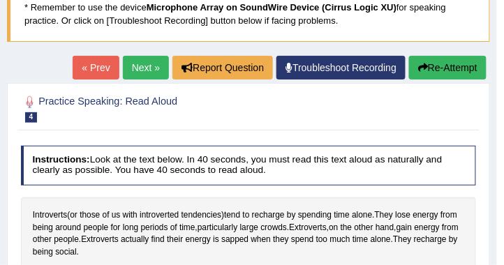
click at [146, 70] on link "Next »" at bounding box center [146, 68] width 46 height 24
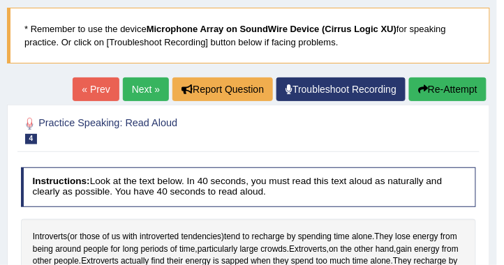
scroll to position [64, 0]
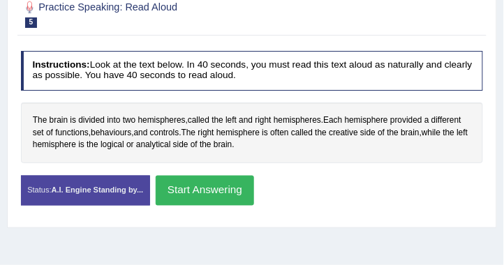
click at [189, 190] on button "Start Answering" at bounding box center [205, 191] width 98 height 30
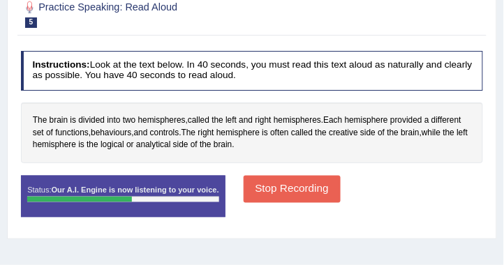
click at [269, 186] on button "Stop Recording" at bounding box center [291, 189] width 97 height 27
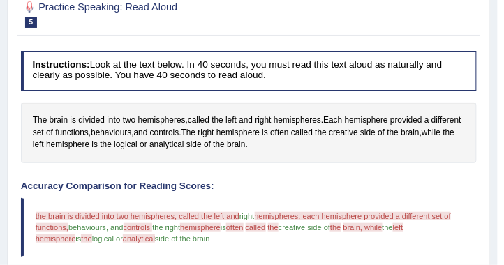
scroll to position [159, 0]
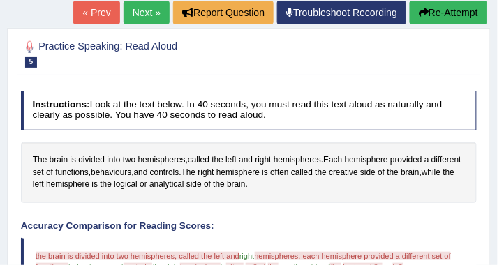
click at [135, 20] on link "Next »" at bounding box center [146, 13] width 46 height 24
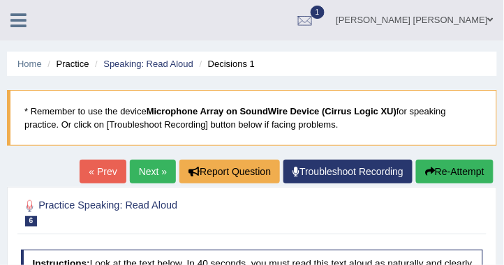
click at [11, 19] on icon at bounding box center [18, 20] width 16 height 18
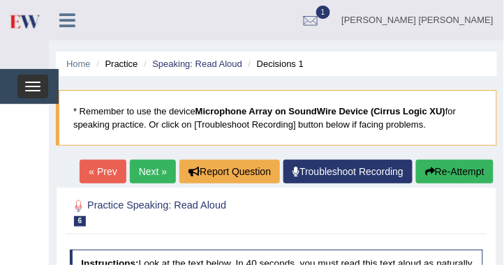
click at [36, 98] on div "Toggle navigation" at bounding box center [24, 86] width 68 height 35
click at [32, 90] on span "button" at bounding box center [32, 90] width 15 height 1
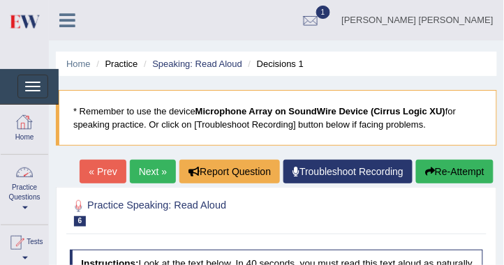
click at [28, 207] on link "Practice Questions" at bounding box center [24, 188] width 47 height 66
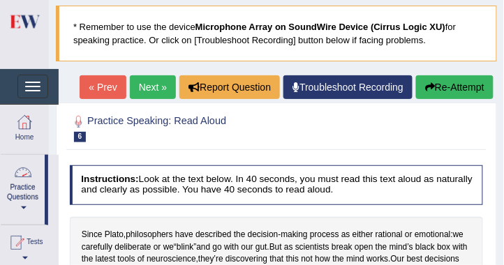
scroll to position [119, 0]
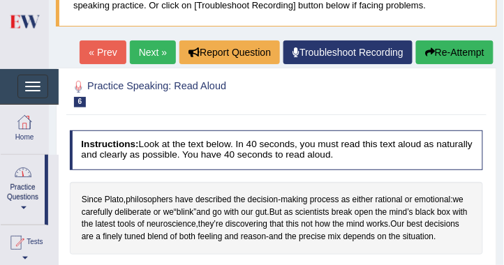
click at [15, 208] on link "Practice Questions" at bounding box center [23, 188] width 44 height 66
click at [20, 209] on link "Practice Questions" at bounding box center [24, 188] width 47 height 66
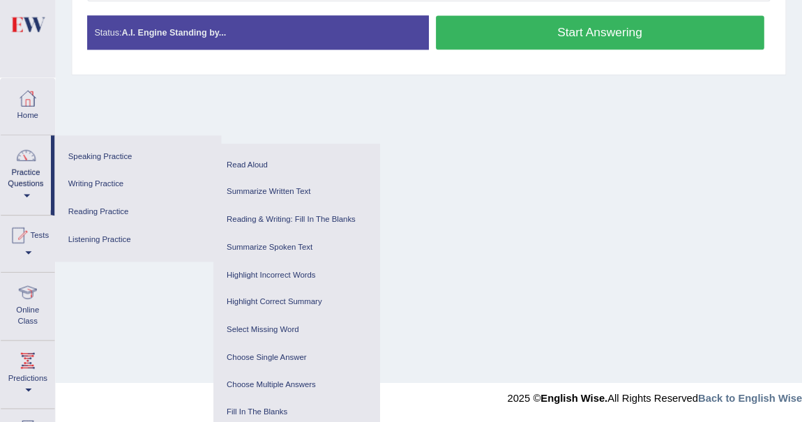
scroll to position [310, 0]
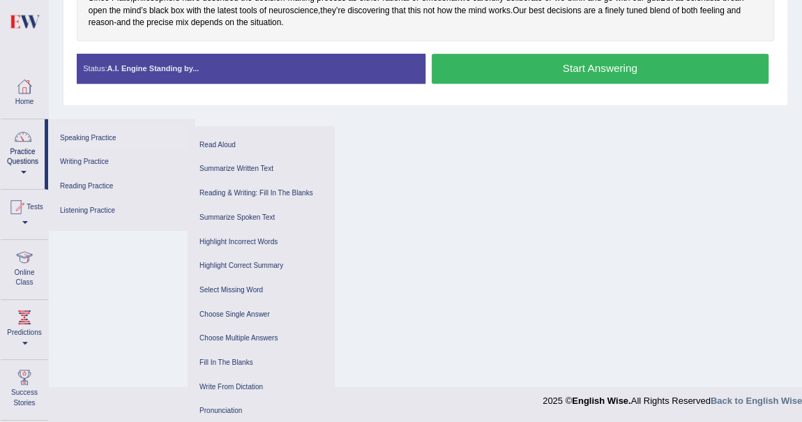
drag, startPoint x: 504, startPoint y: 0, endPoint x: 110, endPoint y: 137, distance: 417.2
click at [110, 137] on link "Speaking Practice" at bounding box center [121, 138] width 133 height 24
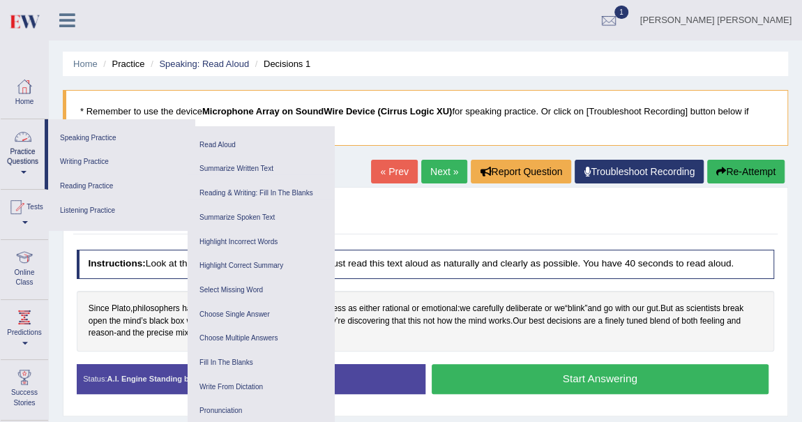
click at [22, 177] on link "Practice Questions" at bounding box center [23, 152] width 44 height 66
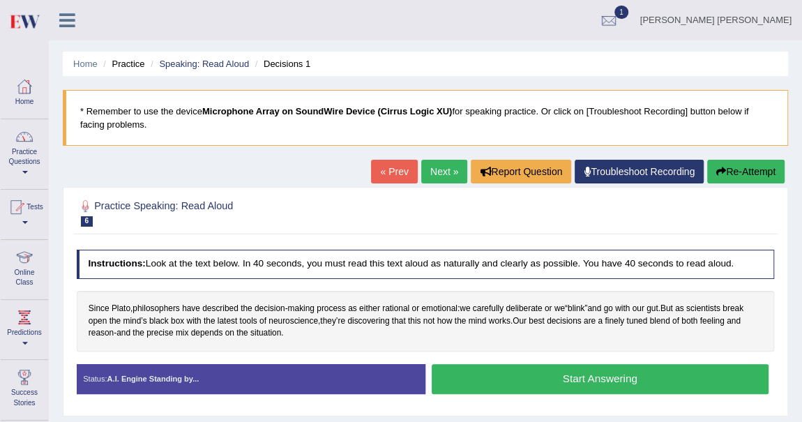
click at [24, 171] on link "Practice Questions" at bounding box center [24, 152] width 47 height 66
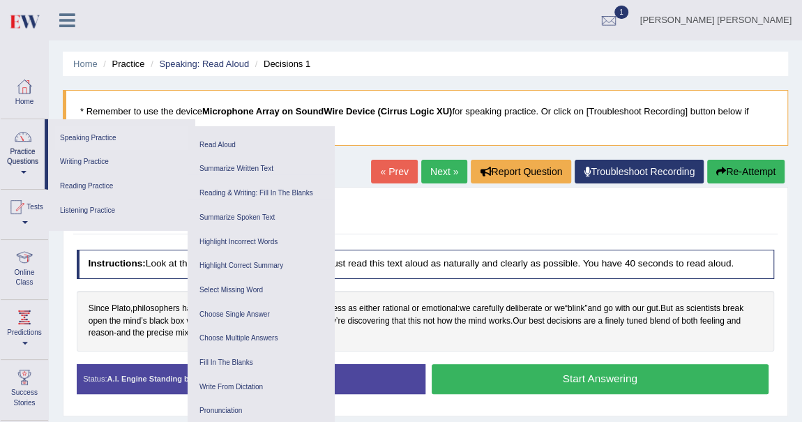
click at [98, 135] on link "Speaking Practice" at bounding box center [121, 138] width 133 height 24
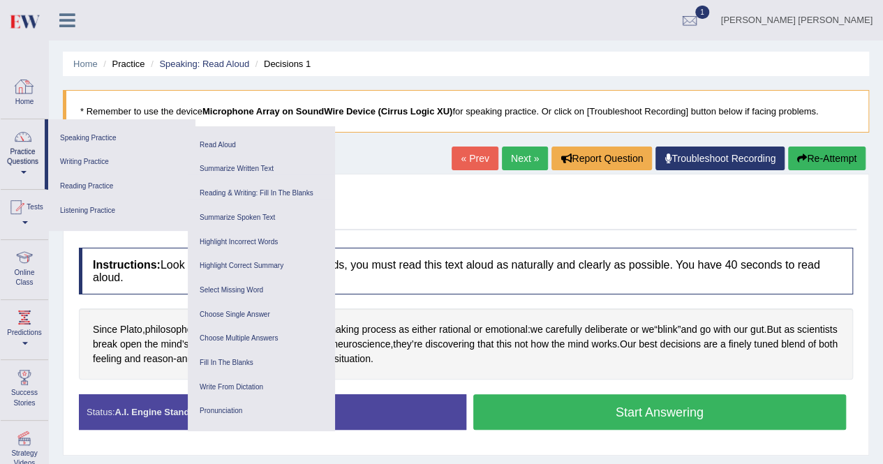
click at [34, 89] on div at bounding box center [24, 86] width 21 height 21
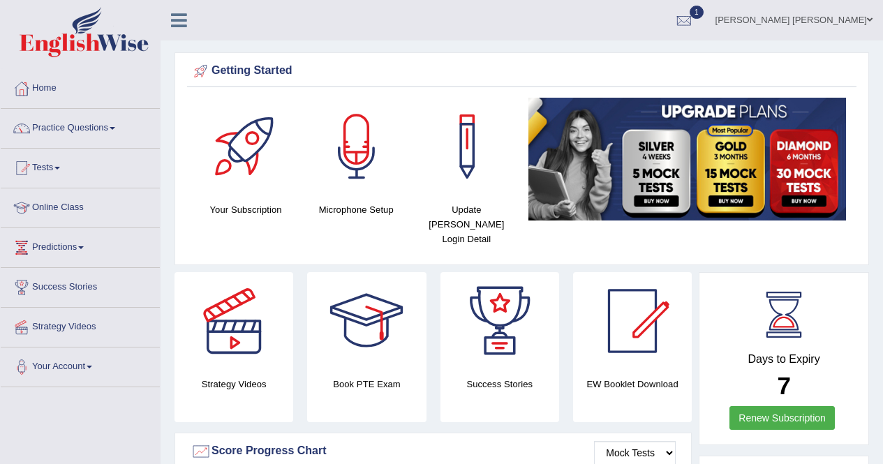
click at [40, 118] on link "Practice Questions" at bounding box center [80, 126] width 159 height 35
click at [73, 129] on link "Practice Questions" at bounding box center [80, 126] width 159 height 35
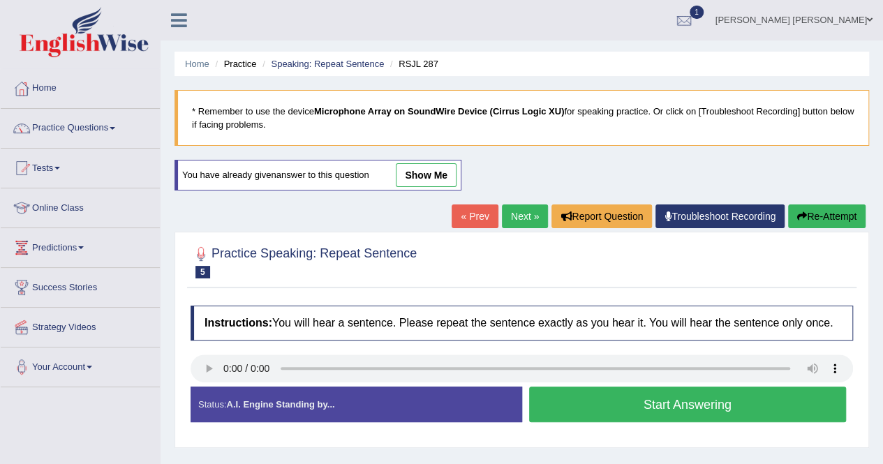
click at [523, 211] on link "Next »" at bounding box center [525, 216] width 46 height 24
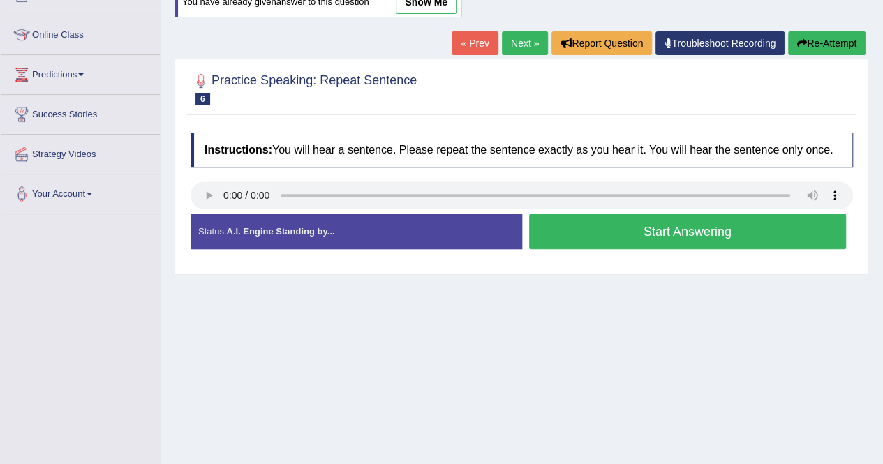
scroll to position [209, 0]
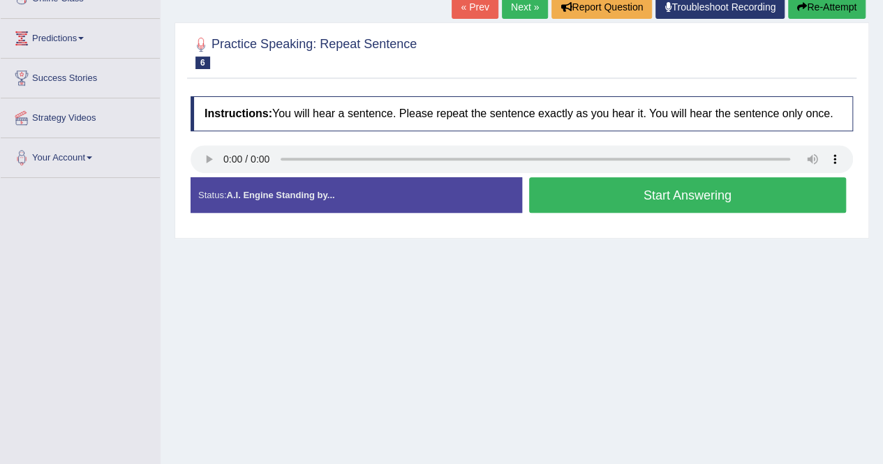
click at [655, 202] on button "Start Answering" at bounding box center [687, 195] width 317 height 36
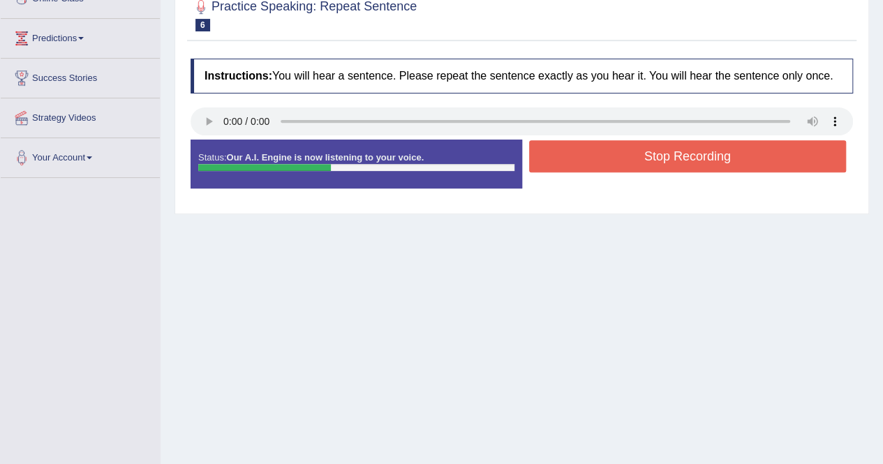
click at [647, 149] on button "Stop Recording" at bounding box center [687, 156] width 317 height 32
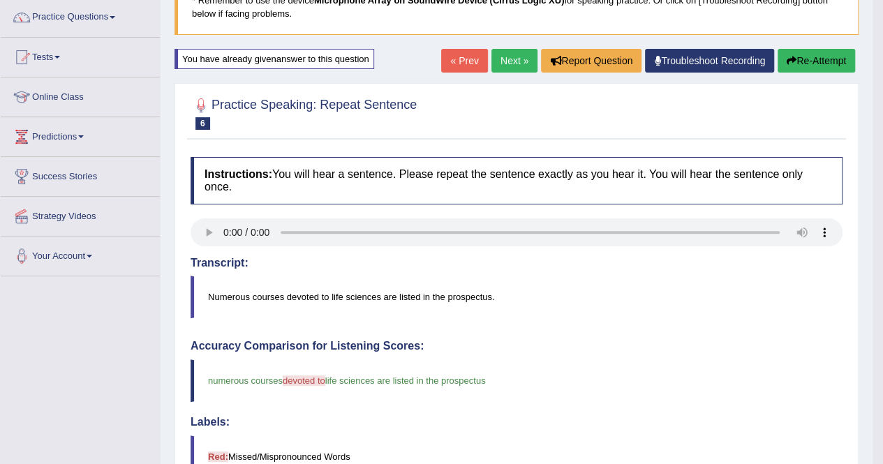
scroll to position [89, 0]
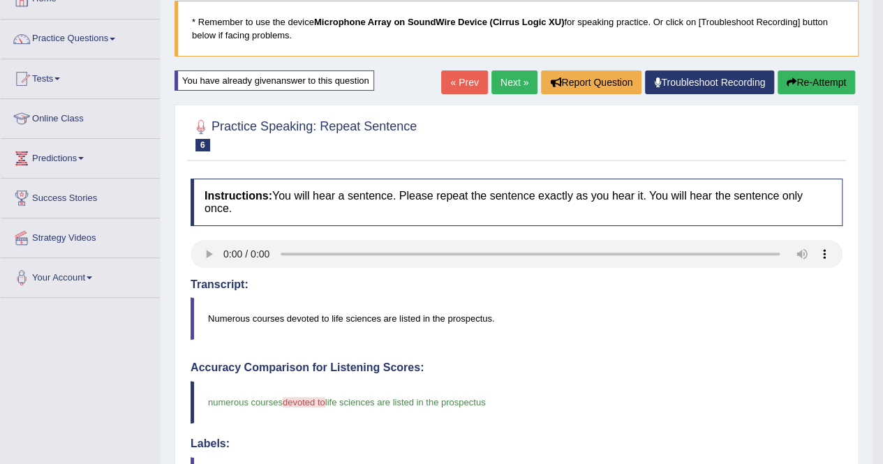
click at [505, 83] on link "Next »" at bounding box center [514, 82] width 46 height 24
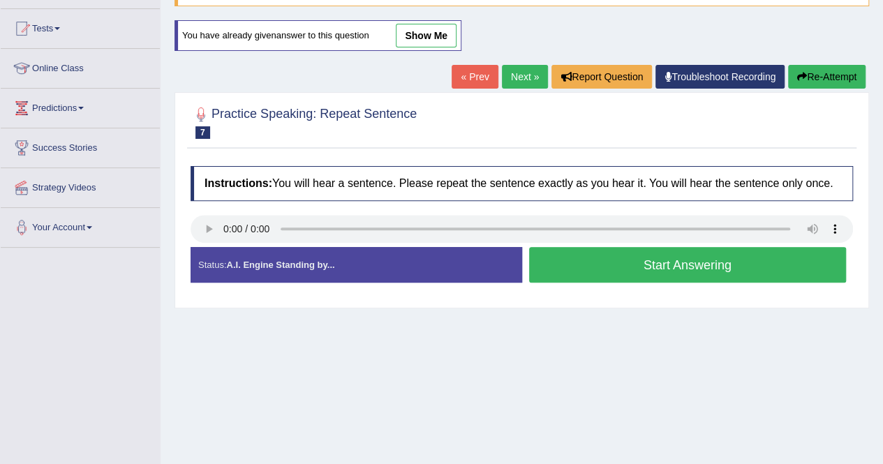
click at [518, 82] on link "Next »" at bounding box center [525, 77] width 46 height 24
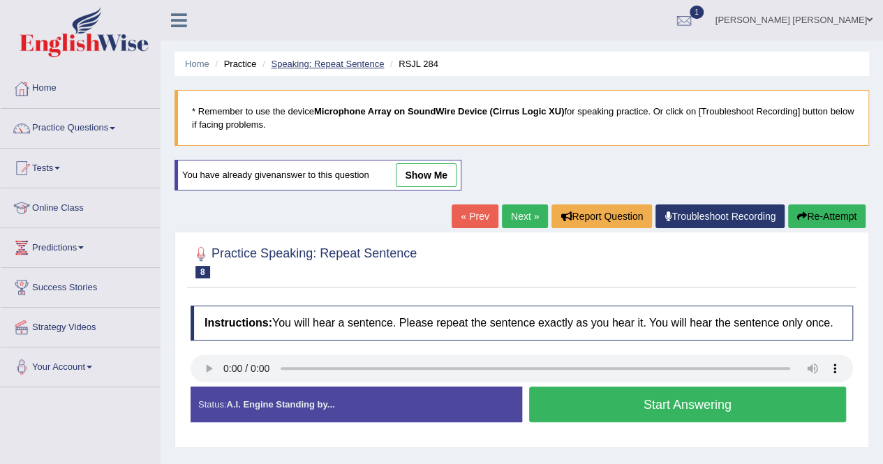
click at [357, 66] on link "Speaking: Repeat Sentence" at bounding box center [327, 64] width 113 height 10
click at [328, 65] on link "Speaking: Repeat Sentence" at bounding box center [327, 64] width 113 height 10
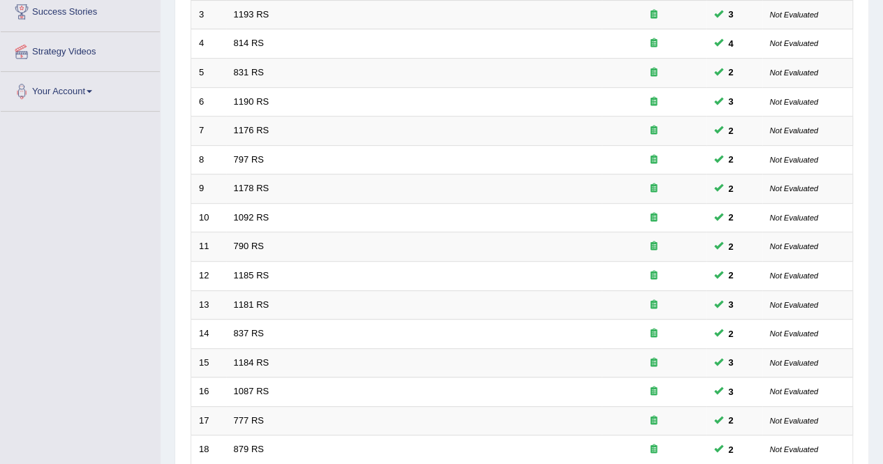
scroll to position [104, 0]
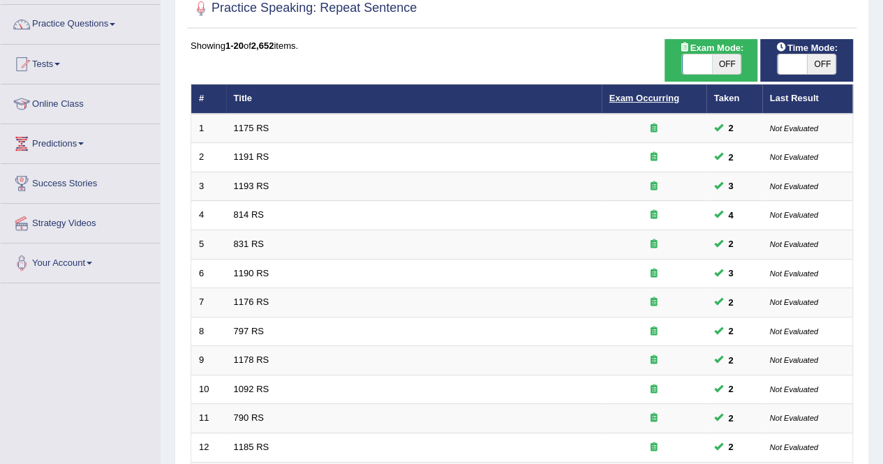
click at [668, 93] on link "Exam Occurring" at bounding box center [644, 98] width 70 height 10
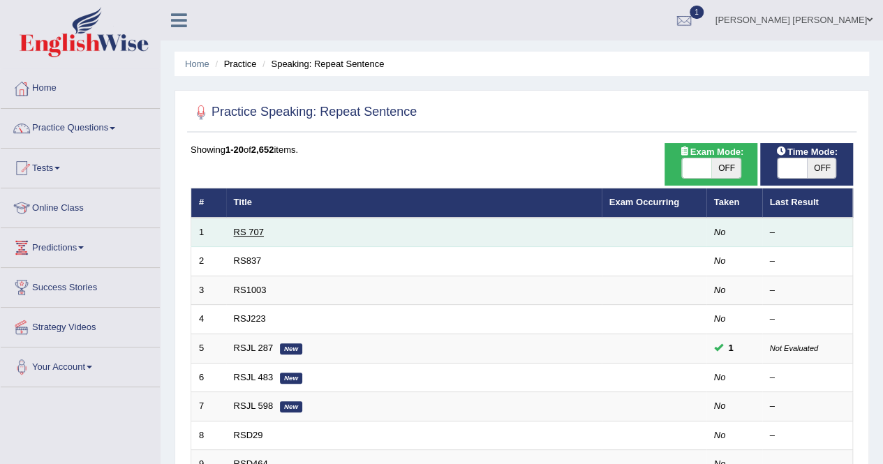
click at [251, 227] on link "RS 707" at bounding box center [249, 232] width 30 height 10
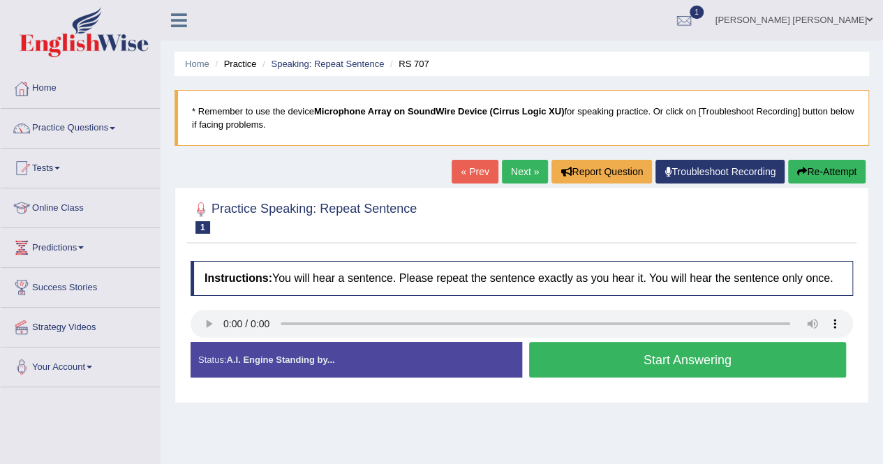
click at [510, 174] on link "Next »" at bounding box center [525, 172] width 46 height 24
click at [604, 354] on button "Start Answering" at bounding box center [687, 360] width 317 height 36
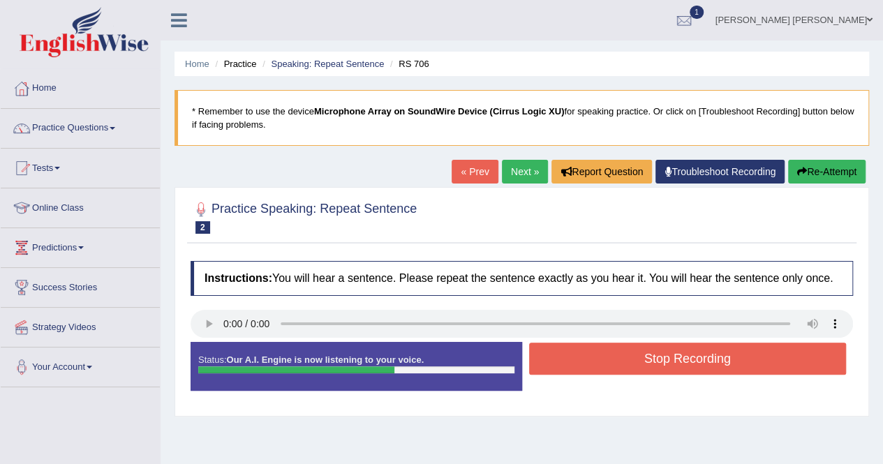
click at [624, 361] on button "Stop Recording" at bounding box center [687, 359] width 317 height 32
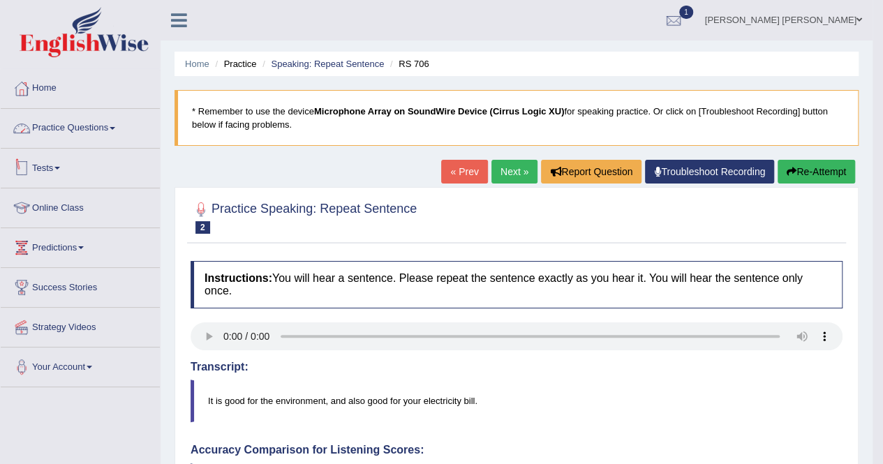
click at [54, 111] on link "Practice Questions" at bounding box center [80, 126] width 159 height 35
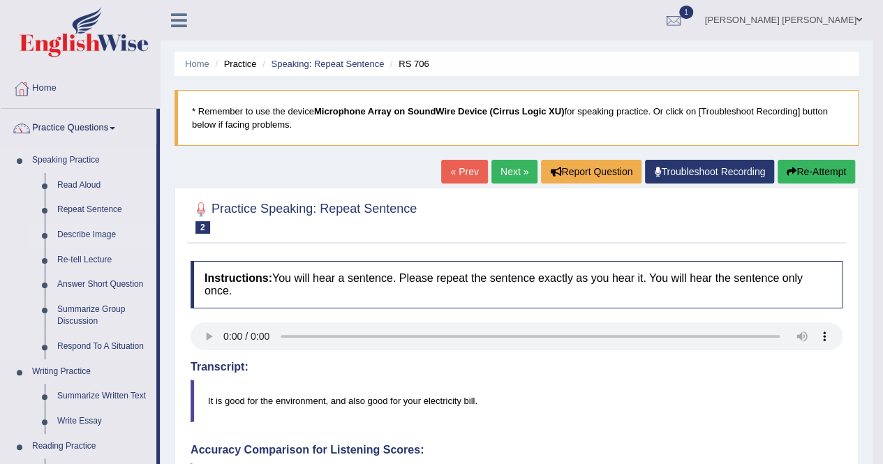
click at [61, 237] on link "Describe Image" at bounding box center [103, 235] width 105 height 25
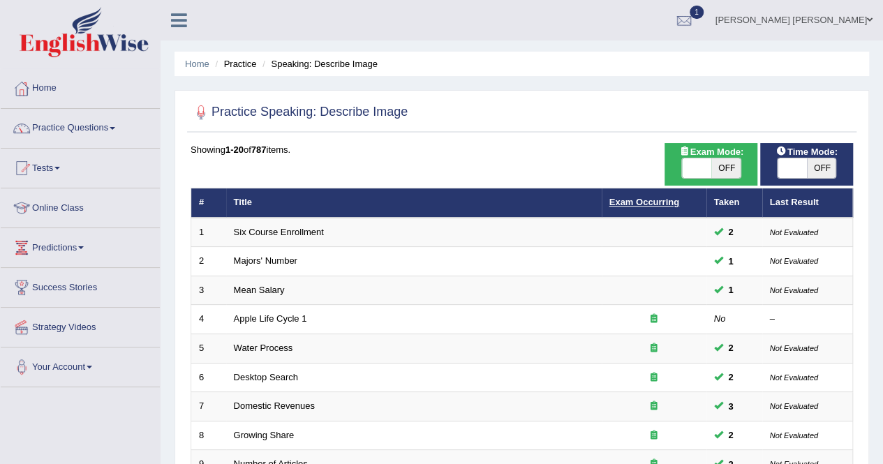
click at [663, 204] on link "Exam Occurring" at bounding box center [644, 202] width 70 height 10
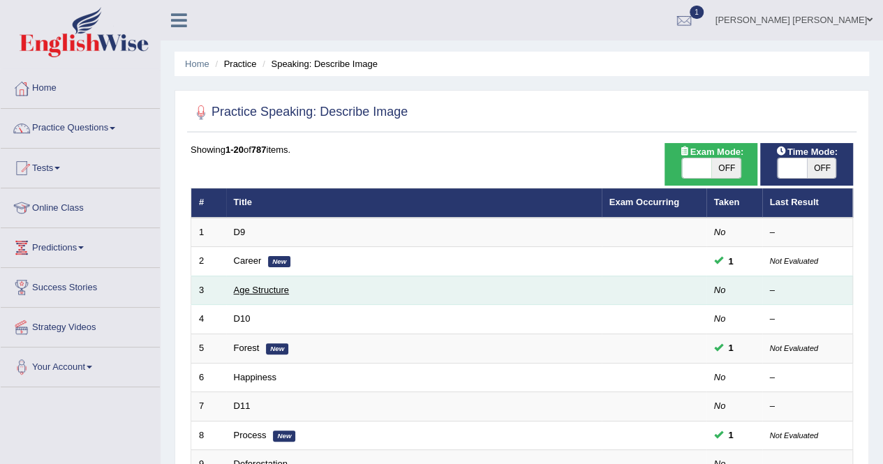
click at [248, 289] on link "Age Structure" at bounding box center [262, 290] width 56 height 10
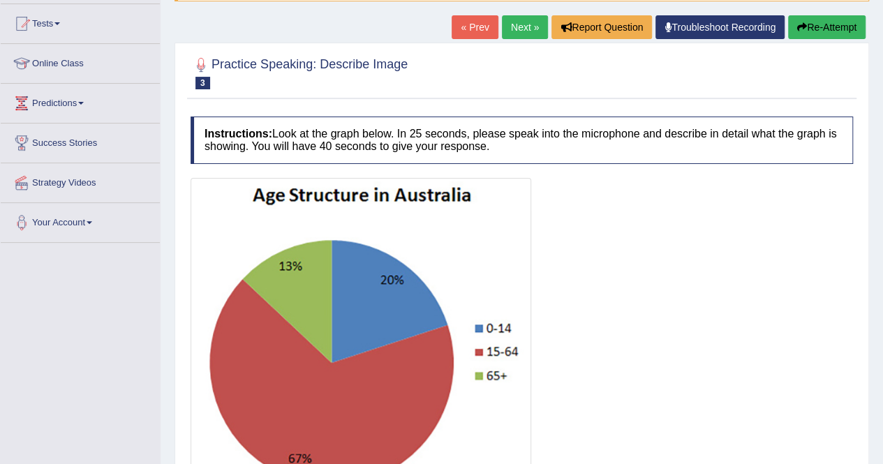
scroll to position [284, 0]
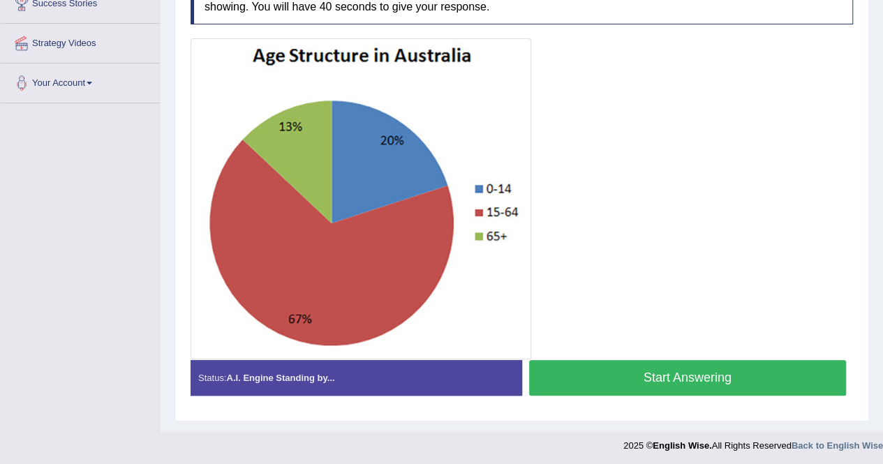
click at [603, 379] on button "Start Answering" at bounding box center [687, 378] width 317 height 36
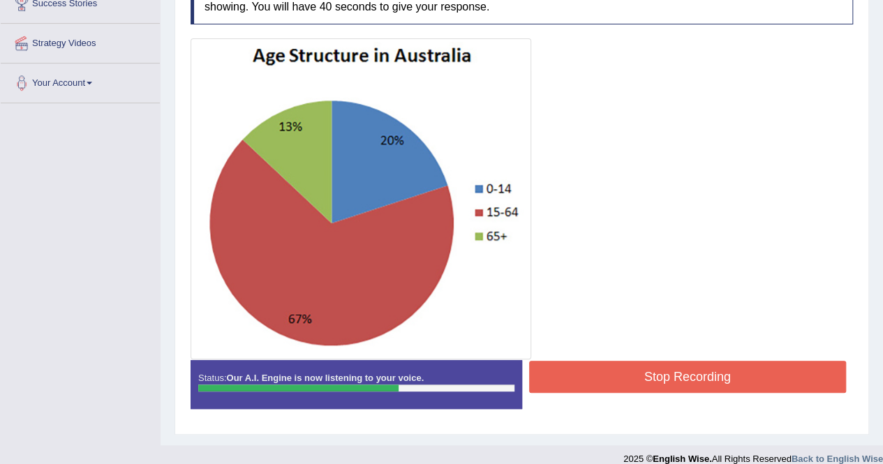
click at [567, 380] on button "Stop Recording" at bounding box center [687, 377] width 317 height 32
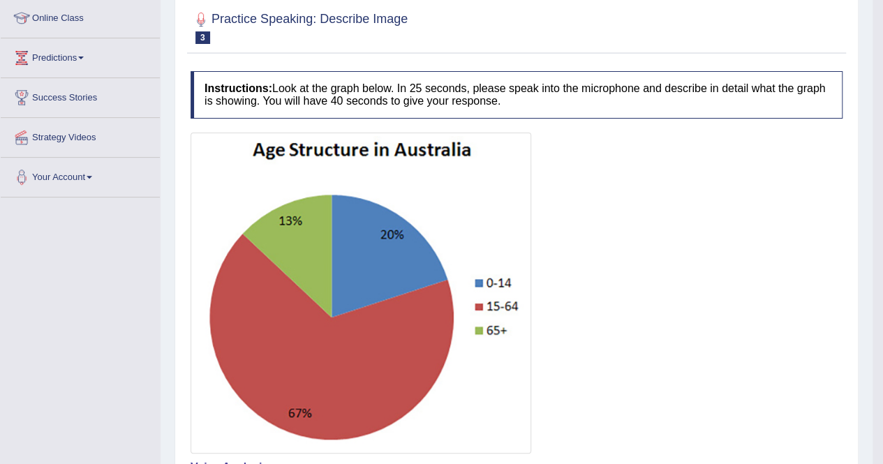
scroll to position [0, 0]
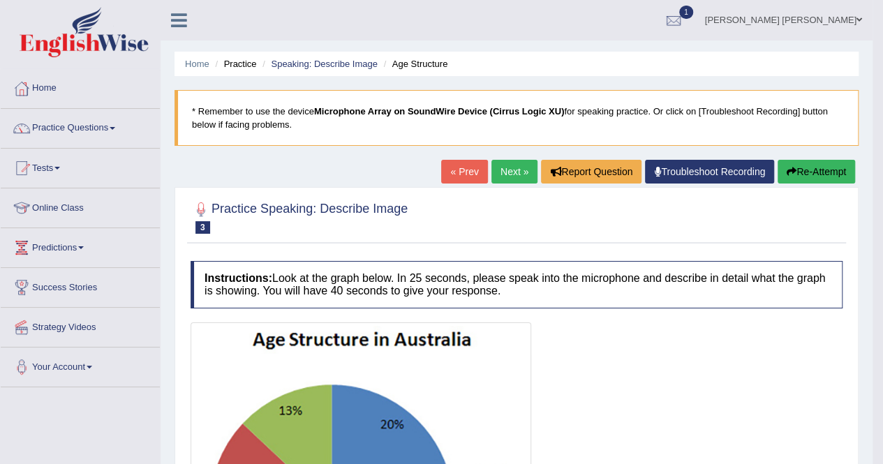
click at [501, 174] on link "Next »" at bounding box center [514, 172] width 46 height 24
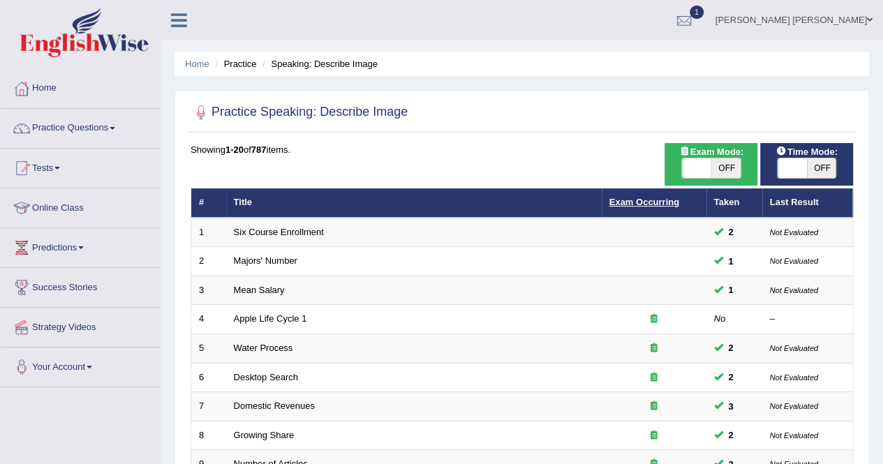
click at [638, 202] on link "Exam Occurring" at bounding box center [644, 202] width 70 height 10
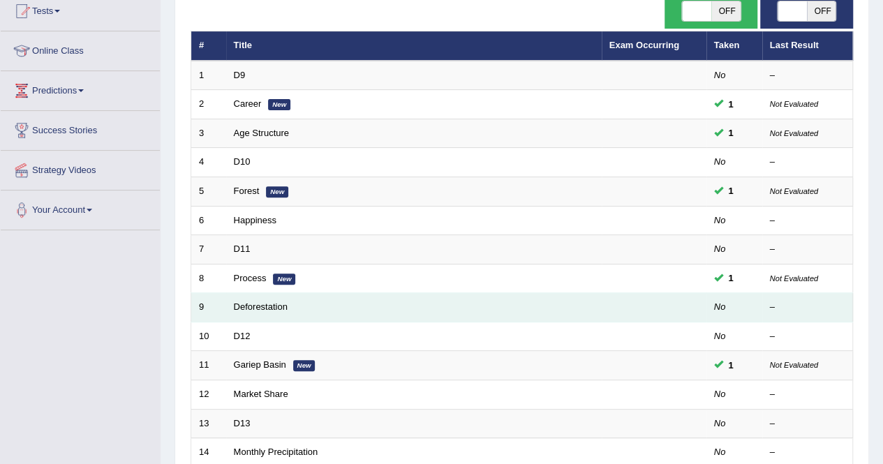
scroll to position [209, 0]
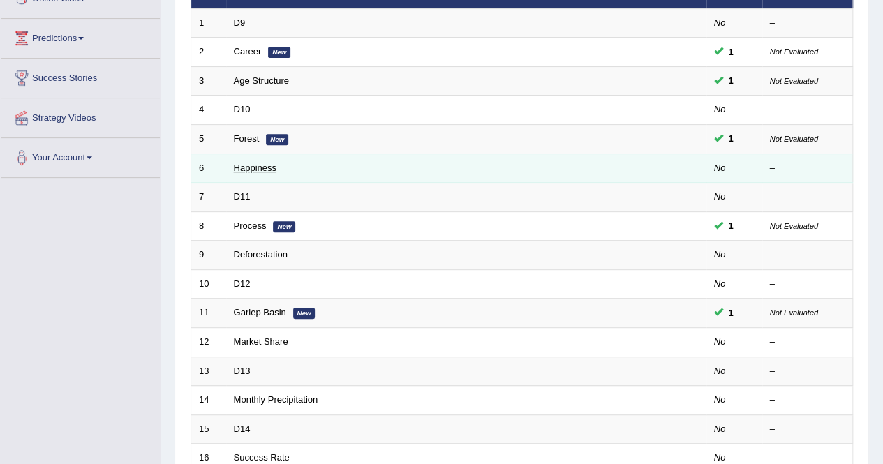
click at [247, 165] on link "Happiness" at bounding box center [255, 168] width 43 height 10
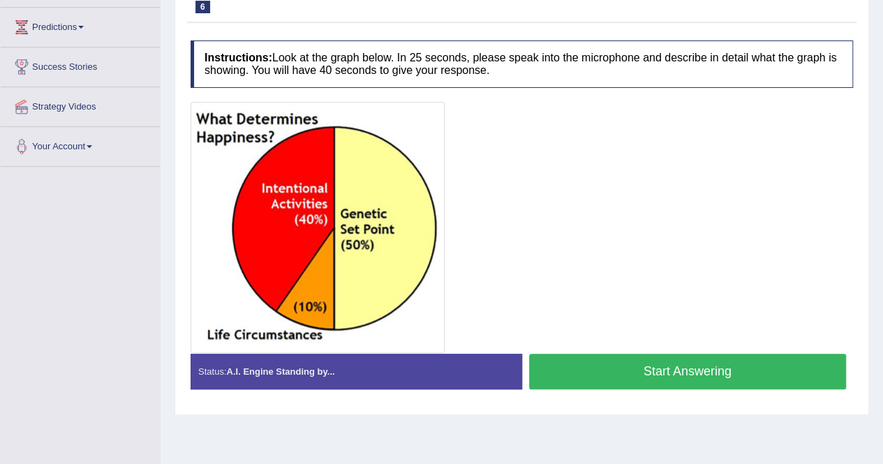
scroll to position [198, 0]
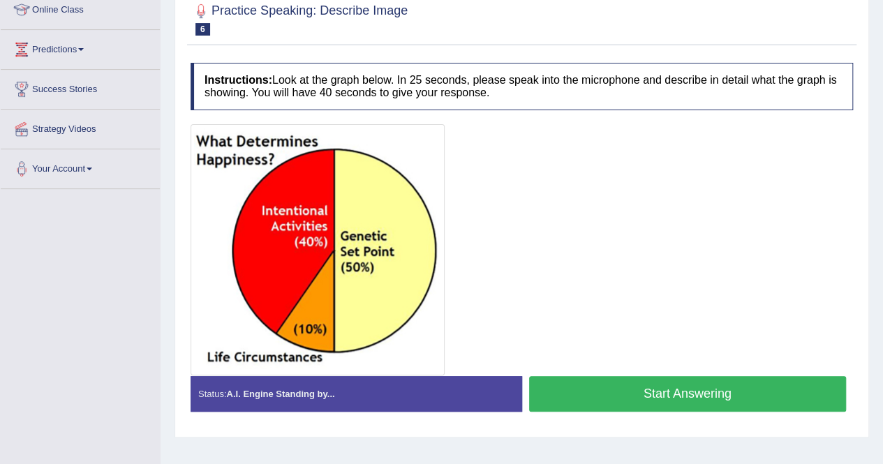
click at [669, 393] on button "Start Answering" at bounding box center [687, 394] width 317 height 36
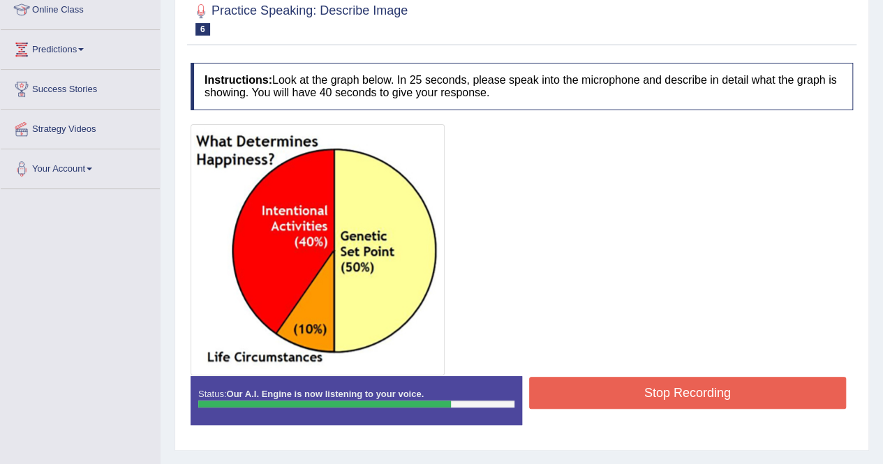
click at [610, 396] on button "Stop Recording" at bounding box center [687, 393] width 317 height 32
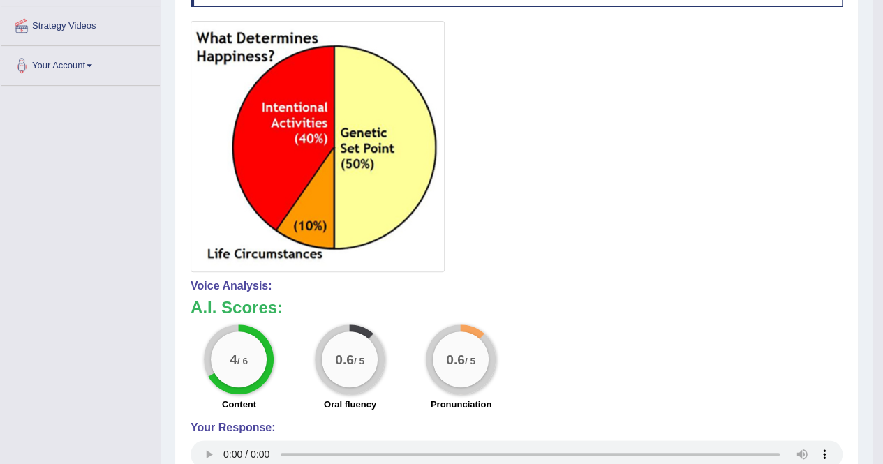
scroll to position [0, 0]
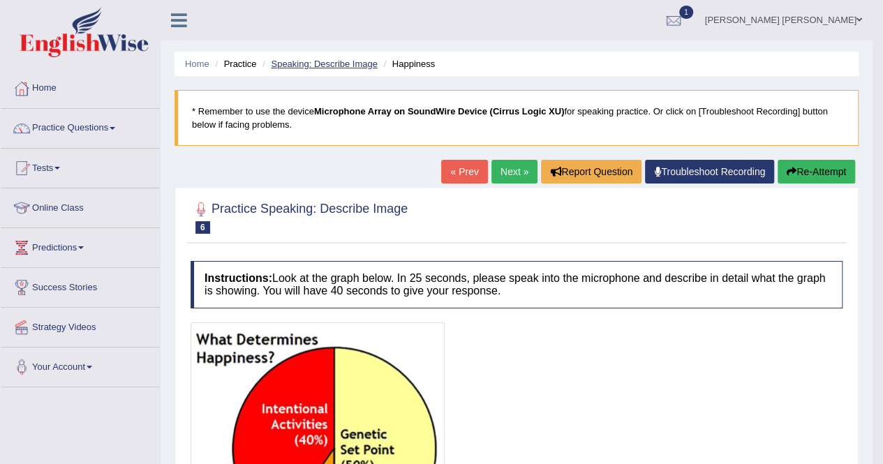
click at [336, 63] on link "Speaking: Describe Image" at bounding box center [324, 64] width 106 height 10
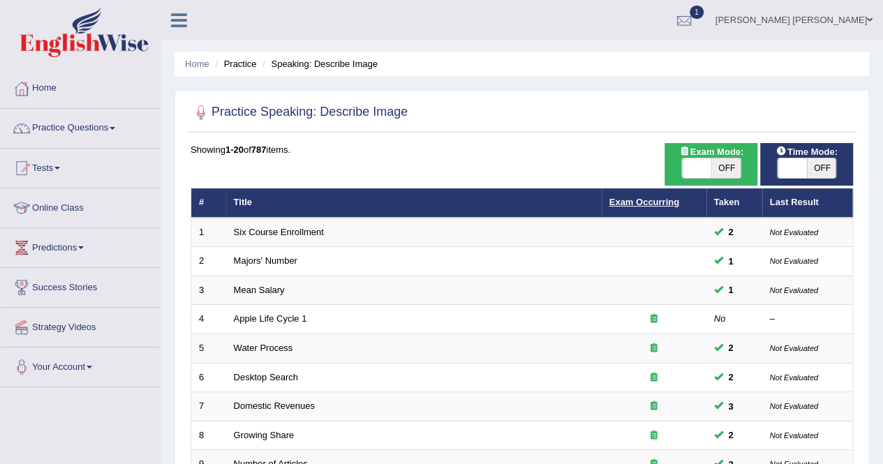
click at [656, 197] on link "Exam Occurring" at bounding box center [644, 202] width 70 height 10
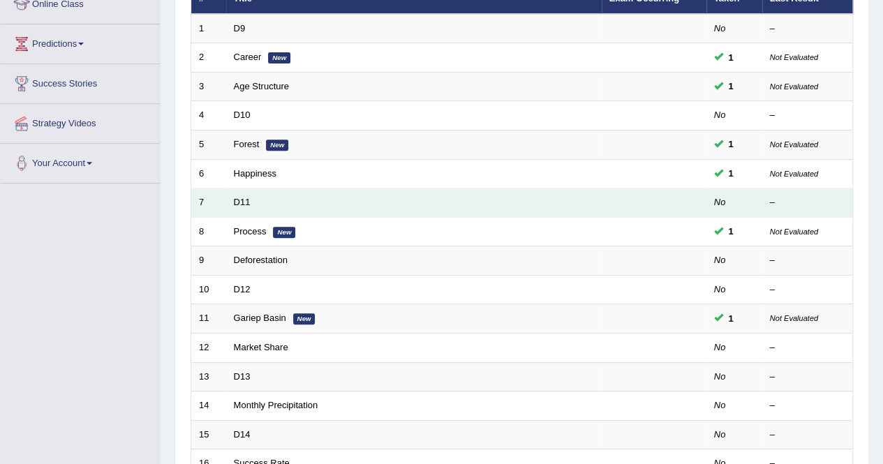
scroll to position [419, 0]
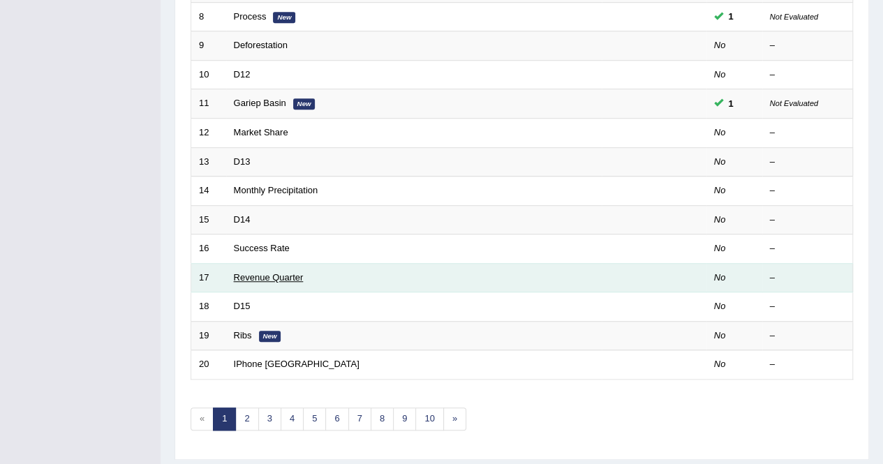
click at [267, 276] on link "Revenue Quarter" at bounding box center [269, 277] width 70 height 10
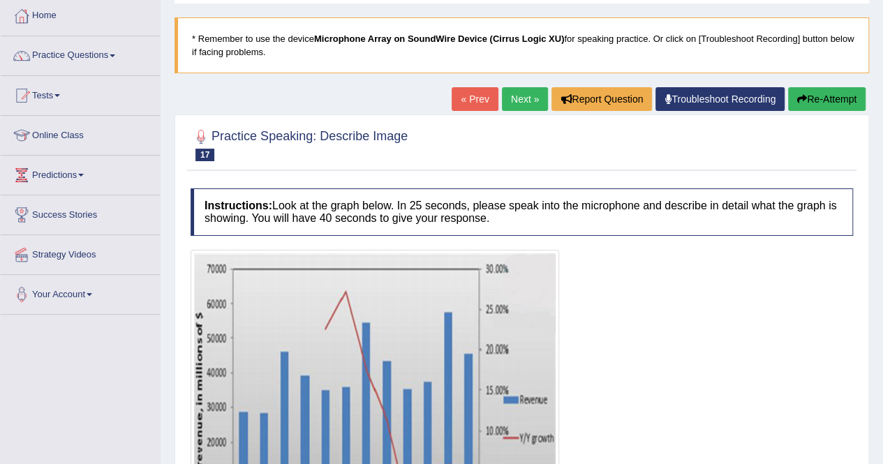
scroll to position [70, 0]
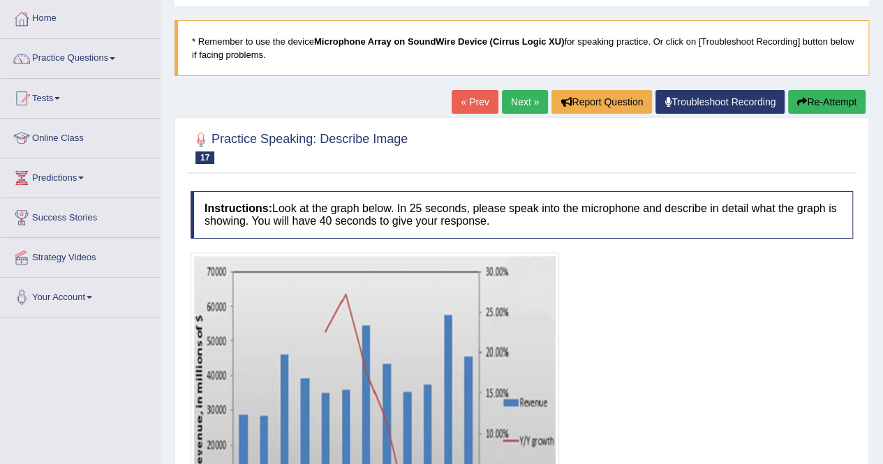
click at [511, 111] on link "Next »" at bounding box center [525, 102] width 46 height 24
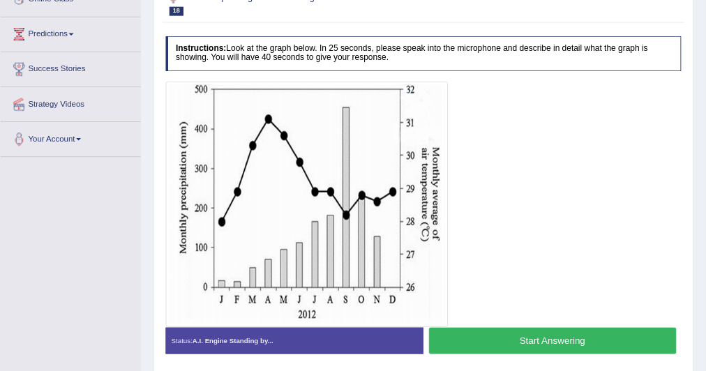
scroll to position [209, 0]
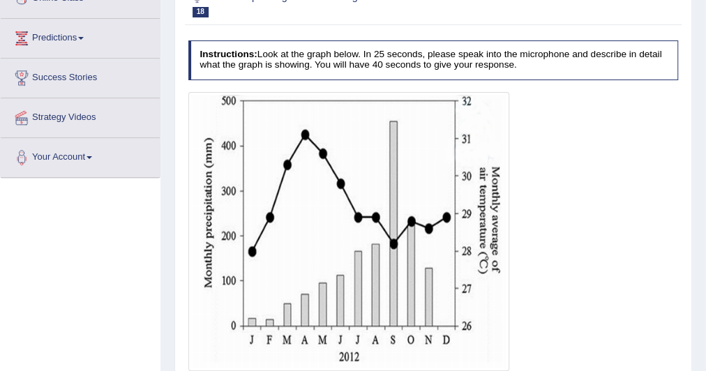
drag, startPoint x: 795, startPoint y: 1, endPoint x: 90, endPoint y: 249, distance: 747.2
click at [89, 250] on div "Toggle navigation Home Practice Questions Speaking Practice Read Aloud Repeat S…" at bounding box center [353, 154] width 706 height 726
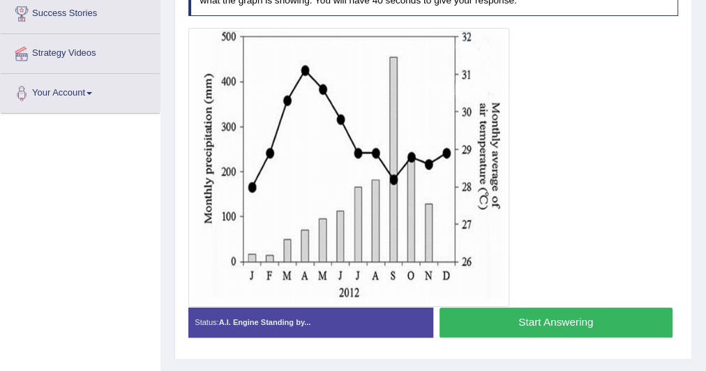
scroll to position [278, 0]
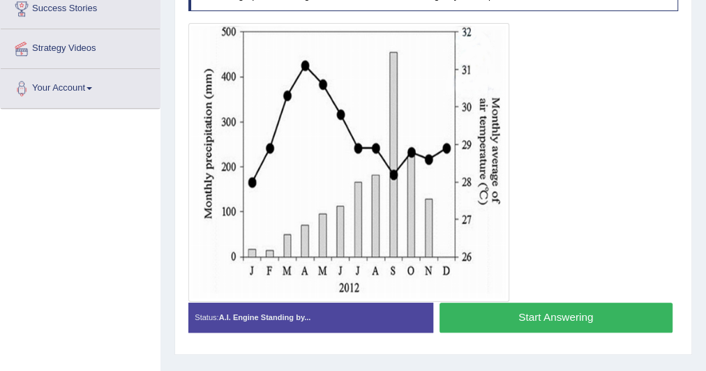
click at [517, 315] on button "Start Answering" at bounding box center [556, 318] width 233 height 30
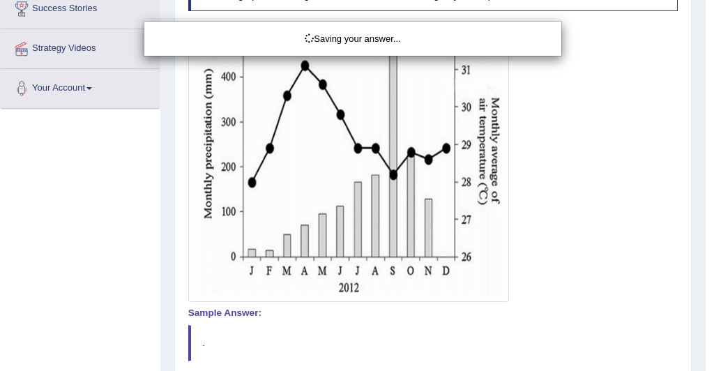
click at [695, 220] on div "Saving your answer..." at bounding box center [357, 185] width 714 height 371
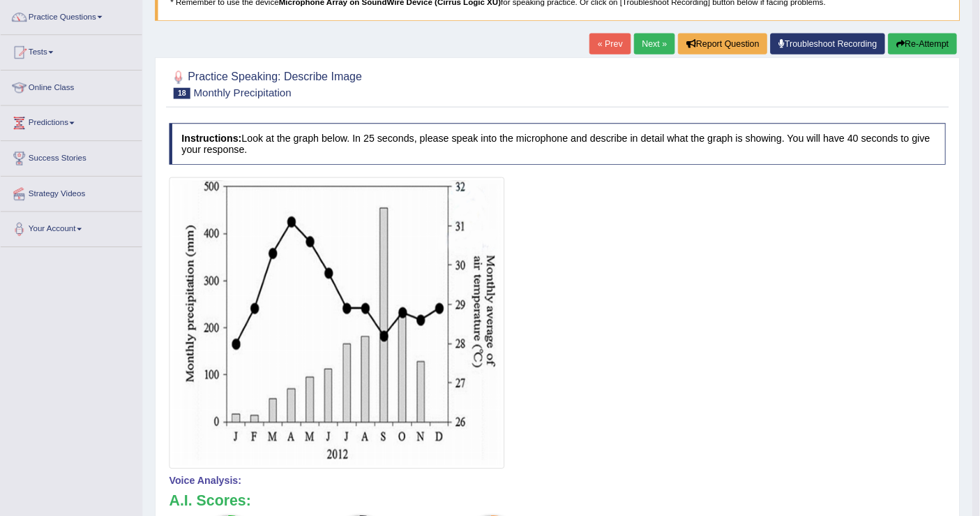
scroll to position [110, 0]
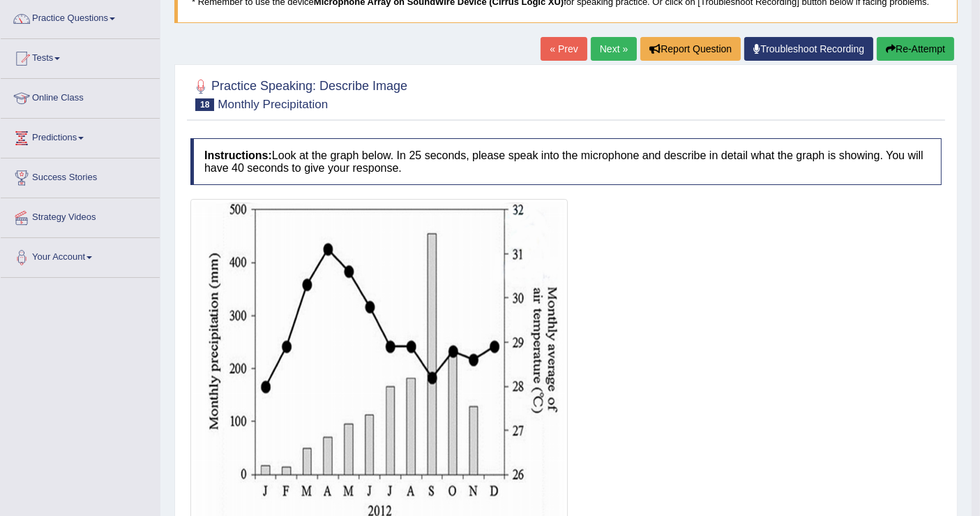
drag, startPoint x: 663, startPoint y: 4, endPoint x: 587, endPoint y: 98, distance: 120.5
click at [587, 98] on div at bounding box center [565, 94] width 751 height 43
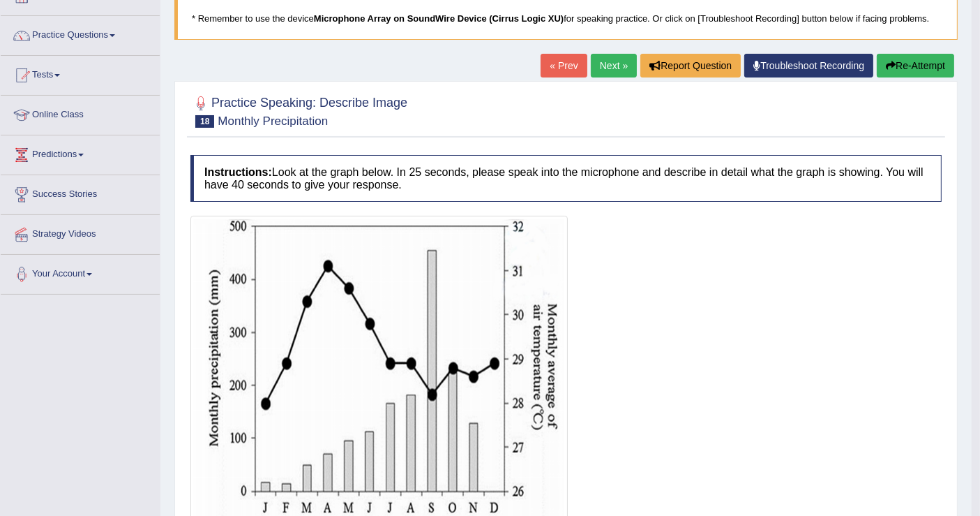
scroll to position [10, 0]
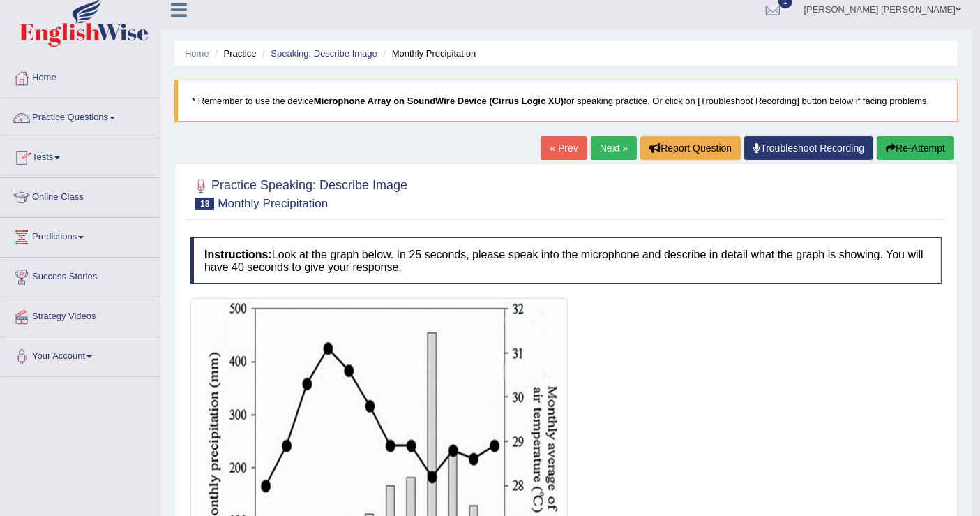
click at [108, 112] on link "Practice Questions" at bounding box center [80, 115] width 159 height 35
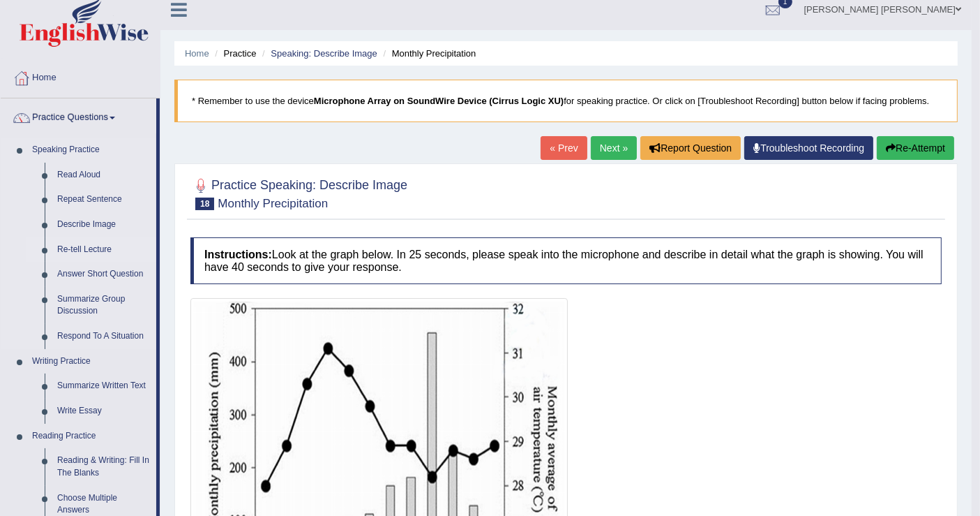
click at [87, 252] on link "Re-tell Lecture" at bounding box center [103, 249] width 105 height 25
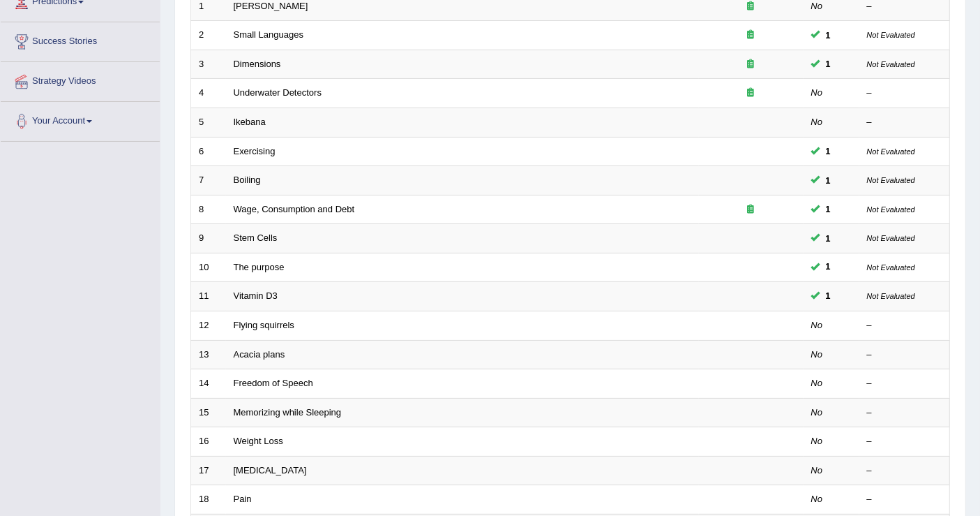
scroll to position [261, 0]
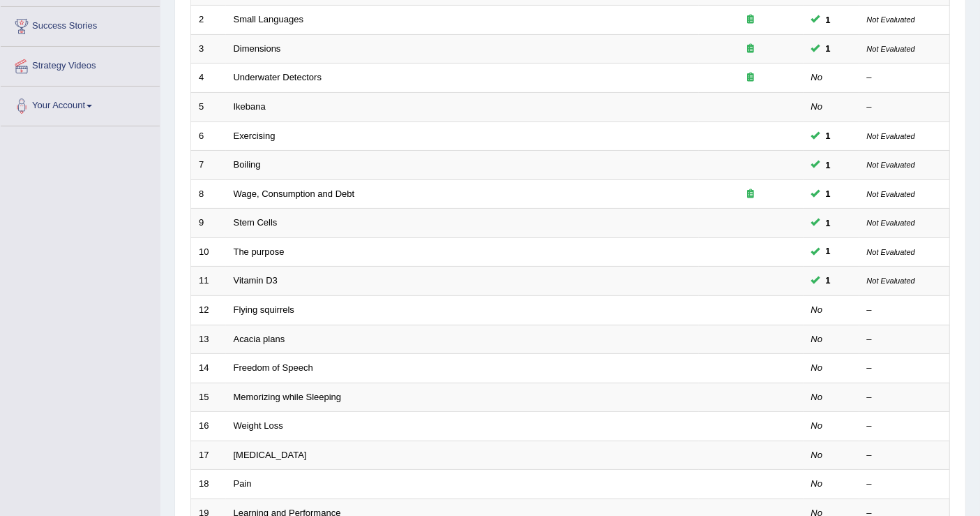
drag, startPoint x: 988, startPoint y: 209, endPoint x: 991, endPoint y: 352, distance: 142.4
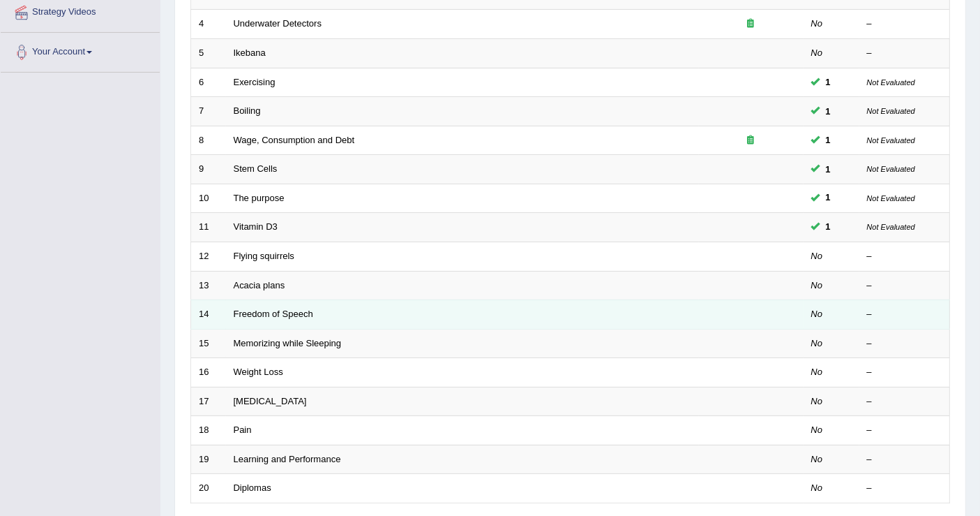
scroll to position [338, 0]
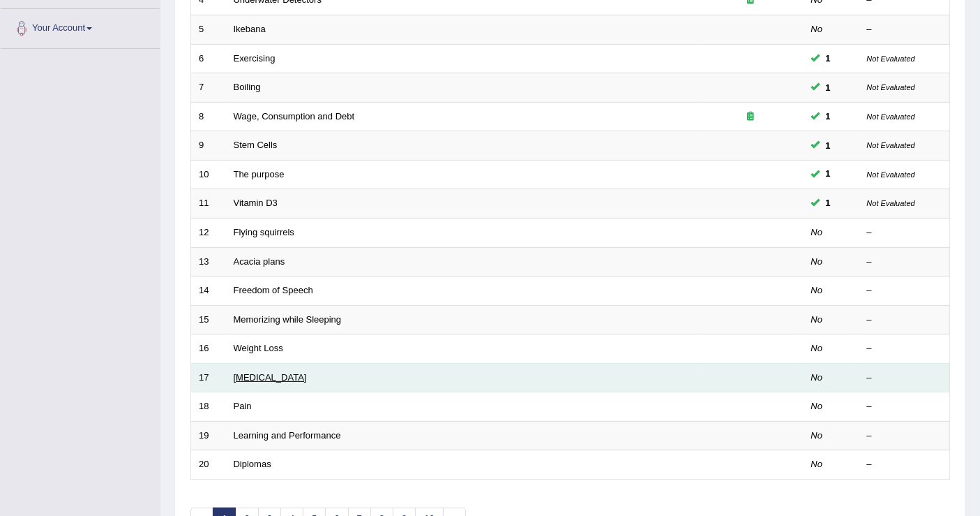
click at [254, 372] on link "Poor Posture" at bounding box center [270, 377] width 73 height 10
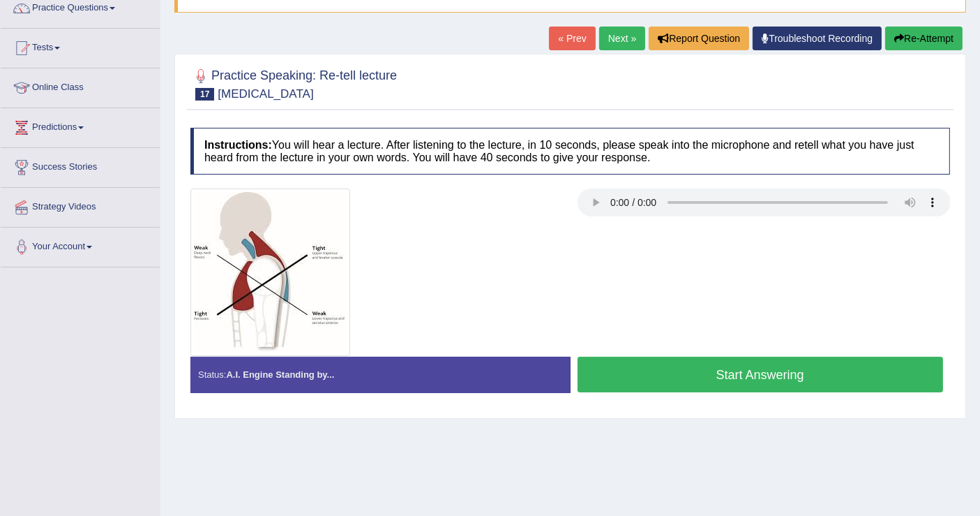
scroll to position [155, 0]
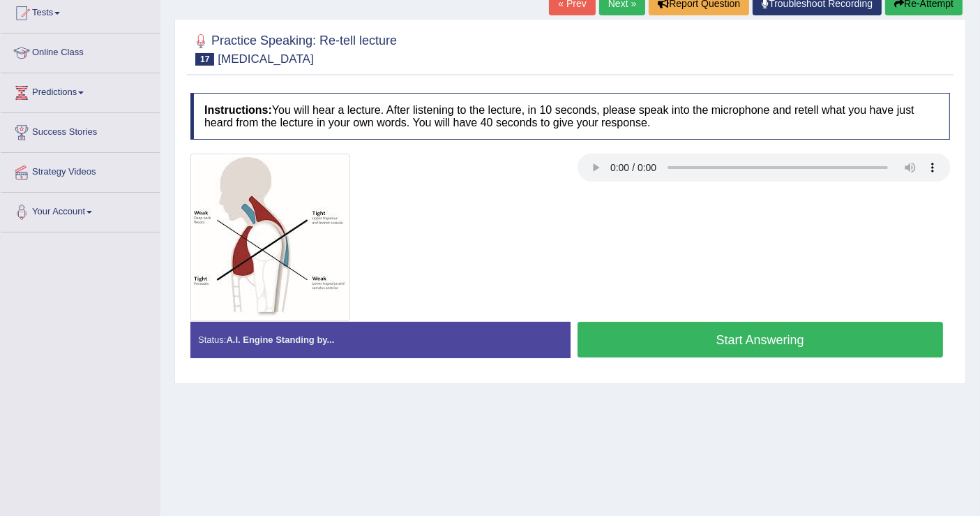
click at [719, 330] on button "Start Answering" at bounding box center [761, 340] width 366 height 36
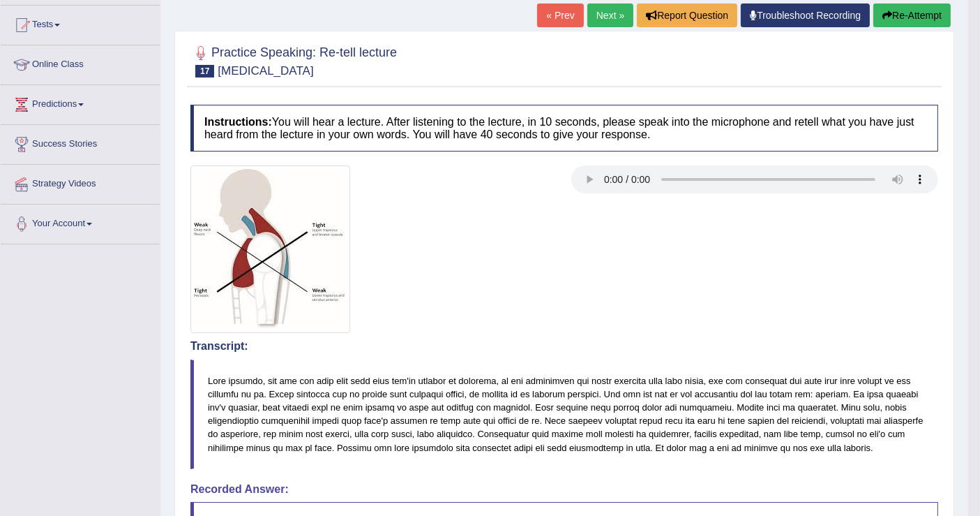
scroll to position [69, 0]
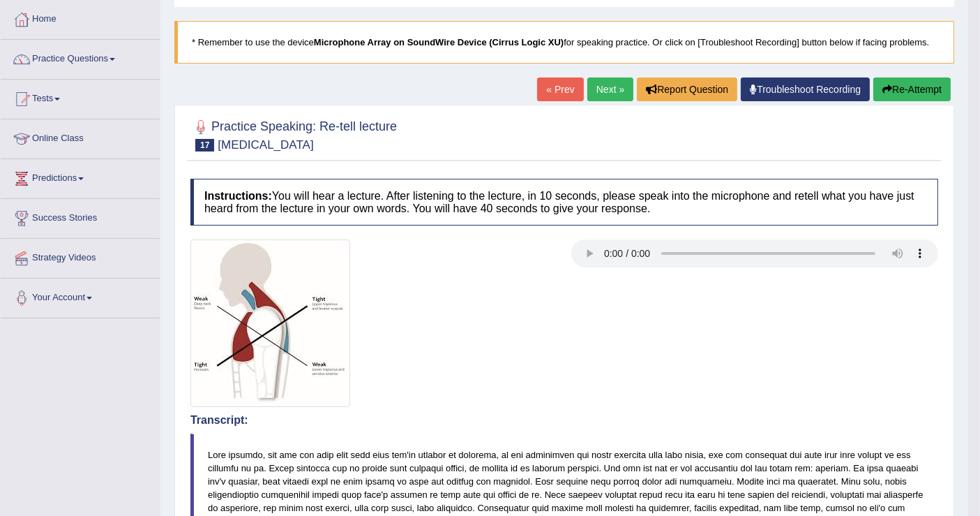
click at [887, 89] on icon "button" at bounding box center [888, 89] width 10 height 10
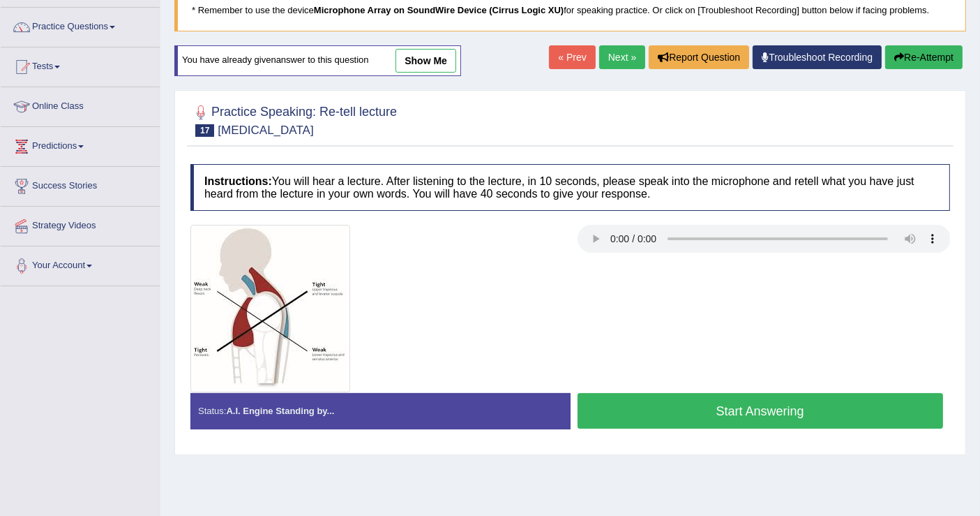
scroll to position [147, 0]
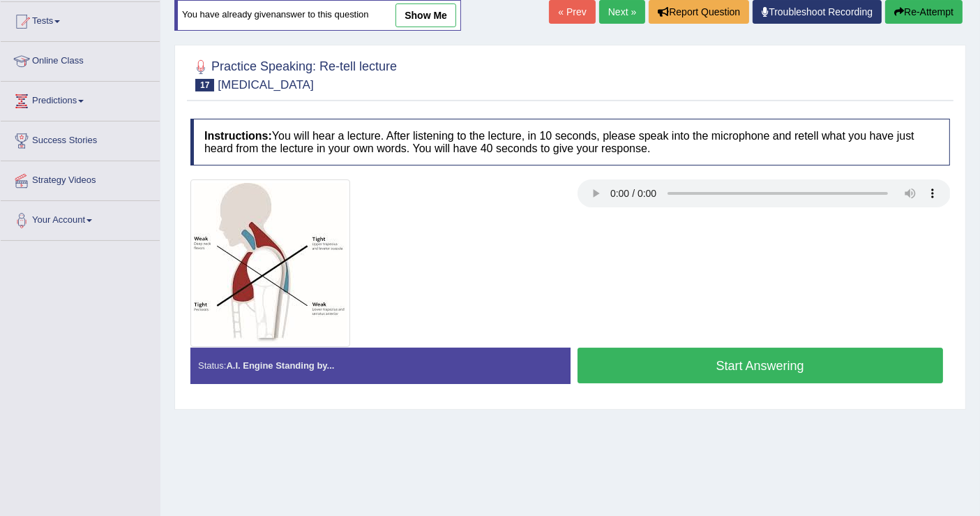
click at [648, 369] on button "Start Answering" at bounding box center [761, 365] width 366 height 36
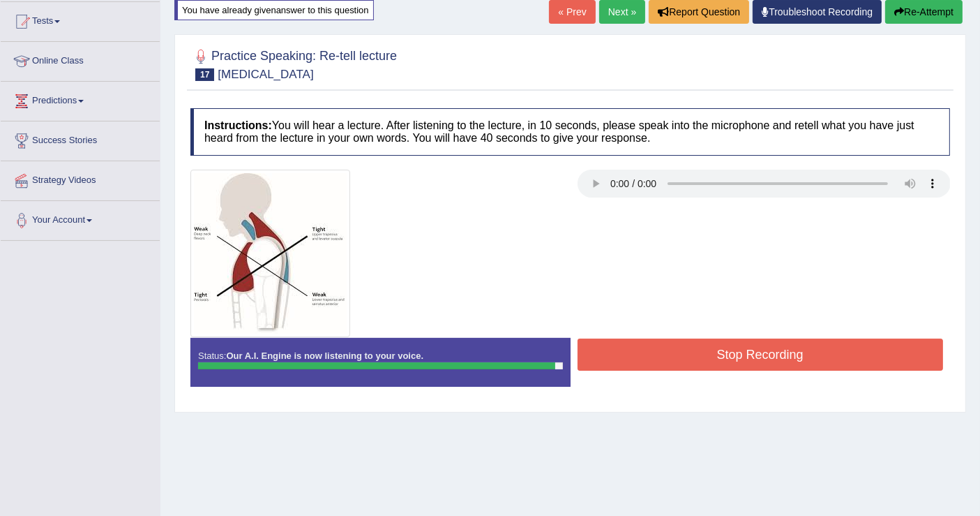
click at [668, 353] on button "Stop Recording" at bounding box center [761, 354] width 366 height 32
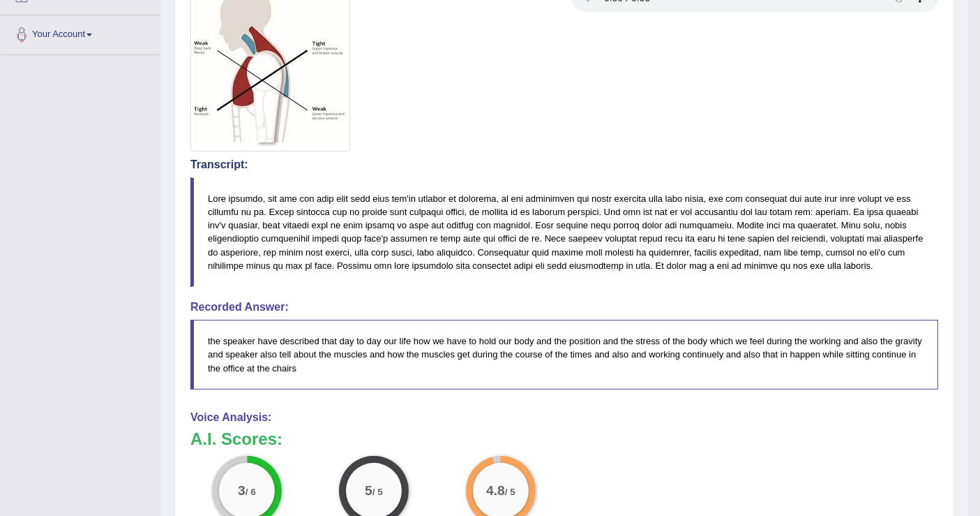
scroll to position [0, 0]
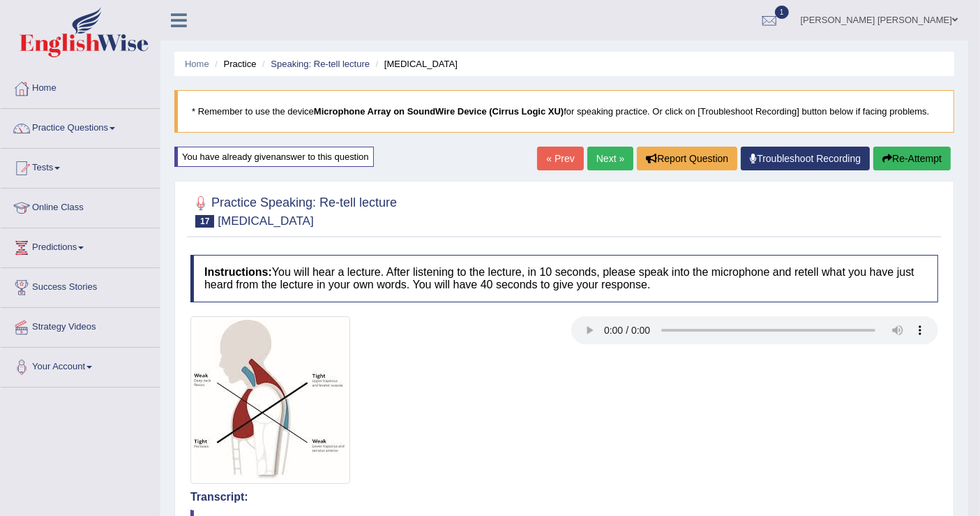
click at [897, 156] on button "Re-Attempt" at bounding box center [912, 159] width 77 height 24
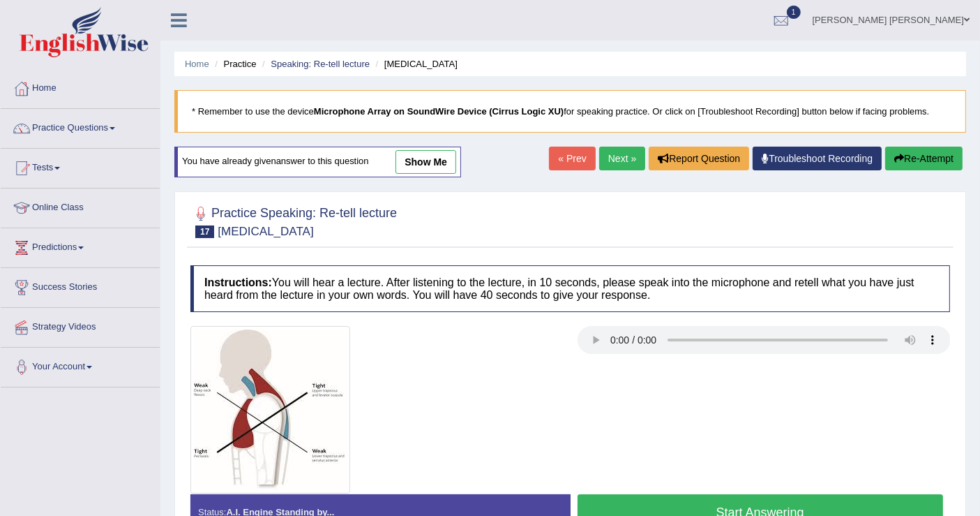
scroll to position [77, 0]
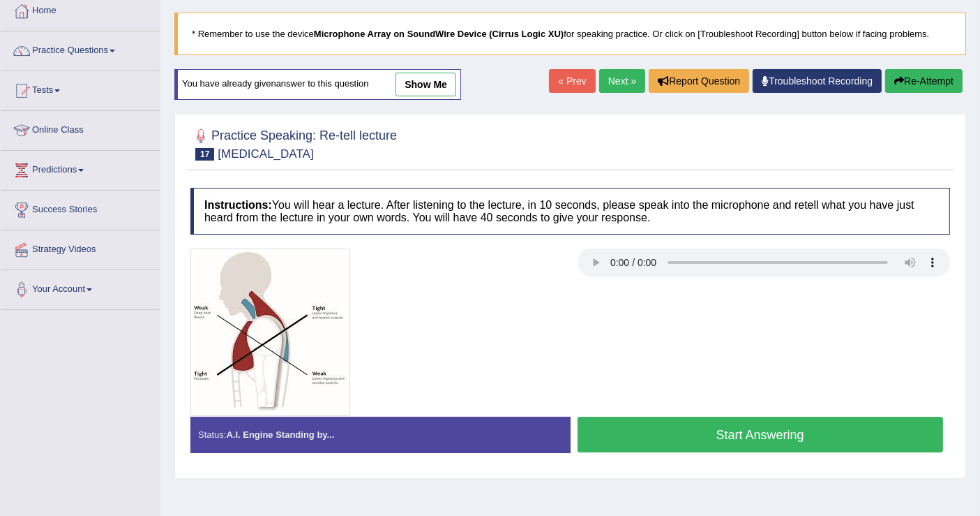
click at [728, 429] on button "Start Answering" at bounding box center [761, 435] width 366 height 36
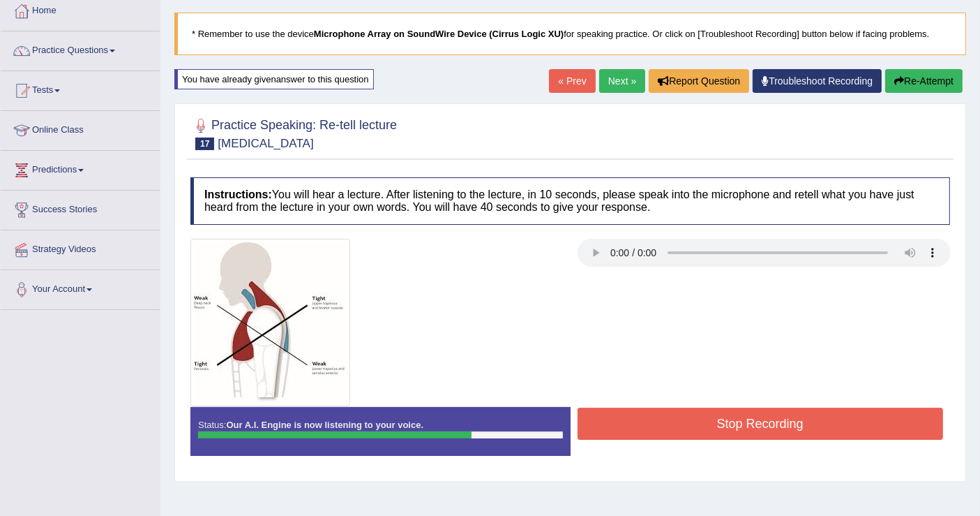
click at [728, 429] on button "Stop Recording" at bounding box center [761, 423] width 366 height 32
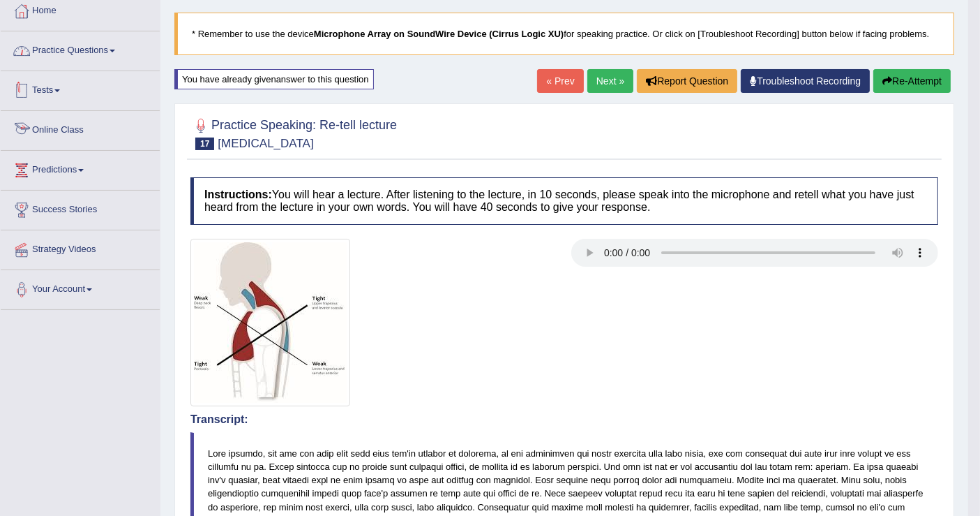
click at [47, 52] on link "Practice Questions" at bounding box center [80, 48] width 159 height 35
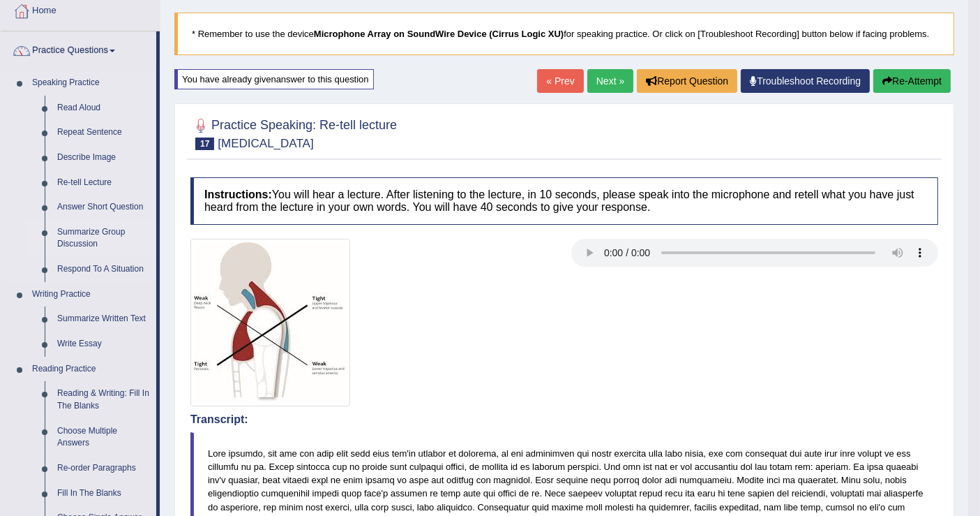
click at [89, 238] on link "Summarize Group Discussion" at bounding box center [103, 238] width 105 height 37
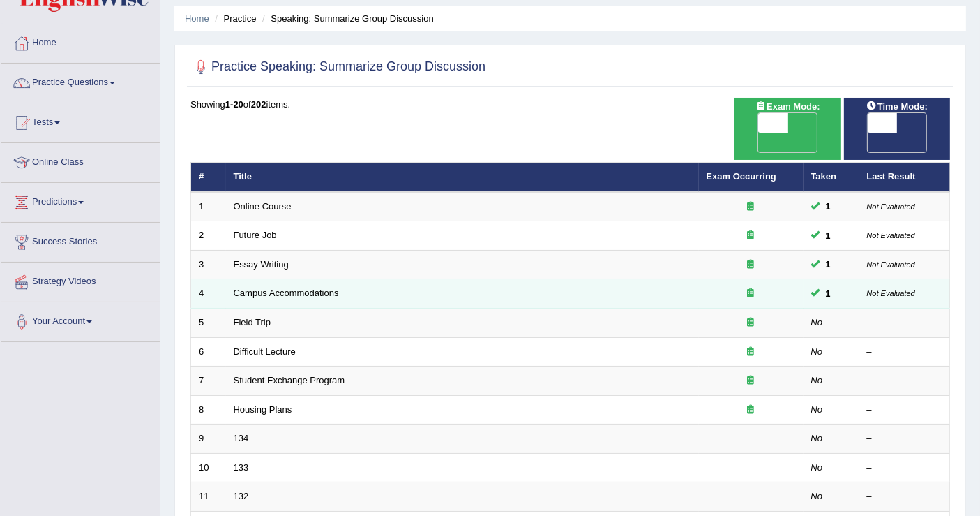
scroll to position [77, 0]
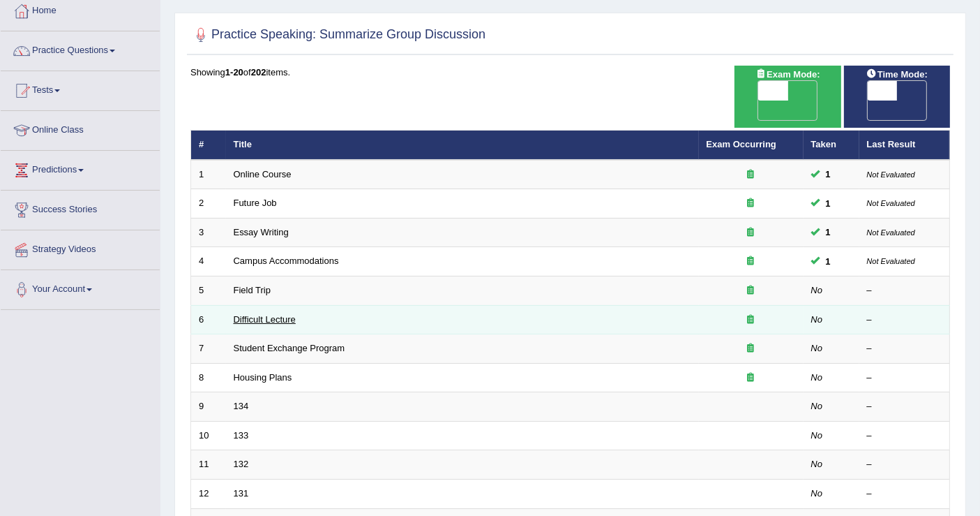
click at [281, 314] on link "Difficult Lecture" at bounding box center [265, 319] width 62 height 10
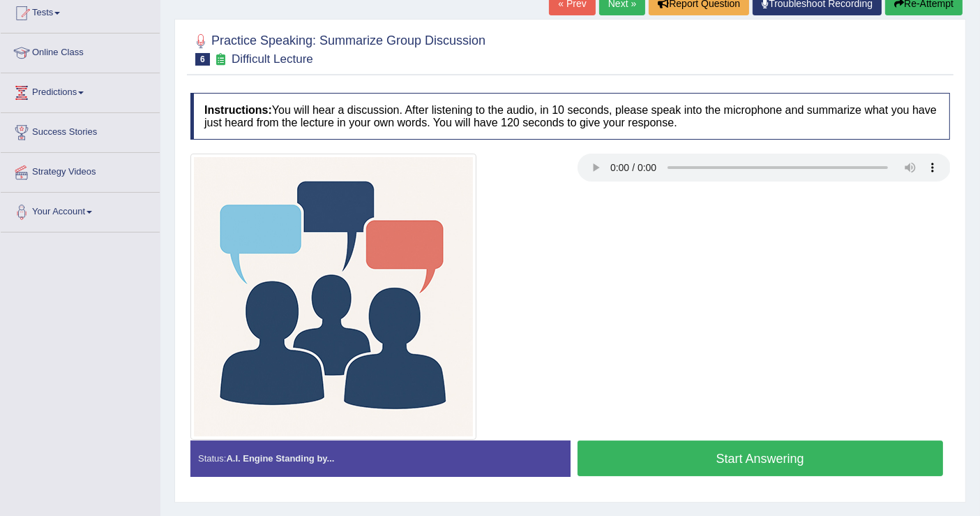
scroll to position [77, 0]
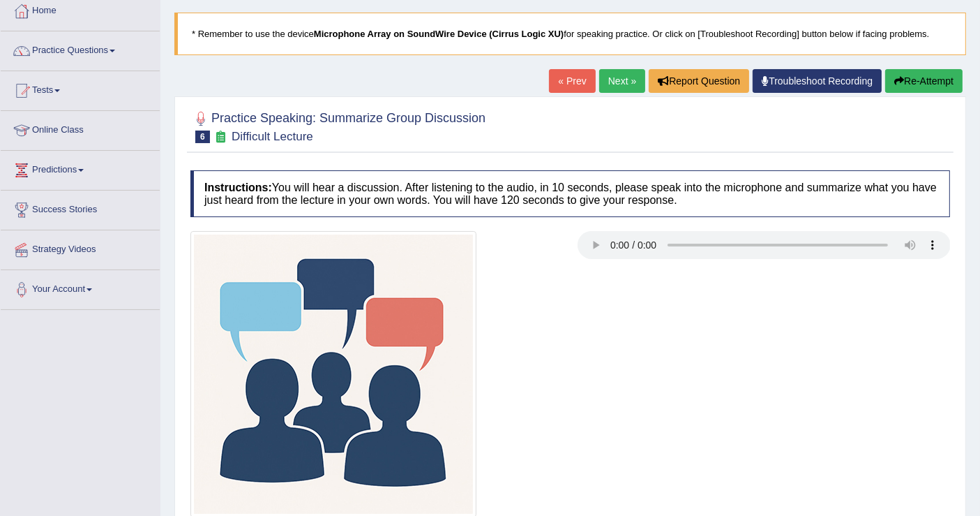
click at [614, 80] on link "Next »" at bounding box center [622, 81] width 46 height 24
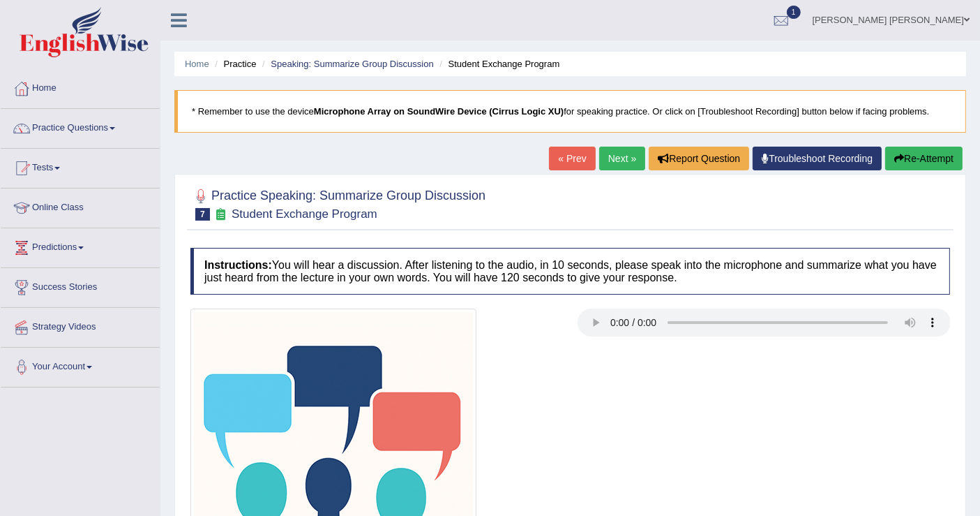
click at [574, 164] on link "« Prev" at bounding box center [572, 159] width 46 height 24
